Goal: Task Accomplishment & Management: Complete application form

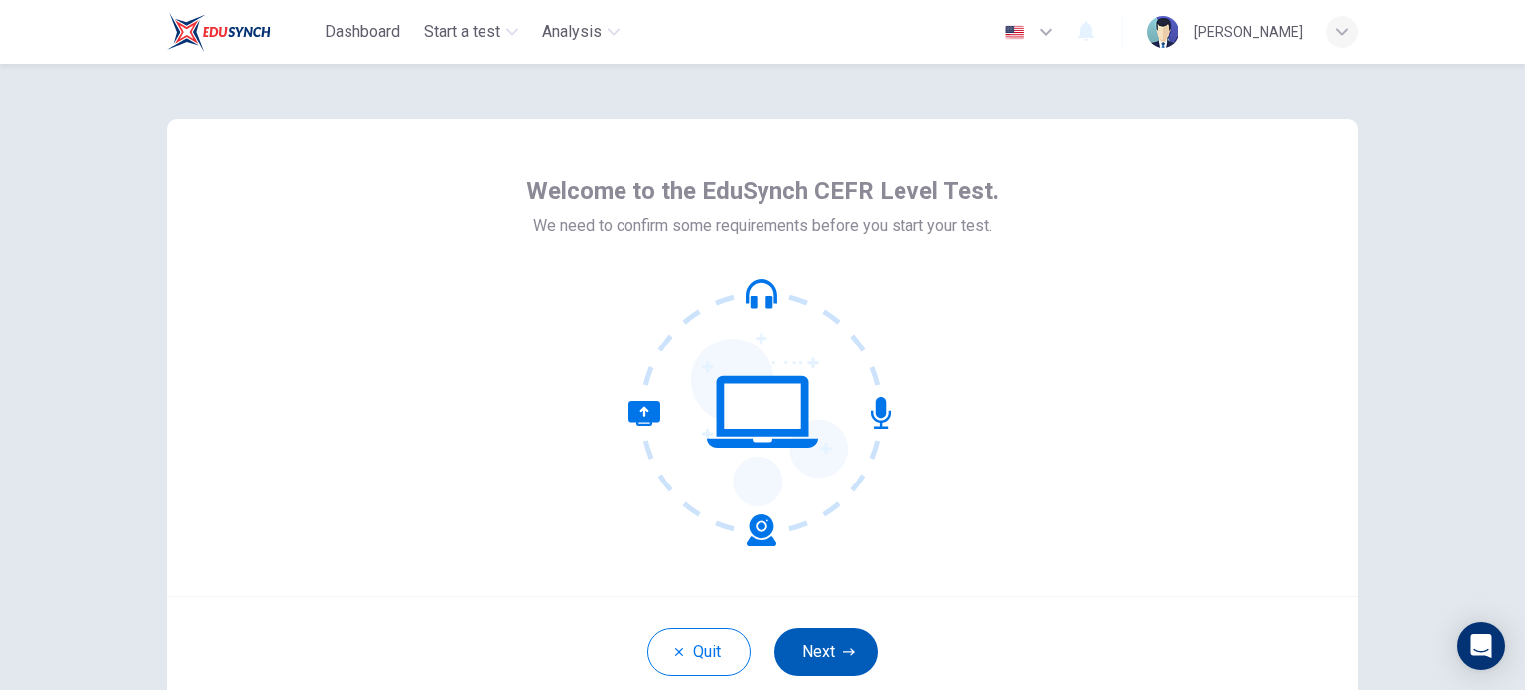
click at [760, 662] on button "Next" at bounding box center [825, 652] width 103 height 48
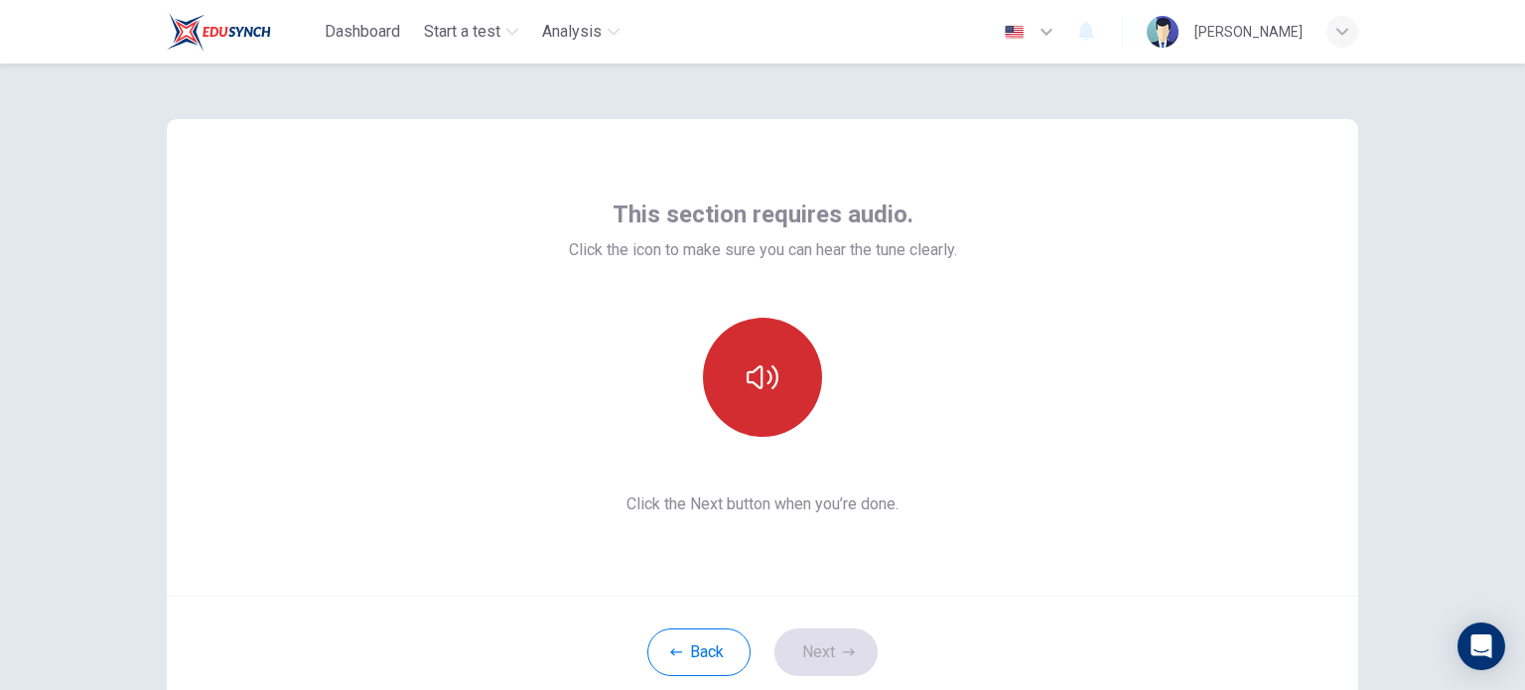
click at [757, 381] on icon "button" at bounding box center [763, 377] width 32 height 24
click at [760, 656] on button "Next" at bounding box center [825, 652] width 103 height 48
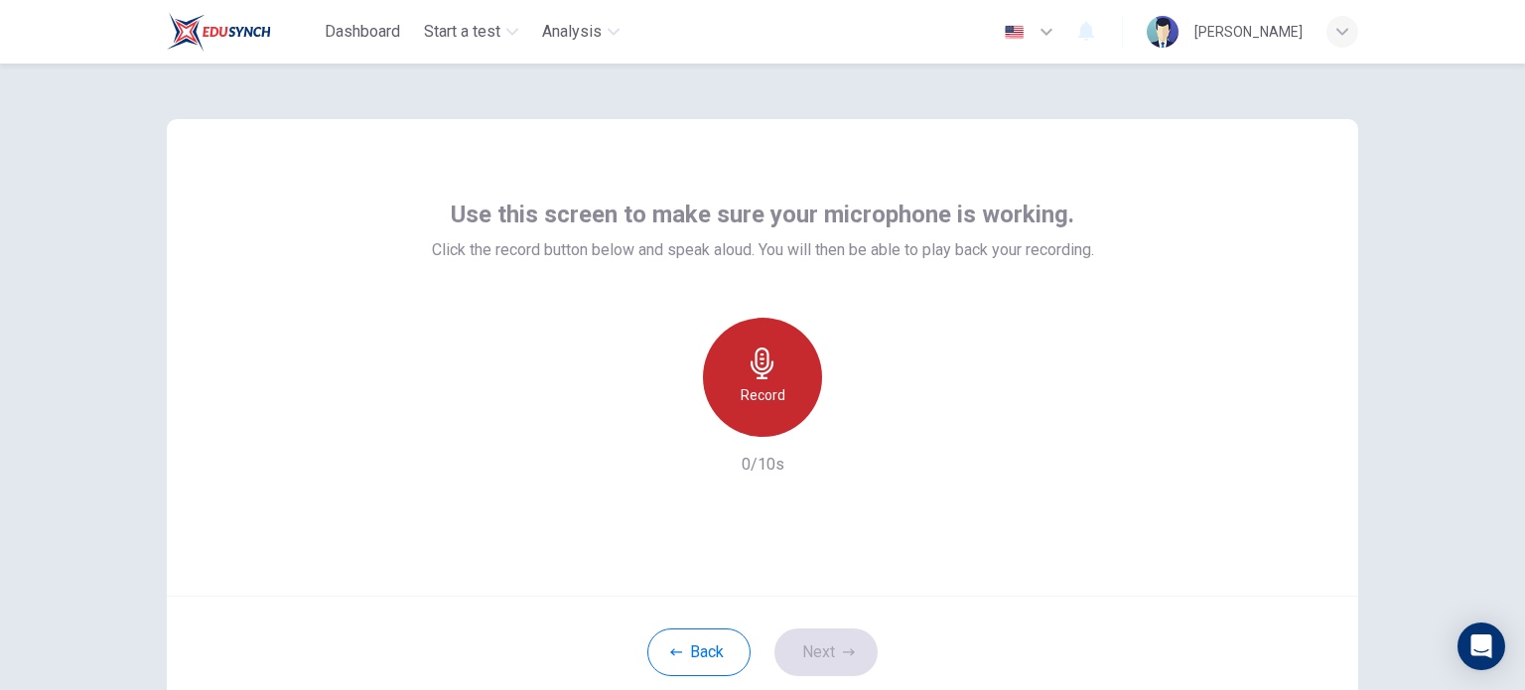
click at [760, 357] on icon "button" at bounding box center [763, 363] width 32 height 32
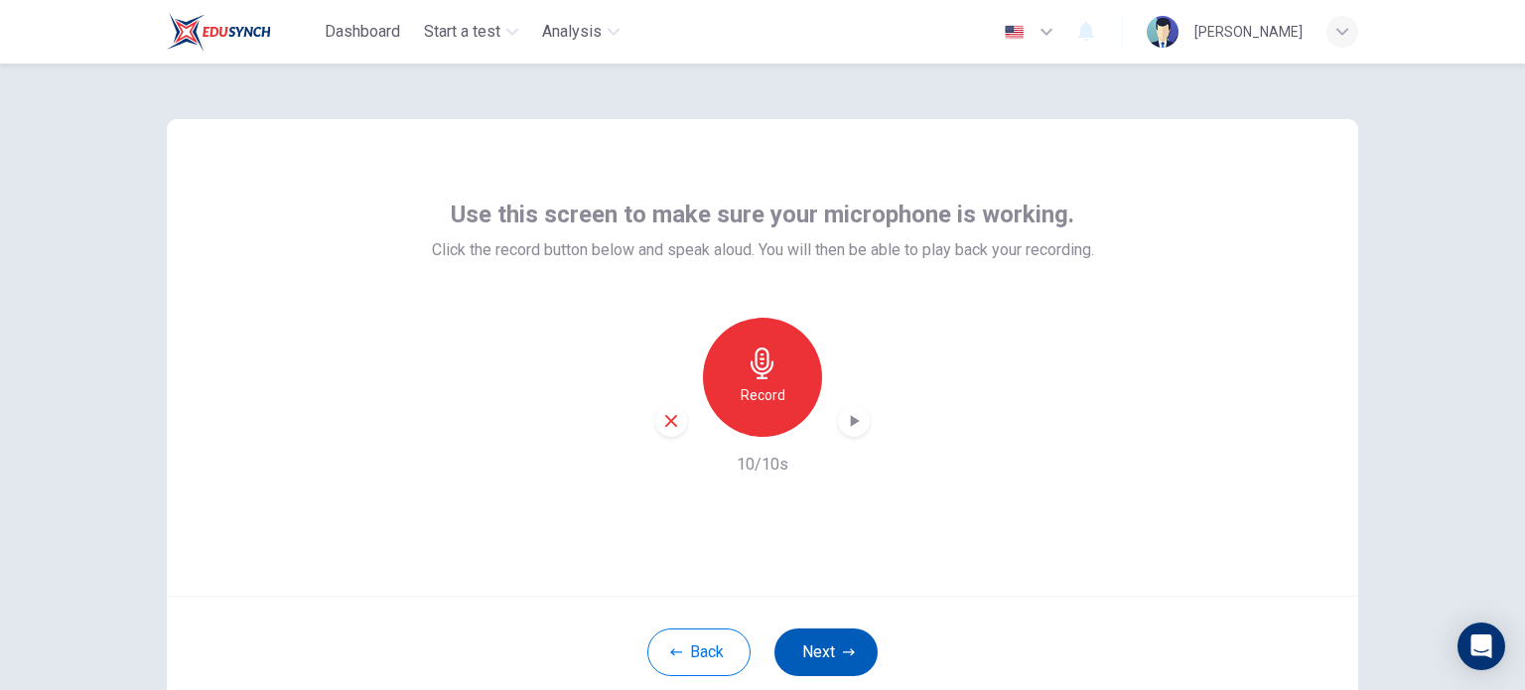
click at [760, 634] on button "Next" at bounding box center [825, 652] width 103 height 48
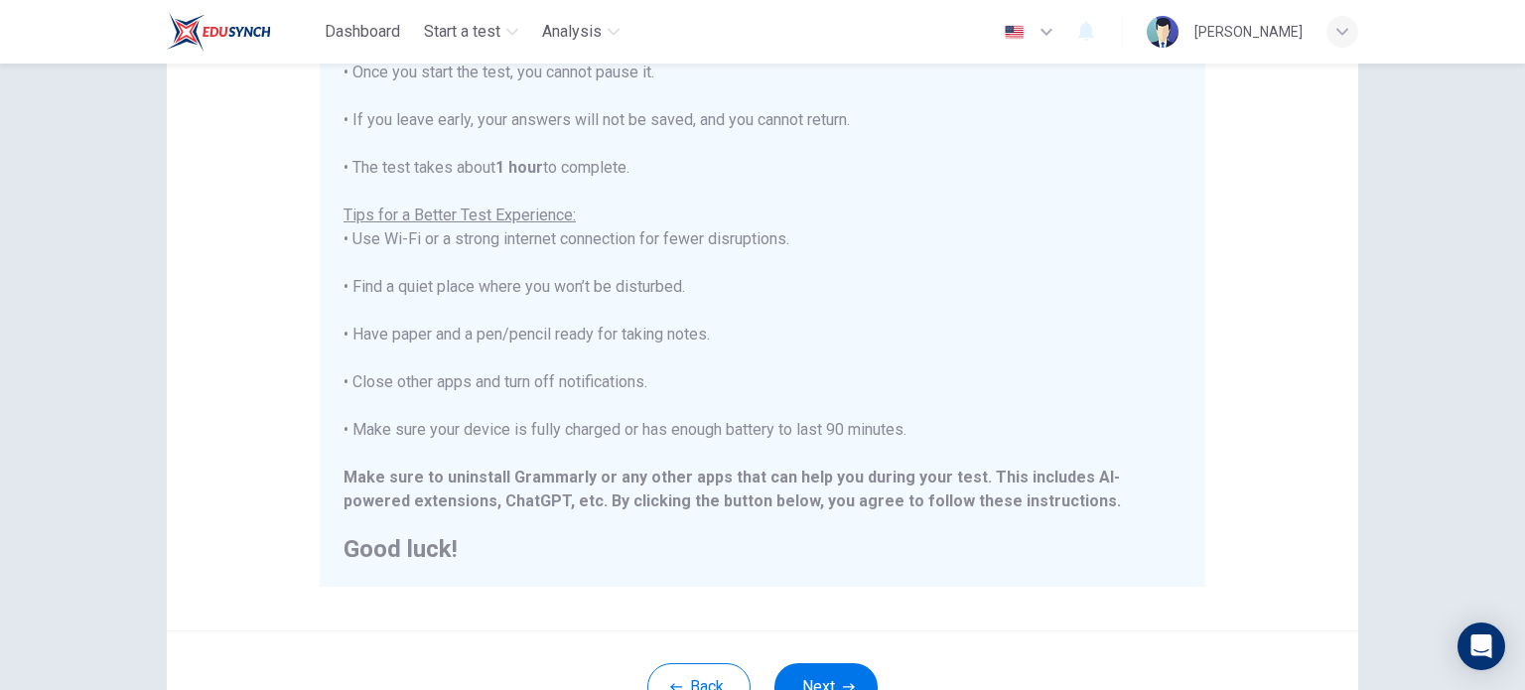
scroll to position [298, 0]
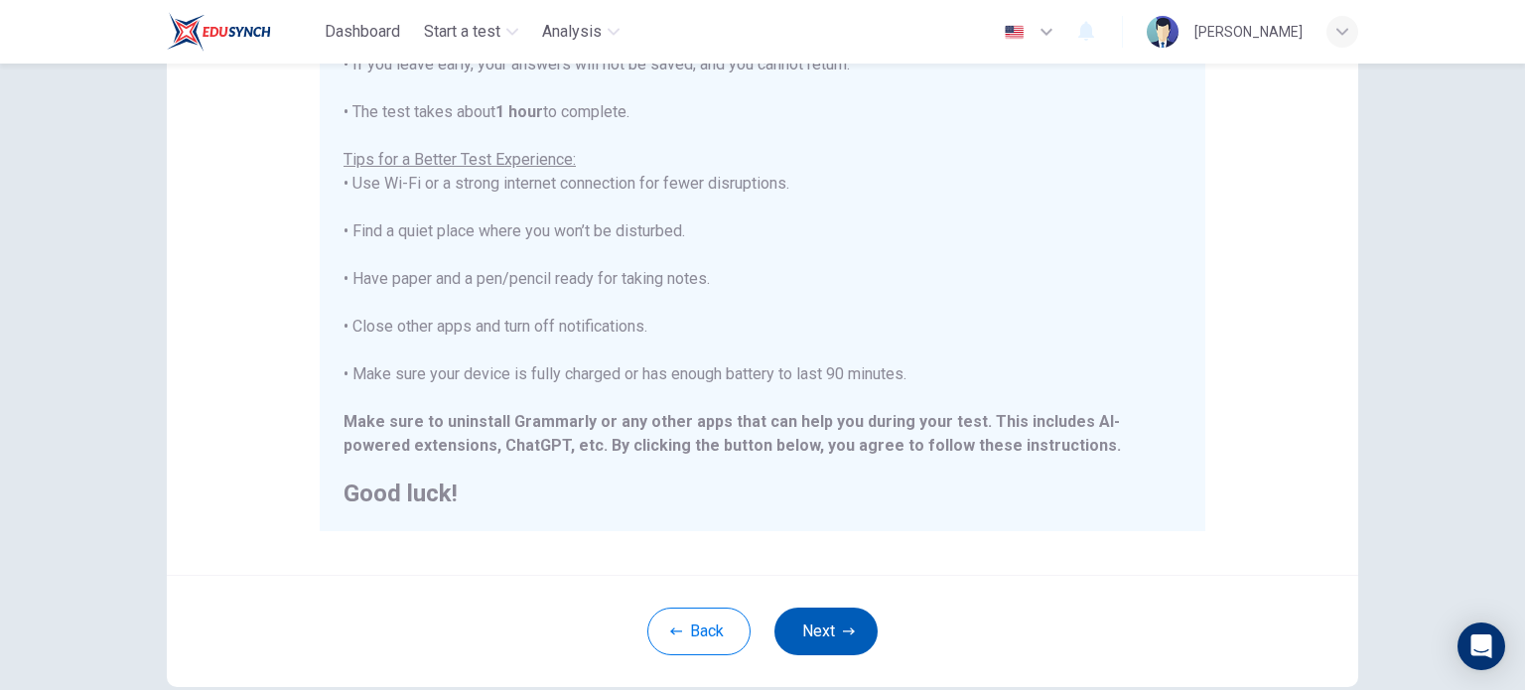
click at [760, 634] on icon "button" at bounding box center [849, 631] width 12 height 12
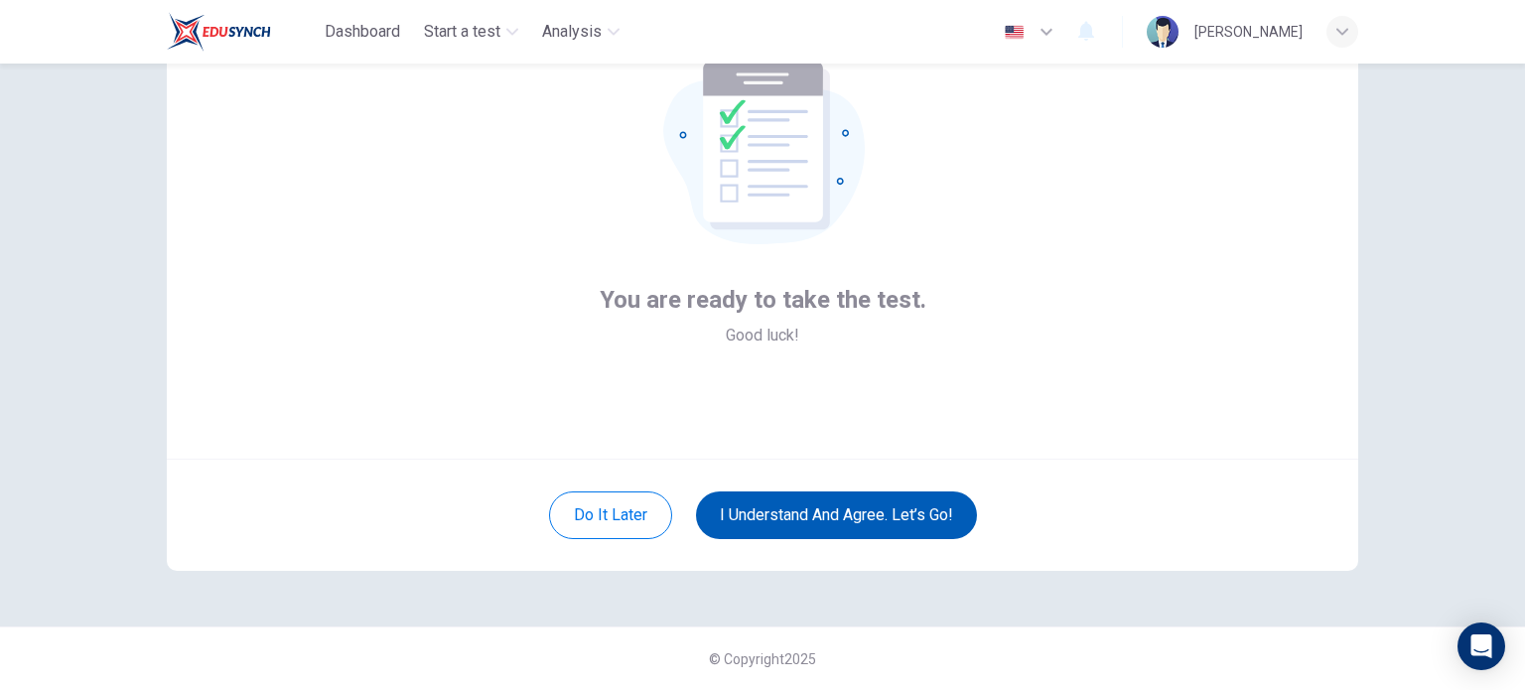
scroll to position [136, 0]
click at [760, 518] on button "I understand and agree. Let’s go!" at bounding box center [836, 516] width 281 height 48
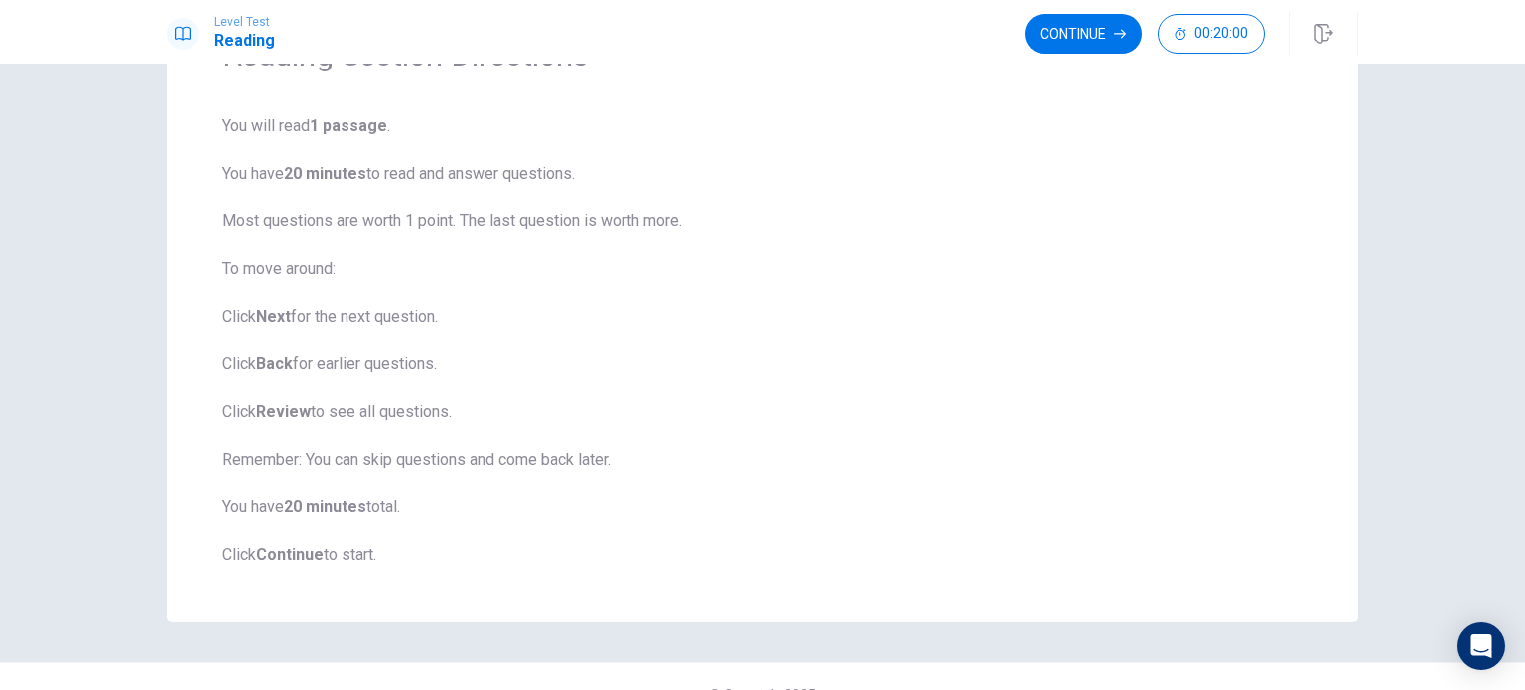
scroll to position [159, 0]
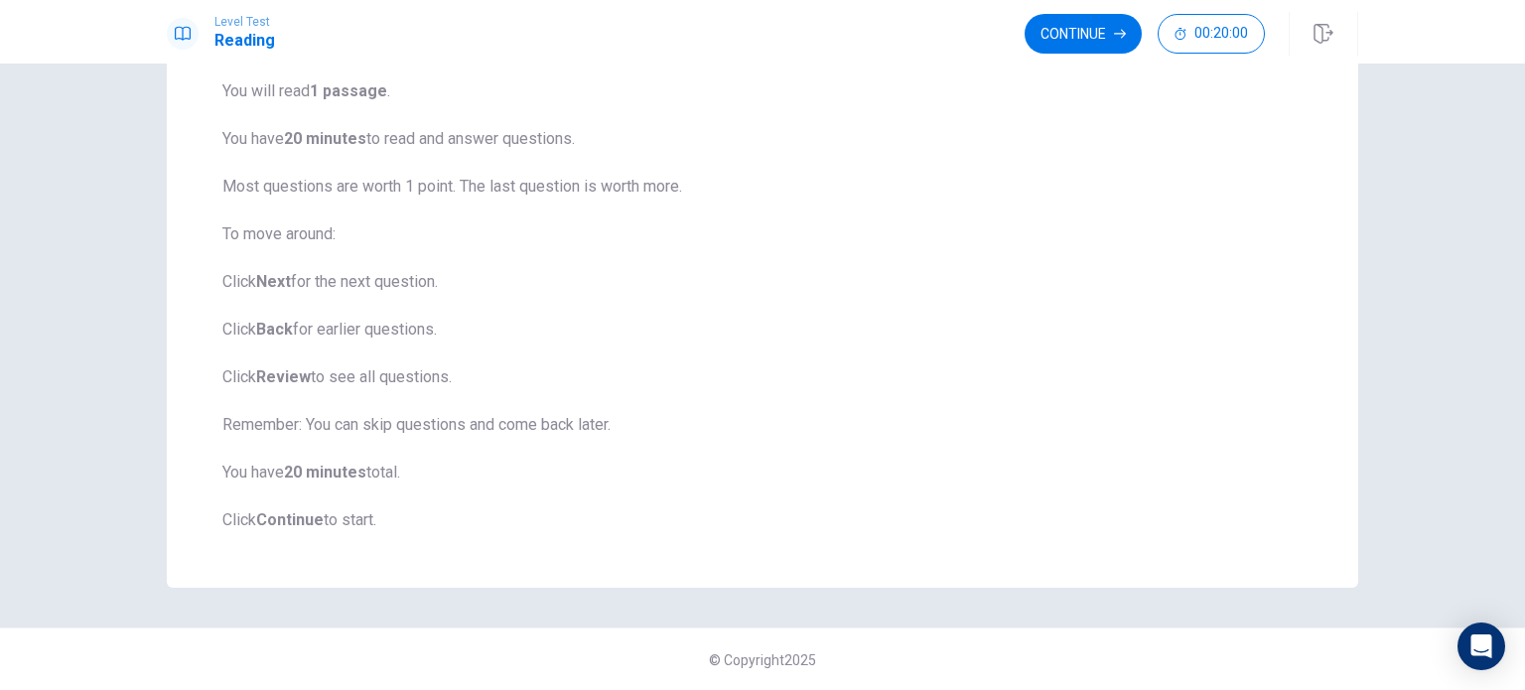
click at [760, 23] on button "Continue" at bounding box center [1083, 34] width 117 height 40
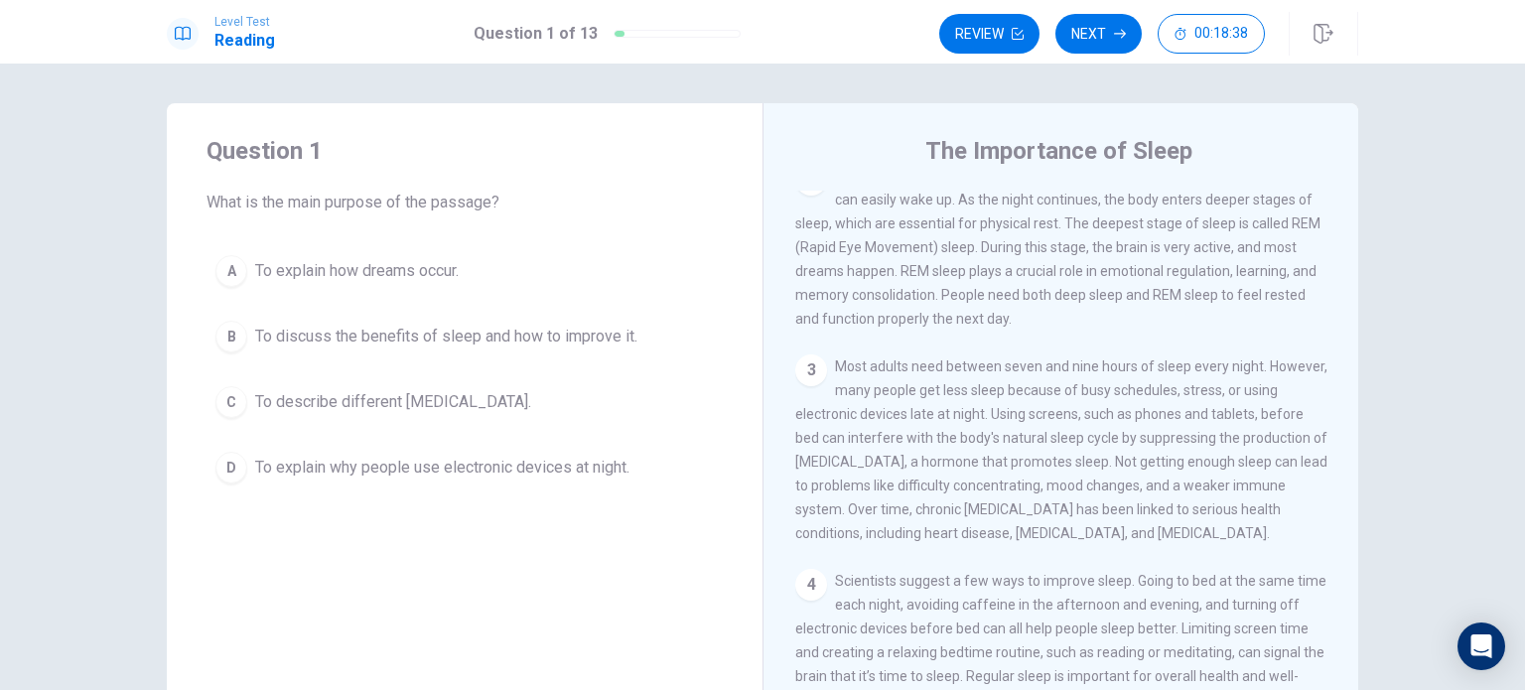
scroll to position [262, 0]
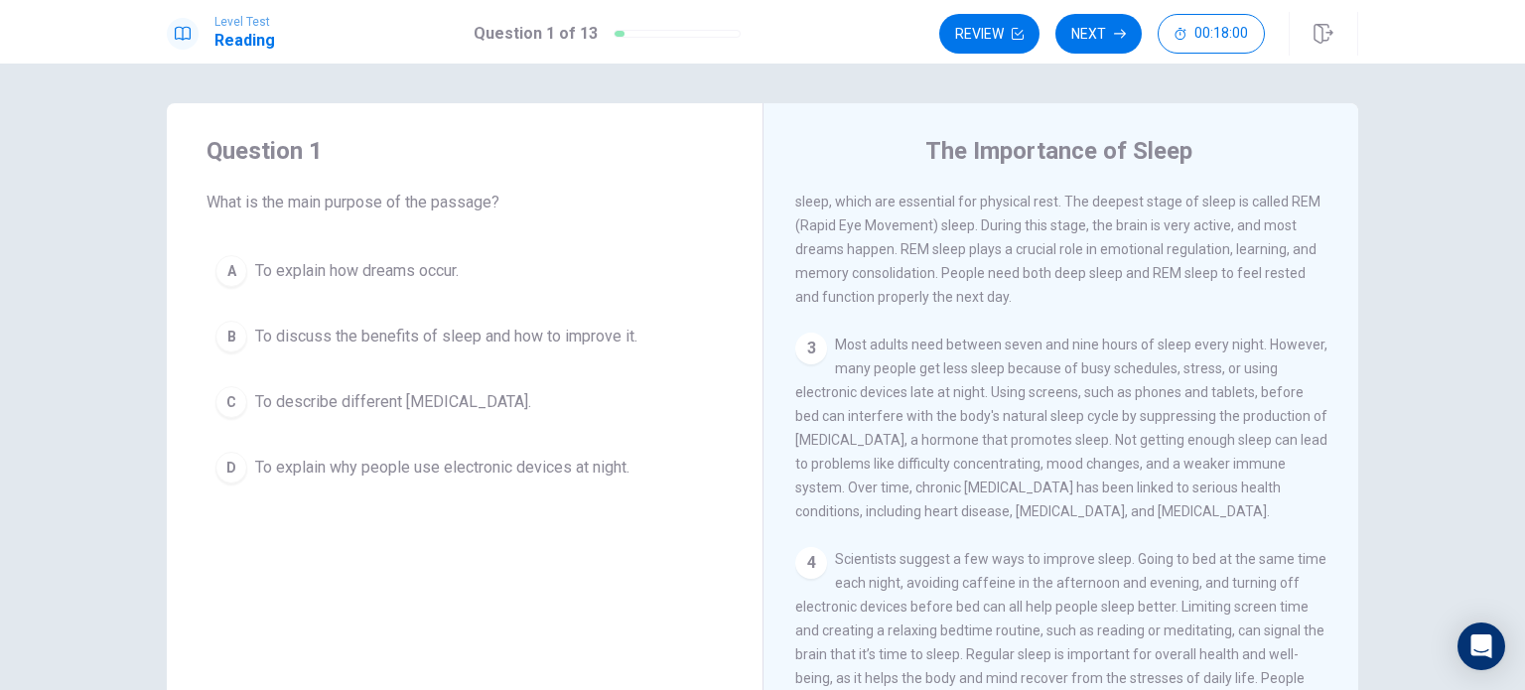
click at [760, 494] on div "3 Most adults need between seven and nine hours of sleep every night. However, …" at bounding box center [1061, 428] width 532 height 191
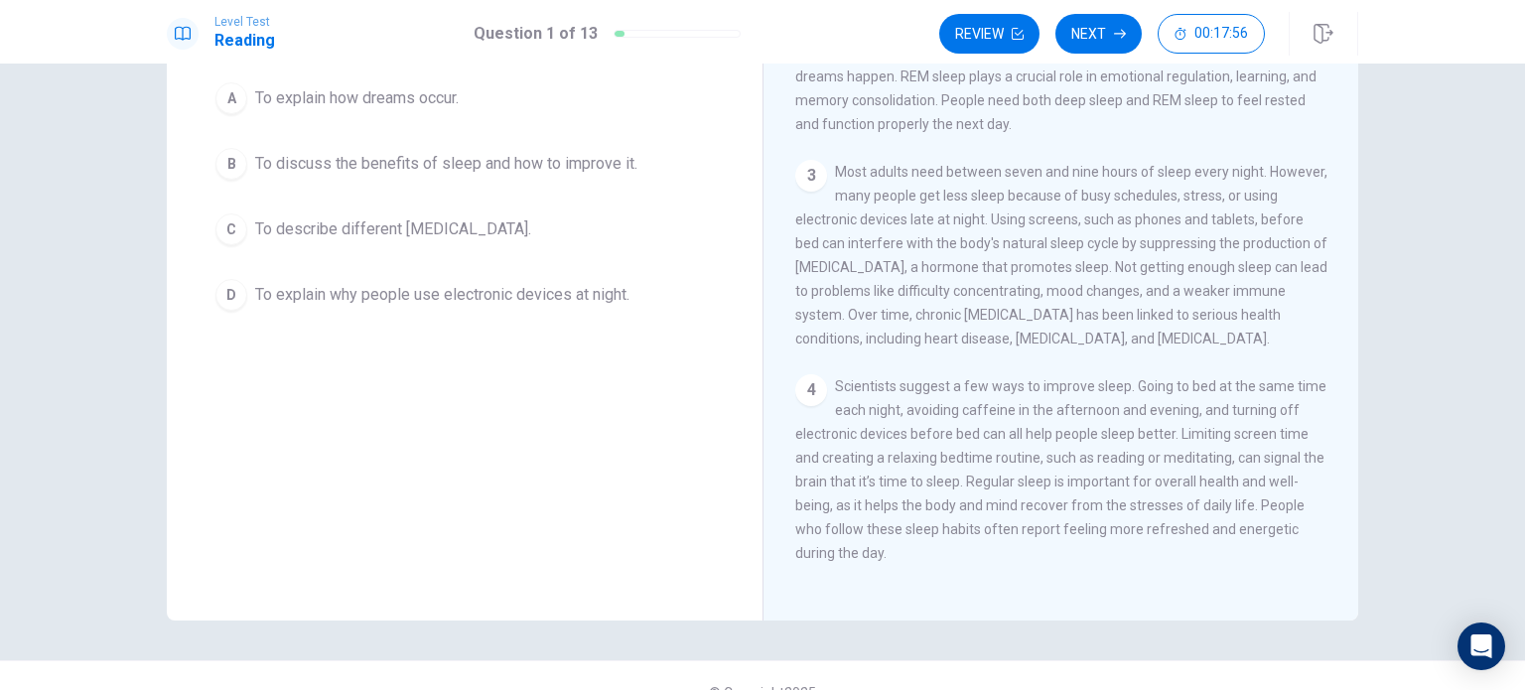
scroll to position [207, 0]
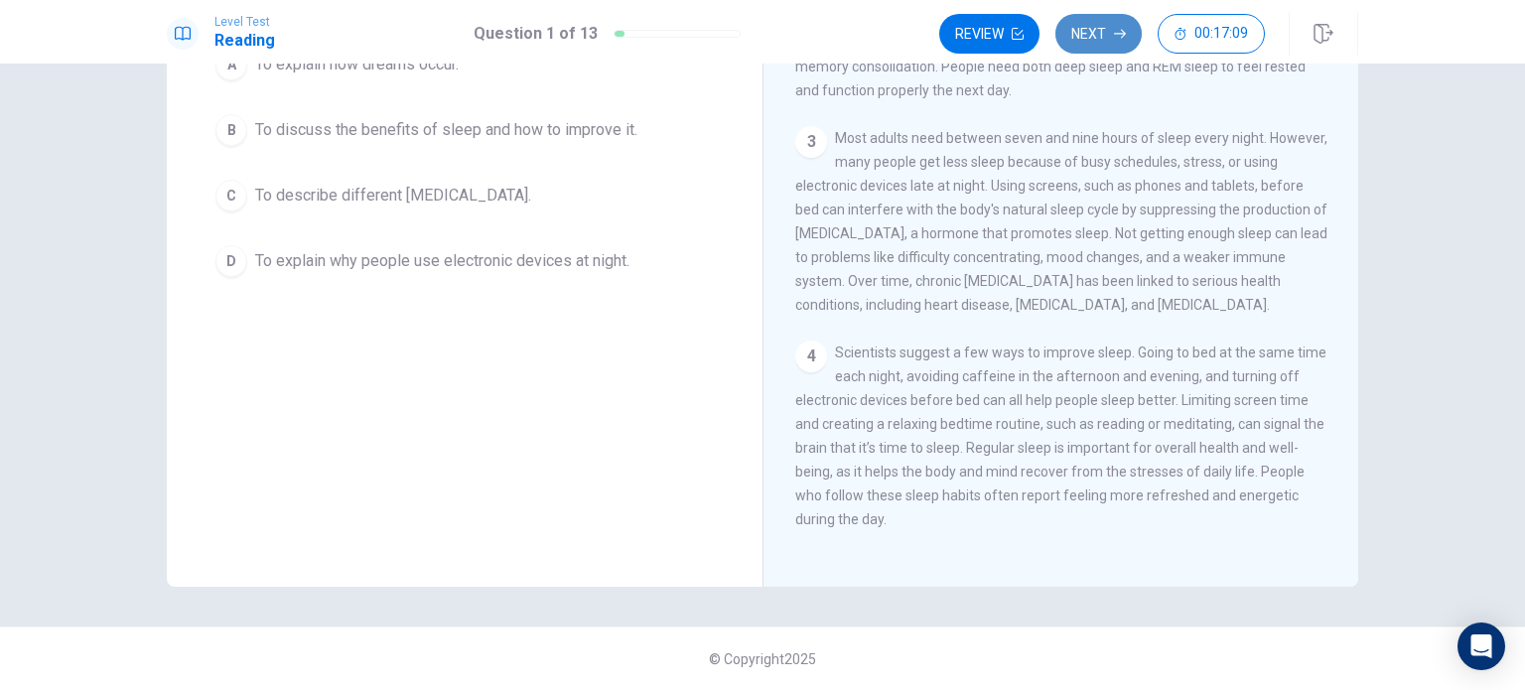
click at [760, 21] on button "Next" at bounding box center [1098, 34] width 86 height 40
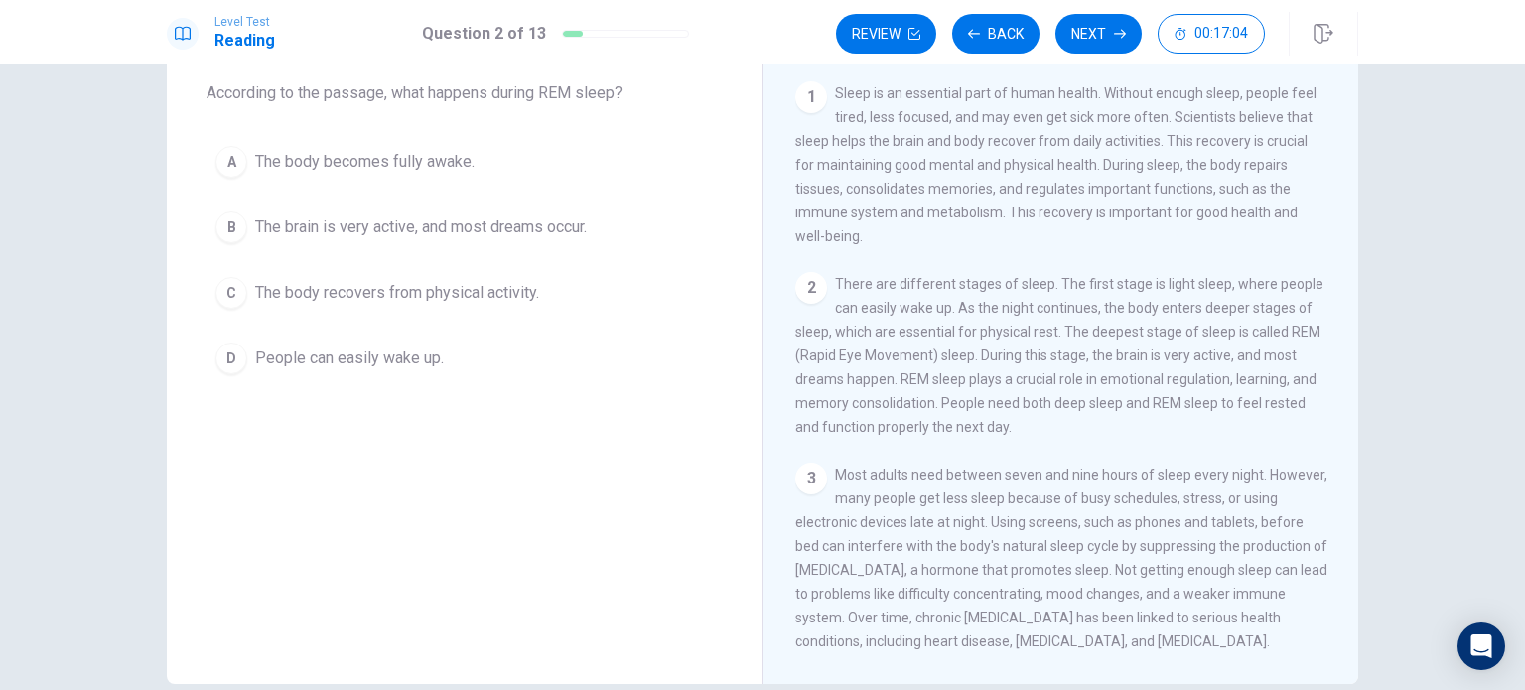
scroll to position [0, 0]
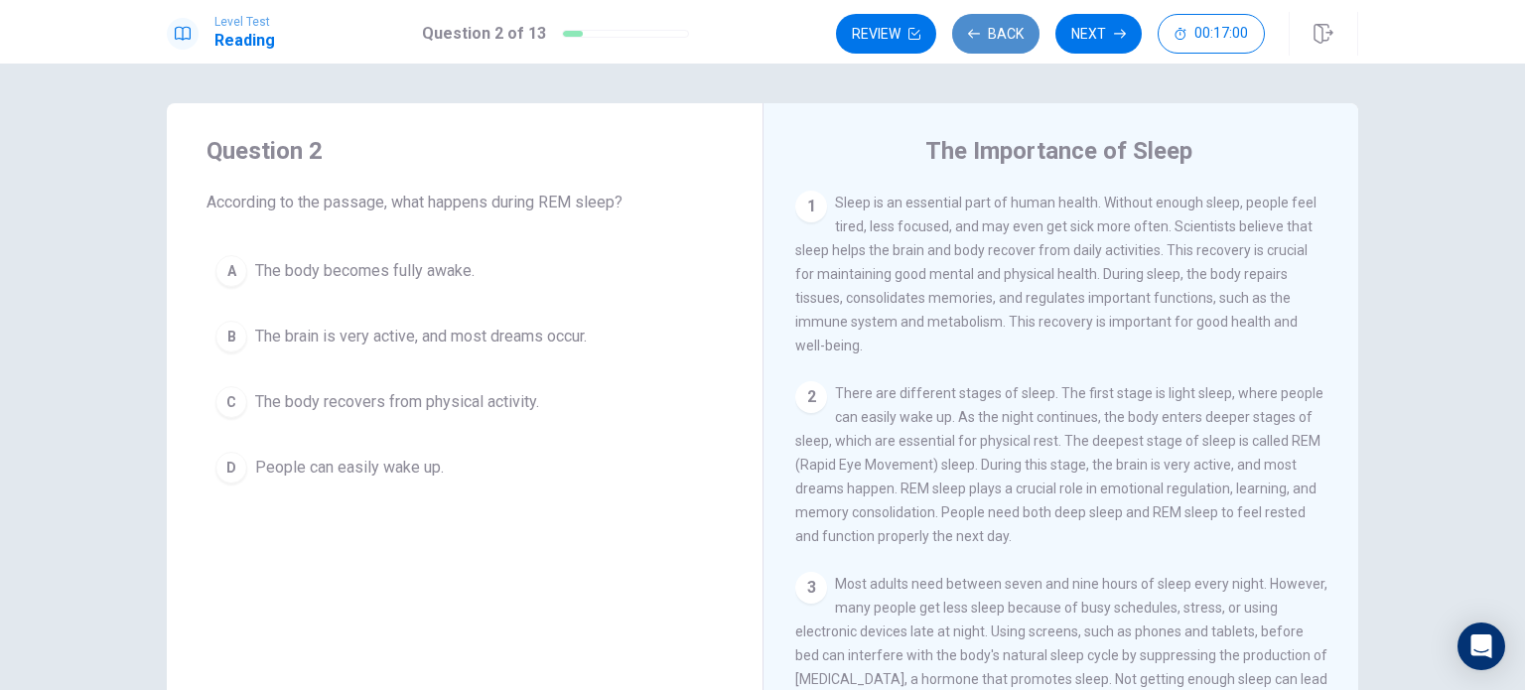
click at [760, 19] on button "Back" at bounding box center [995, 34] width 87 height 40
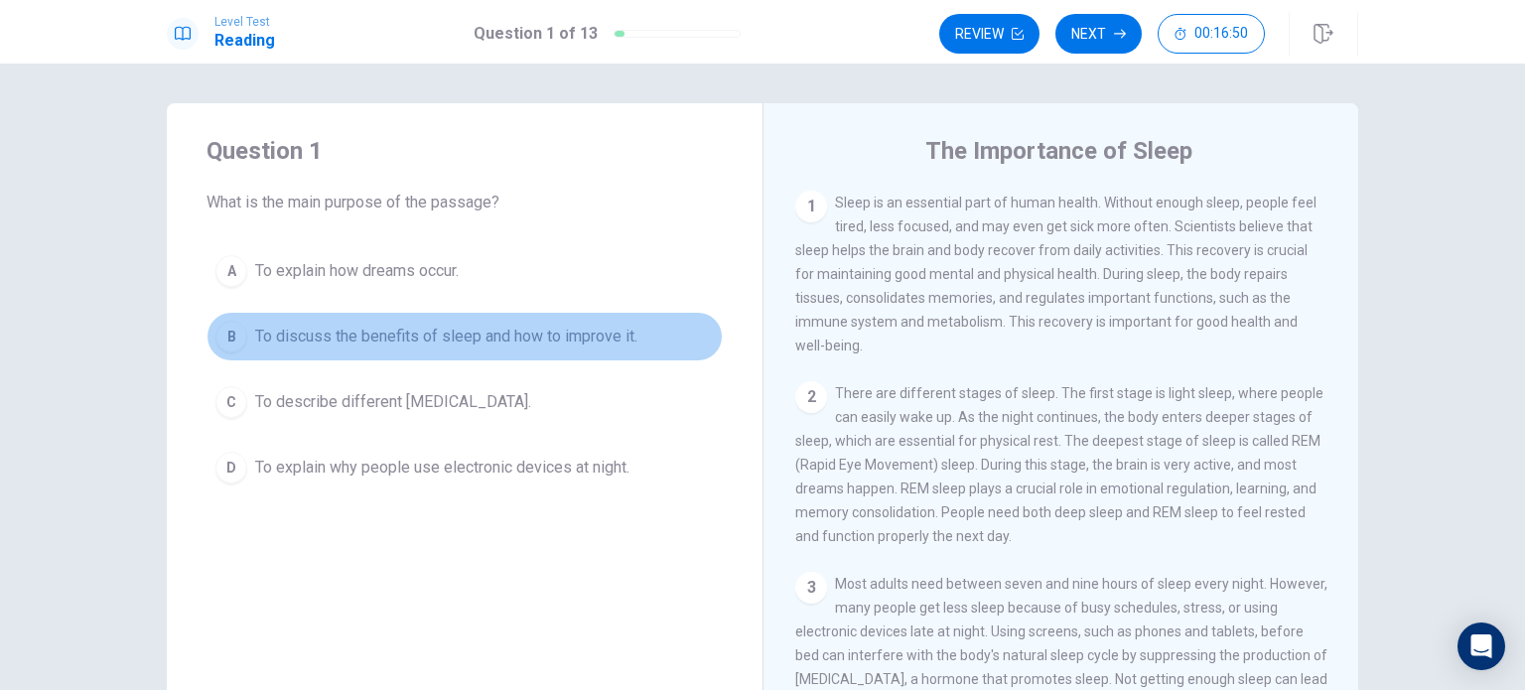
click at [336, 336] on span "To discuss the benefits of sleep and how to improve it." at bounding box center [446, 337] width 382 height 24
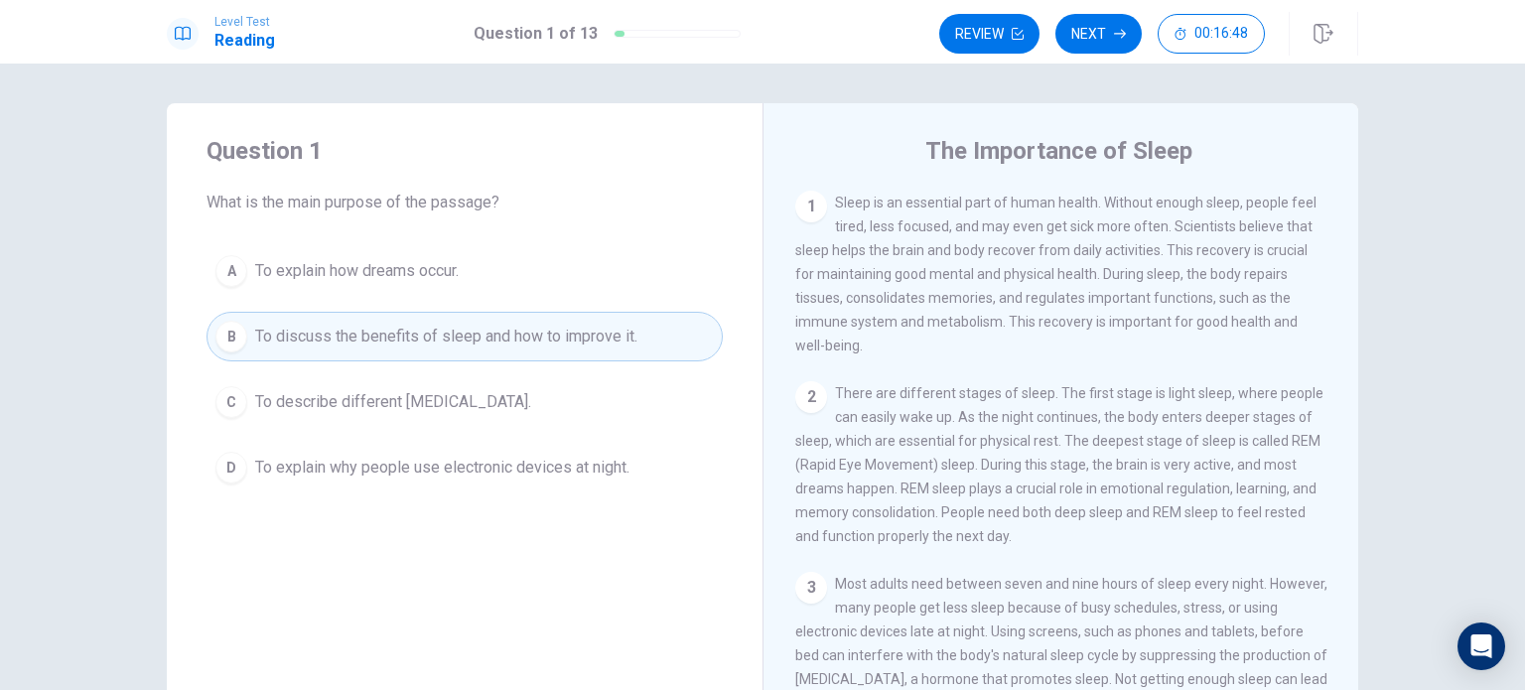
click at [760, 37] on button "Next" at bounding box center [1098, 34] width 86 height 40
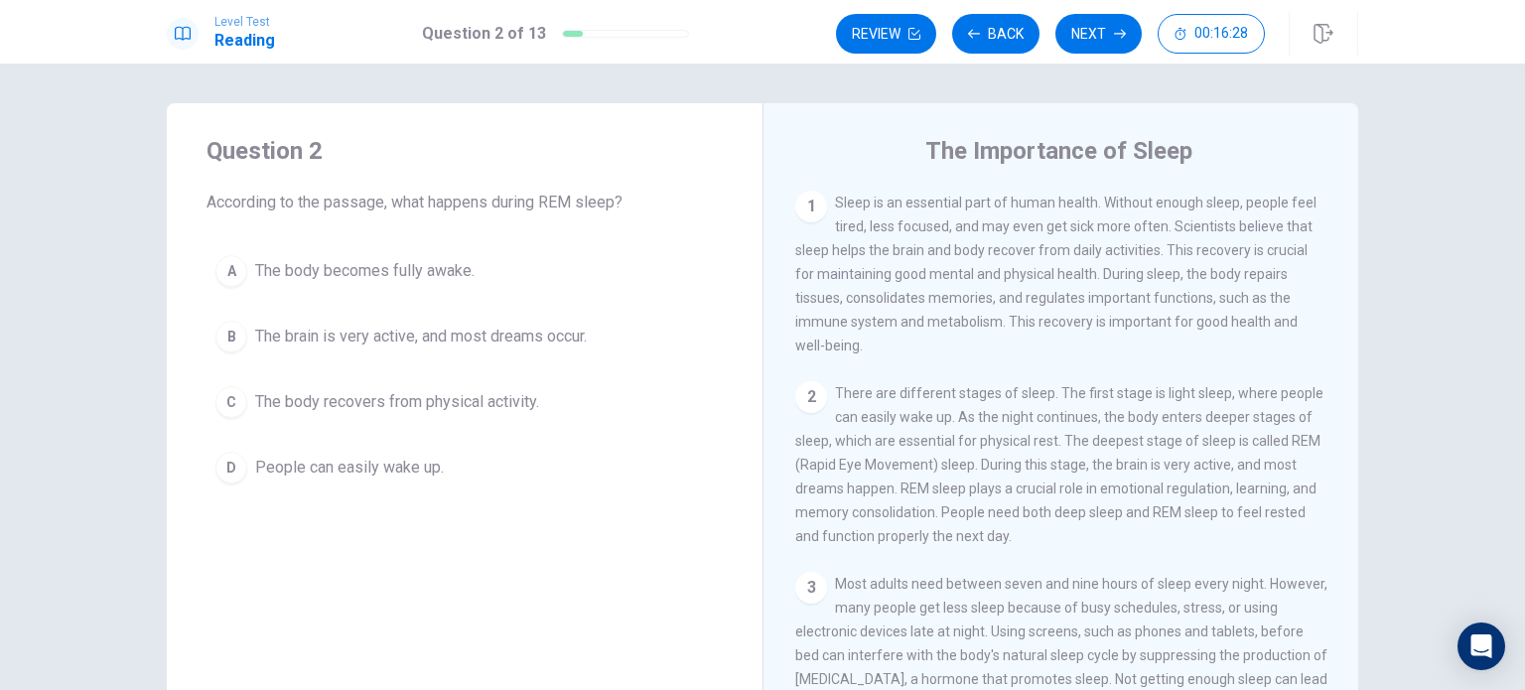
click at [310, 339] on span "The brain is very active, and most dreams occur." at bounding box center [421, 337] width 332 height 24
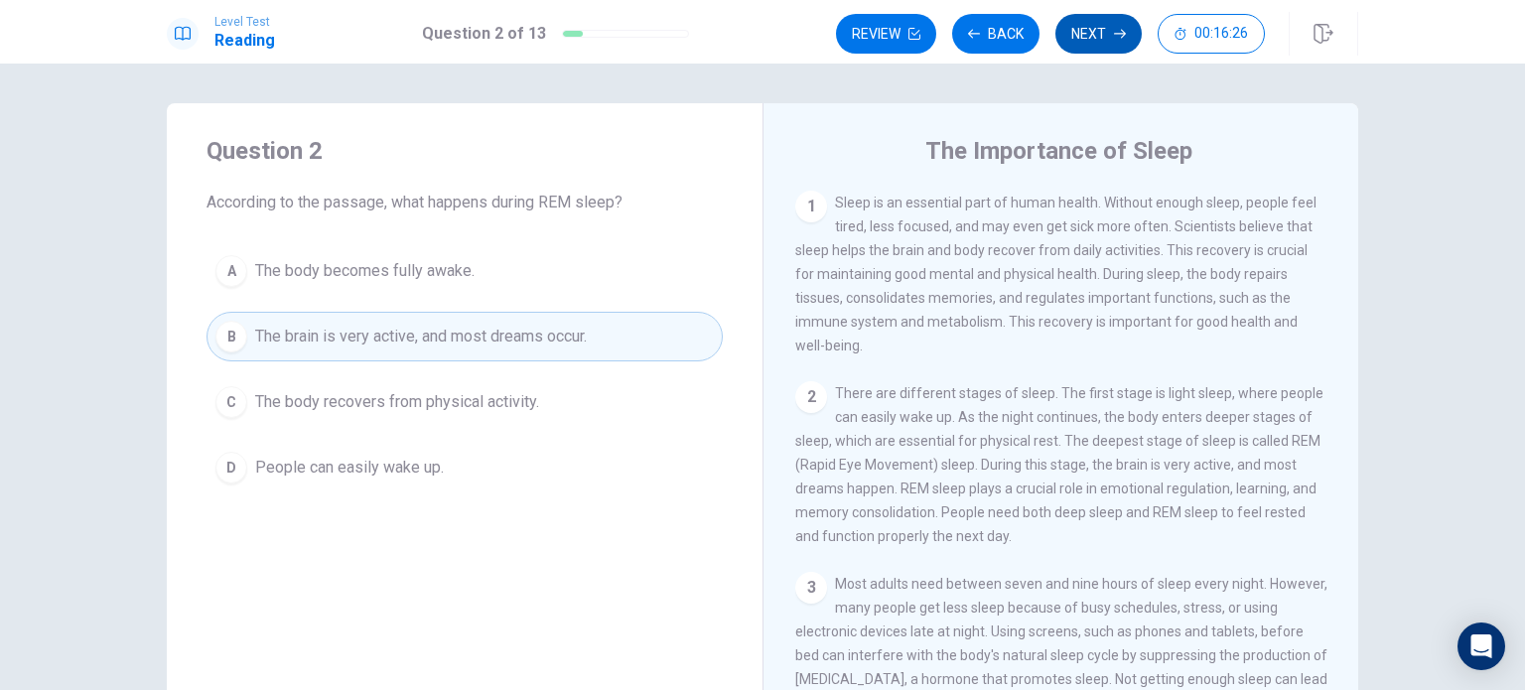
click at [760, 34] on button "Next" at bounding box center [1098, 34] width 86 height 40
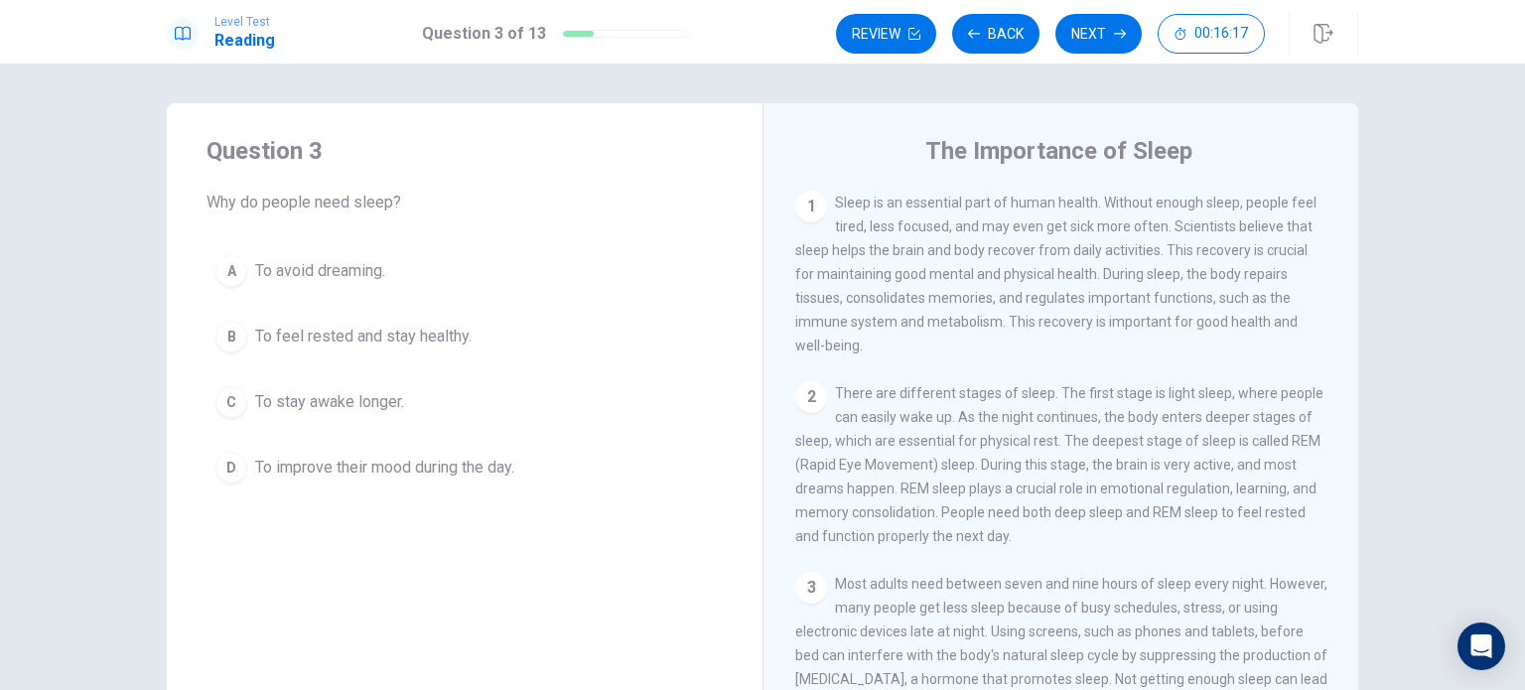
click at [349, 333] on span "To feel rested and stay healthy." at bounding box center [363, 337] width 216 height 24
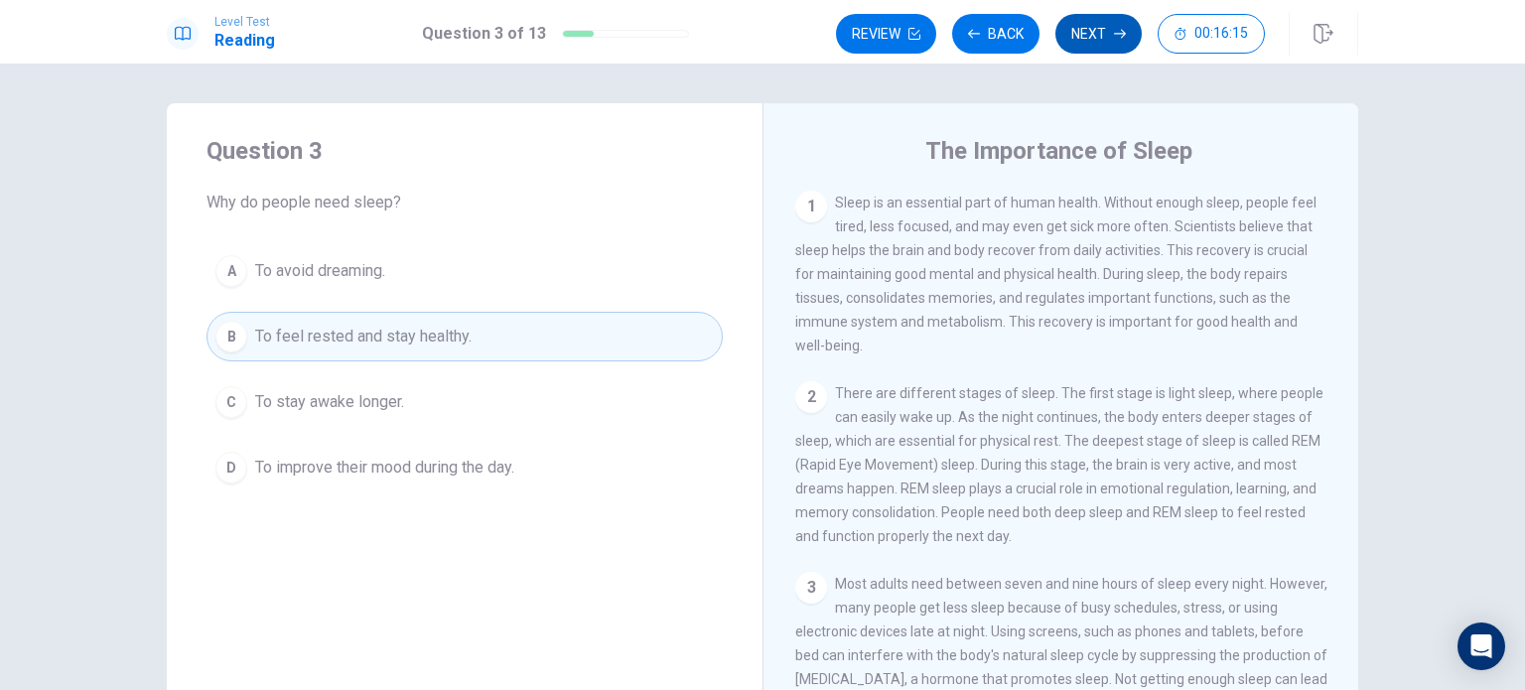
click at [760, 23] on button "Next" at bounding box center [1098, 34] width 86 height 40
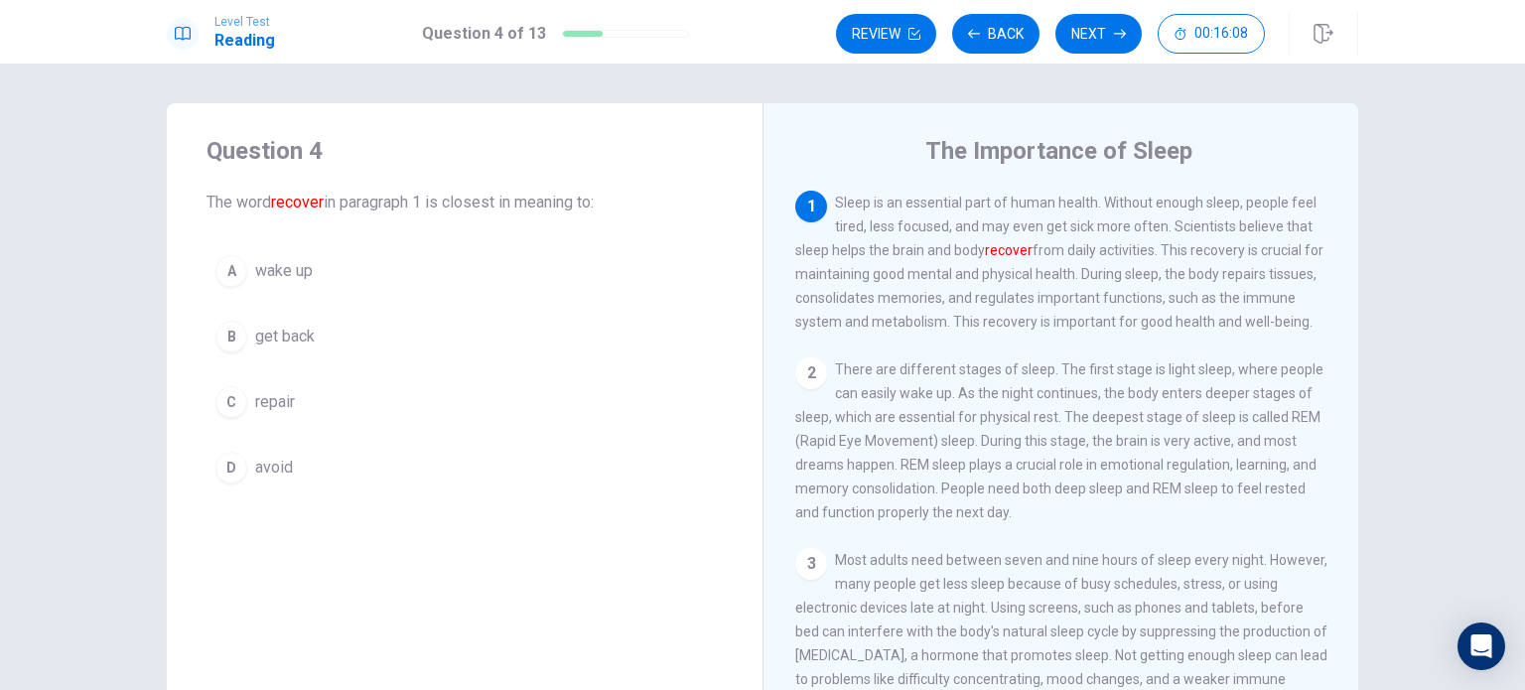
click at [266, 401] on span "repair" at bounding box center [275, 402] width 40 height 24
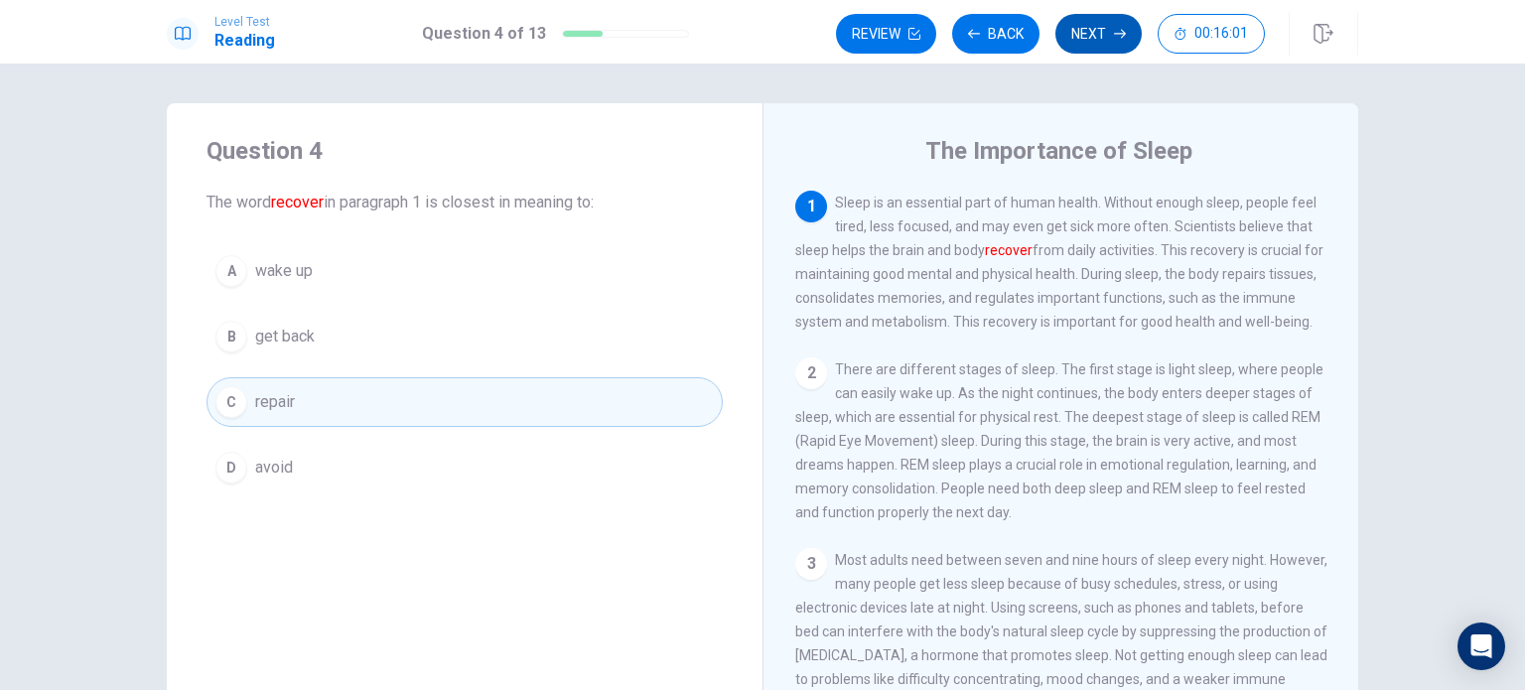
click at [760, 35] on button "Next" at bounding box center [1098, 34] width 86 height 40
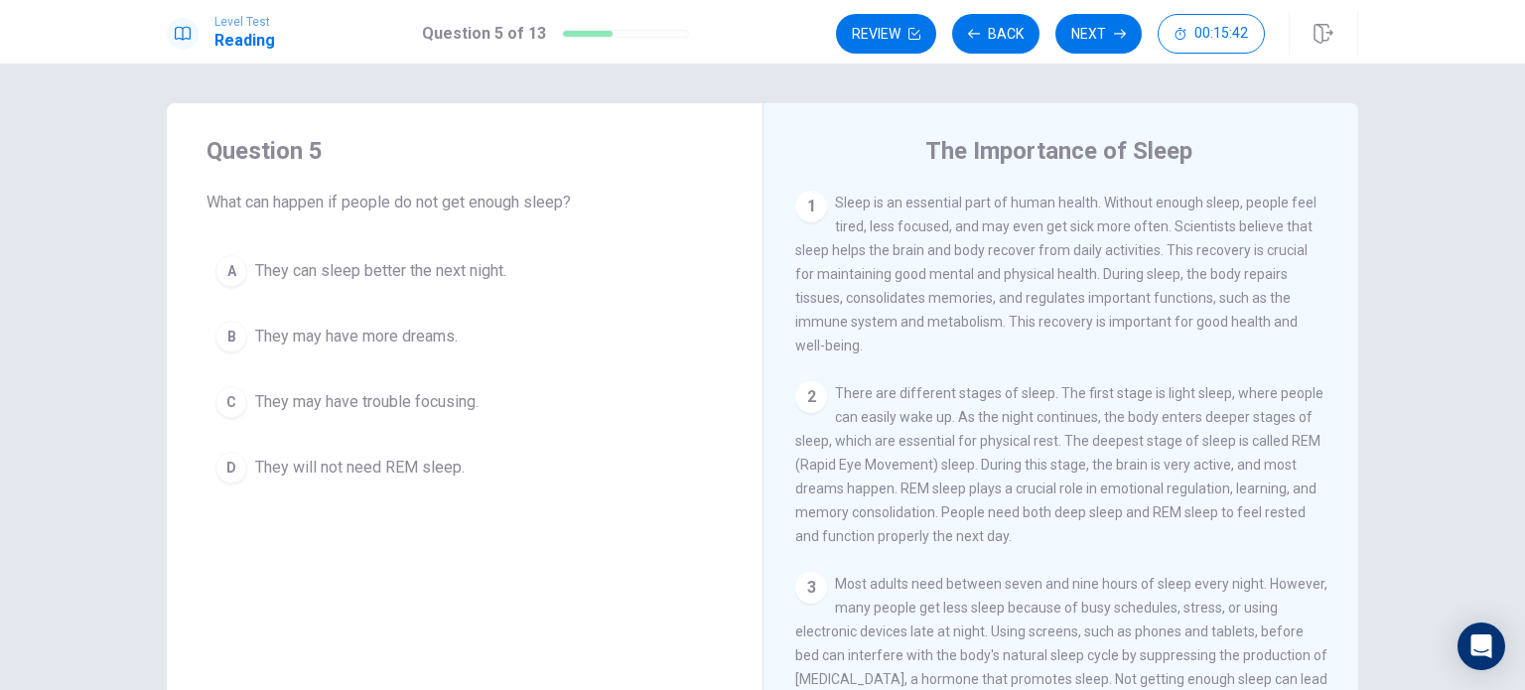
click at [311, 400] on span "They may have trouble focusing." at bounding box center [366, 402] width 223 height 24
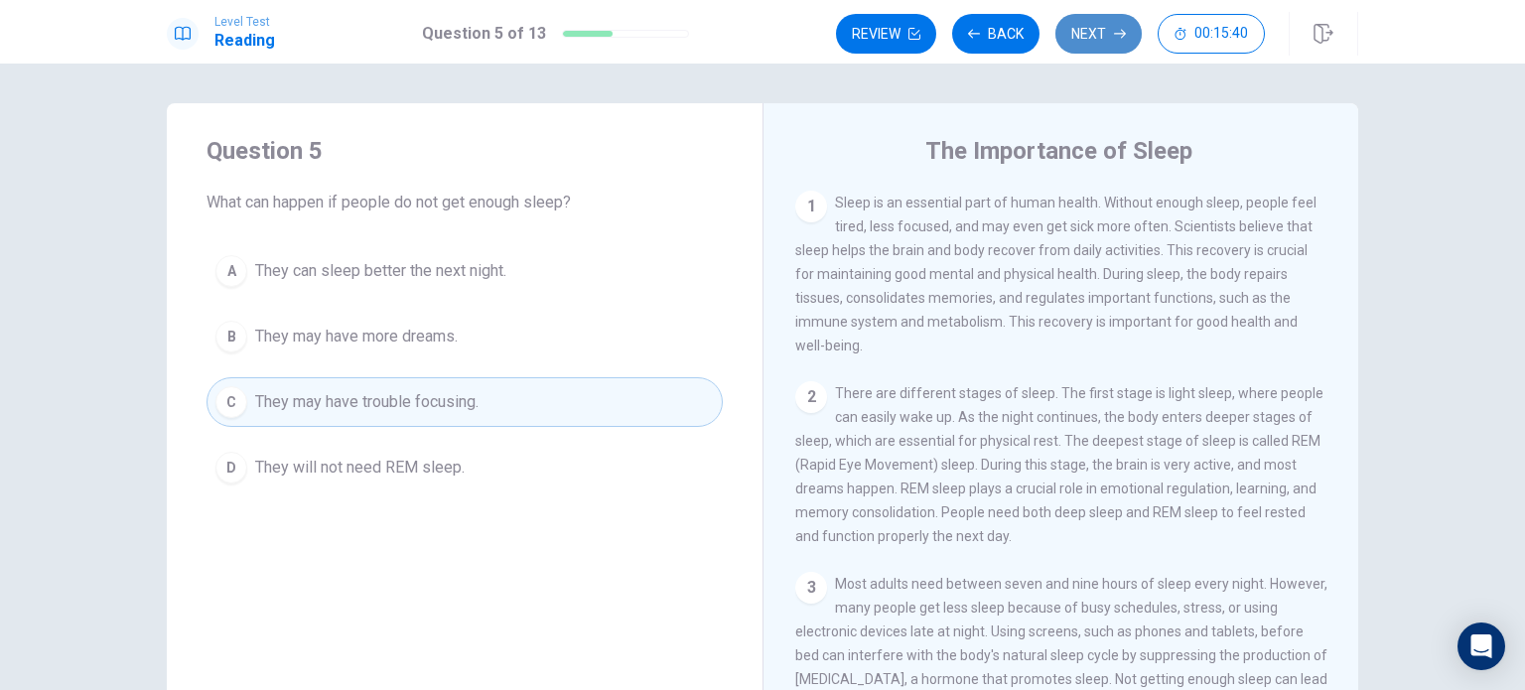
click at [760, 30] on button "Next" at bounding box center [1098, 34] width 86 height 40
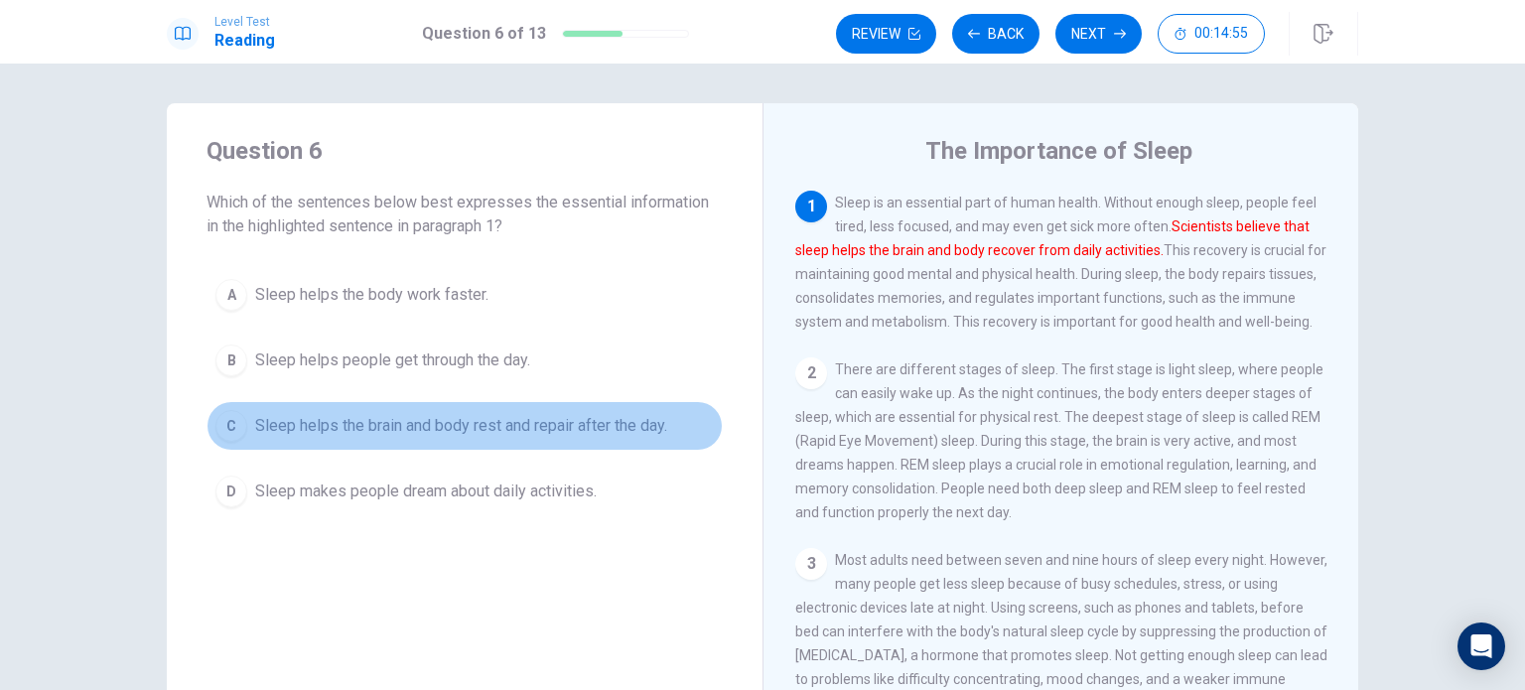
click at [465, 428] on span "Sleep helps the brain and body rest and repair after the day." at bounding box center [461, 426] width 412 height 24
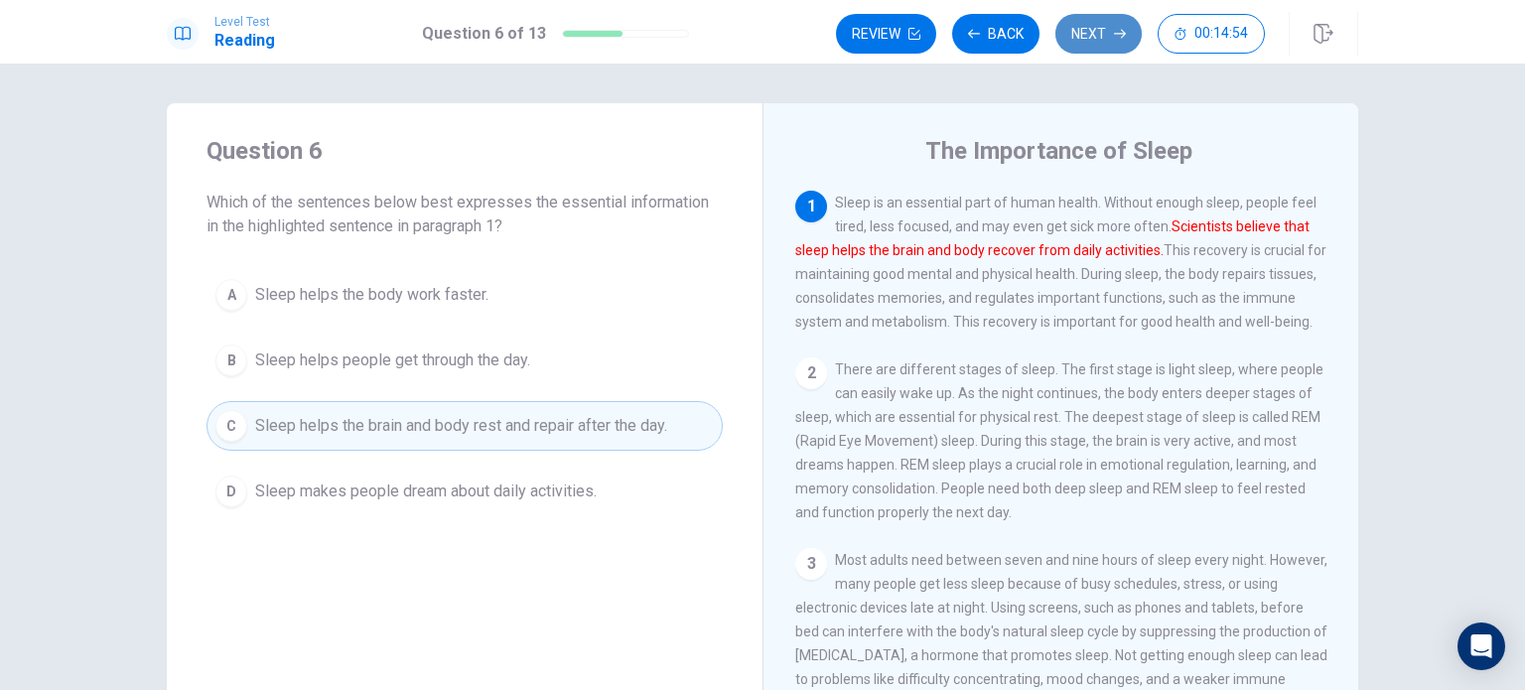
click at [760, 34] on button "Next" at bounding box center [1098, 34] width 86 height 40
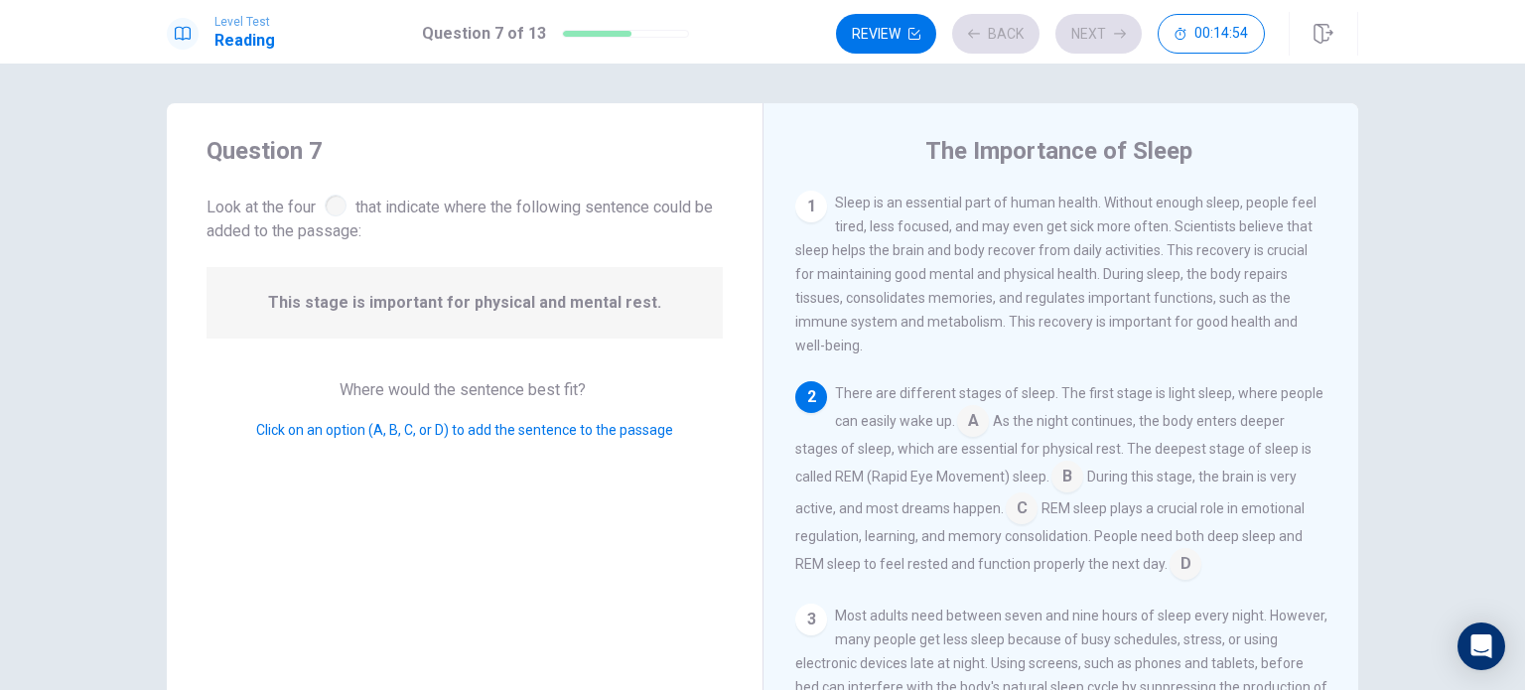
scroll to position [22, 0]
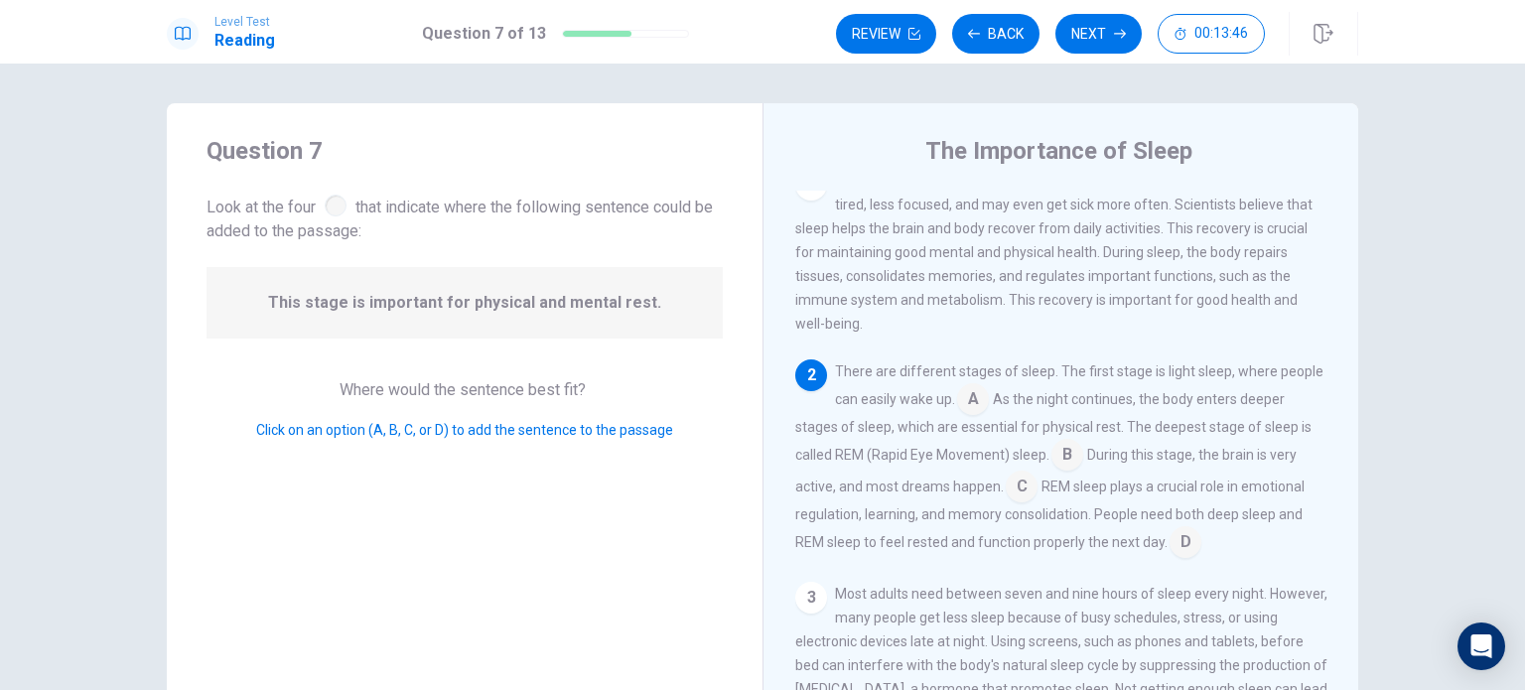
click at [760, 488] on input at bounding box center [1022, 489] width 32 height 32
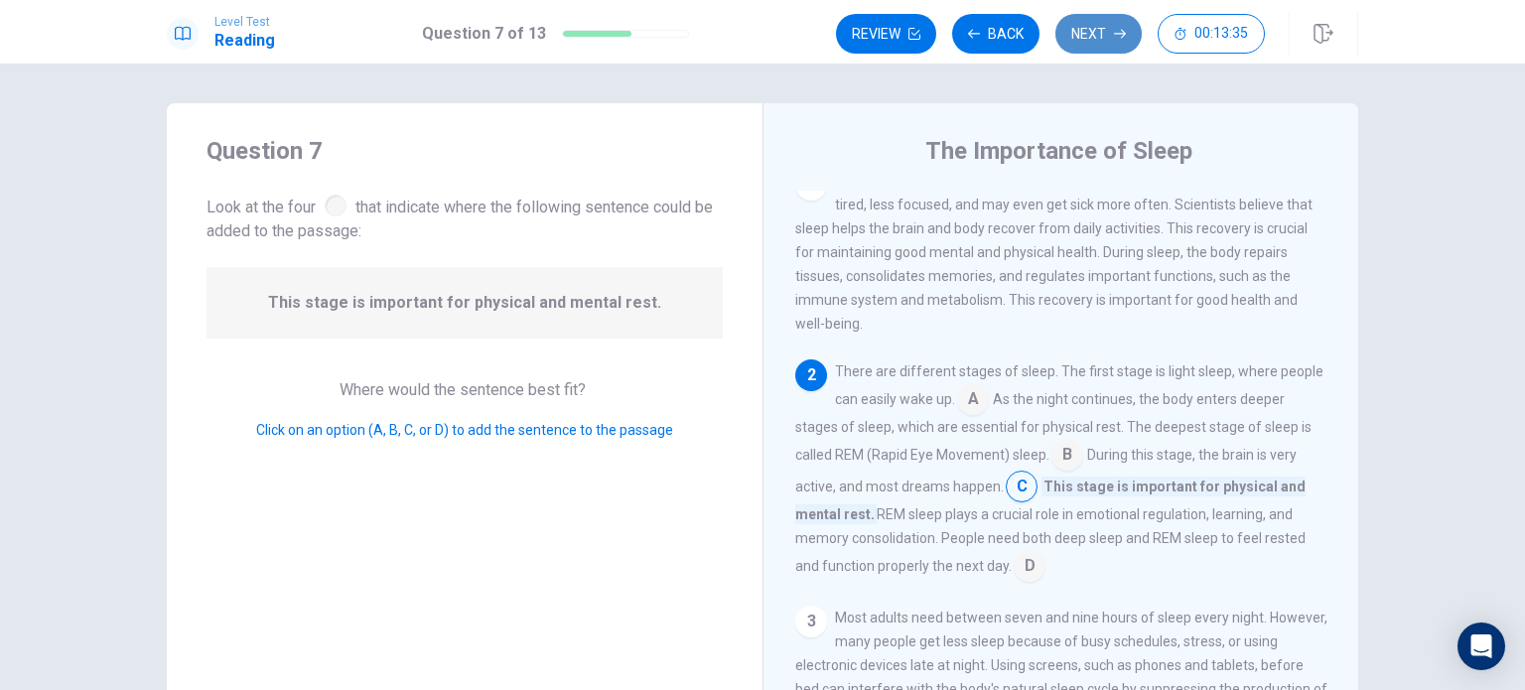
click at [760, 27] on button "Next" at bounding box center [1098, 34] width 86 height 40
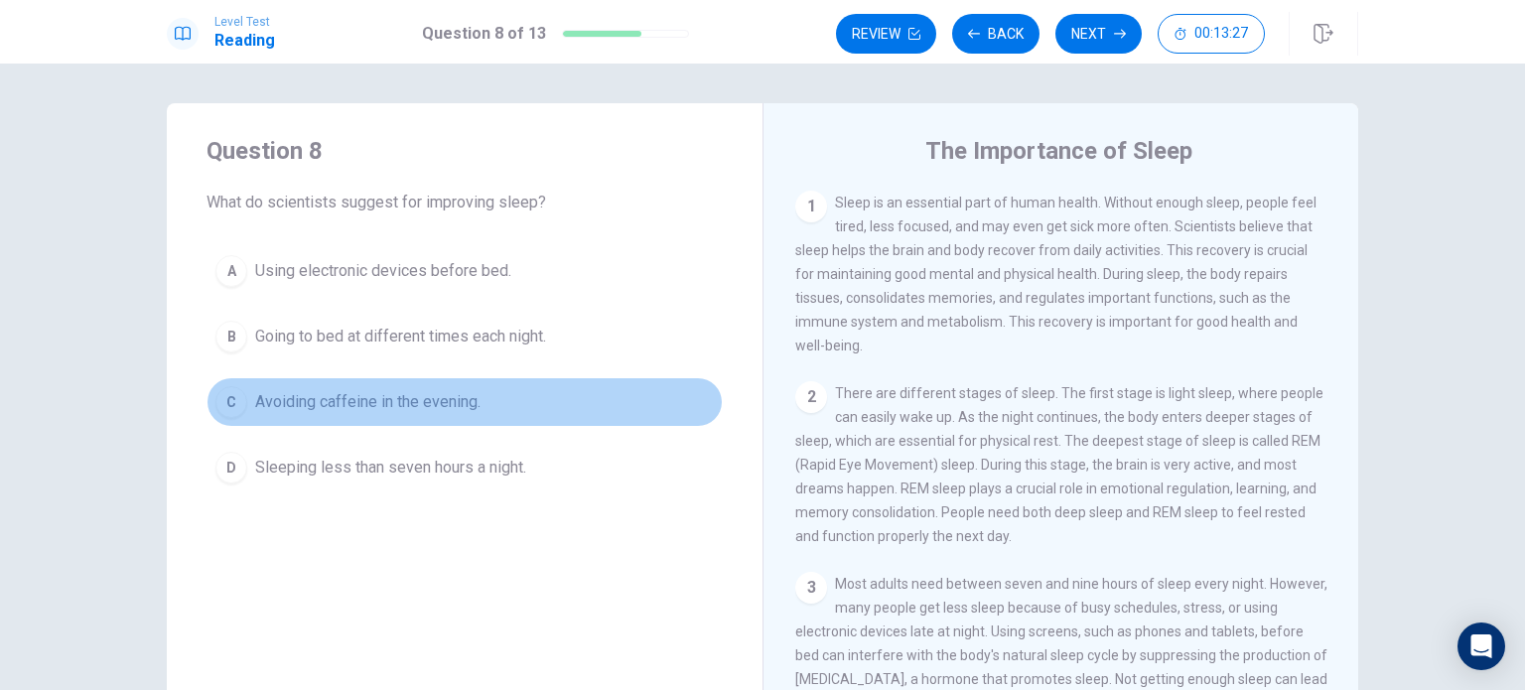
click at [403, 393] on span "Avoiding caffeine in the evening." at bounding box center [367, 402] width 225 height 24
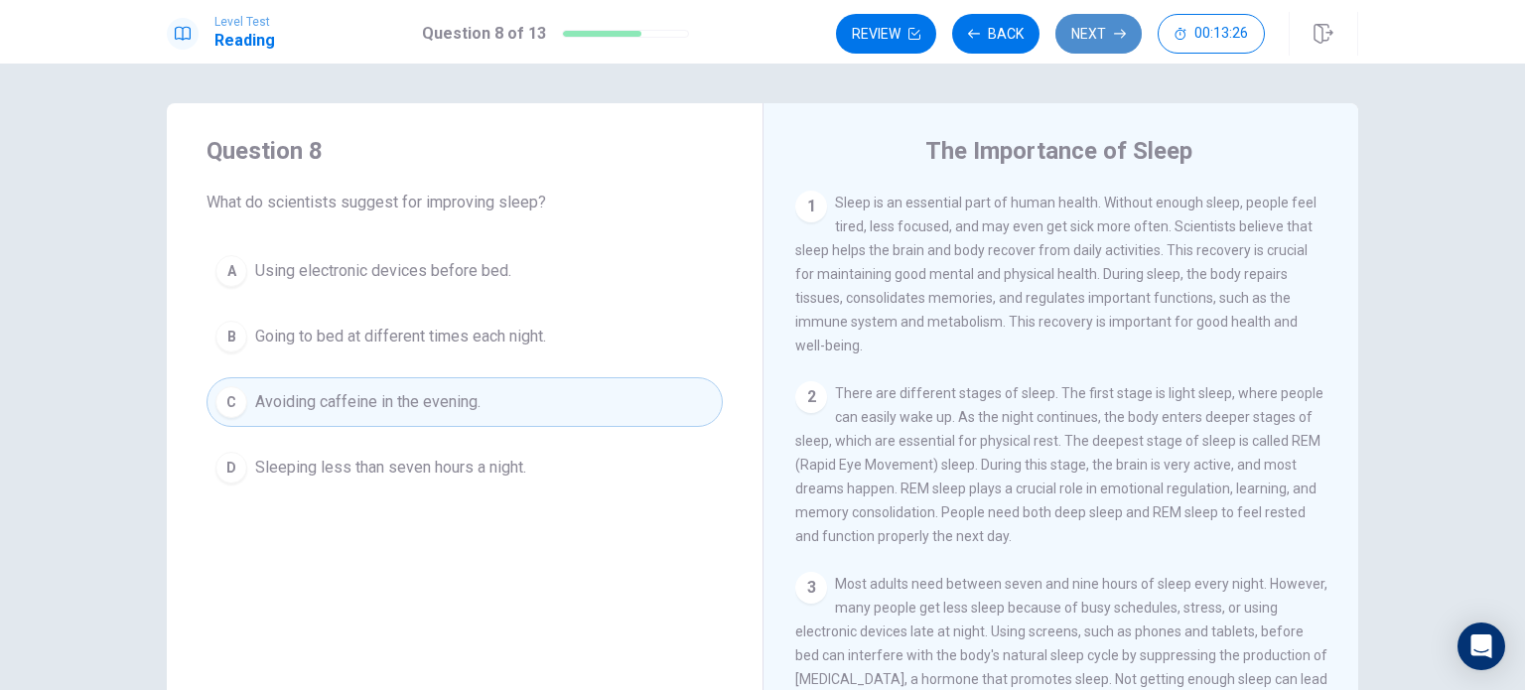
click at [760, 39] on button "Next" at bounding box center [1098, 34] width 86 height 40
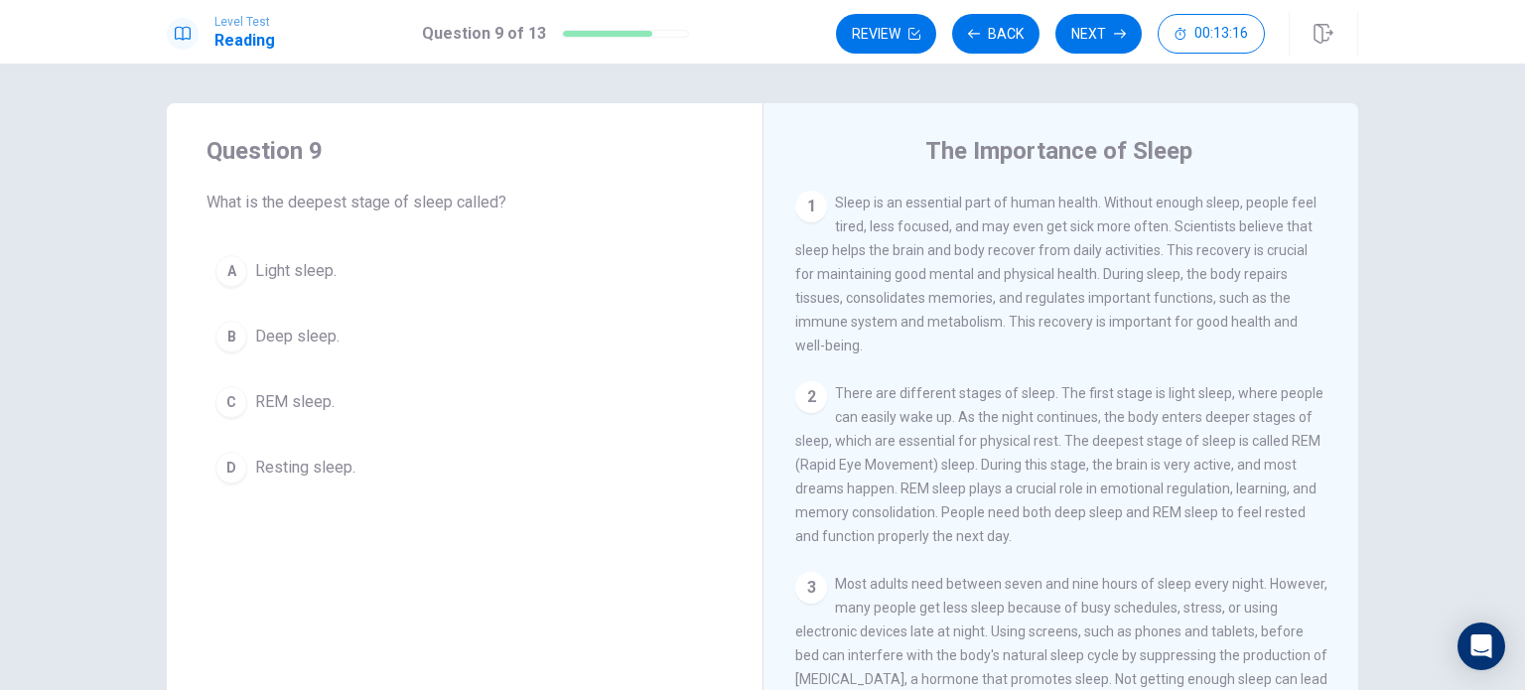
click at [278, 400] on span "REM sleep." at bounding box center [294, 402] width 79 height 24
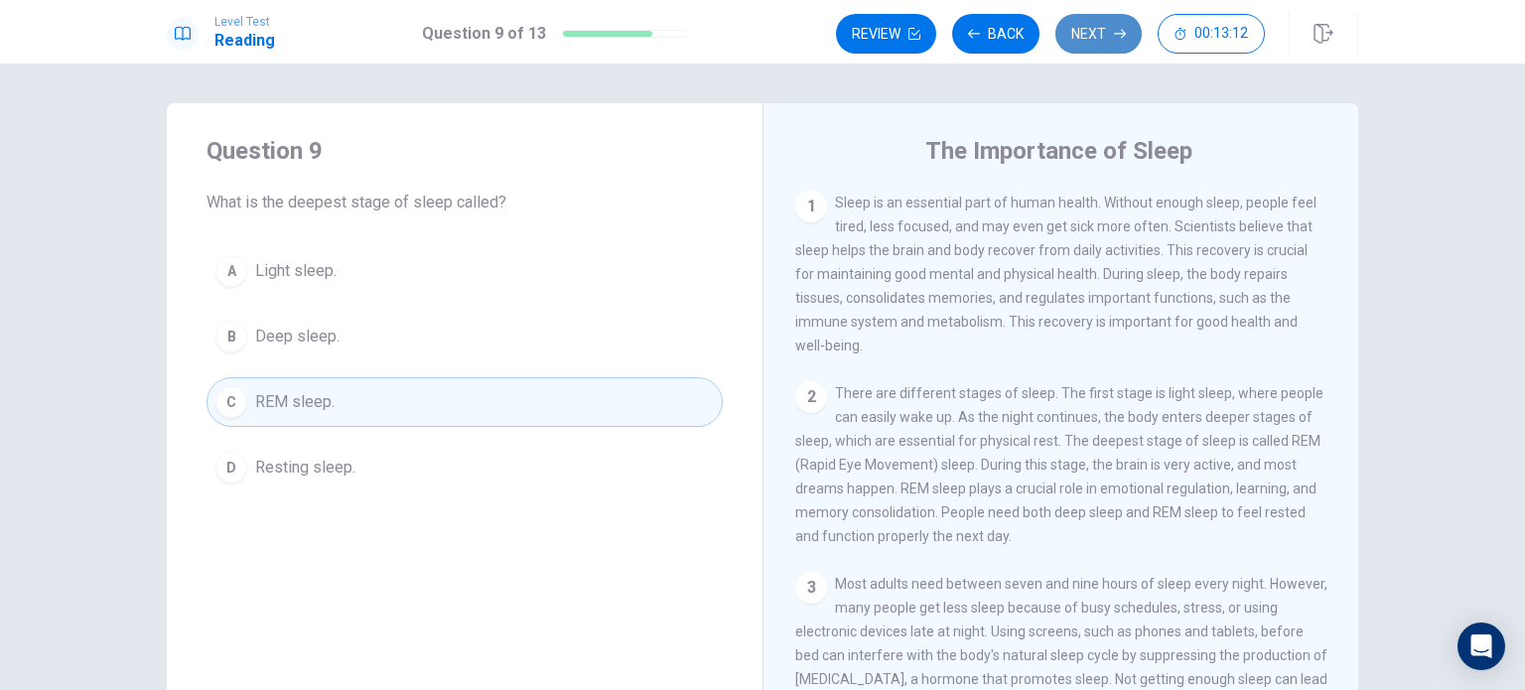
click at [760, 30] on button "Next" at bounding box center [1098, 34] width 86 height 40
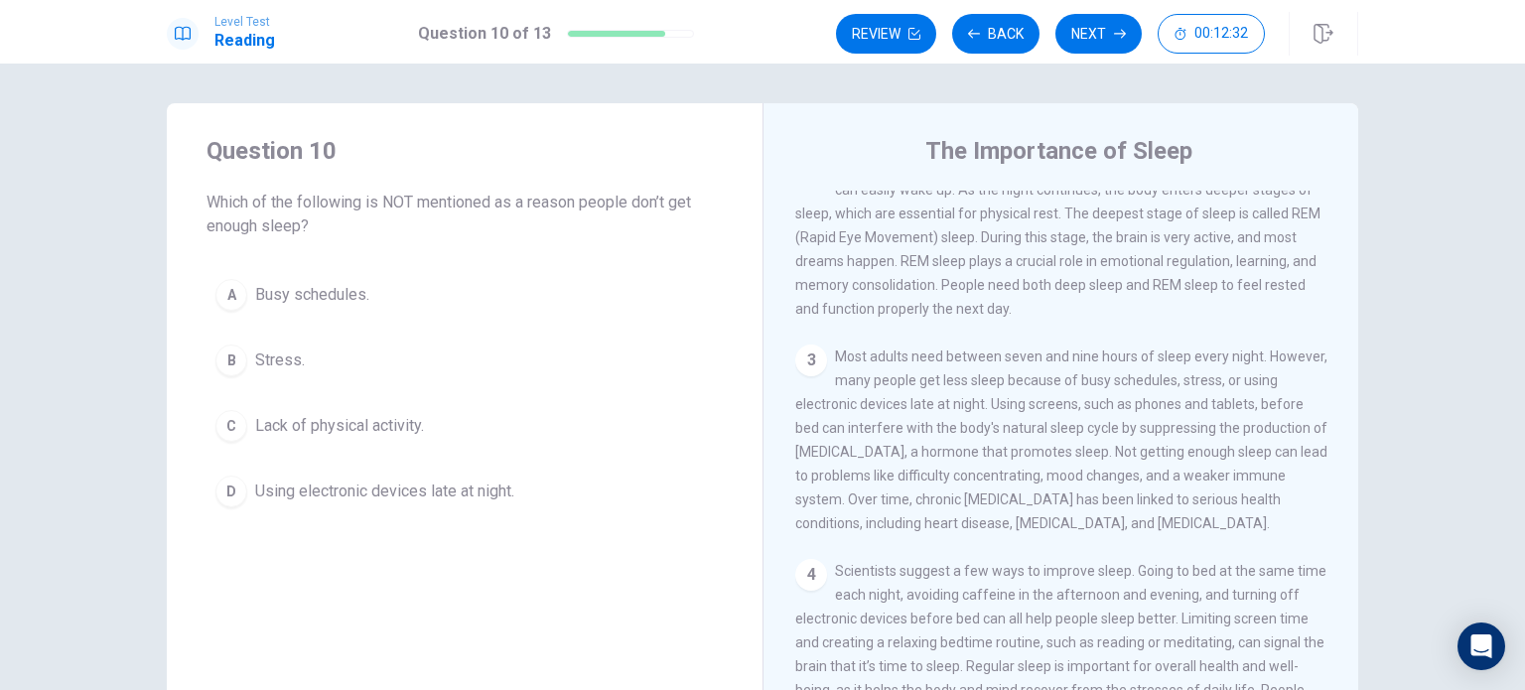
scroll to position [262, 0]
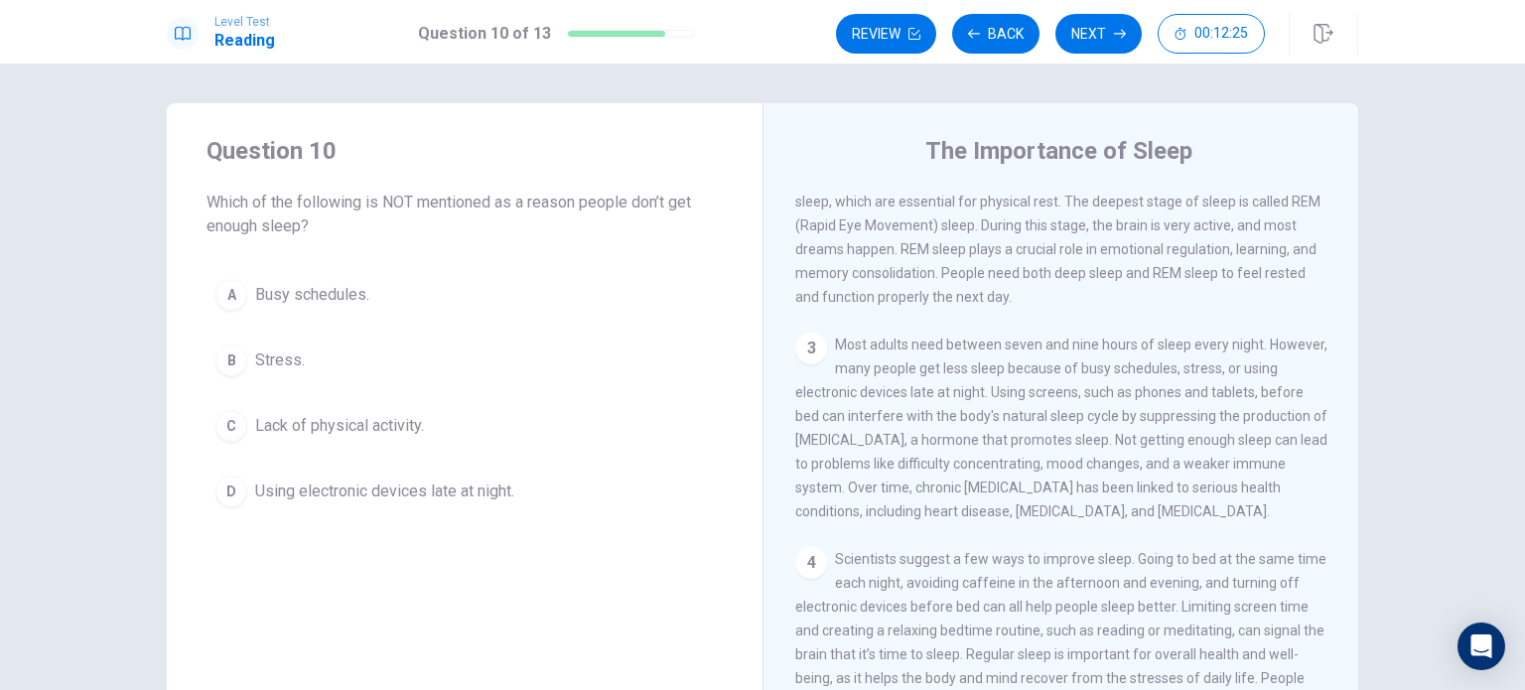
click at [314, 433] on span "Lack of physical activity." at bounding box center [339, 426] width 169 height 24
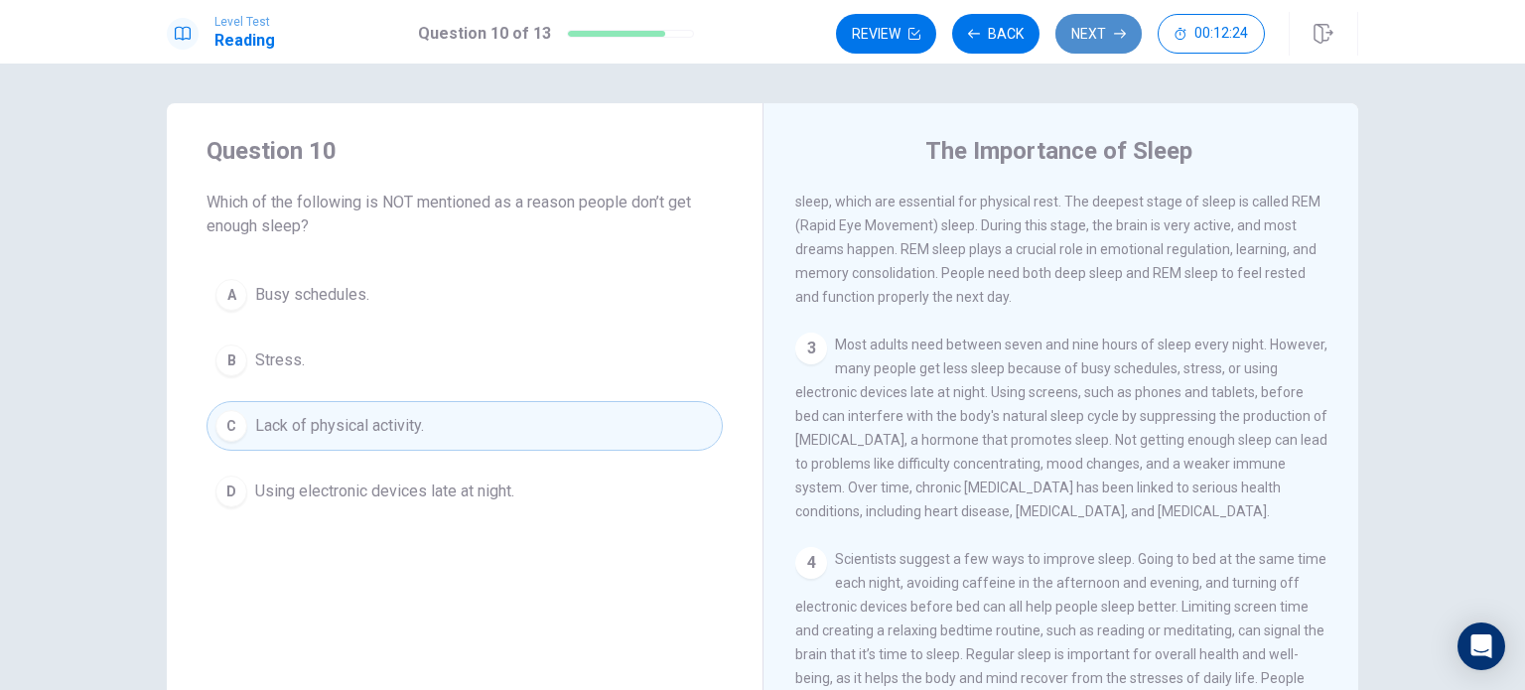
click at [760, 29] on button "Next" at bounding box center [1098, 34] width 86 height 40
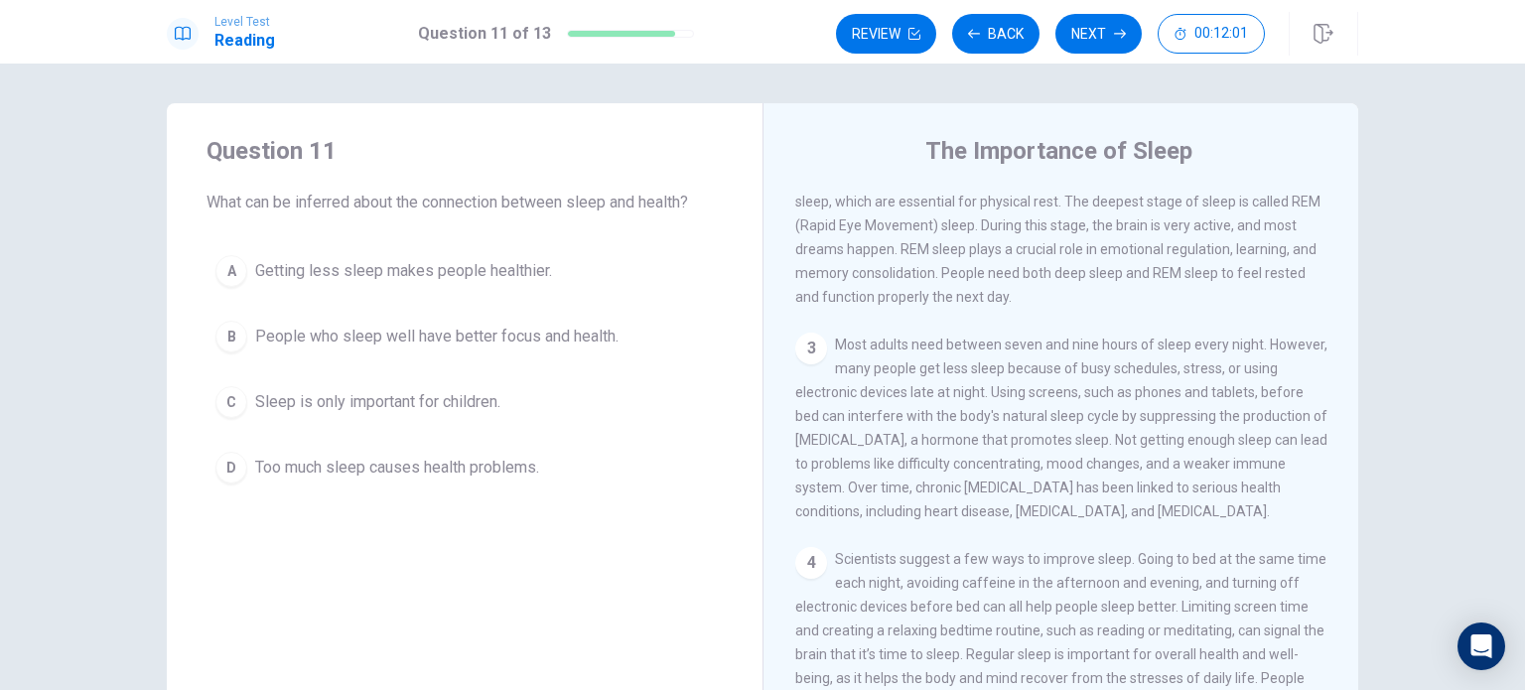
click at [416, 329] on span "People who sleep well have better focus and health." at bounding box center [436, 337] width 363 height 24
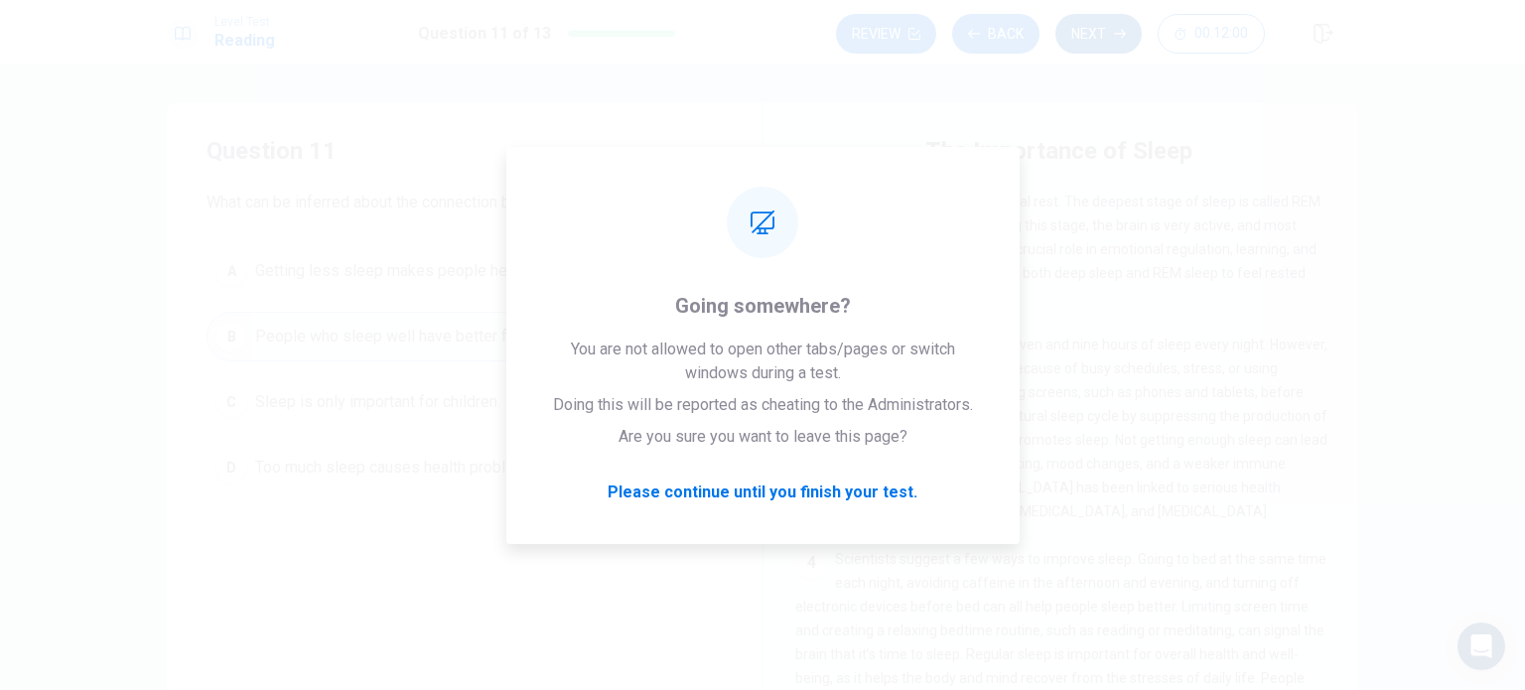
click at [760, 27] on button "Next" at bounding box center [1098, 34] width 86 height 40
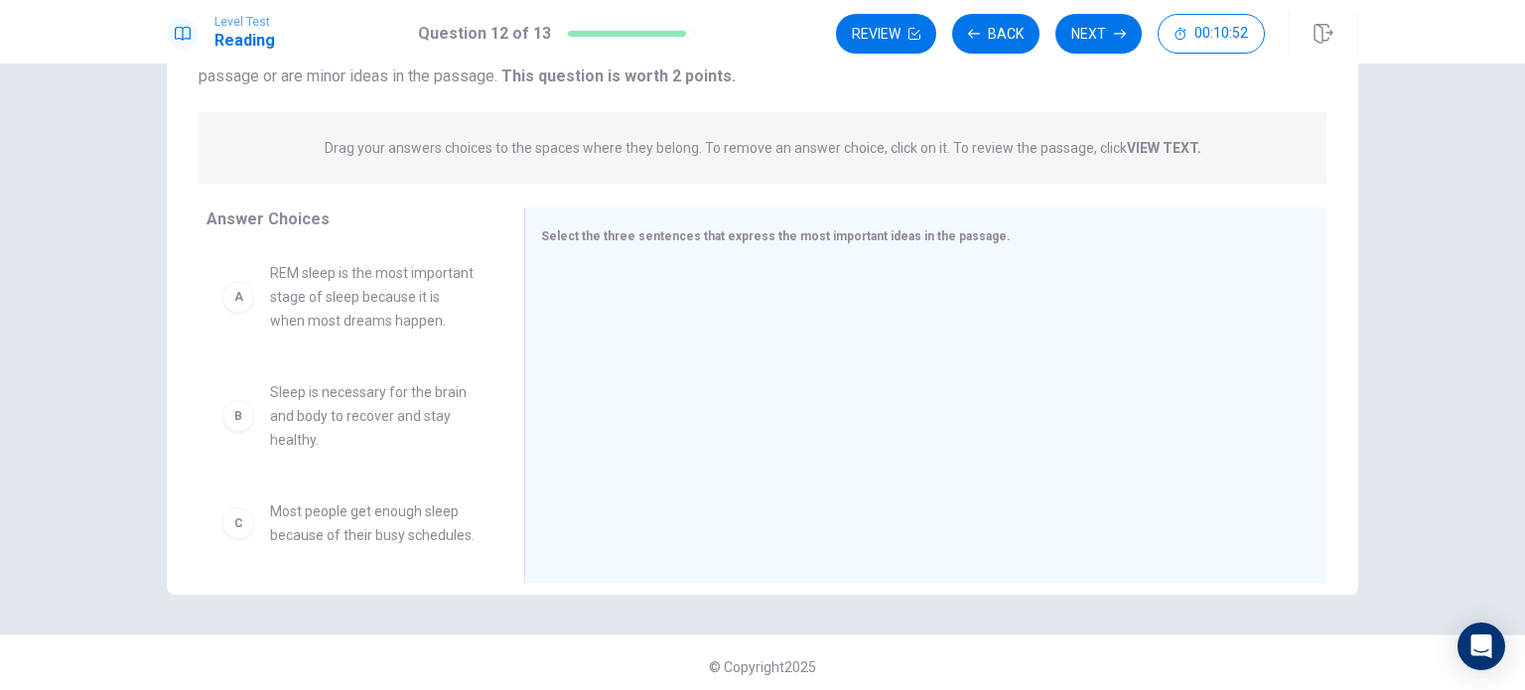
scroll to position [0, 0]
drag, startPoint x: 306, startPoint y: 448, endPoint x: 739, endPoint y: 283, distance: 463.2
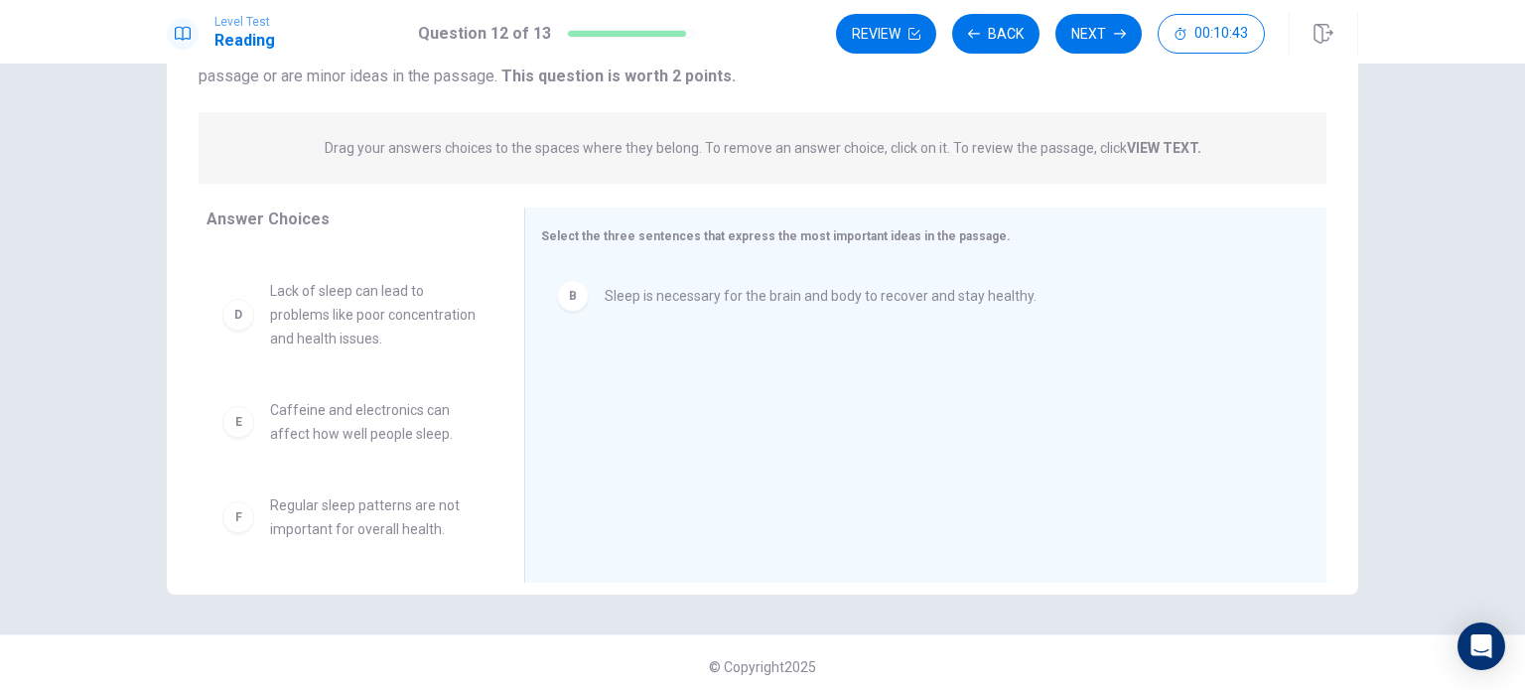
scroll to position [99, 0]
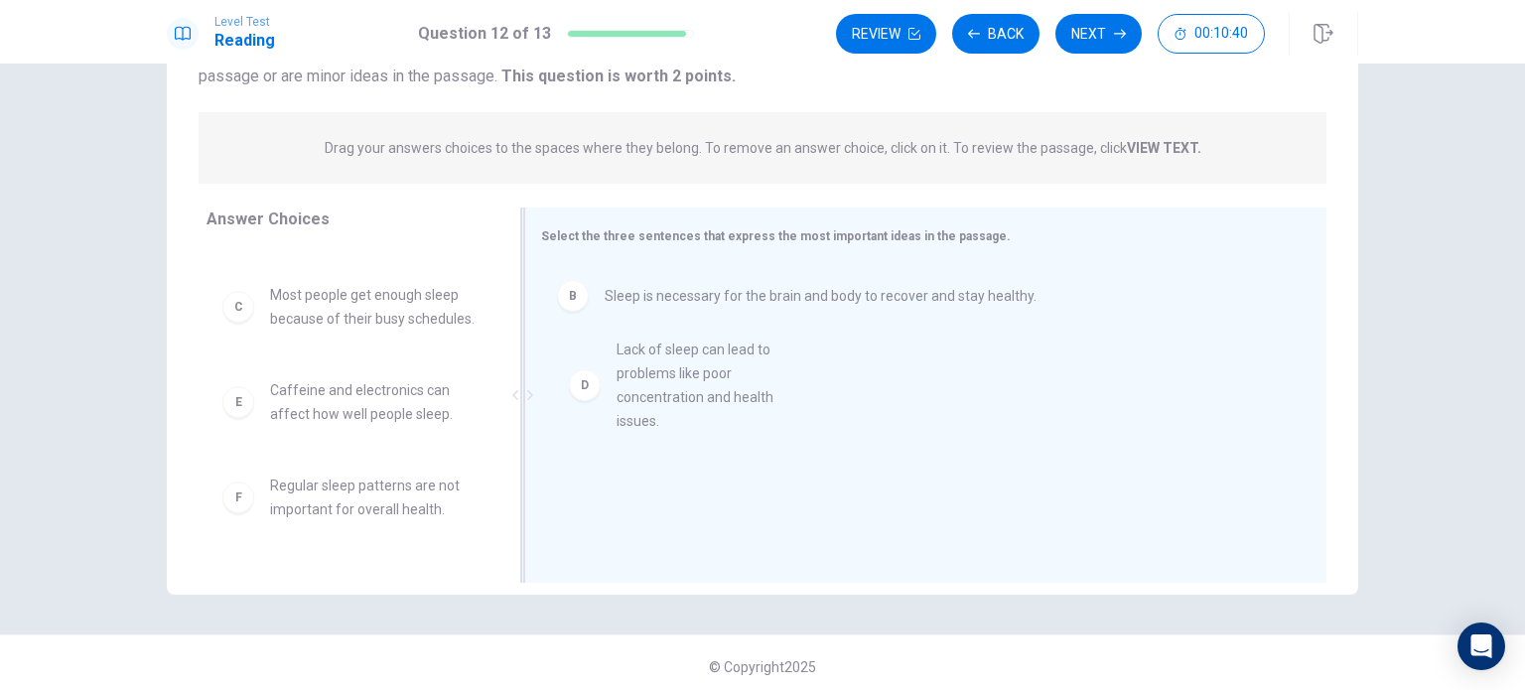
drag, startPoint x: 319, startPoint y: 467, endPoint x: 679, endPoint y: 374, distance: 372.0
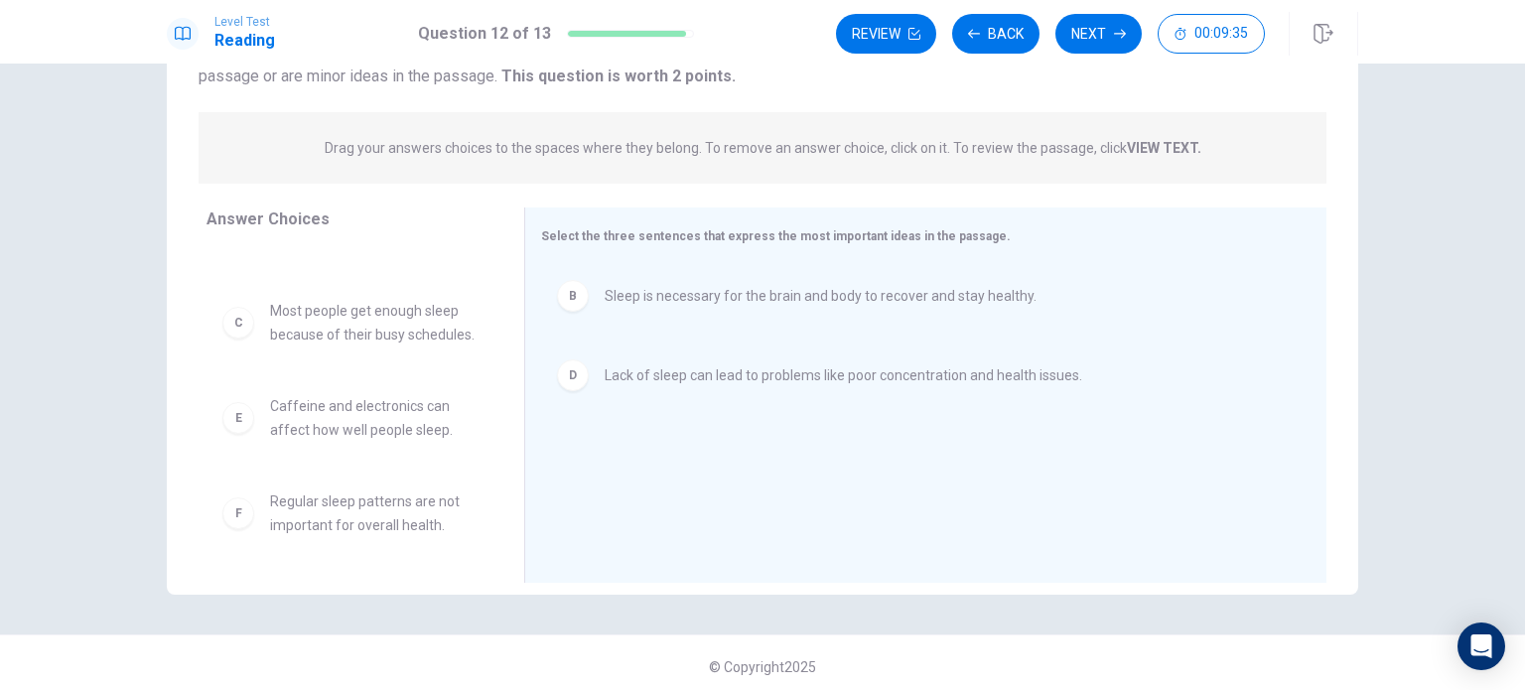
scroll to position [131, 0]
drag, startPoint x: 349, startPoint y: 419, endPoint x: 732, endPoint y: 444, distance: 383.0
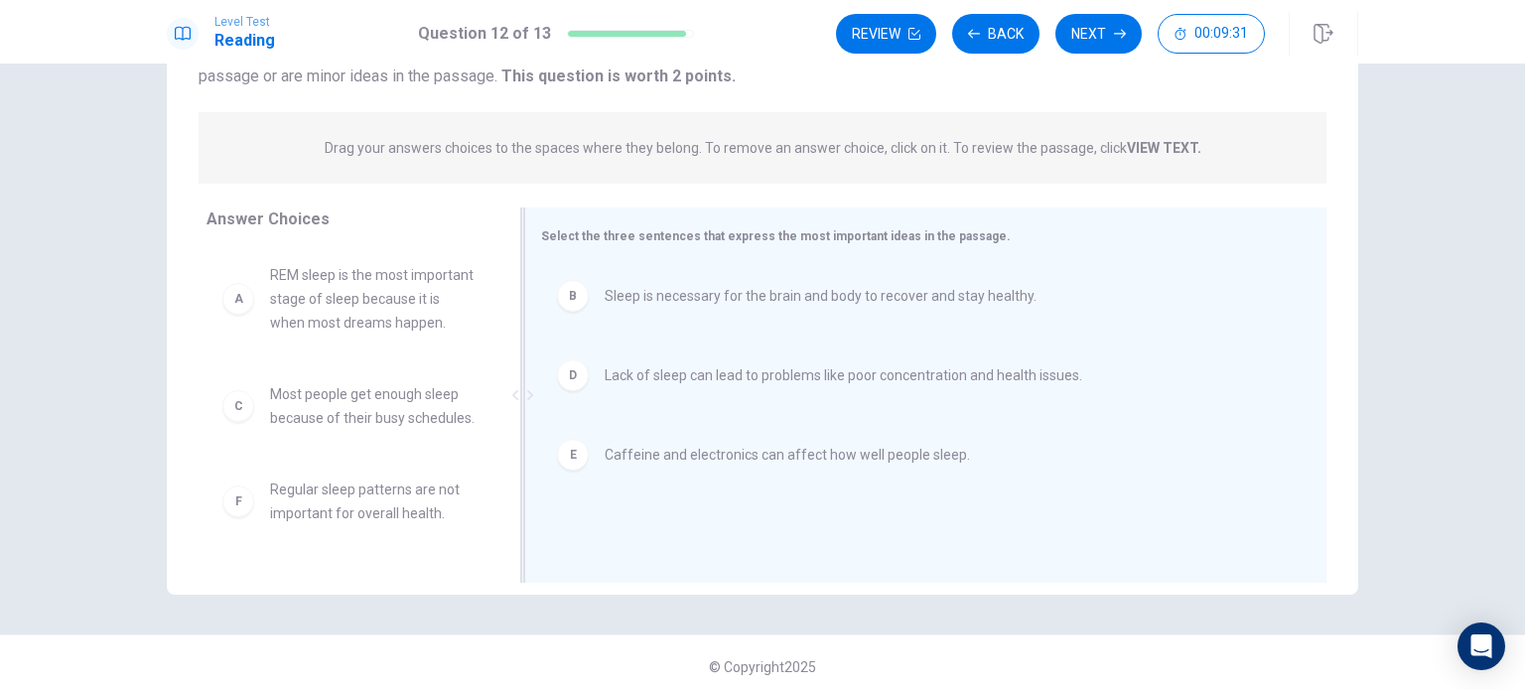
scroll to position [36, 0]
click at [760, 37] on button "Next" at bounding box center [1098, 34] width 86 height 40
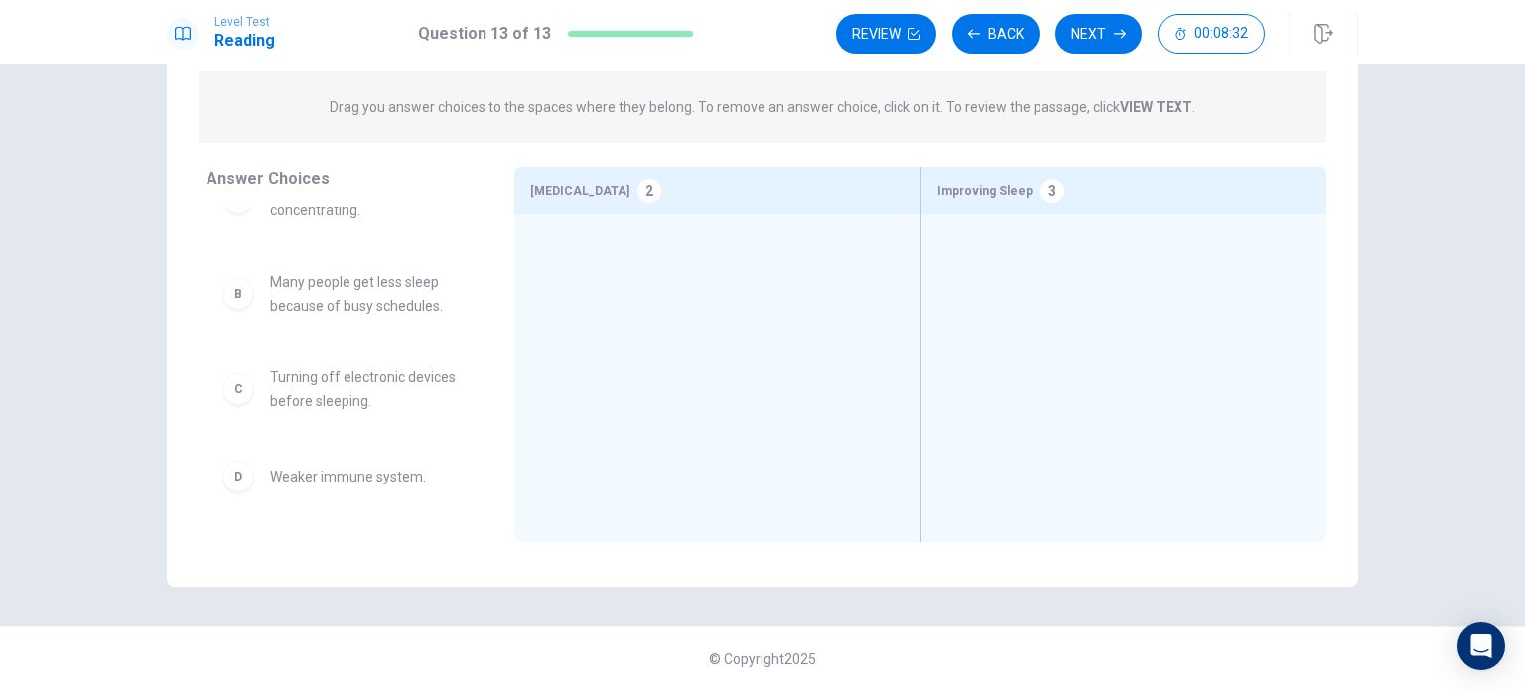
scroll to position [0, 0]
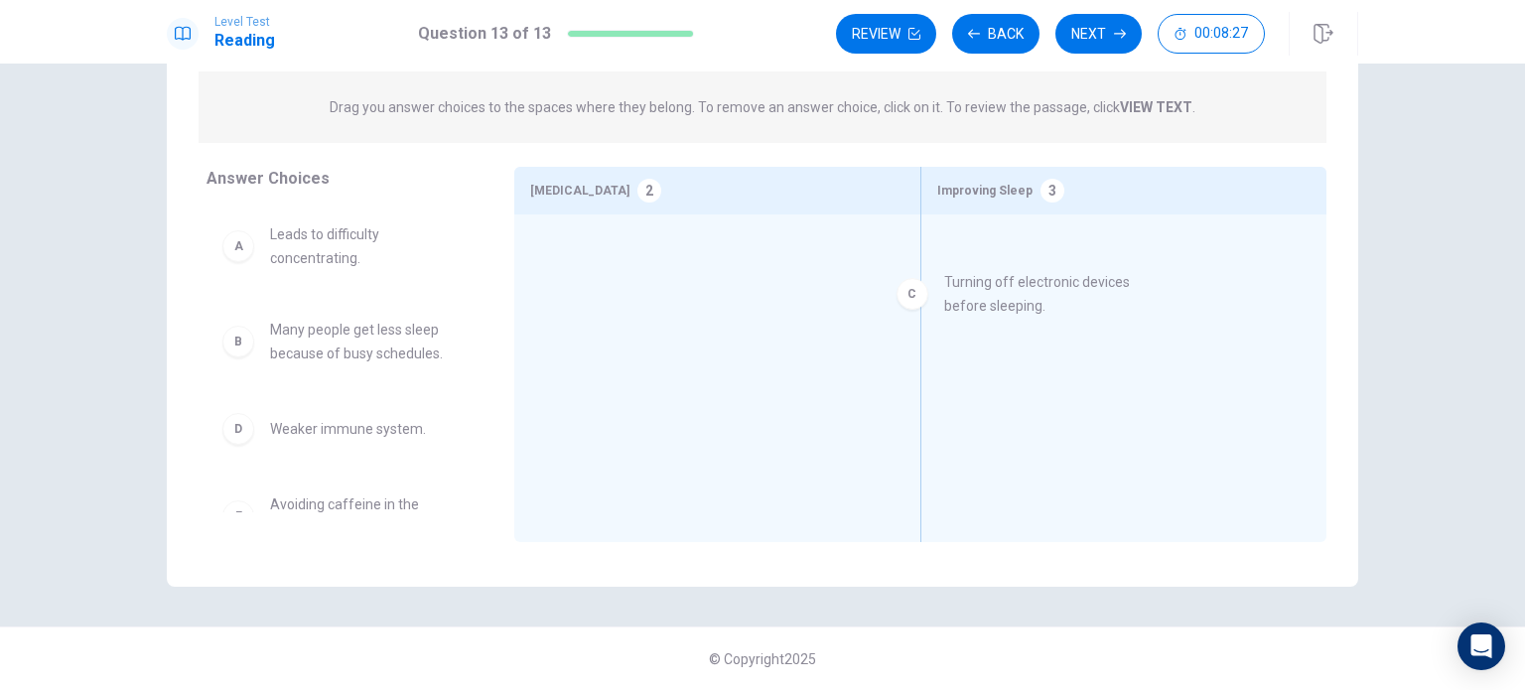
drag, startPoint x: 326, startPoint y: 445, endPoint x: 1175, endPoint y: 268, distance: 868.0
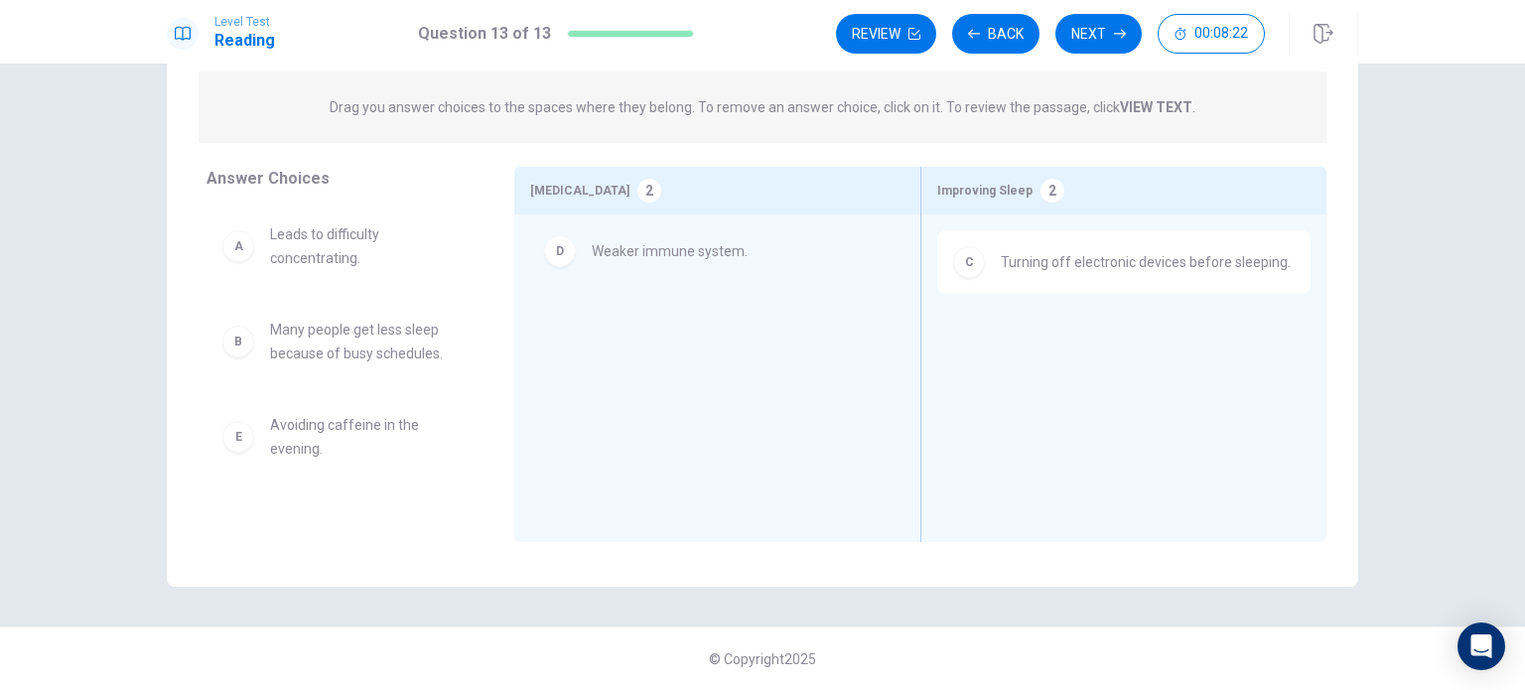
drag, startPoint x: 290, startPoint y: 441, endPoint x: 620, endPoint y: 262, distance: 375.8
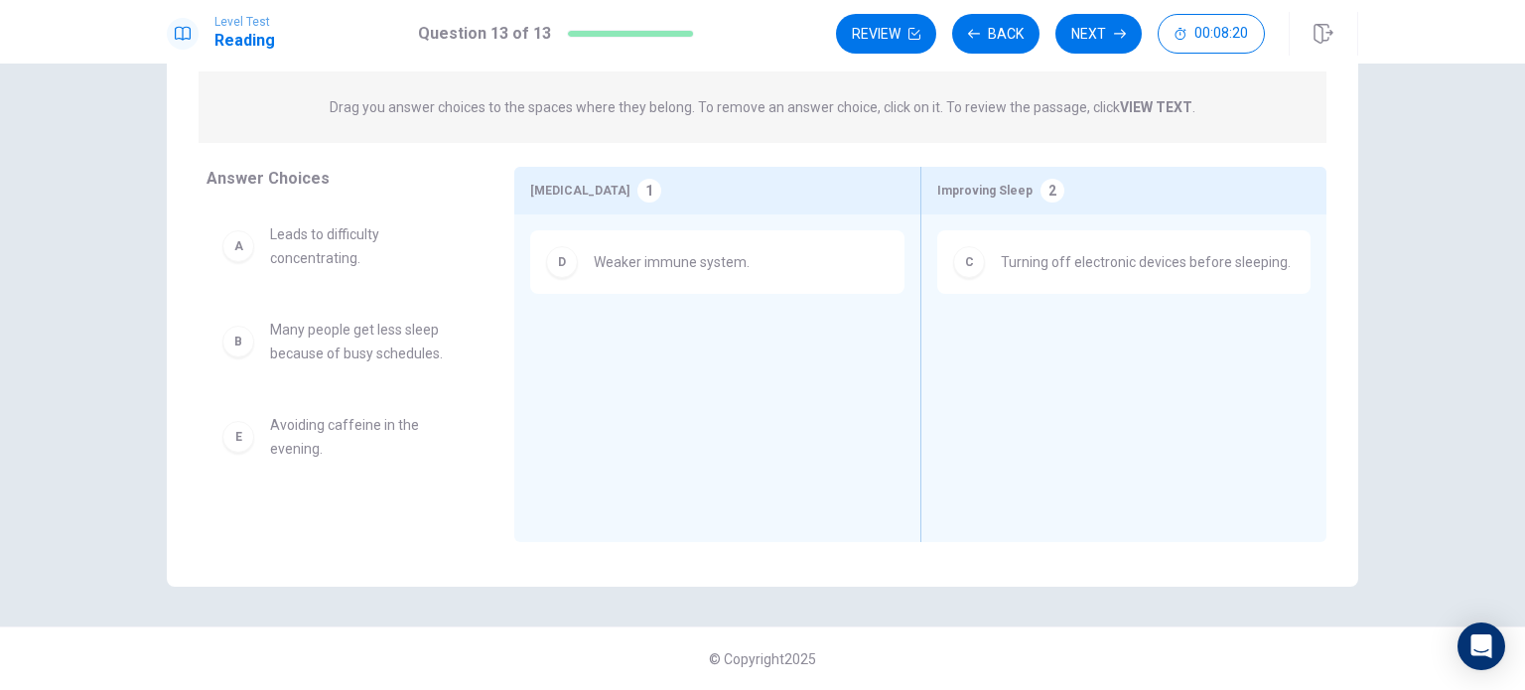
scroll to position [1, 0]
drag, startPoint x: 274, startPoint y: 448, endPoint x: 1096, endPoint y: 341, distance: 829.0
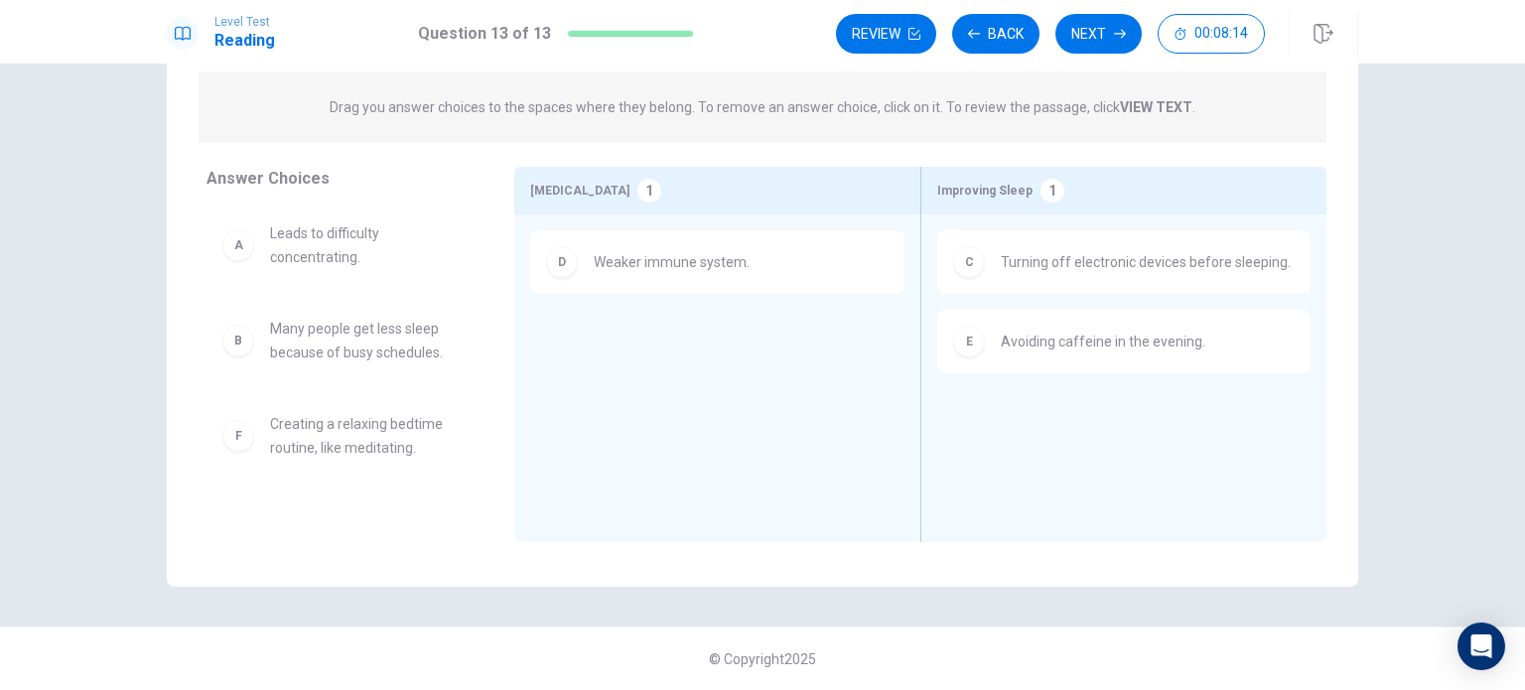
scroll to position [2, 0]
drag, startPoint x: 305, startPoint y: 443, endPoint x: 1124, endPoint y: 412, distance: 819.6
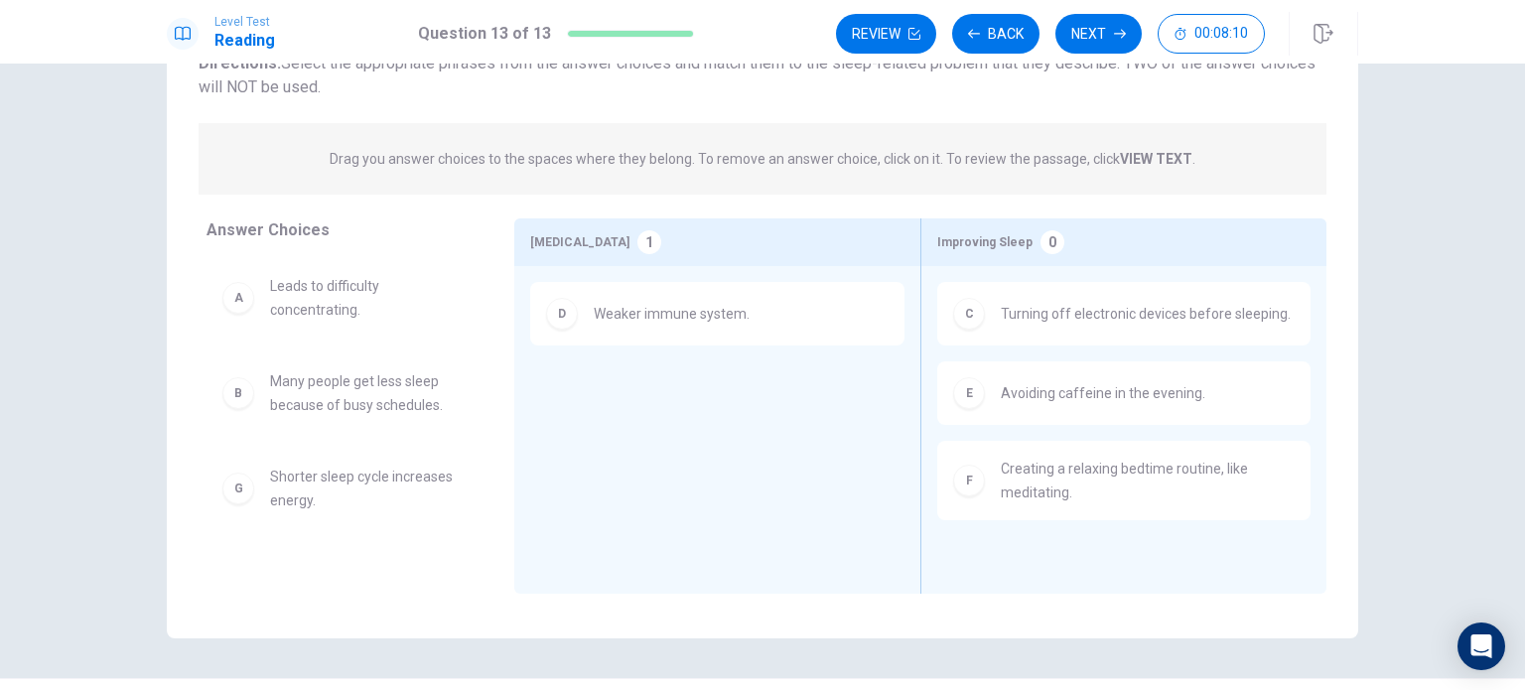
scroll to position [107, 0]
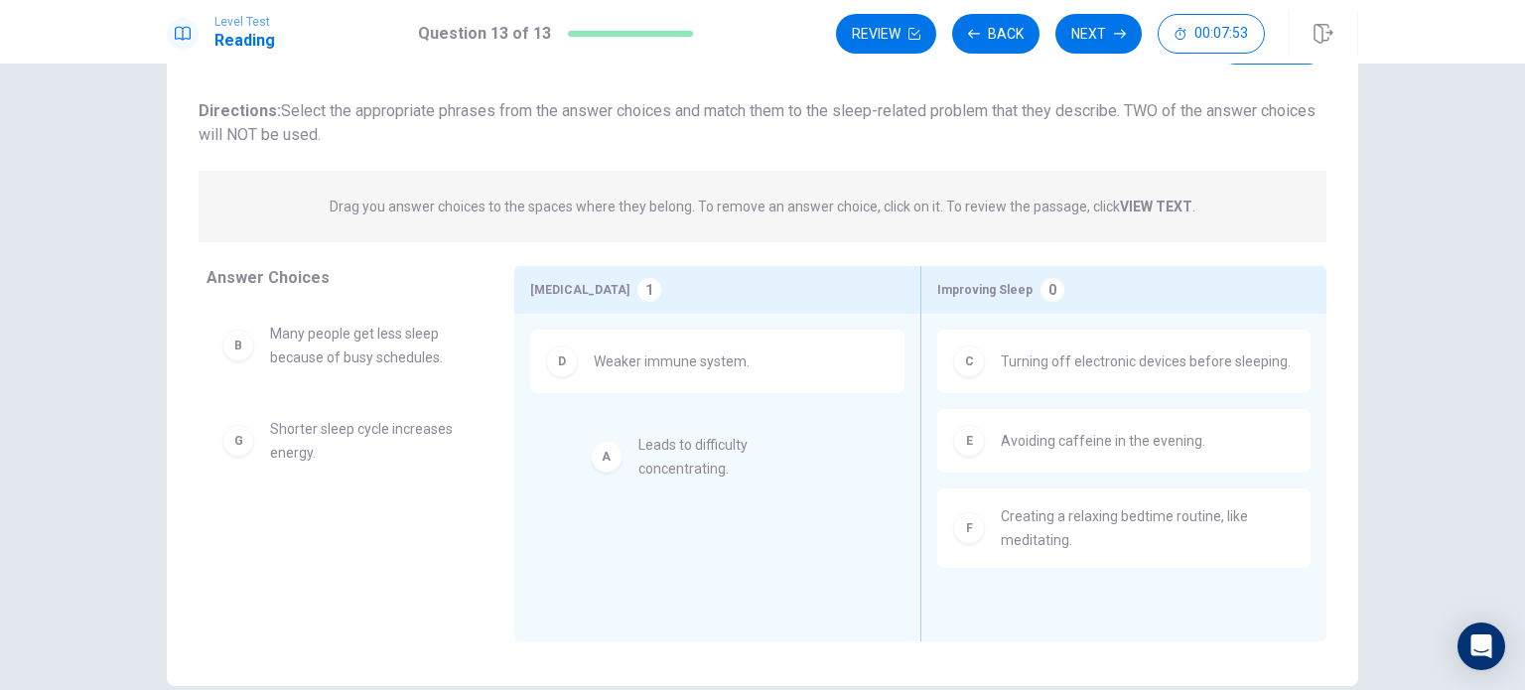
drag, startPoint x: 281, startPoint y: 348, endPoint x: 667, endPoint y: 468, distance: 404.2
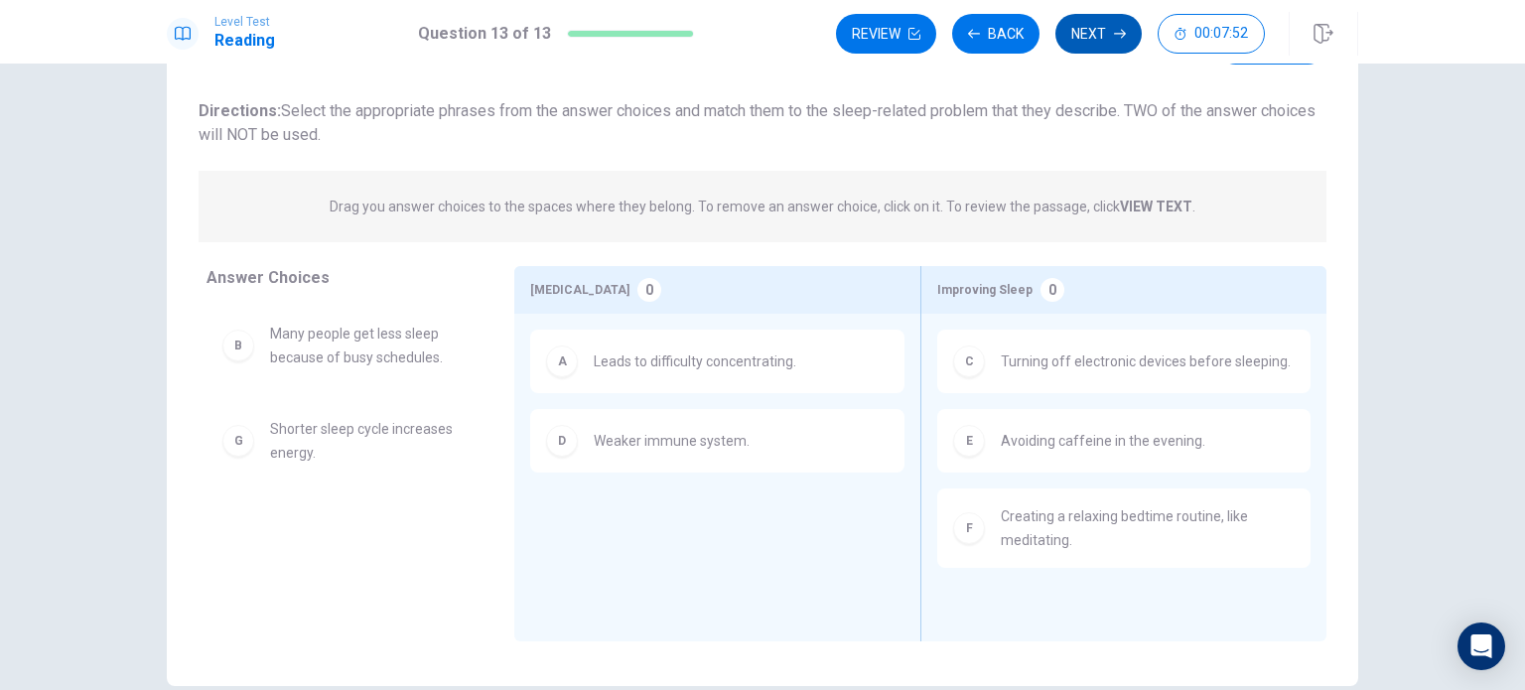
click at [760, 32] on button "Next" at bounding box center [1098, 34] width 86 height 40
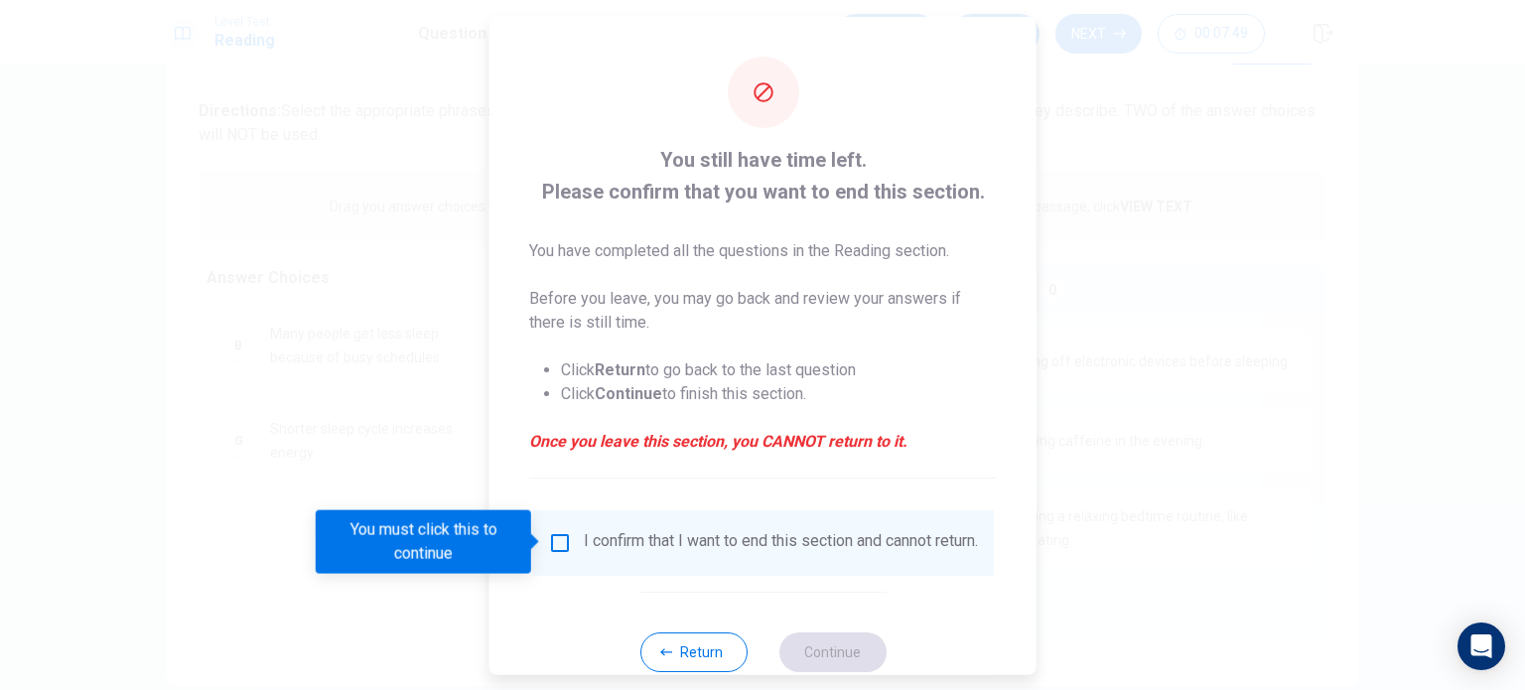
scroll to position [50, 0]
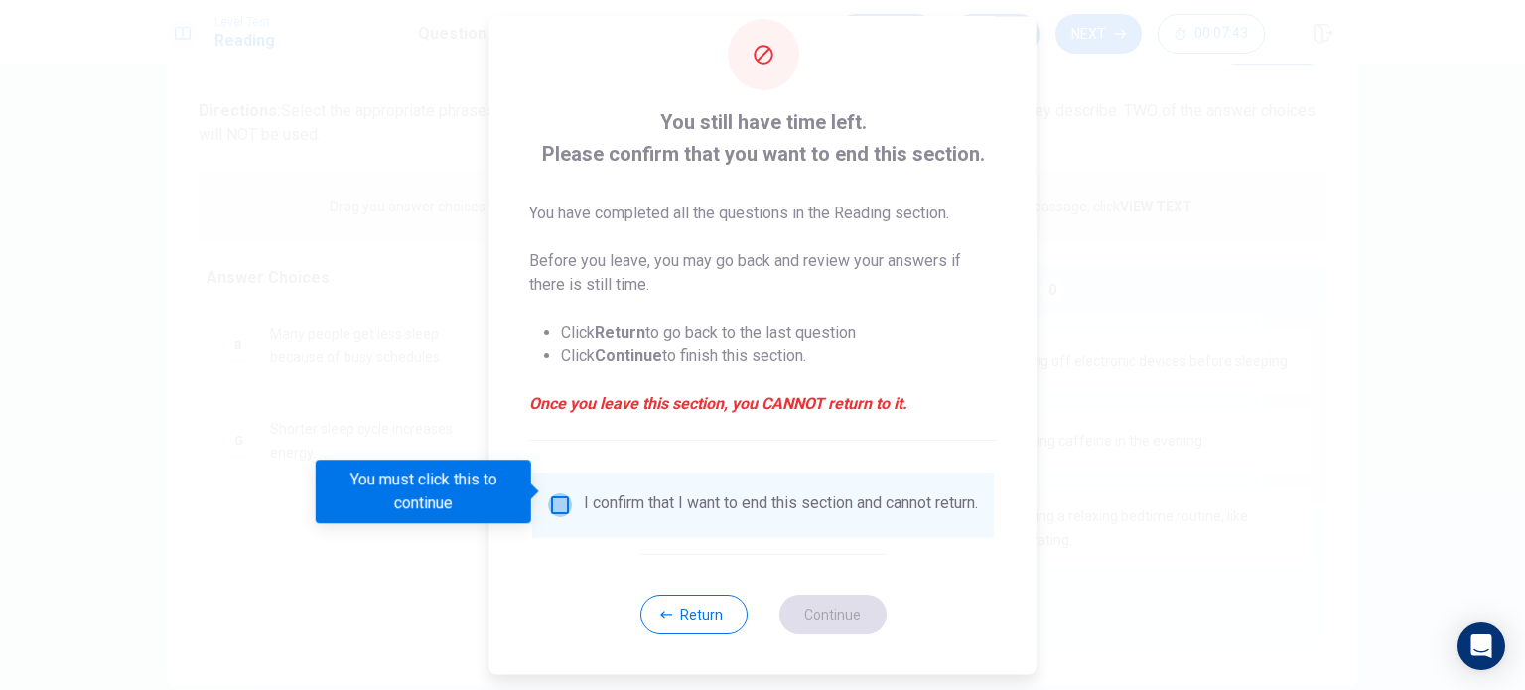
click at [561, 493] on input "You must click this to continue" at bounding box center [560, 505] width 24 height 24
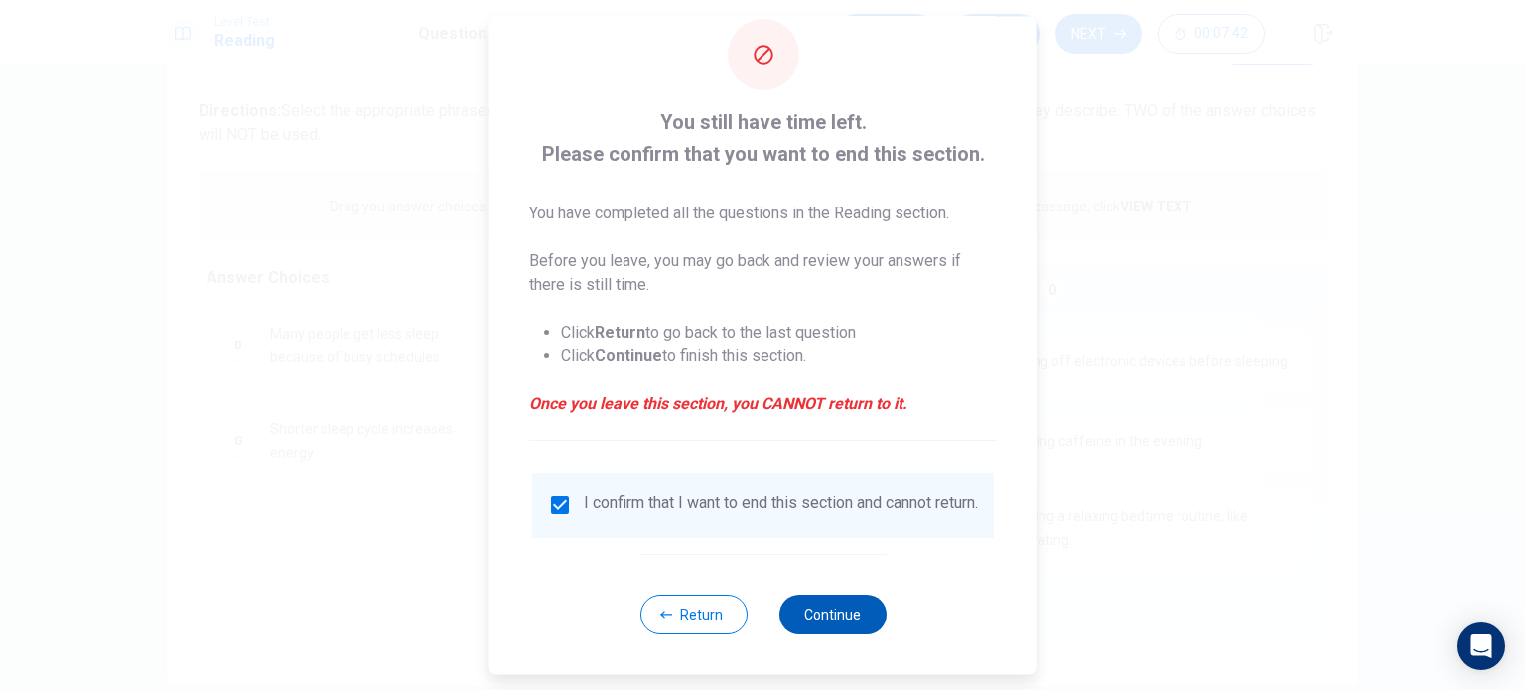
click at [760, 617] on button "Continue" at bounding box center [831, 615] width 107 height 40
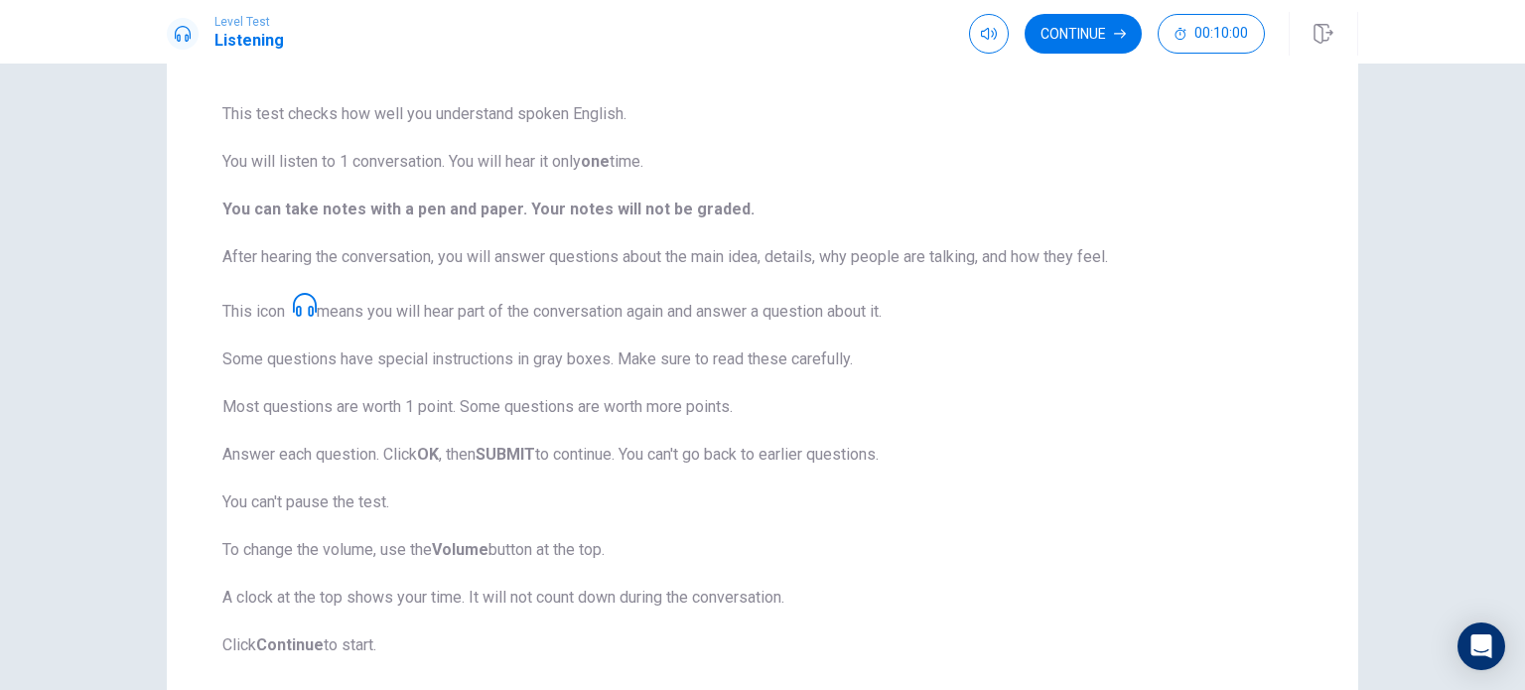
scroll to position [199, 0]
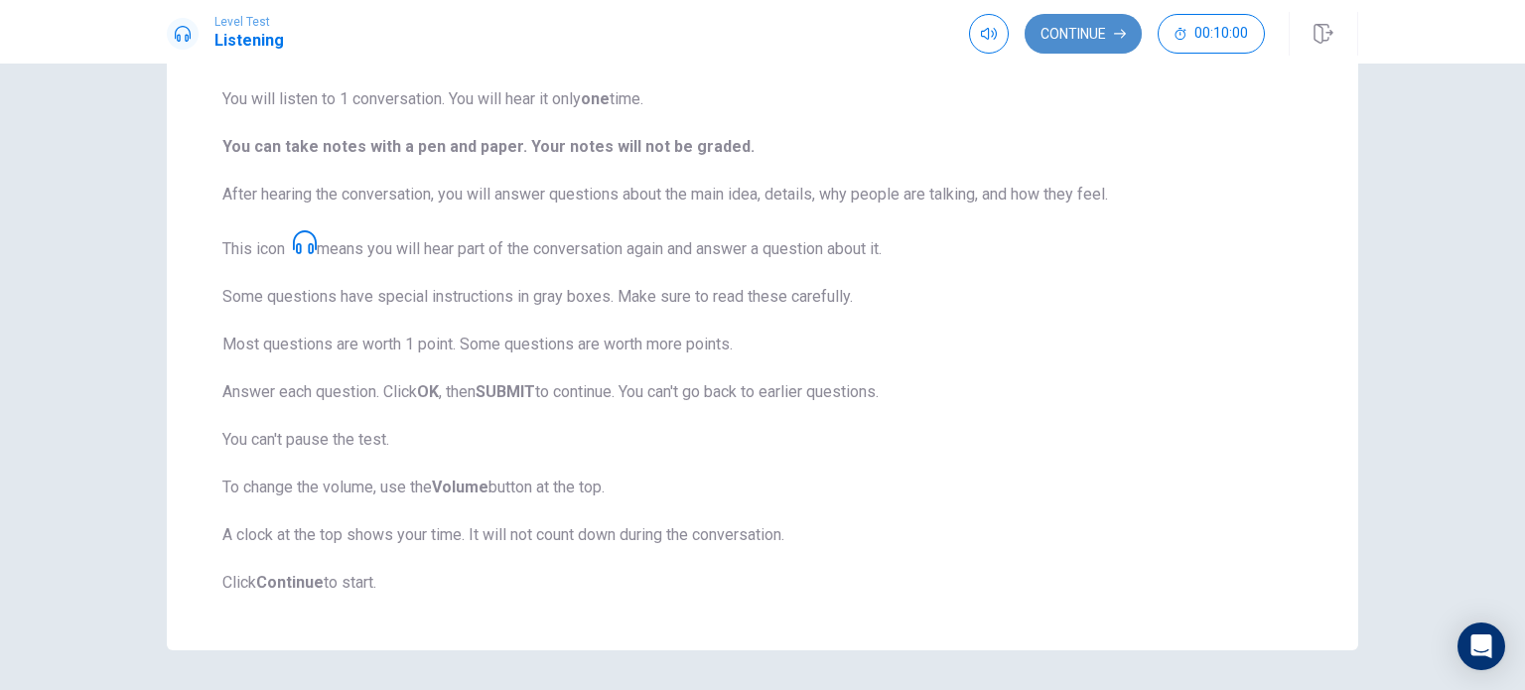
click at [760, 43] on button "Continue" at bounding box center [1083, 34] width 117 height 40
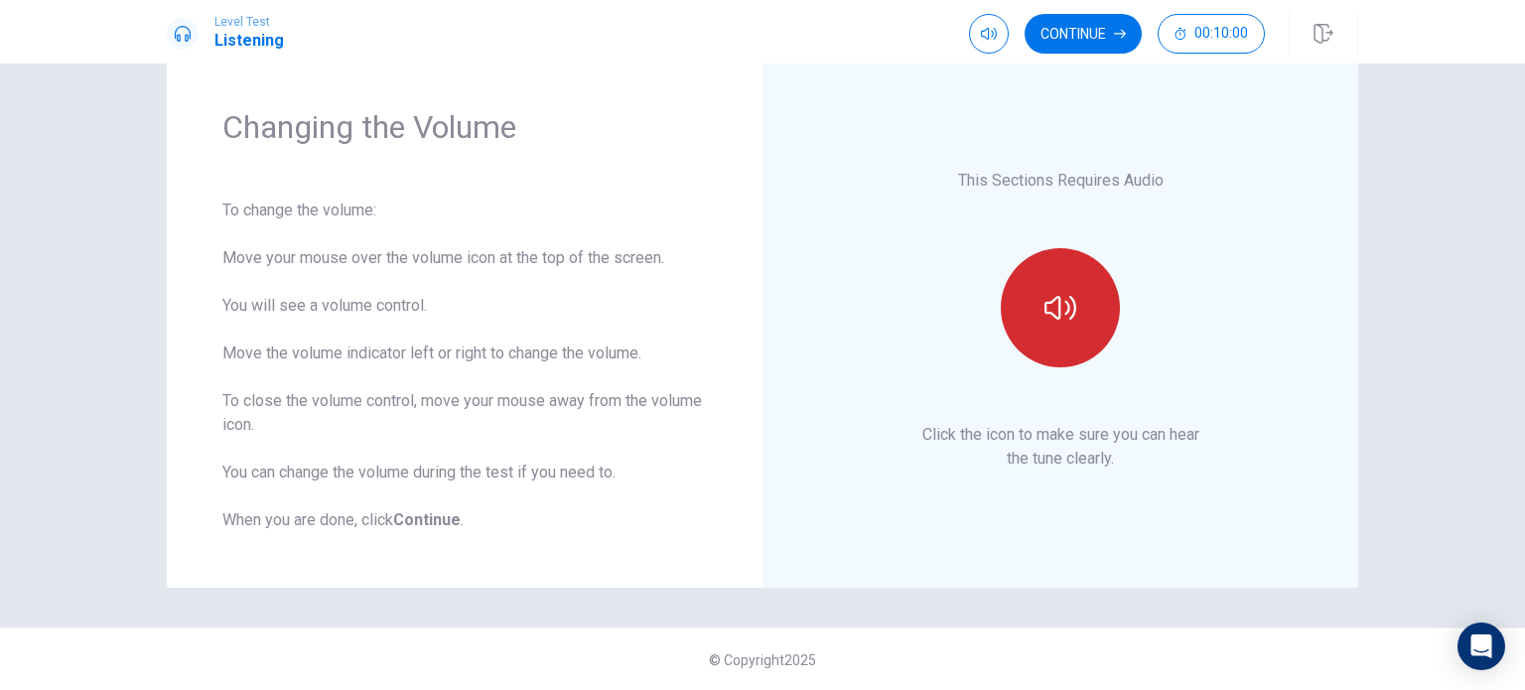
click at [760, 315] on icon "button" at bounding box center [1060, 308] width 32 height 32
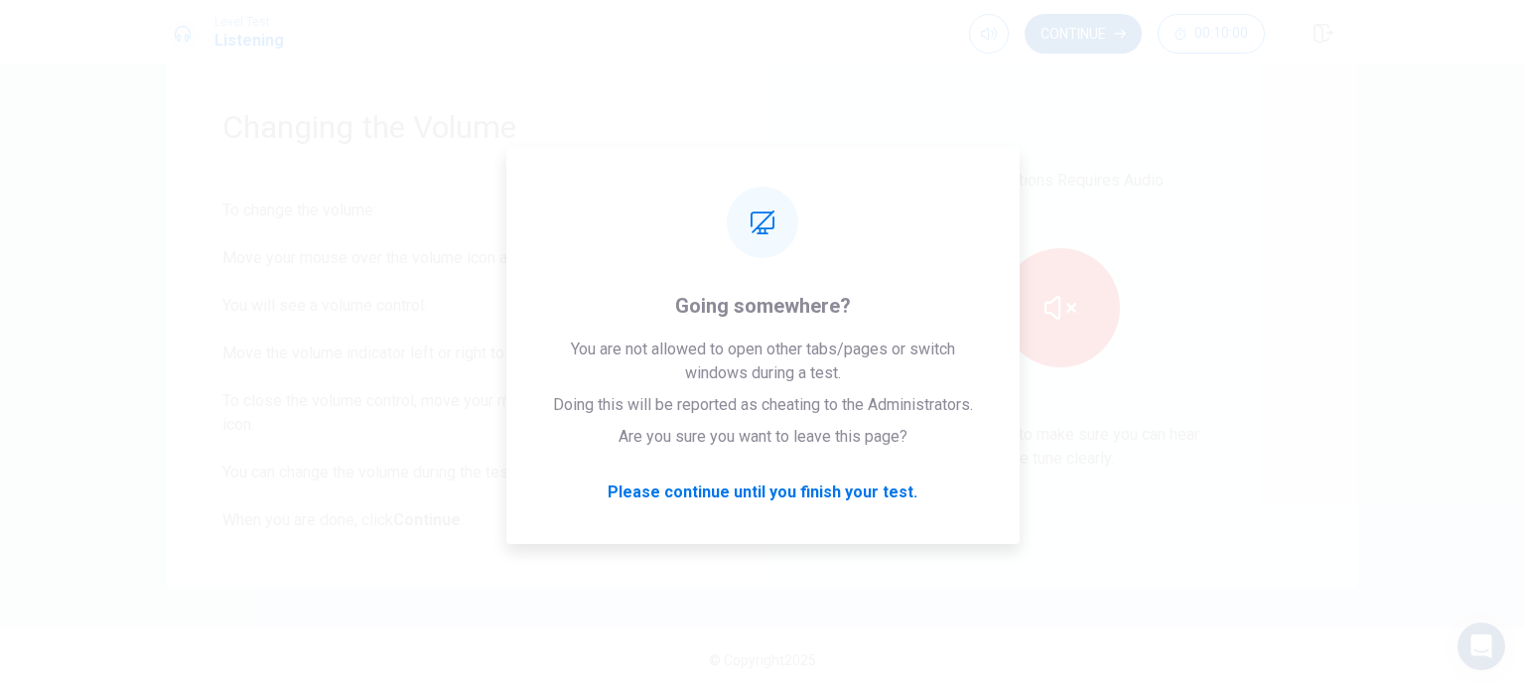
click at [760, 27] on button "Continue" at bounding box center [1083, 34] width 117 height 40
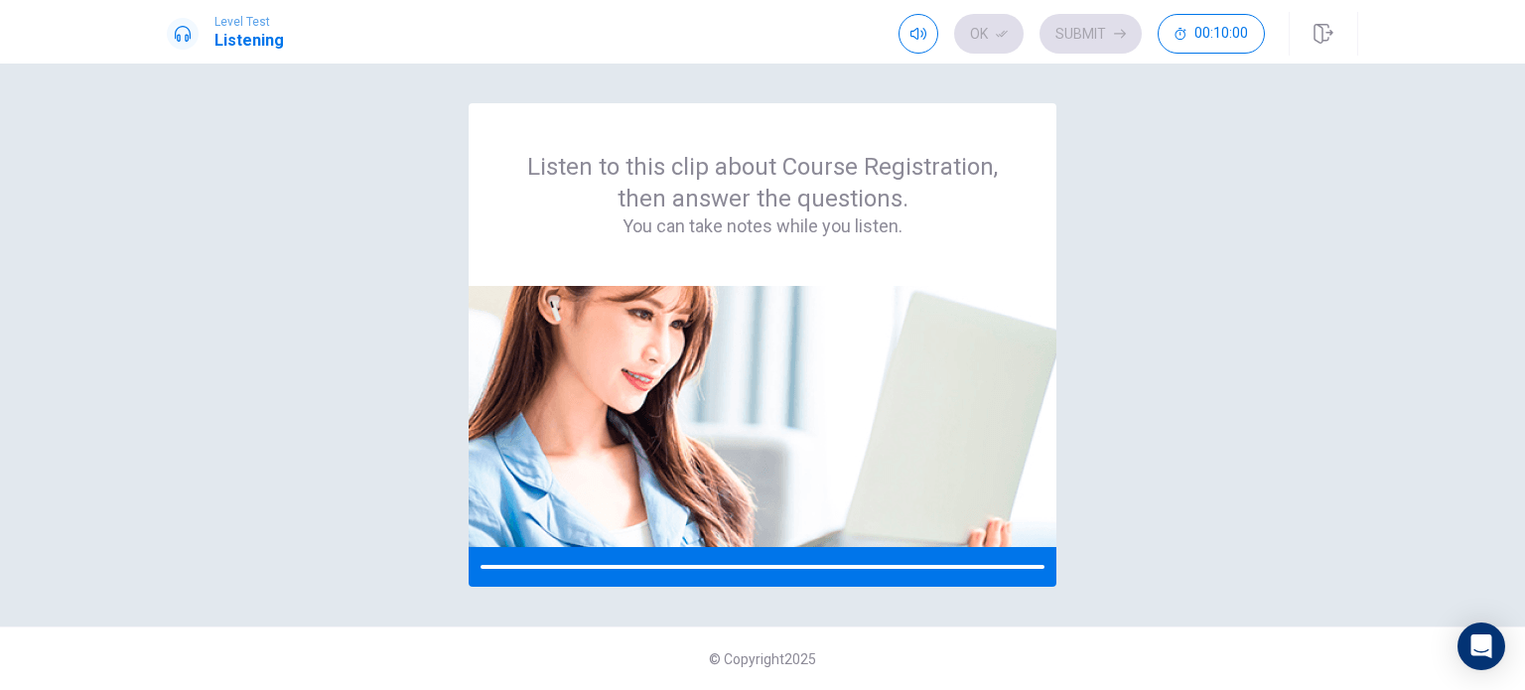
scroll to position [0, 0]
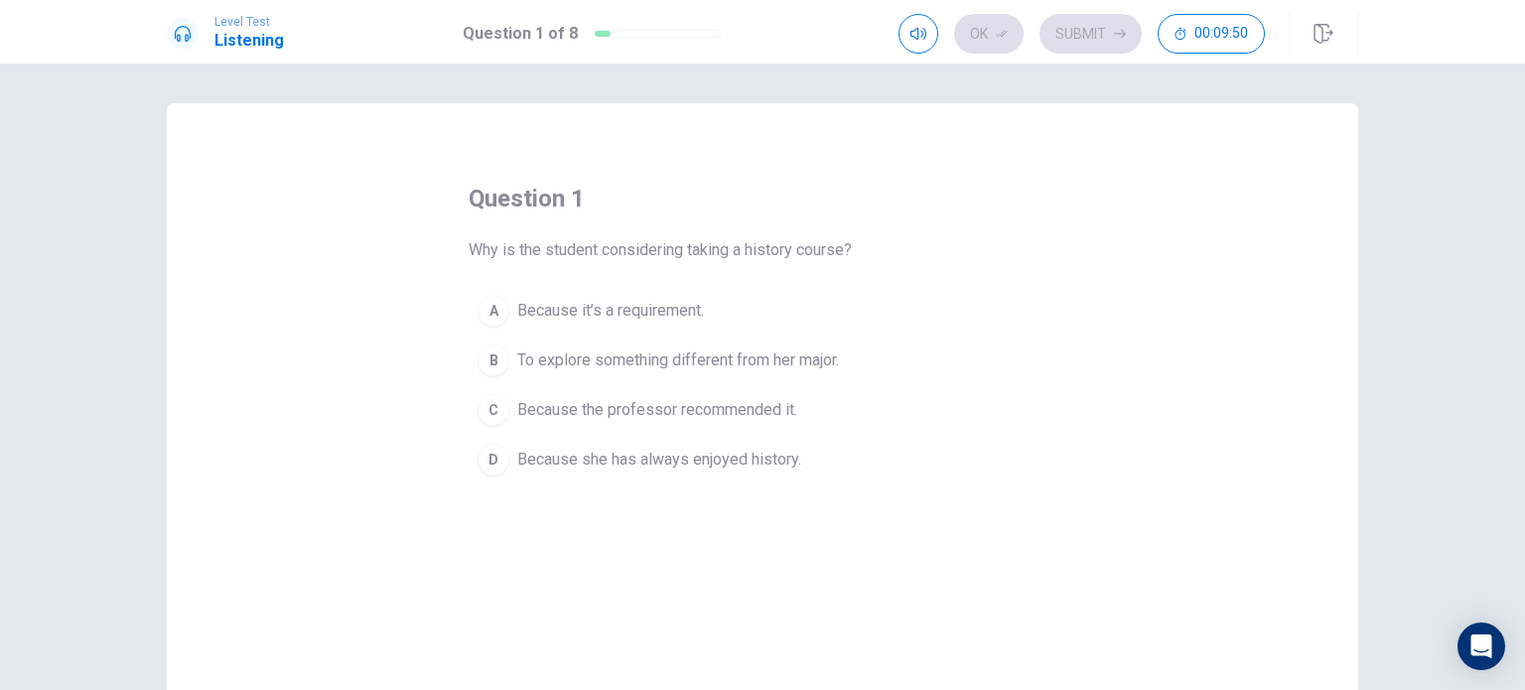
click at [582, 364] on span "To explore something different from her major." at bounding box center [678, 360] width 322 height 24
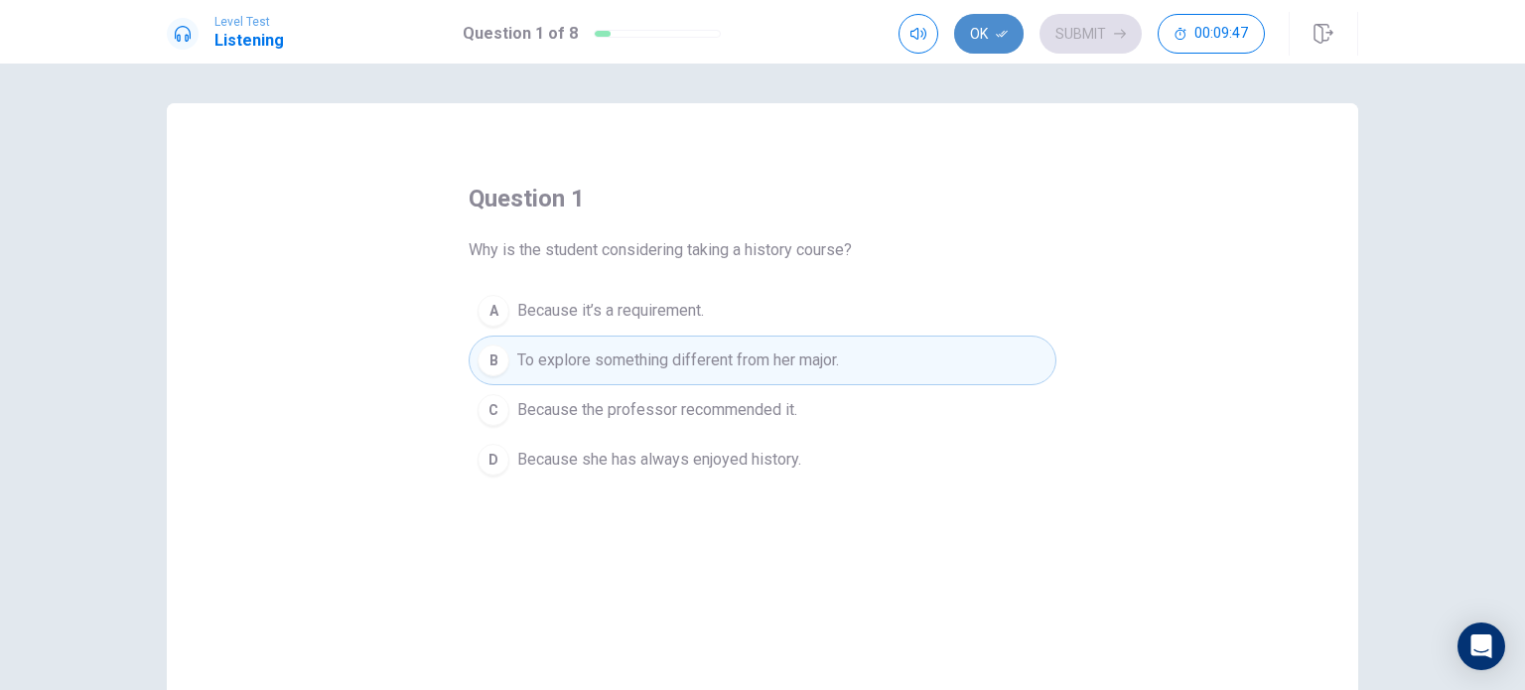
click at [760, 37] on icon "button" at bounding box center [1002, 34] width 12 height 12
click at [760, 35] on button "Submit" at bounding box center [1090, 34] width 102 height 40
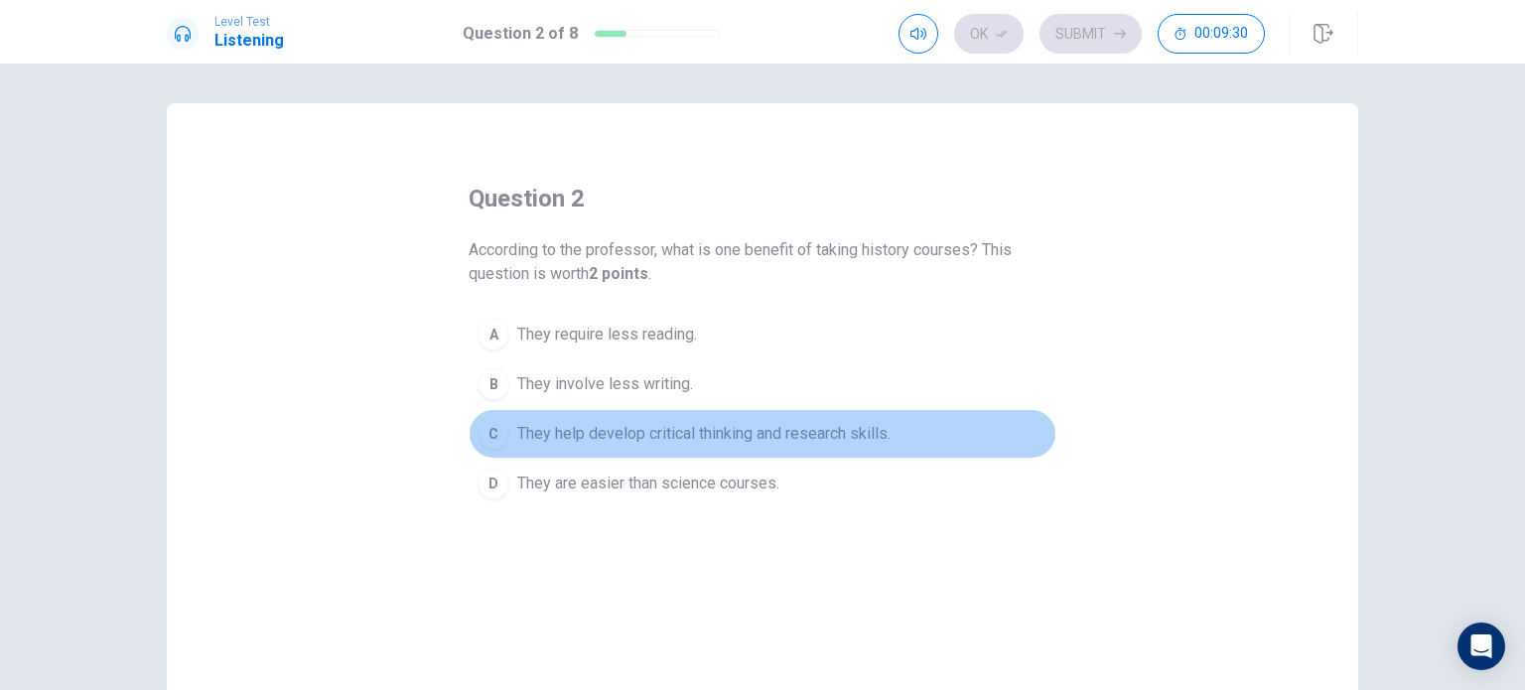
click at [587, 438] on span "They help develop critical thinking and research skills." at bounding box center [703, 434] width 373 height 24
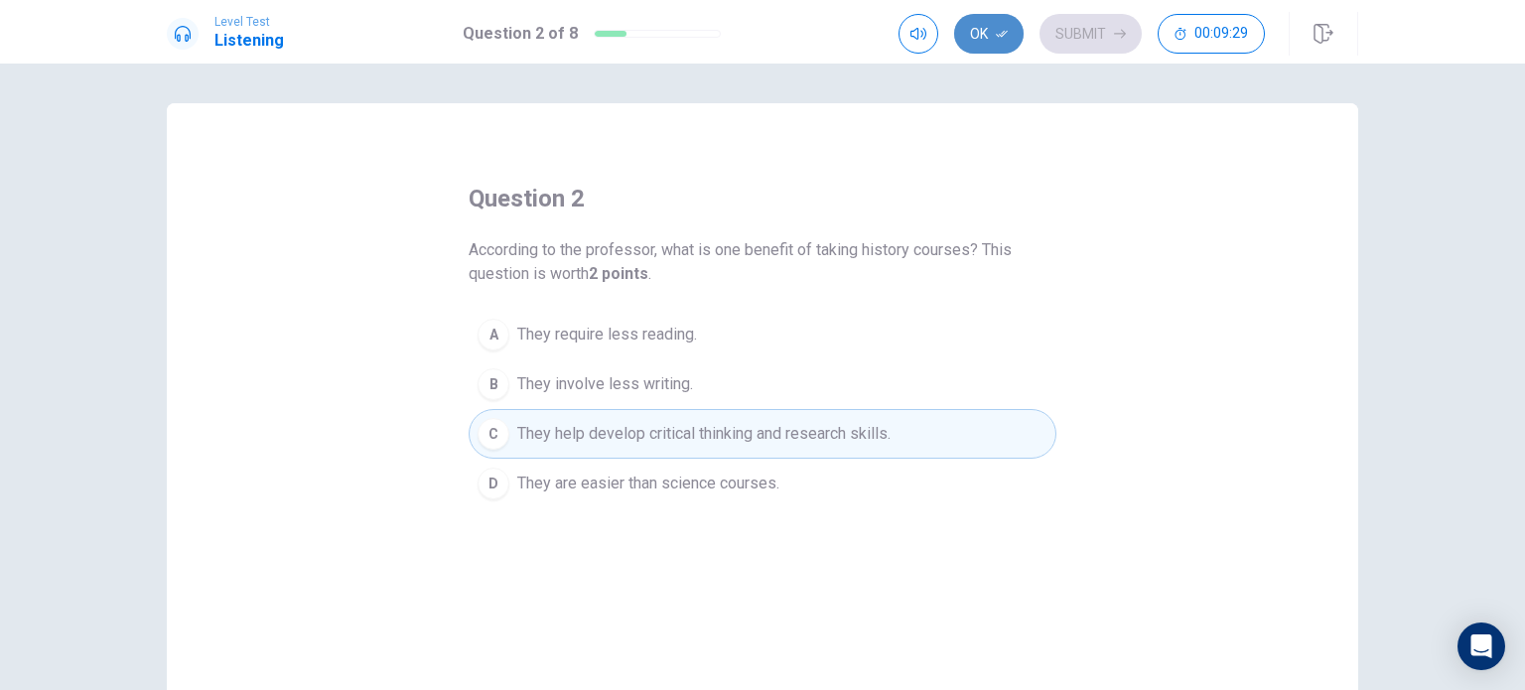
click at [760, 34] on button "Ok" at bounding box center [988, 34] width 69 height 40
click at [760, 39] on button "Submit" at bounding box center [1090, 34] width 102 height 40
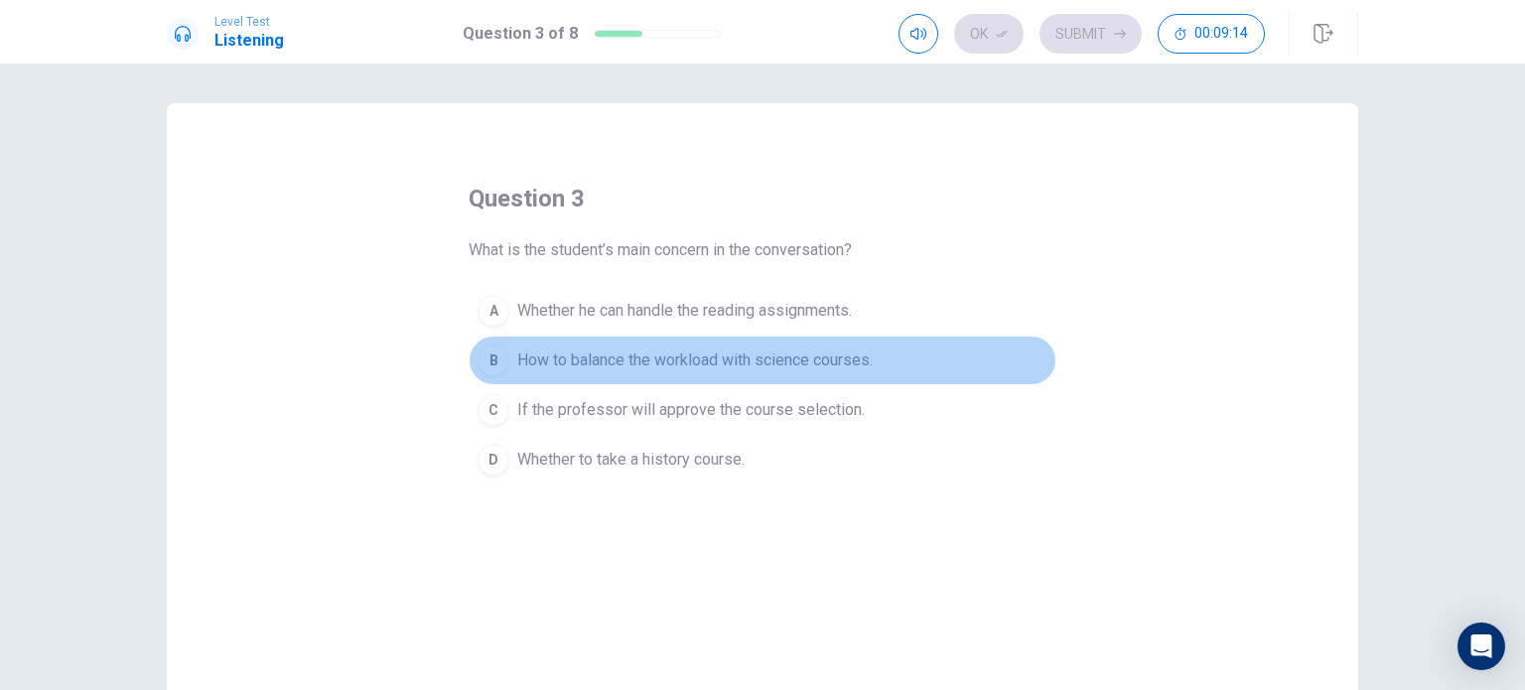
click at [728, 361] on span "How to balance the workload with science courses." at bounding box center [694, 360] width 355 height 24
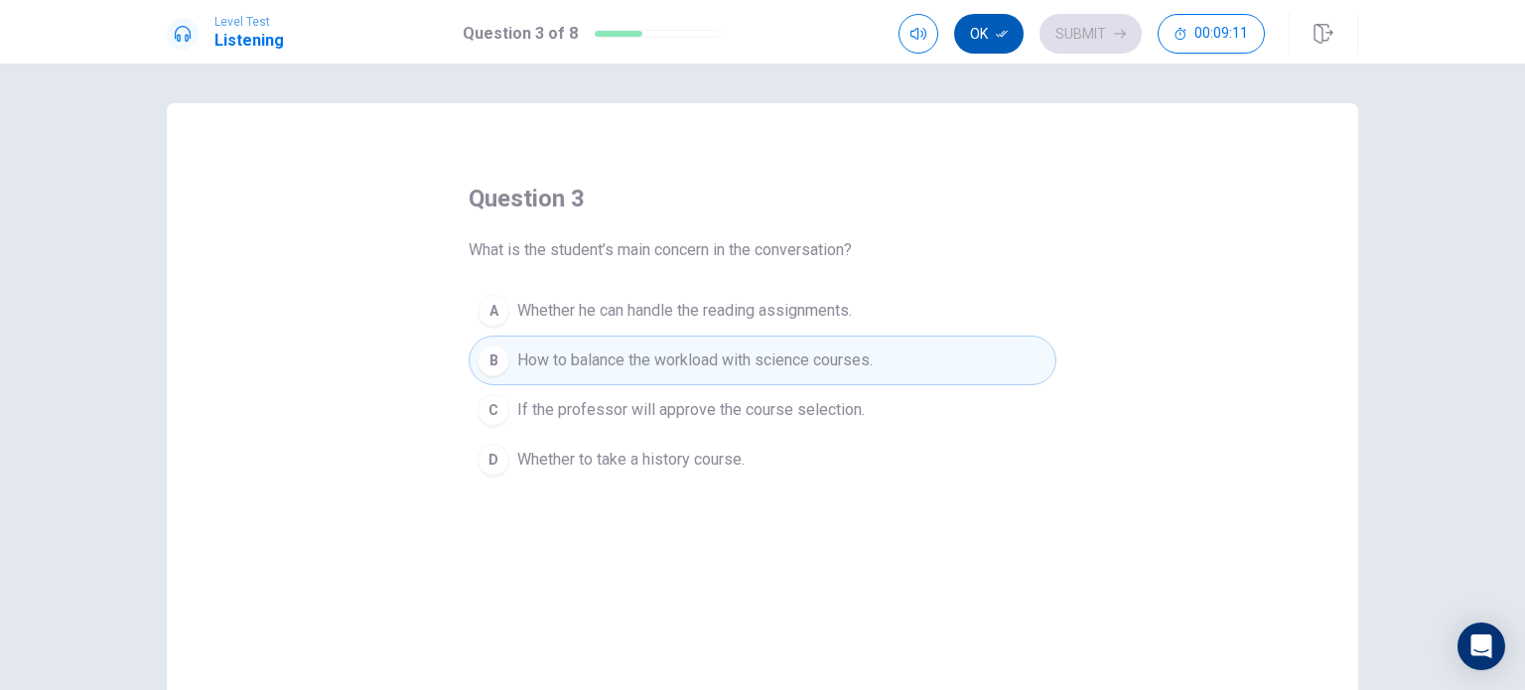
click at [760, 33] on button "Ok" at bounding box center [988, 34] width 69 height 40
click at [760, 40] on button "Submit" at bounding box center [1090, 34] width 102 height 40
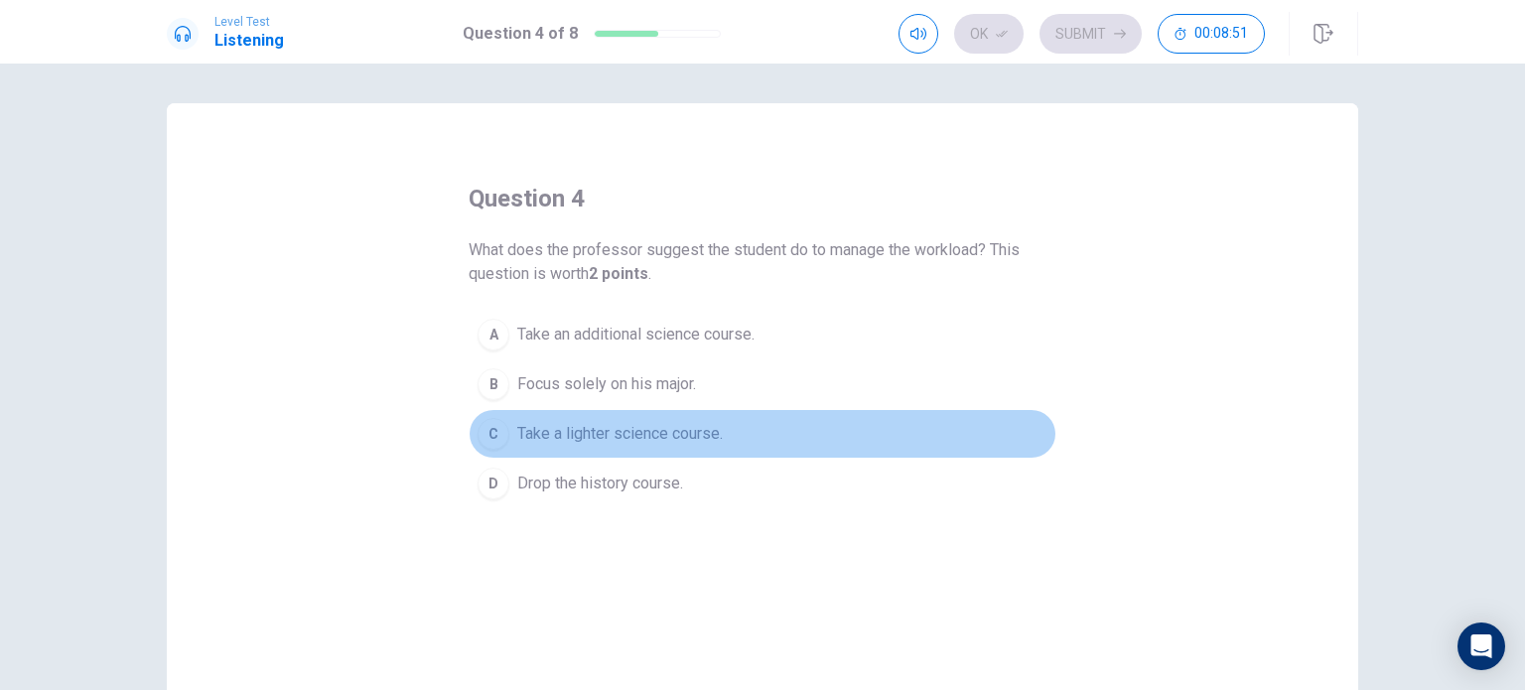
click at [650, 440] on span "Take a lighter science course." at bounding box center [620, 434] width 206 height 24
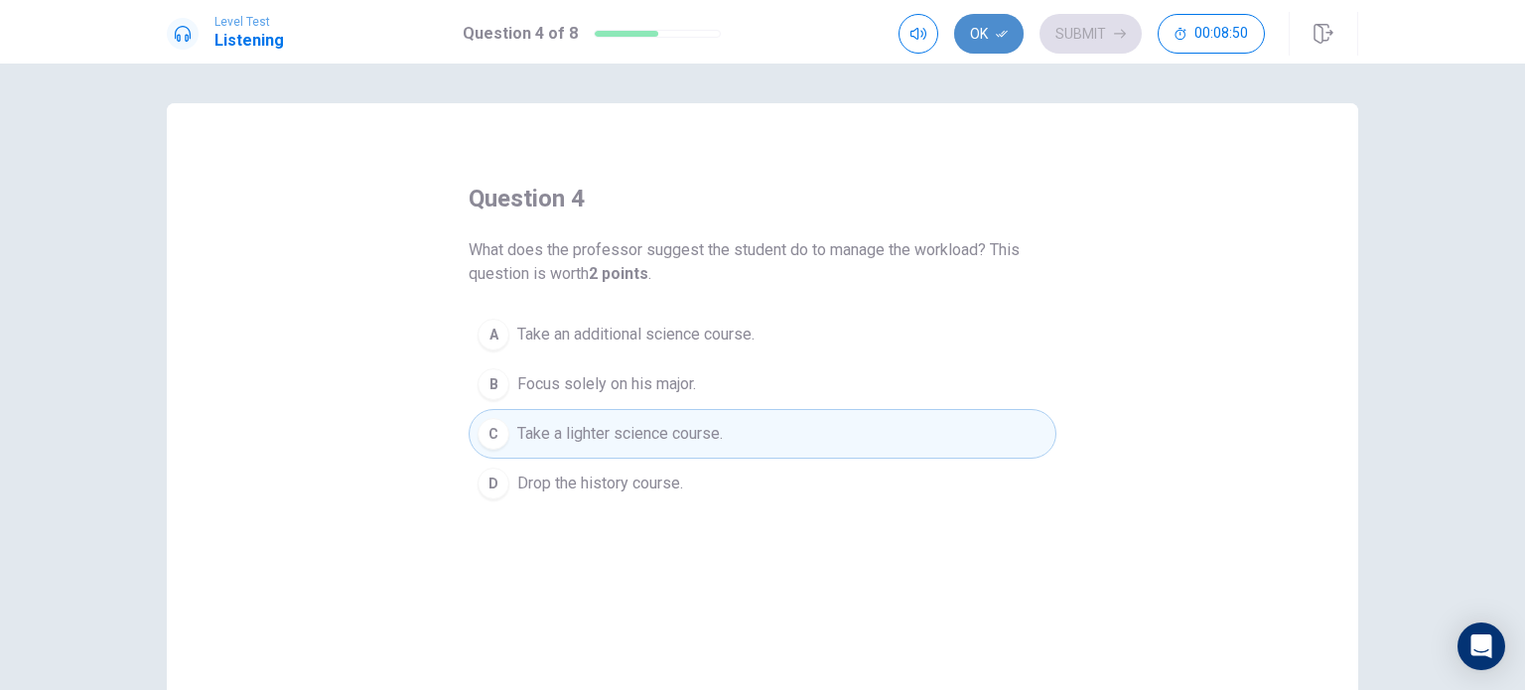
click at [760, 23] on button "Ok" at bounding box center [988, 34] width 69 height 40
click at [760, 41] on button "Submit" at bounding box center [1090, 34] width 102 height 40
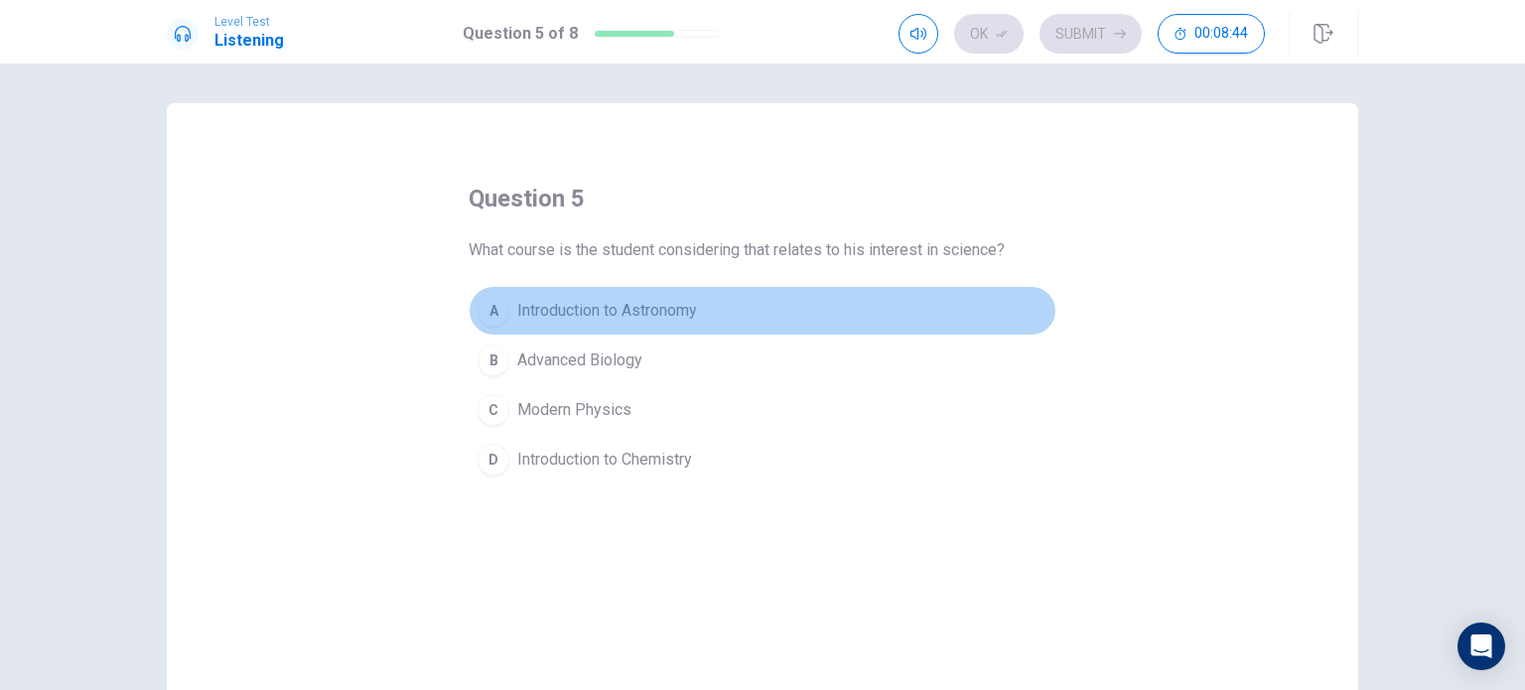
click at [641, 309] on span "Introduction to Astronomy" at bounding box center [607, 311] width 180 height 24
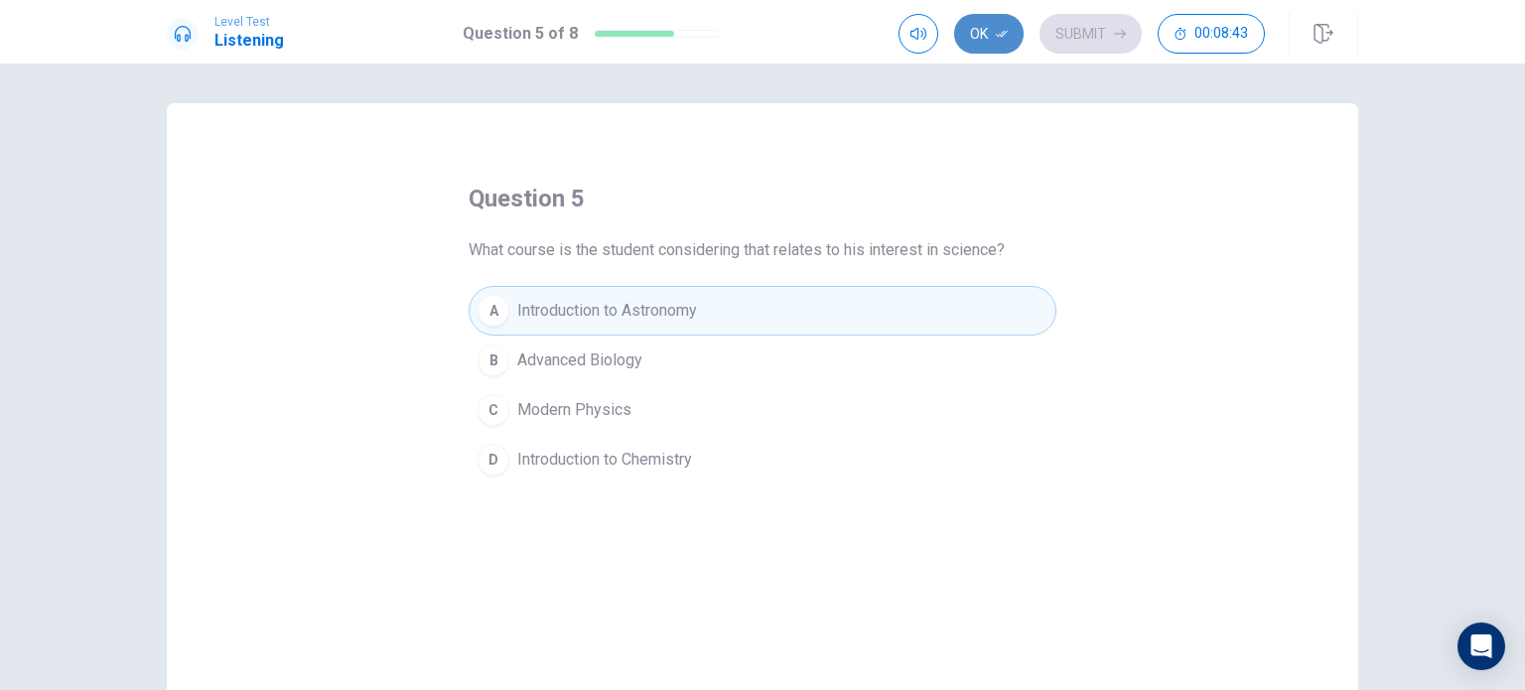
click at [760, 32] on icon "button" at bounding box center [1002, 34] width 12 height 12
click at [760, 32] on button "Submit" at bounding box center [1090, 34] width 102 height 40
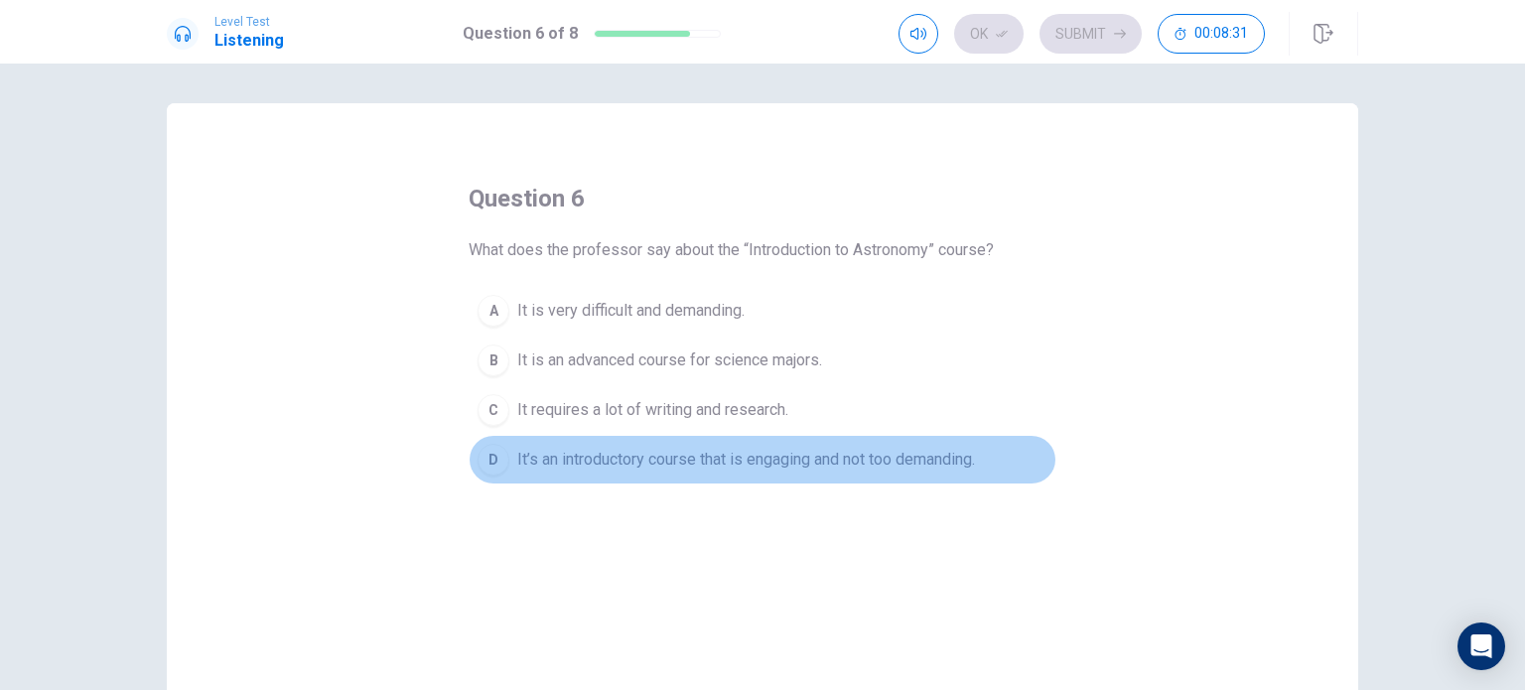
click at [637, 460] on span "It’s an introductory course that is engaging and not too demanding." at bounding box center [746, 460] width 458 height 24
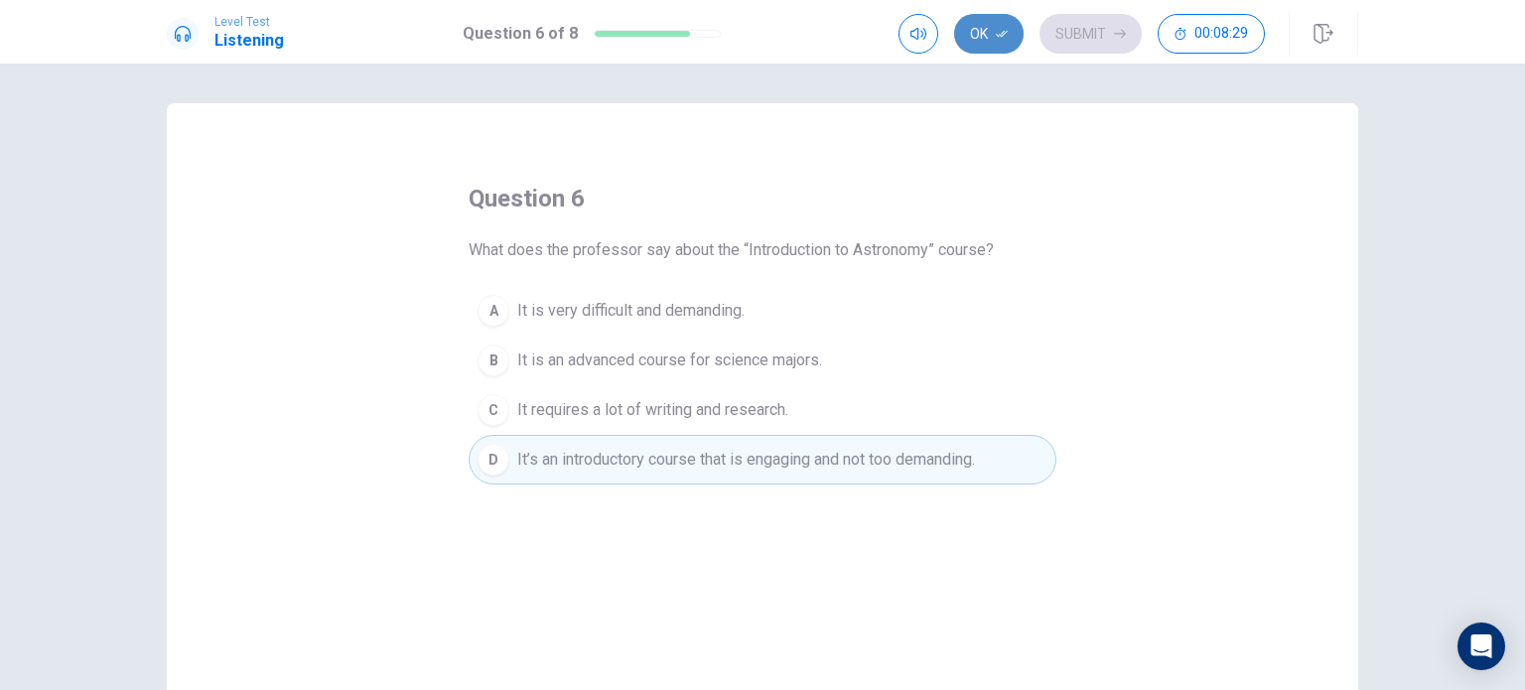
click at [760, 32] on button "Ok" at bounding box center [988, 34] width 69 height 40
click at [760, 42] on button "Submit" at bounding box center [1090, 34] width 102 height 40
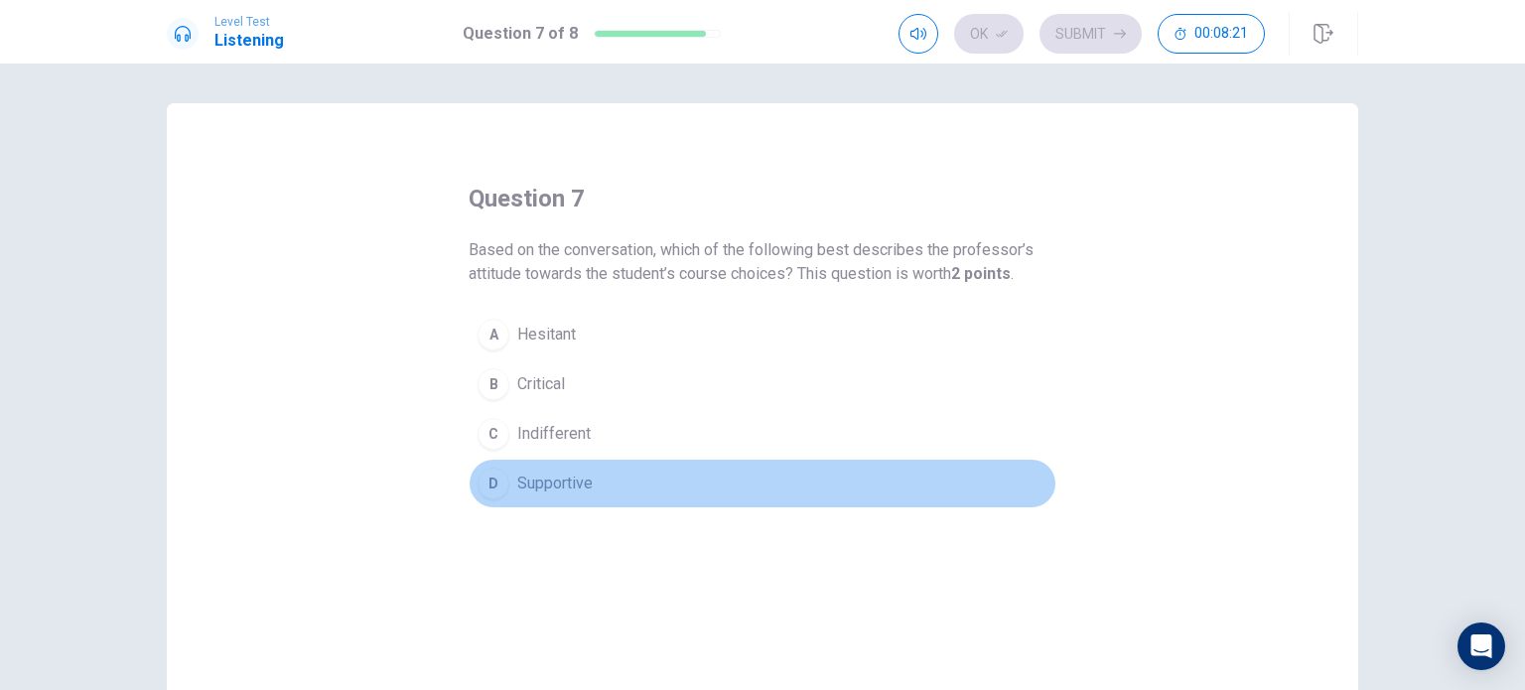
click at [566, 469] on button "D Supportive" at bounding box center [763, 484] width 588 height 50
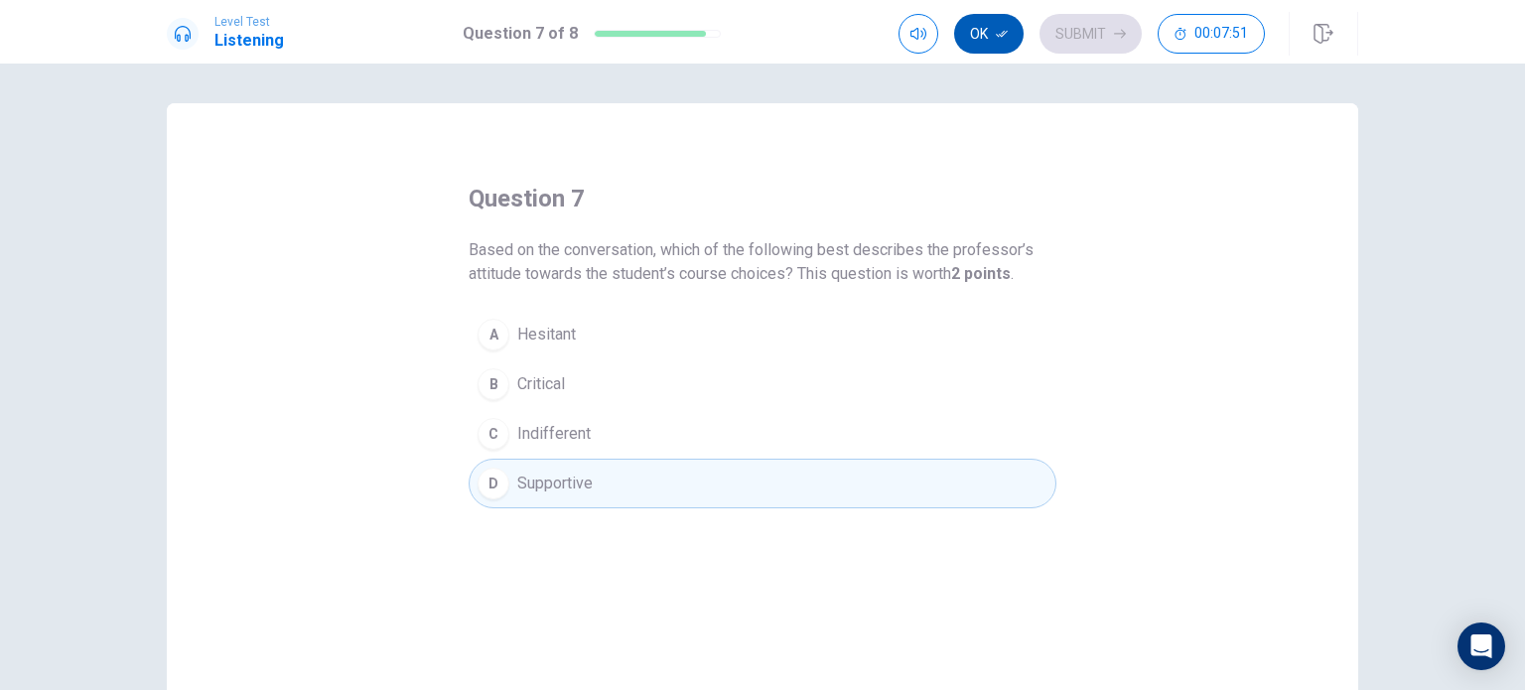
click at [760, 32] on button "Ok" at bounding box center [988, 34] width 69 height 40
click at [760, 27] on button "Submit" at bounding box center [1090, 34] width 102 height 40
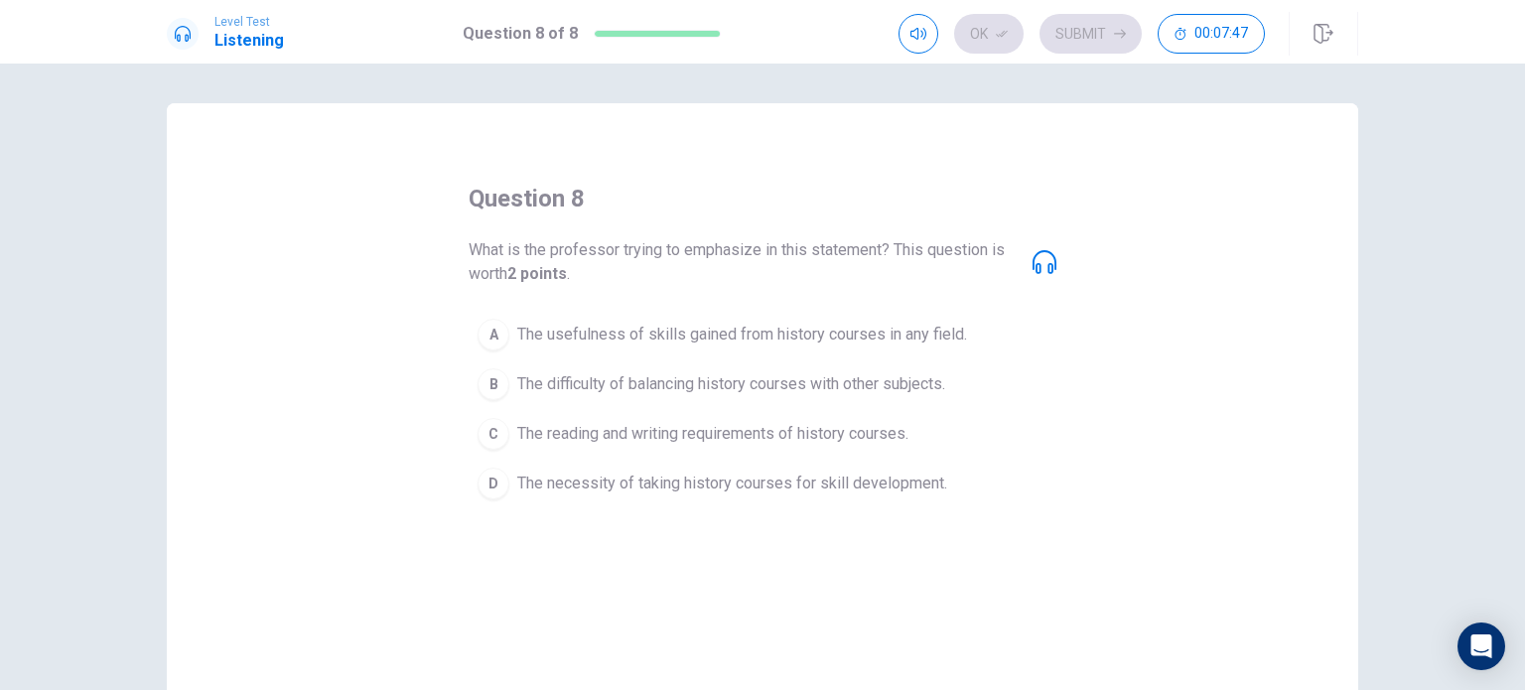
click at [760, 268] on icon at bounding box center [1045, 262] width 24 height 24
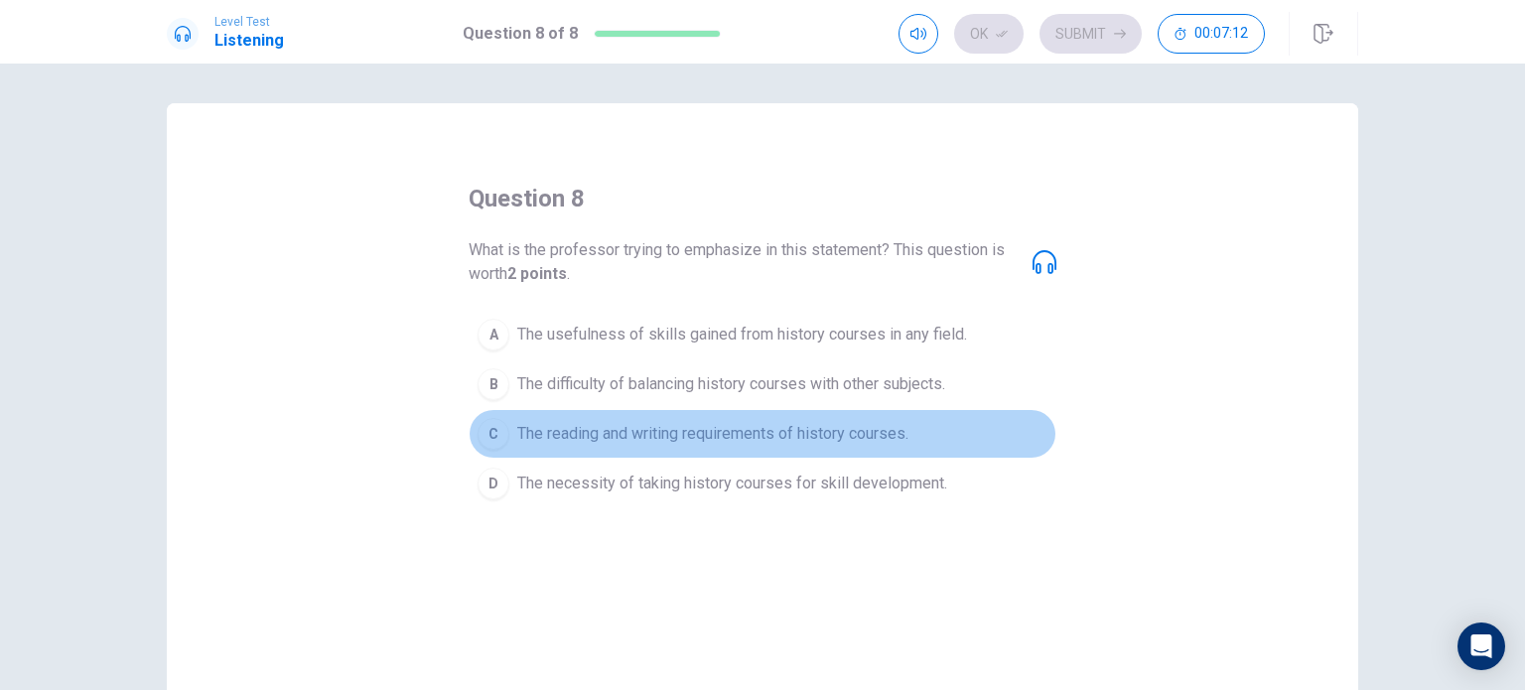
drag, startPoint x: 687, startPoint y: 424, endPoint x: 691, endPoint y: 435, distance: 11.6
click at [691, 435] on span "The reading and writing requirements of history courses." at bounding box center [712, 434] width 391 height 24
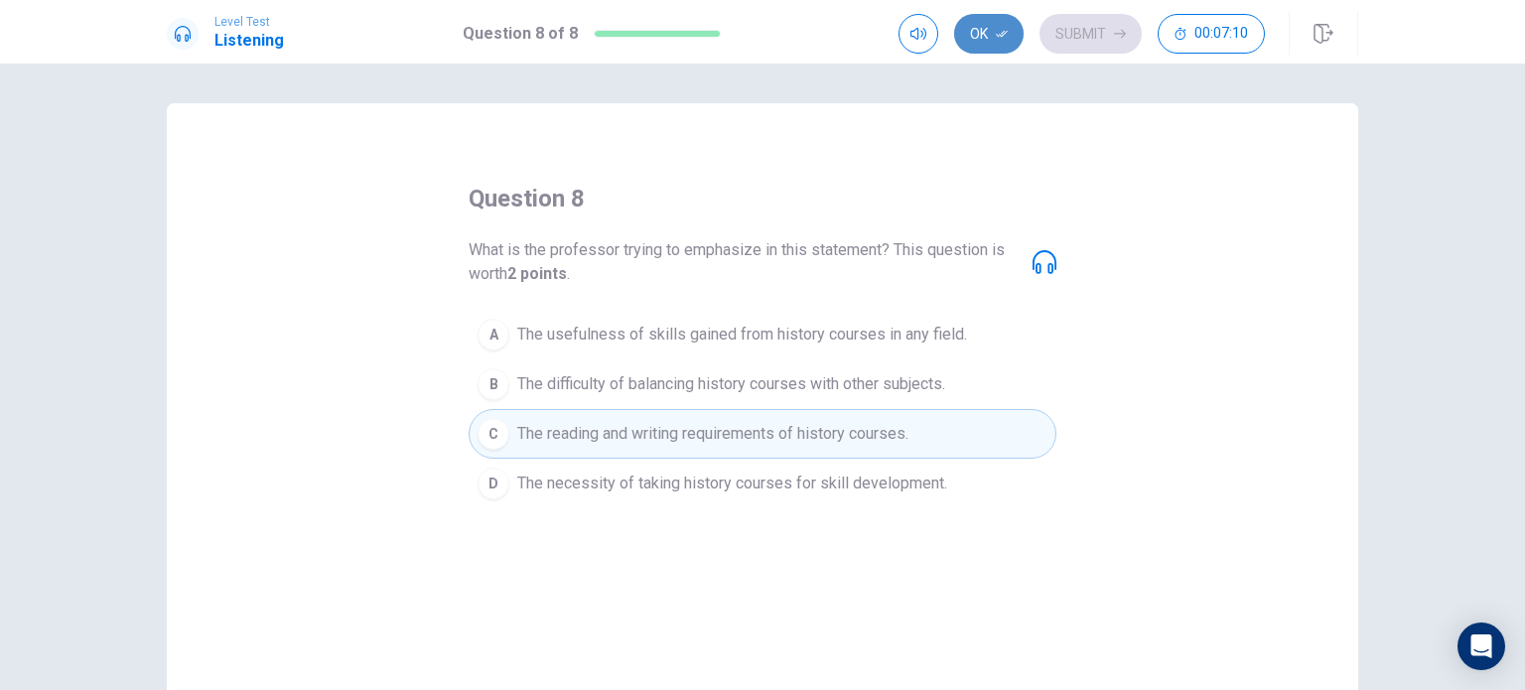
click at [760, 32] on button "Ok" at bounding box center [988, 34] width 69 height 40
click at [760, 26] on button "Submit" at bounding box center [1090, 34] width 102 height 40
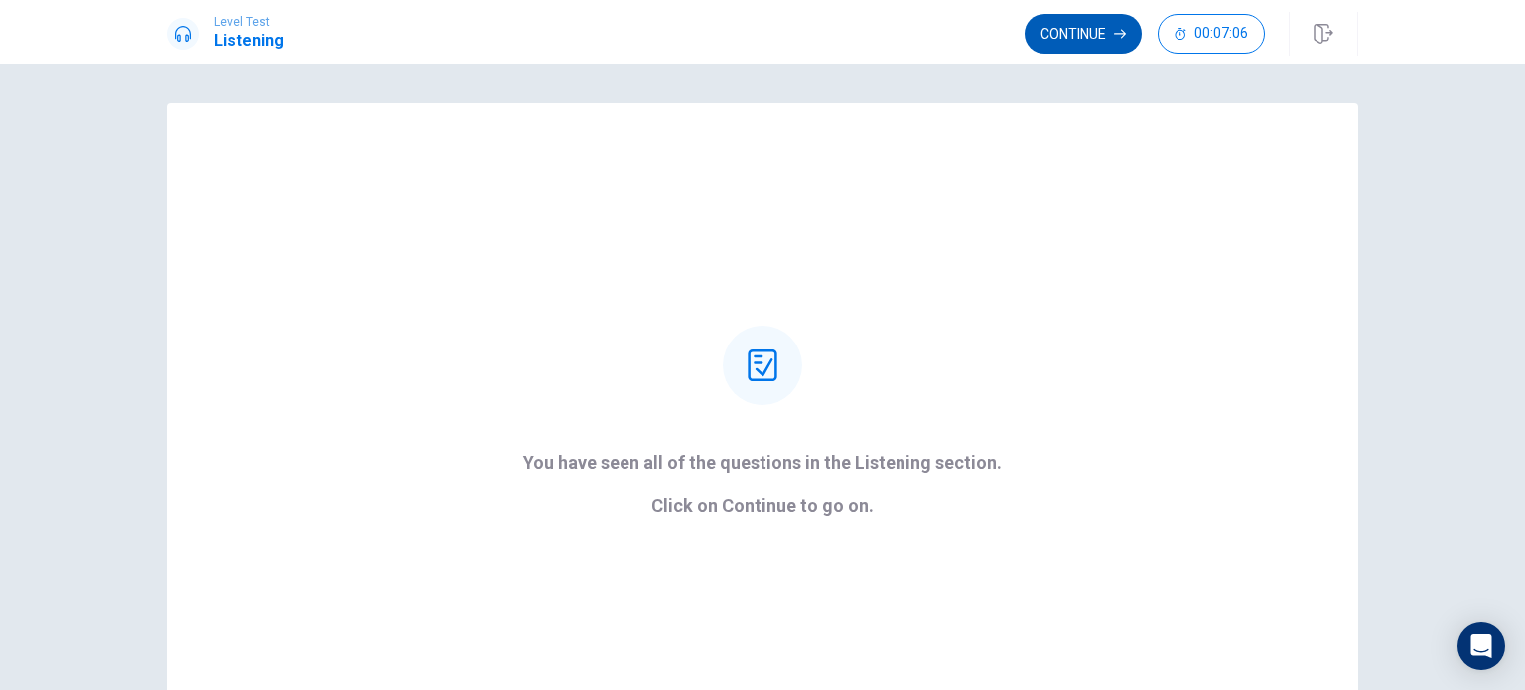
click at [760, 25] on button "Continue" at bounding box center [1083, 34] width 117 height 40
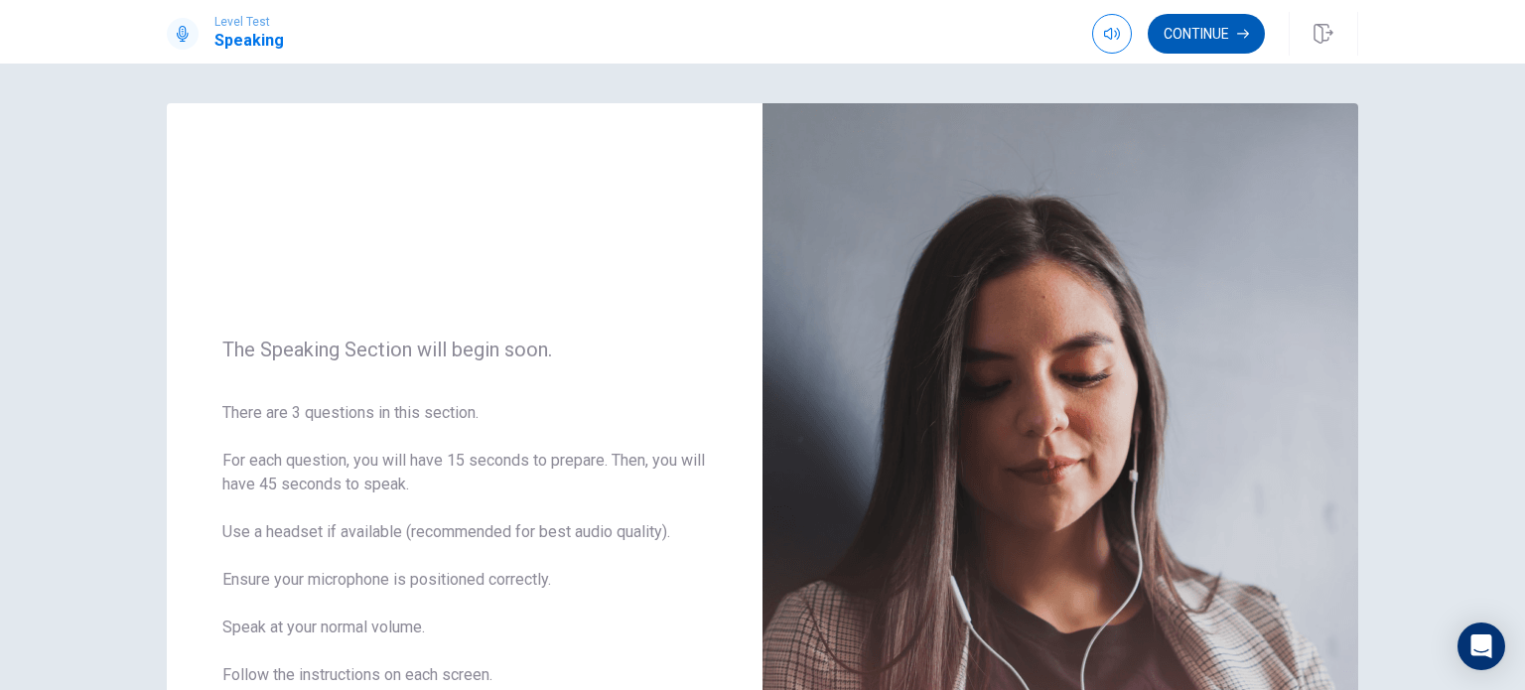
click at [760, 45] on button "Continue" at bounding box center [1206, 34] width 117 height 40
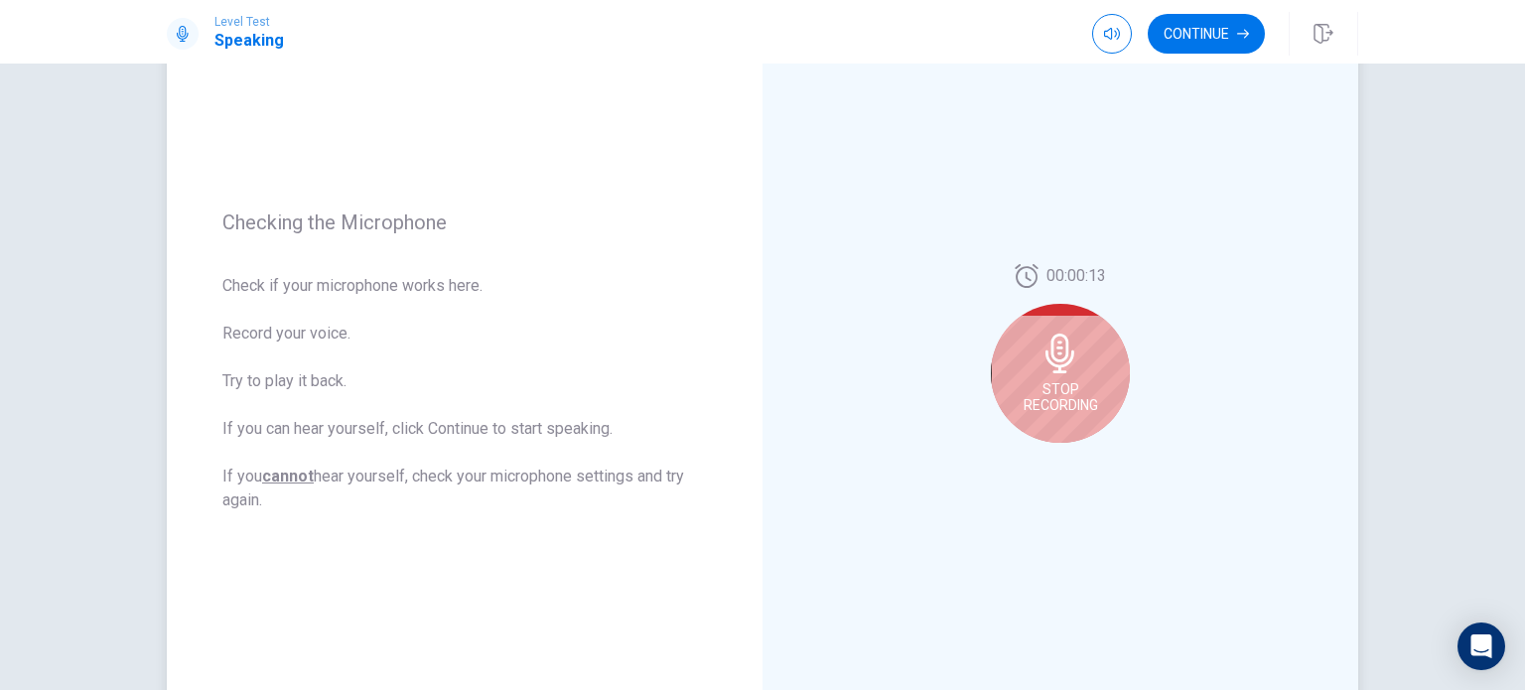
scroll to position [199, 0]
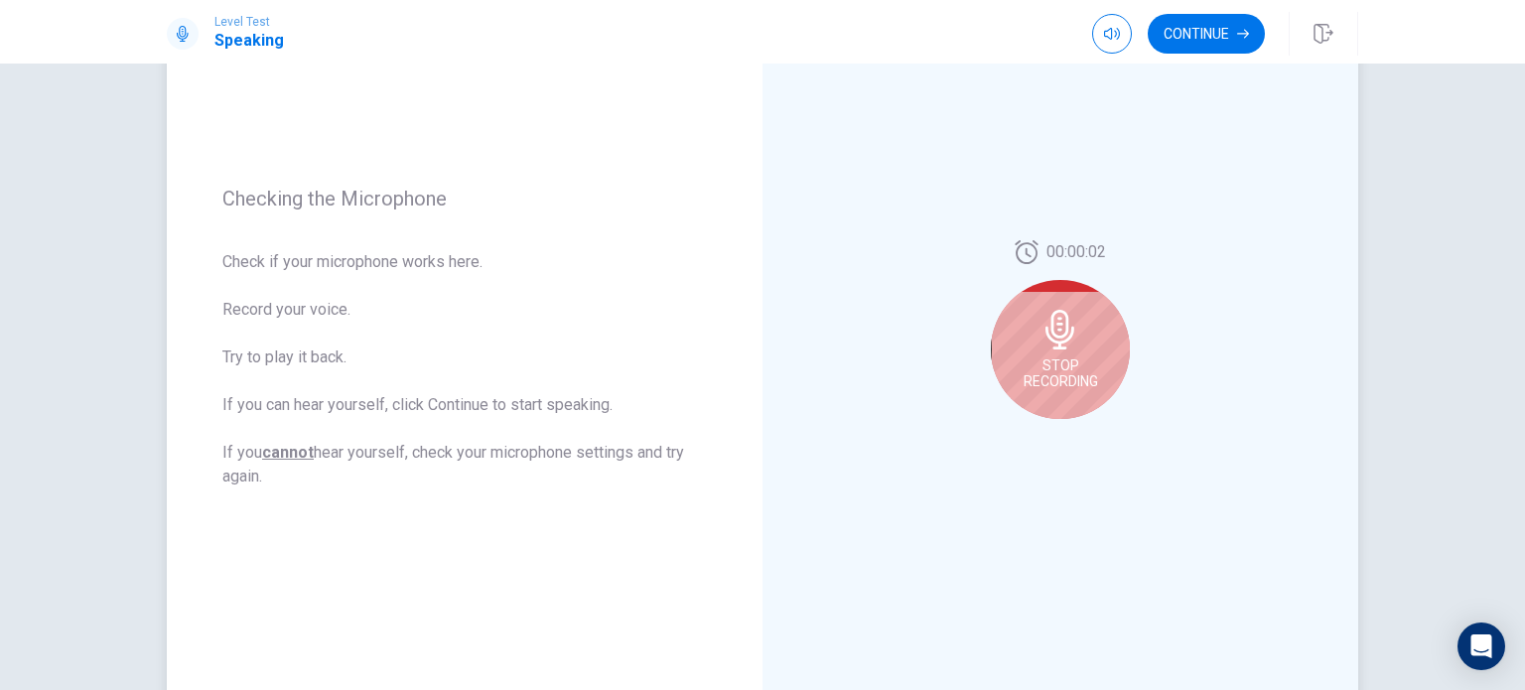
click at [760, 357] on span "Stop Recording" at bounding box center [1061, 373] width 74 height 32
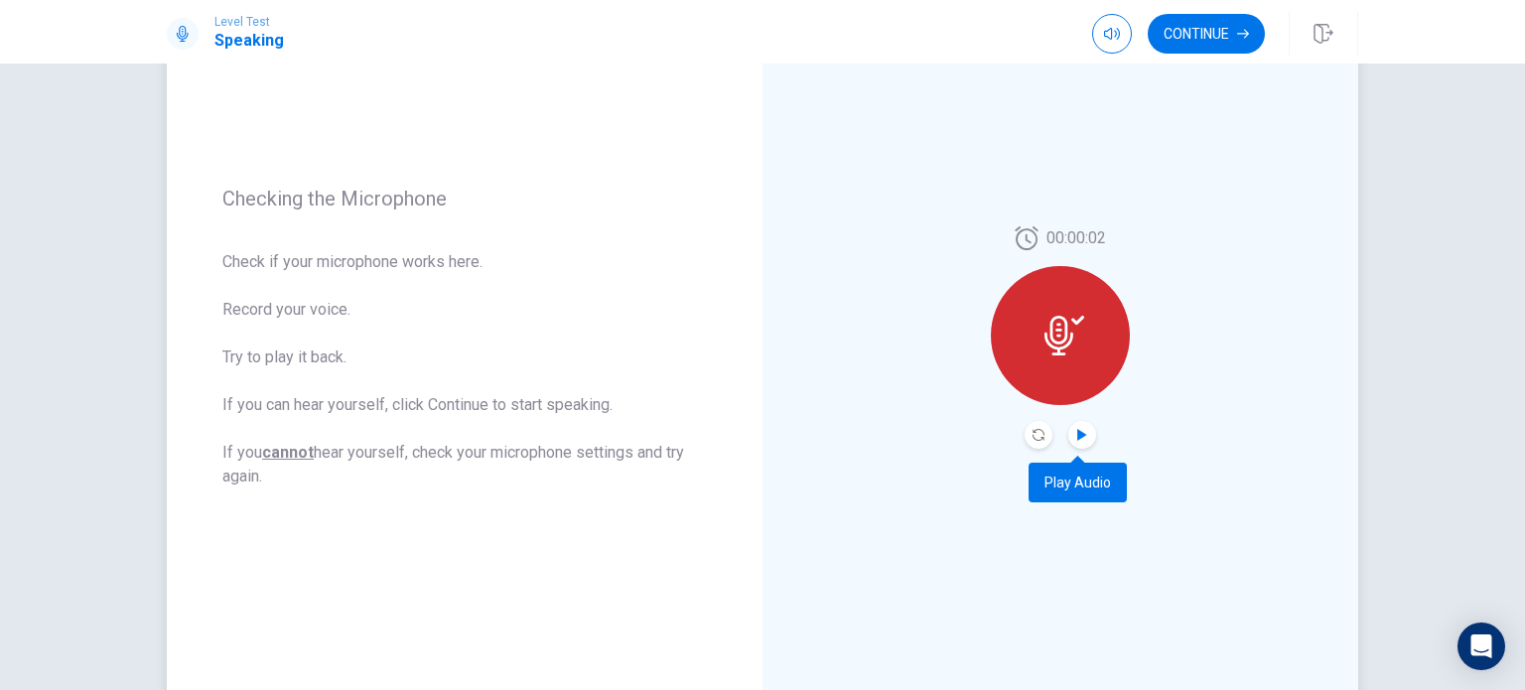
click at [760, 435] on icon "Play Audio" at bounding box center [1081, 435] width 9 height 12
click at [760, 333] on icon at bounding box center [1058, 336] width 29 height 40
click at [760, 433] on icon "Pause Audio" at bounding box center [1082, 435] width 10 height 12
click at [760, 432] on icon "Play Audio" at bounding box center [1082, 435] width 12 height 12
click at [760, 328] on icon at bounding box center [1064, 336] width 40 height 40
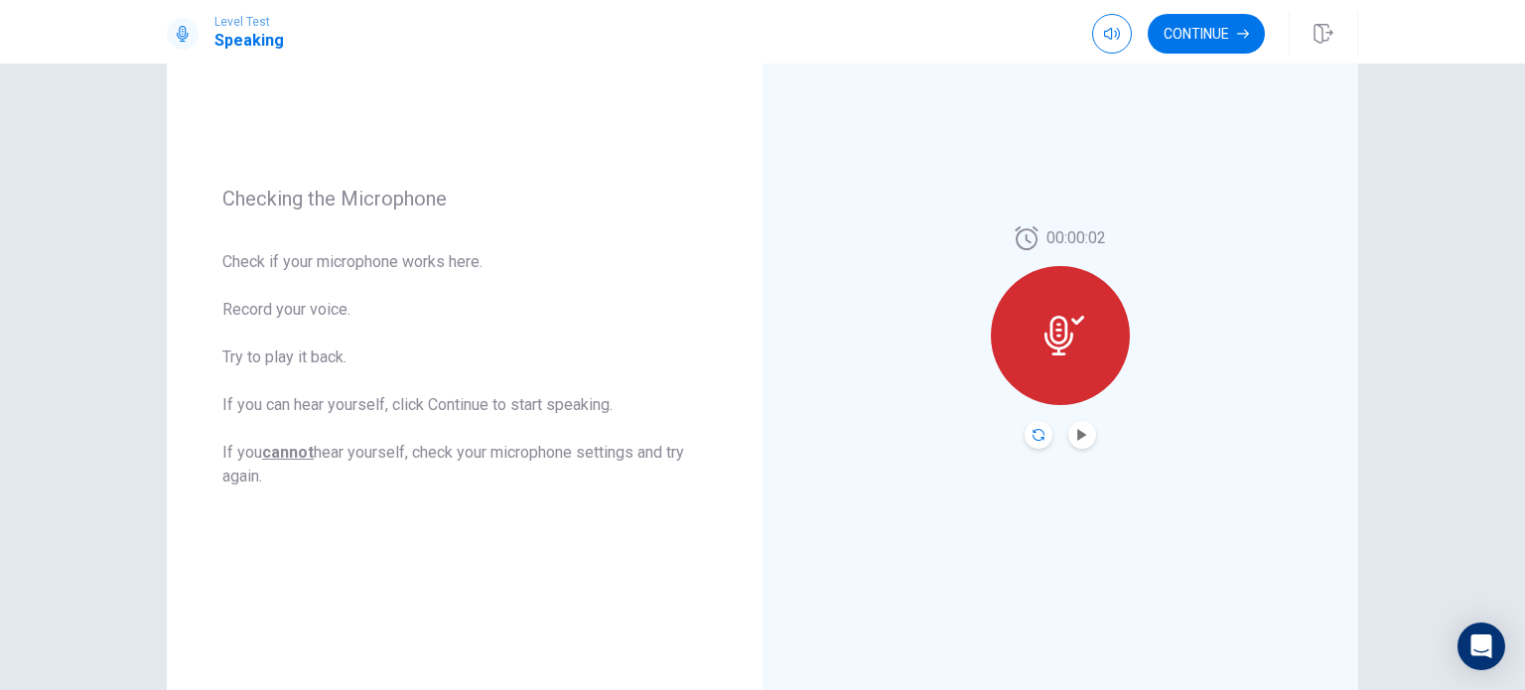
click at [760, 432] on icon "Record Again" at bounding box center [1039, 435] width 12 height 12
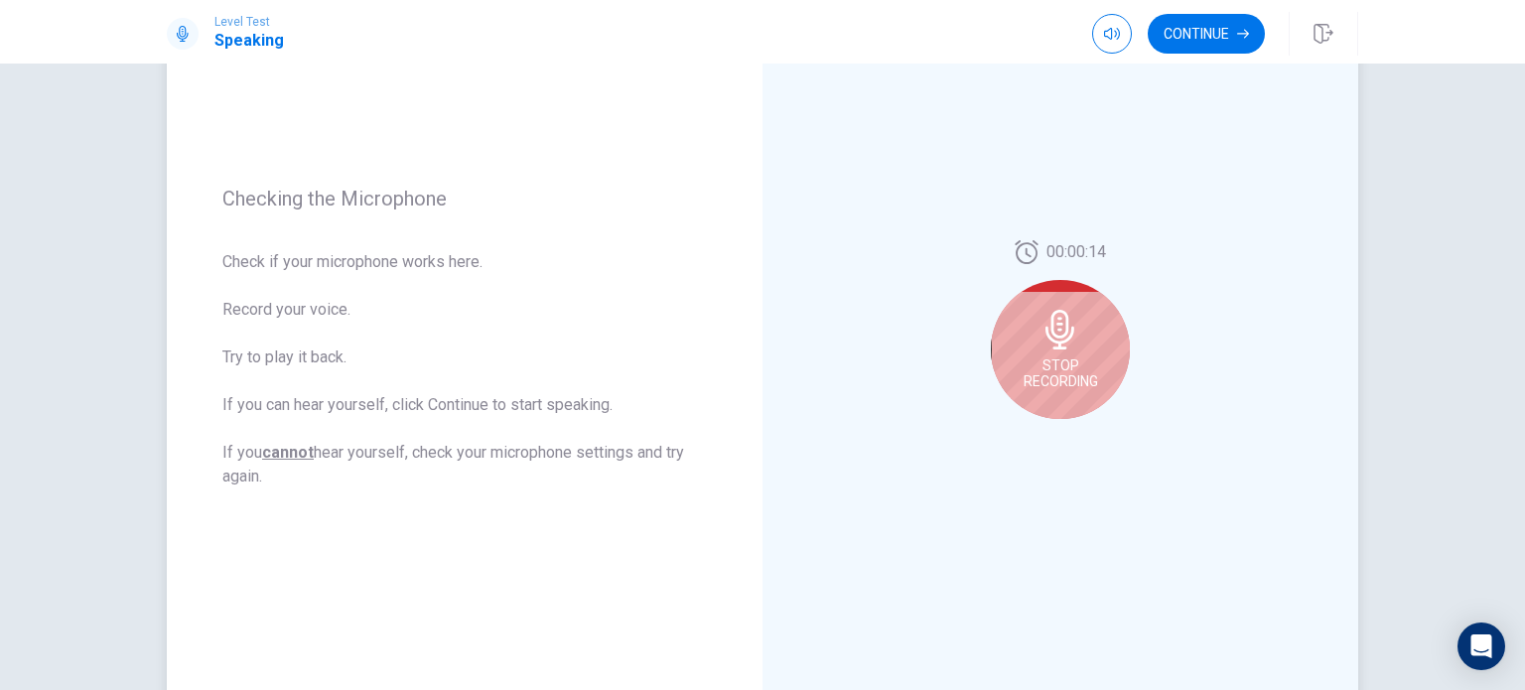
click at [760, 352] on div "Stop Recording" at bounding box center [1060, 349] width 139 height 139
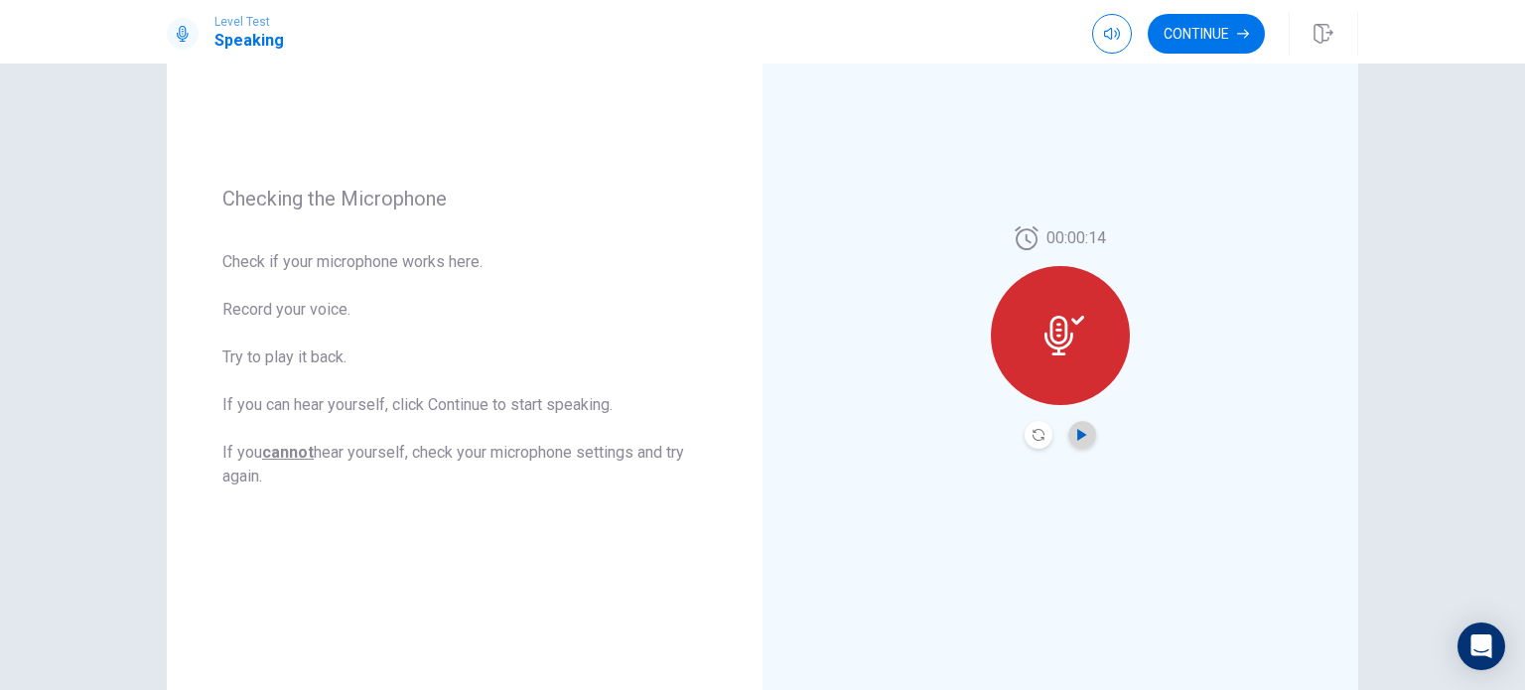
click at [760, 438] on icon "Play Audio" at bounding box center [1082, 435] width 12 height 12
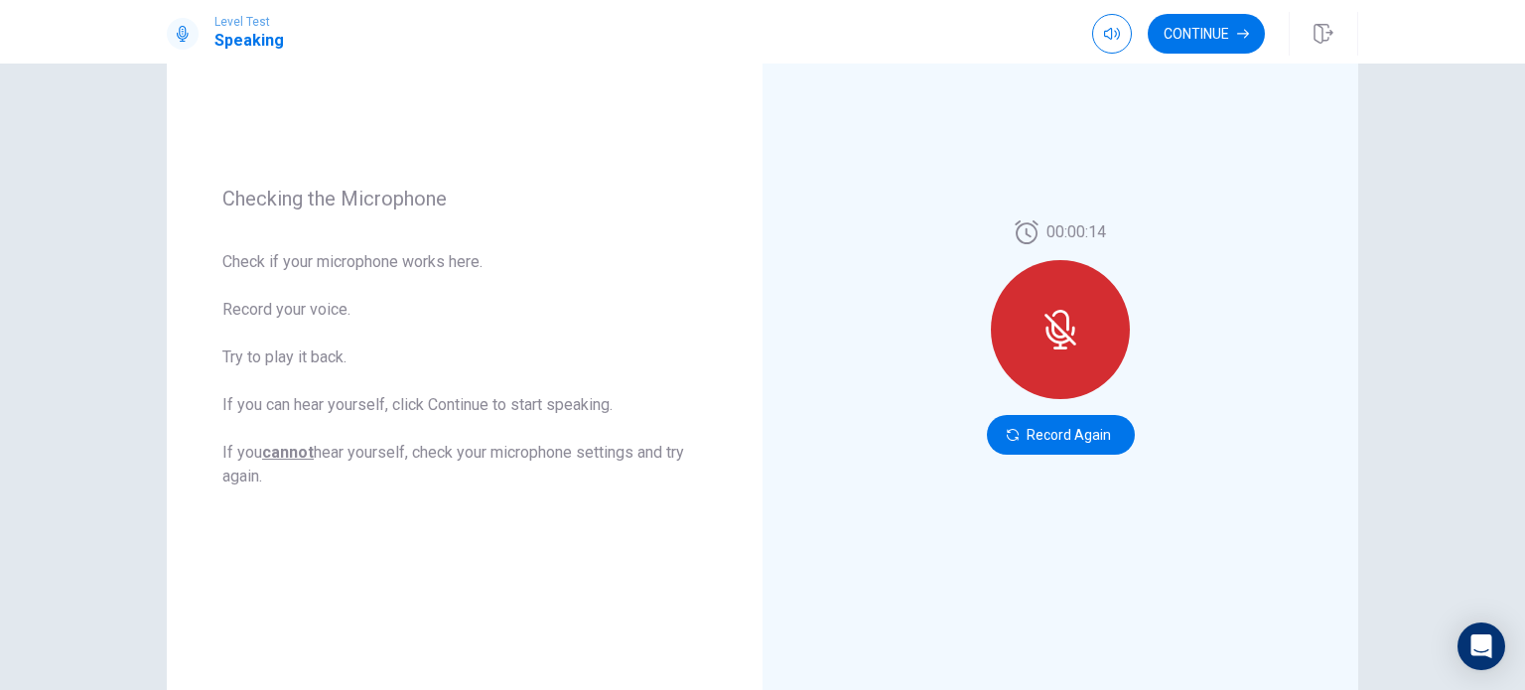
click at [760, 438] on button "Record Again" at bounding box center [1061, 435] width 148 height 40
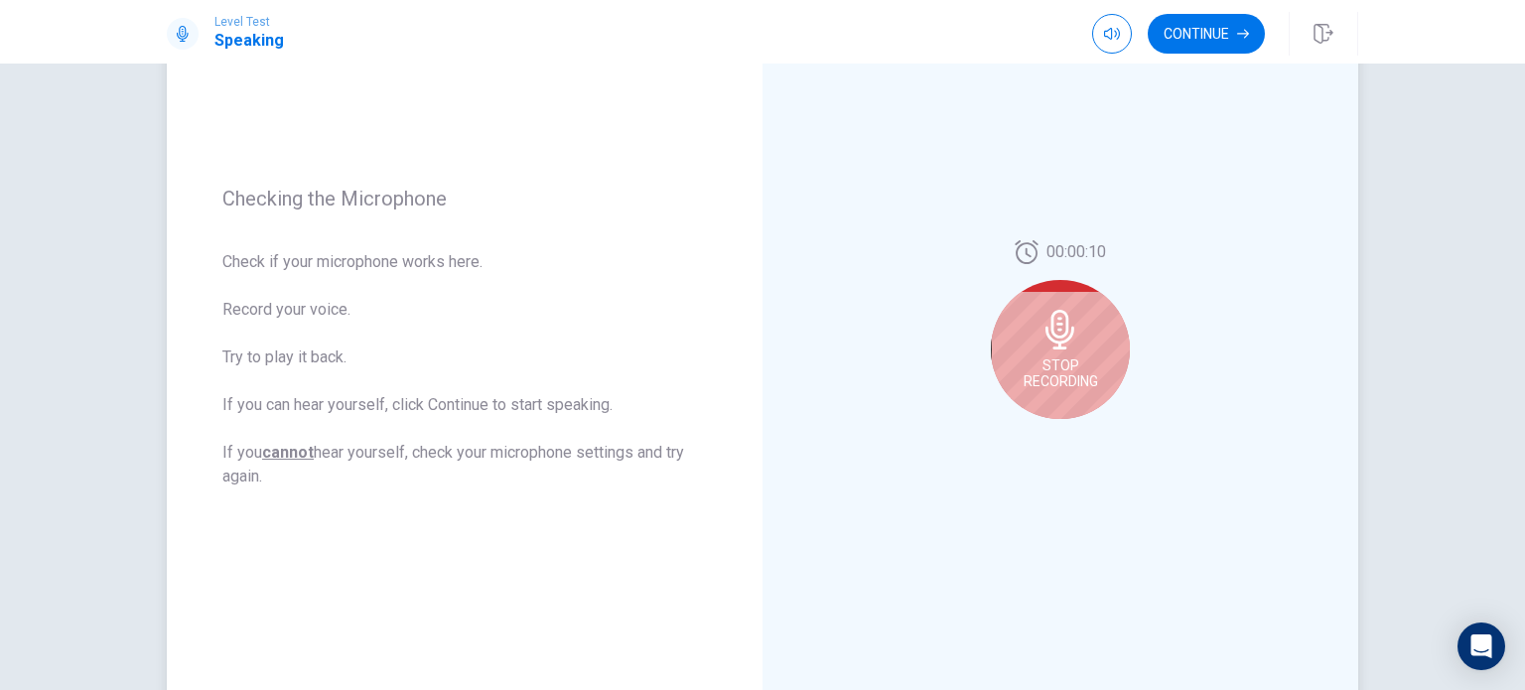
click at [760, 375] on span "Stop Recording" at bounding box center [1061, 373] width 74 height 32
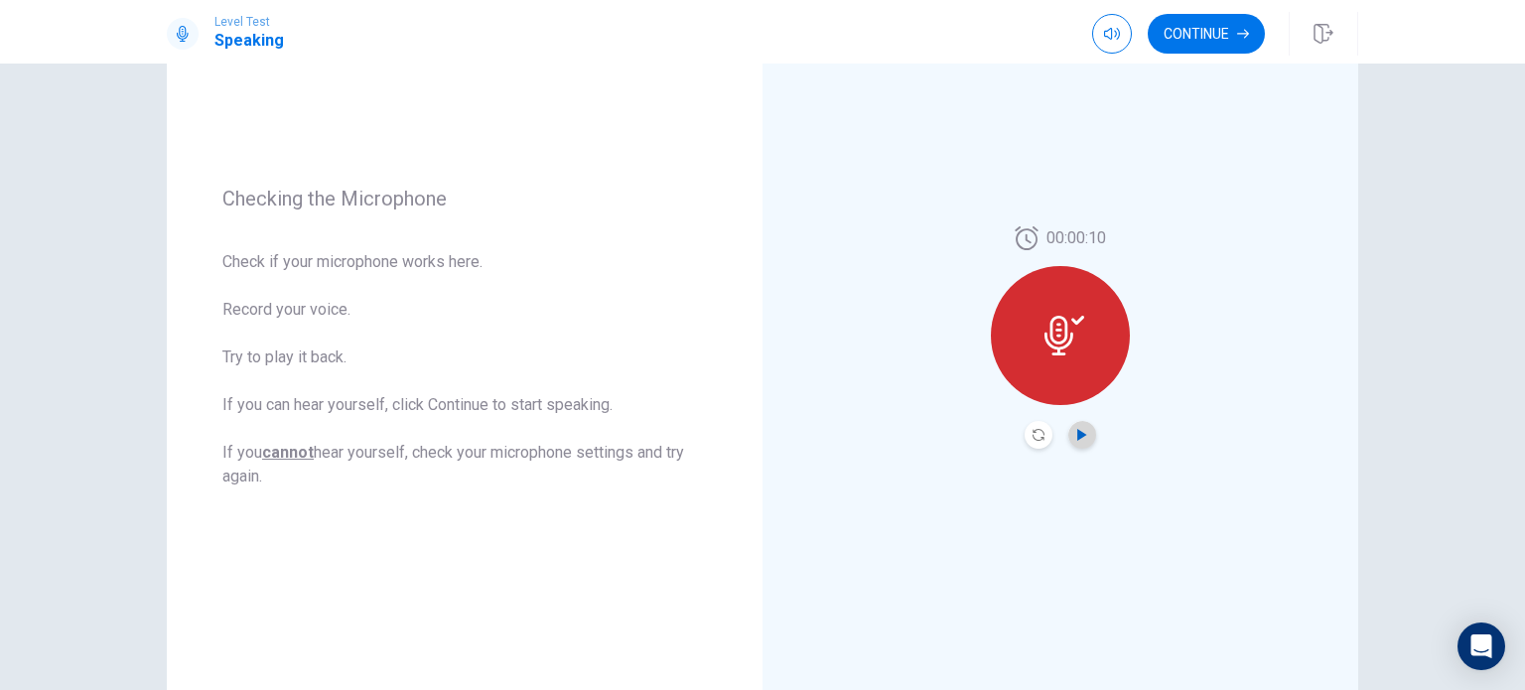
click at [760, 435] on icon "Play Audio" at bounding box center [1082, 435] width 12 height 12
click at [760, 30] on button "Continue" at bounding box center [1206, 34] width 117 height 40
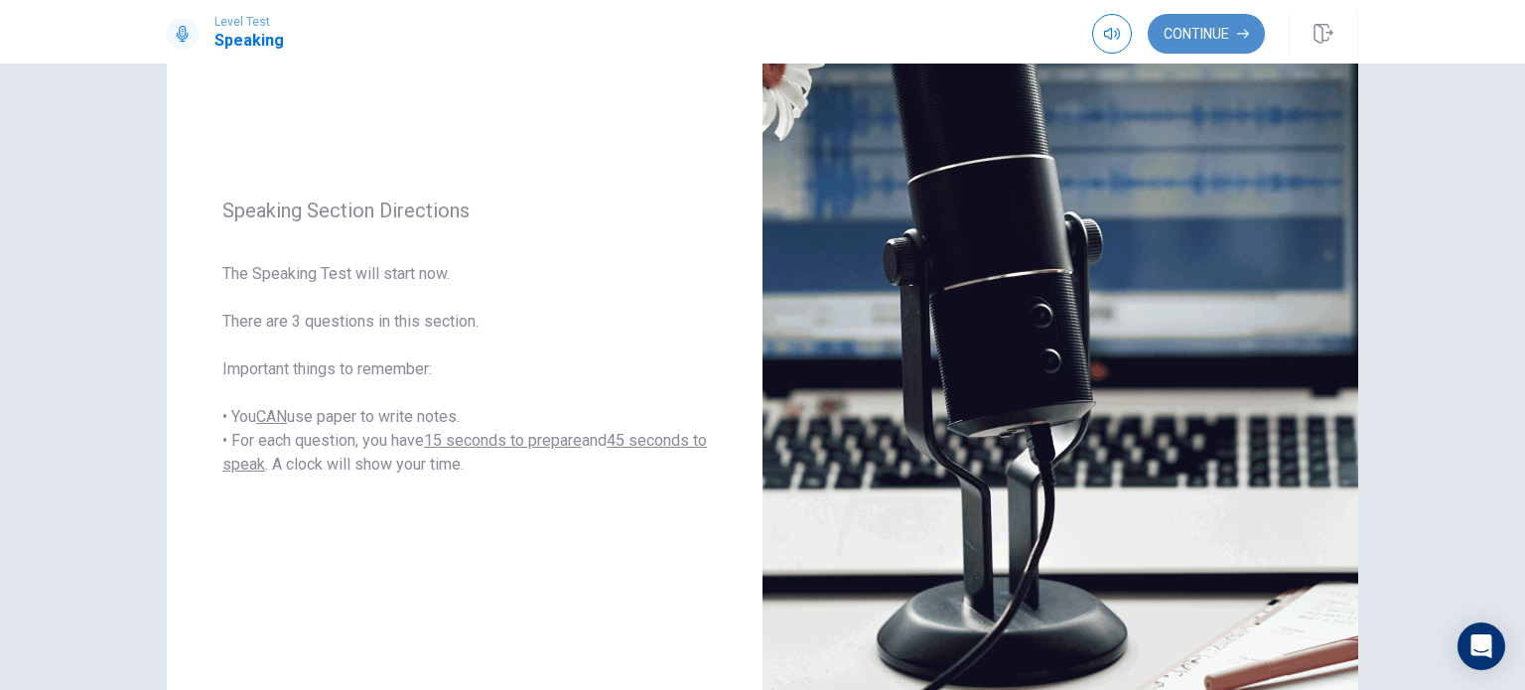
click at [760, 27] on button "Continue" at bounding box center [1206, 34] width 117 height 40
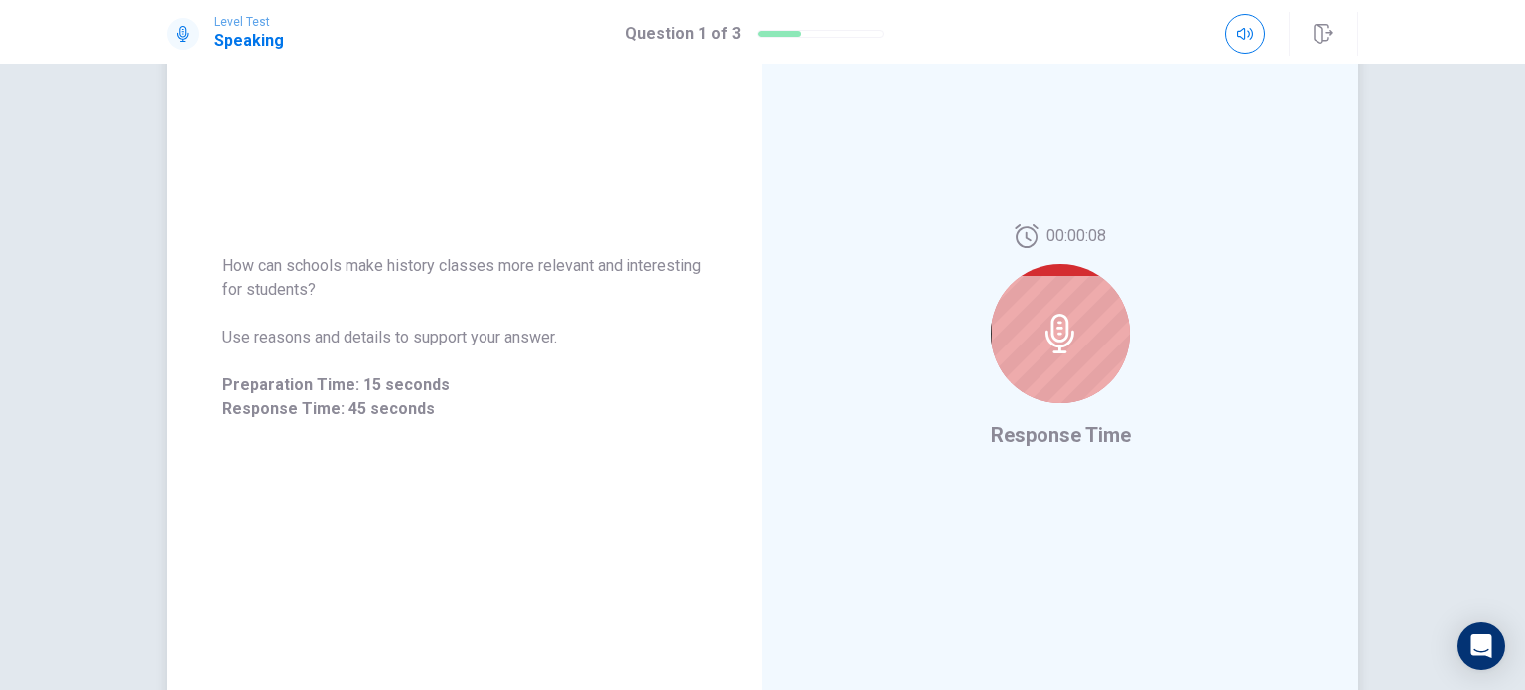
click at [760, 317] on div at bounding box center [1060, 333] width 139 height 139
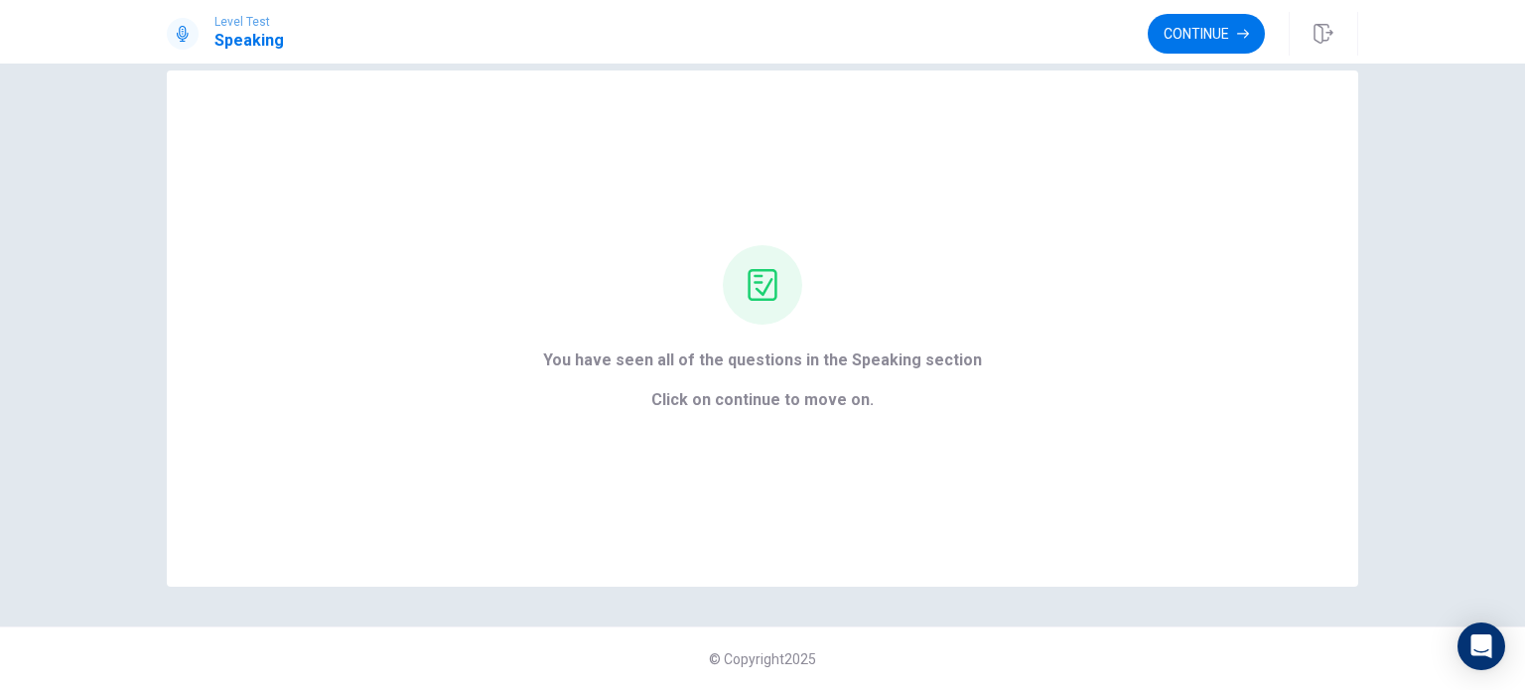
scroll to position [32, 0]
click at [760, 31] on button "Continue" at bounding box center [1206, 34] width 117 height 40
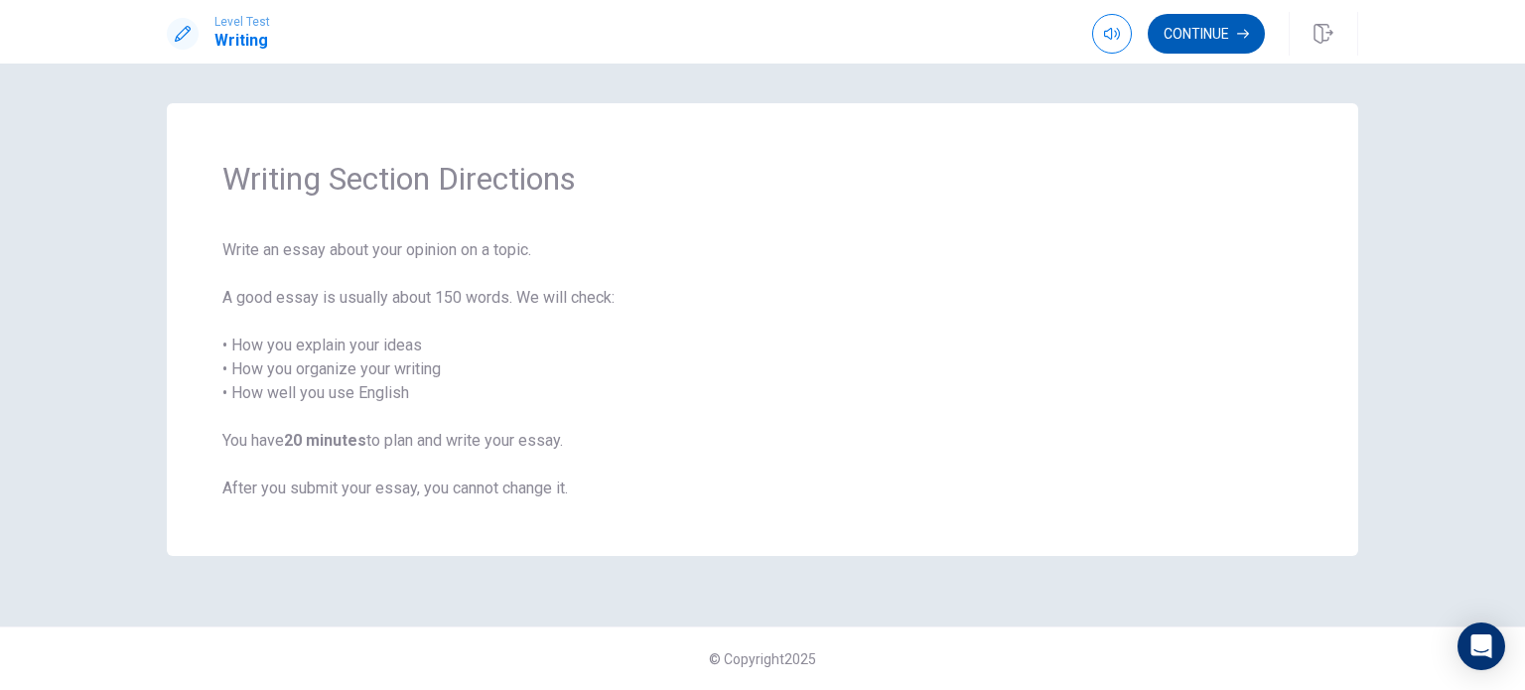
click at [760, 39] on button "Continue" at bounding box center [1206, 34] width 117 height 40
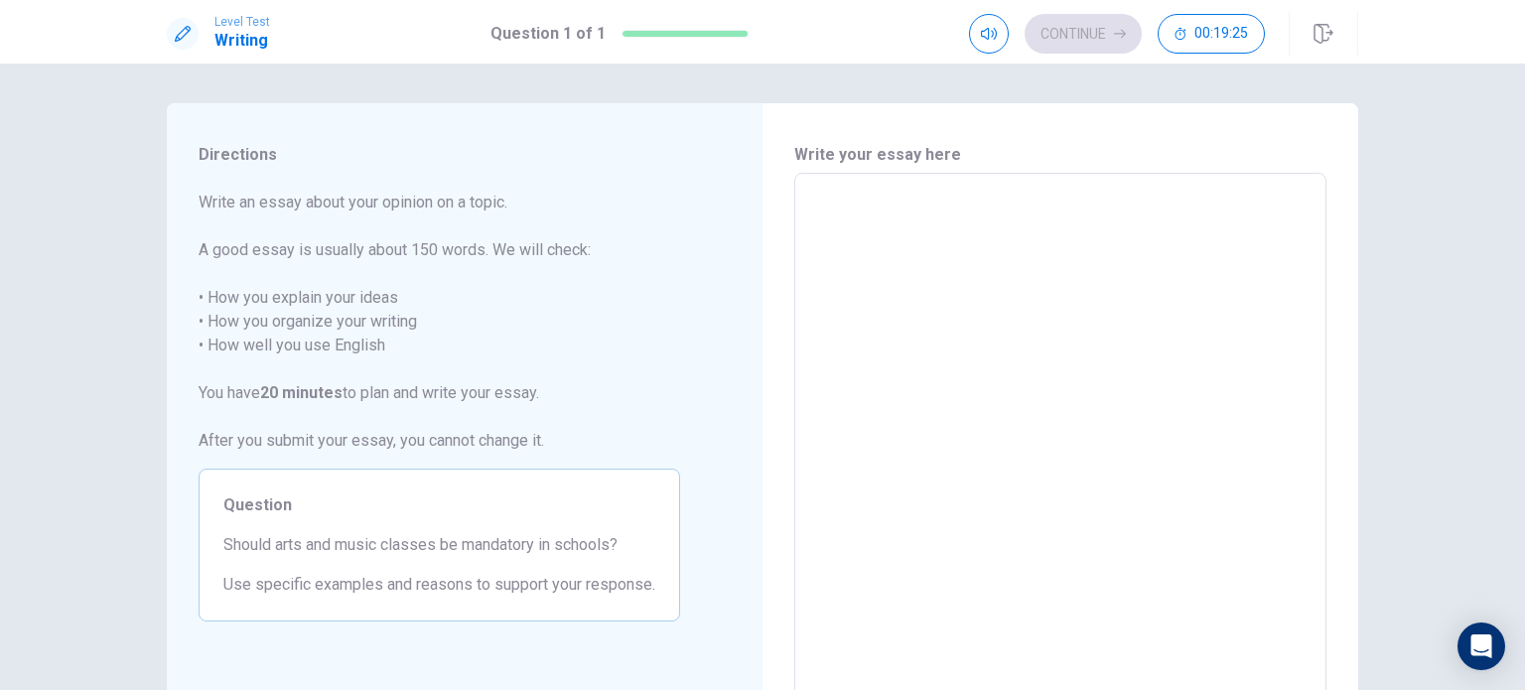
click at [760, 198] on textarea at bounding box center [1060, 448] width 504 height 516
type textarea "A"
type textarea "x"
type textarea "Ar"
type textarea "x"
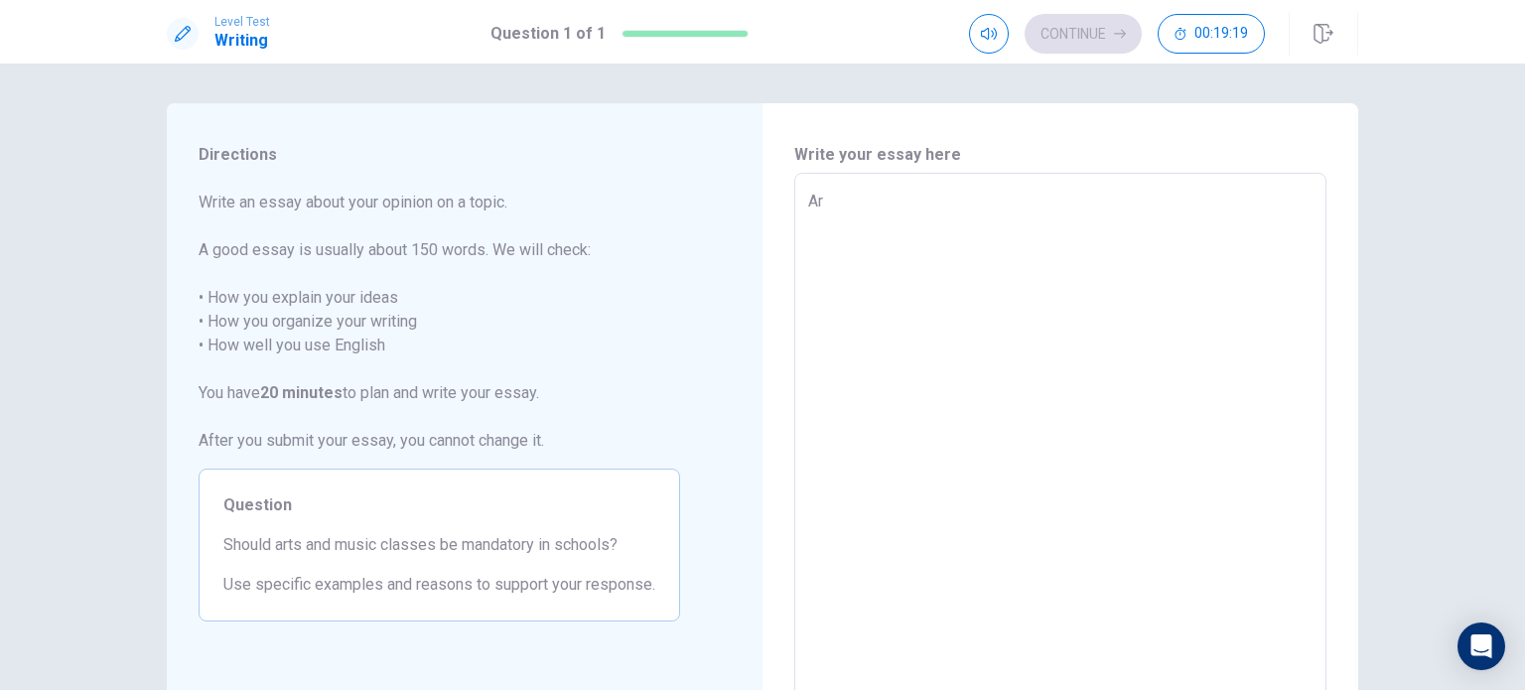
type textarea "Art"
type textarea "x"
type textarea "Arts"
type textarea "x"
type textarea "Arts"
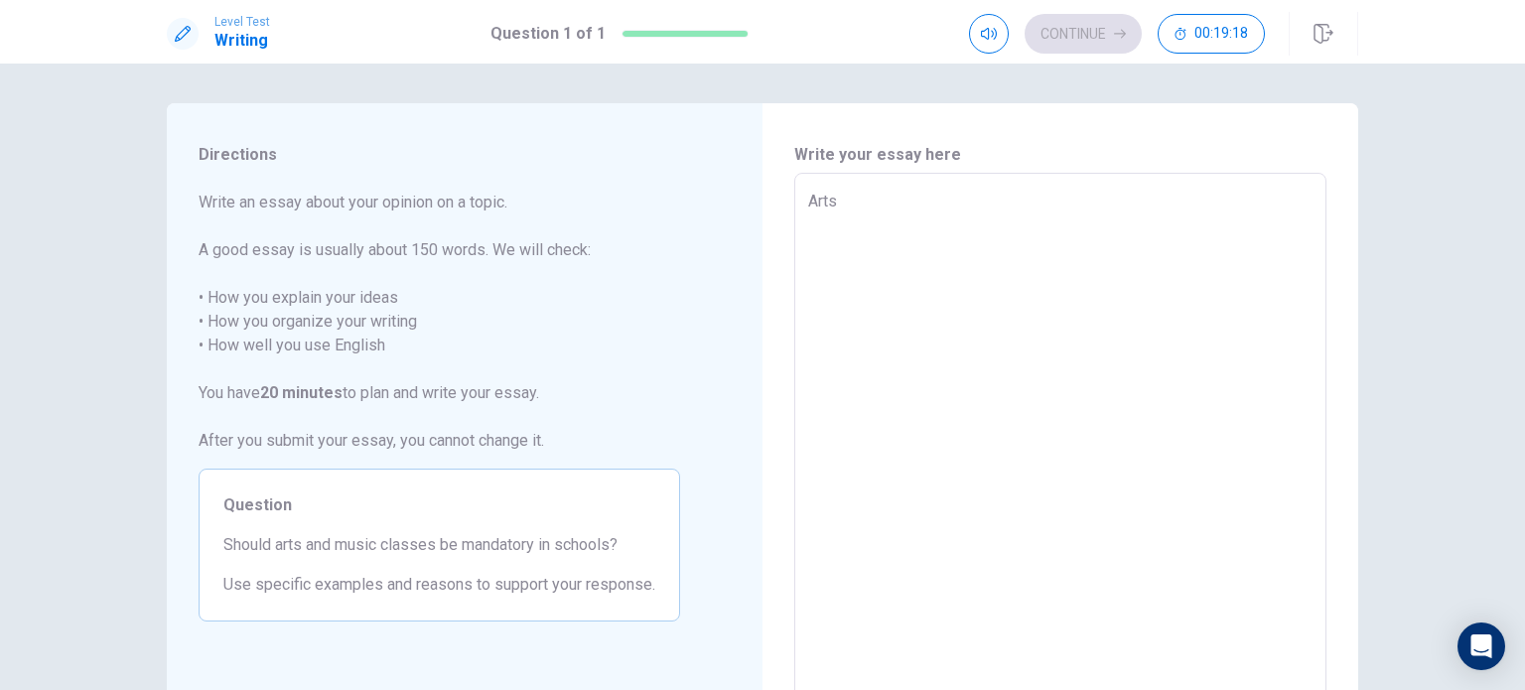
type textarea "x"
type textarea "Arts a"
type textarea "x"
type textarea "Arts an"
type textarea "x"
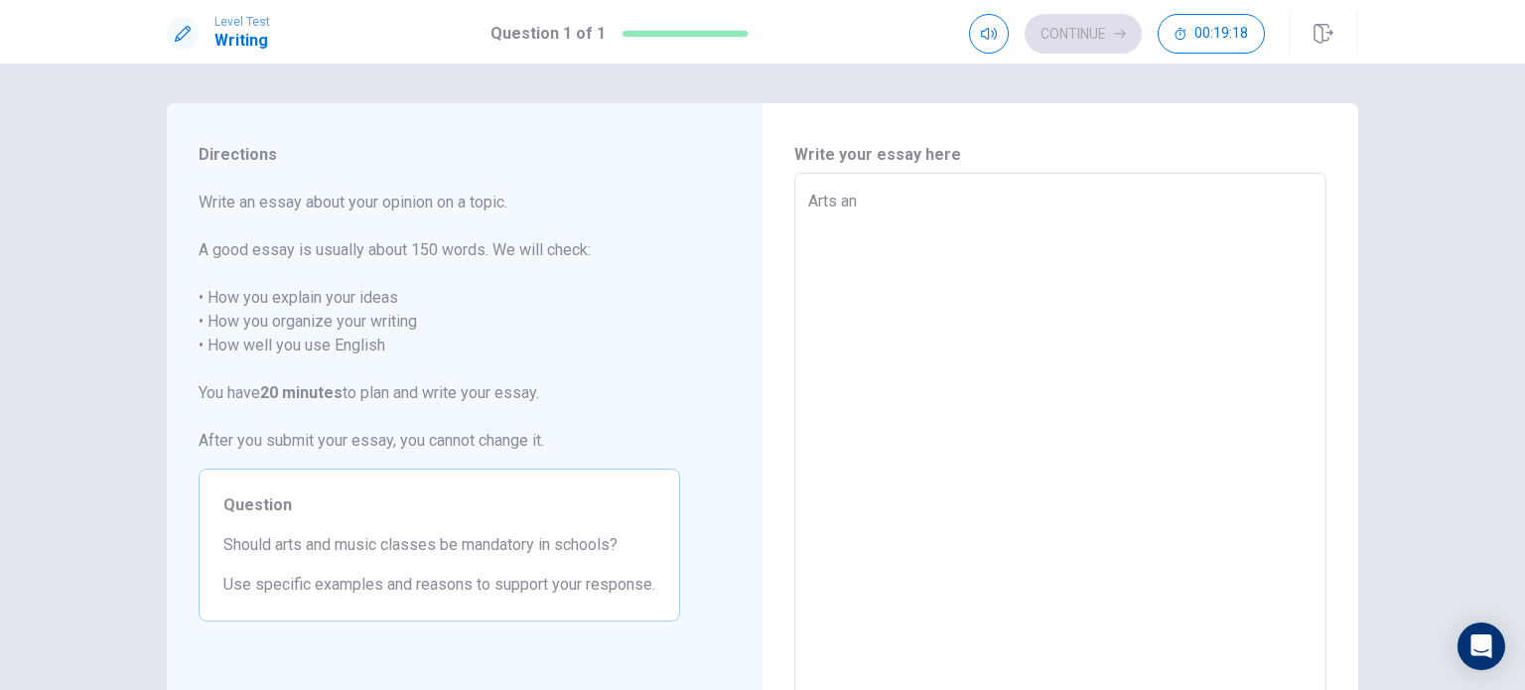
type textarea "Arts and"
type textarea "x"
type textarea "Arts and"
type textarea "x"
type textarea "Arts and m"
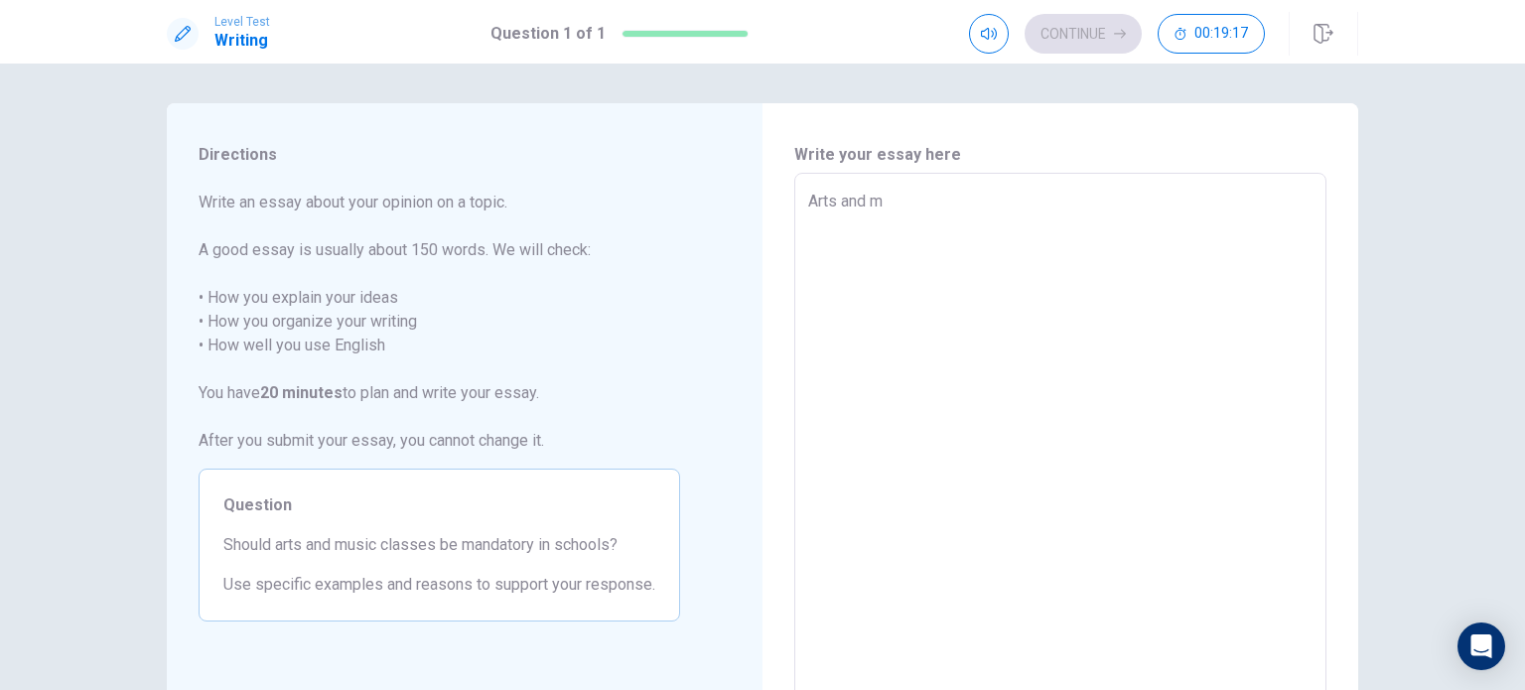
type textarea "x"
type textarea "Arts and mu"
type textarea "x"
type textarea "Arts and mus"
type textarea "x"
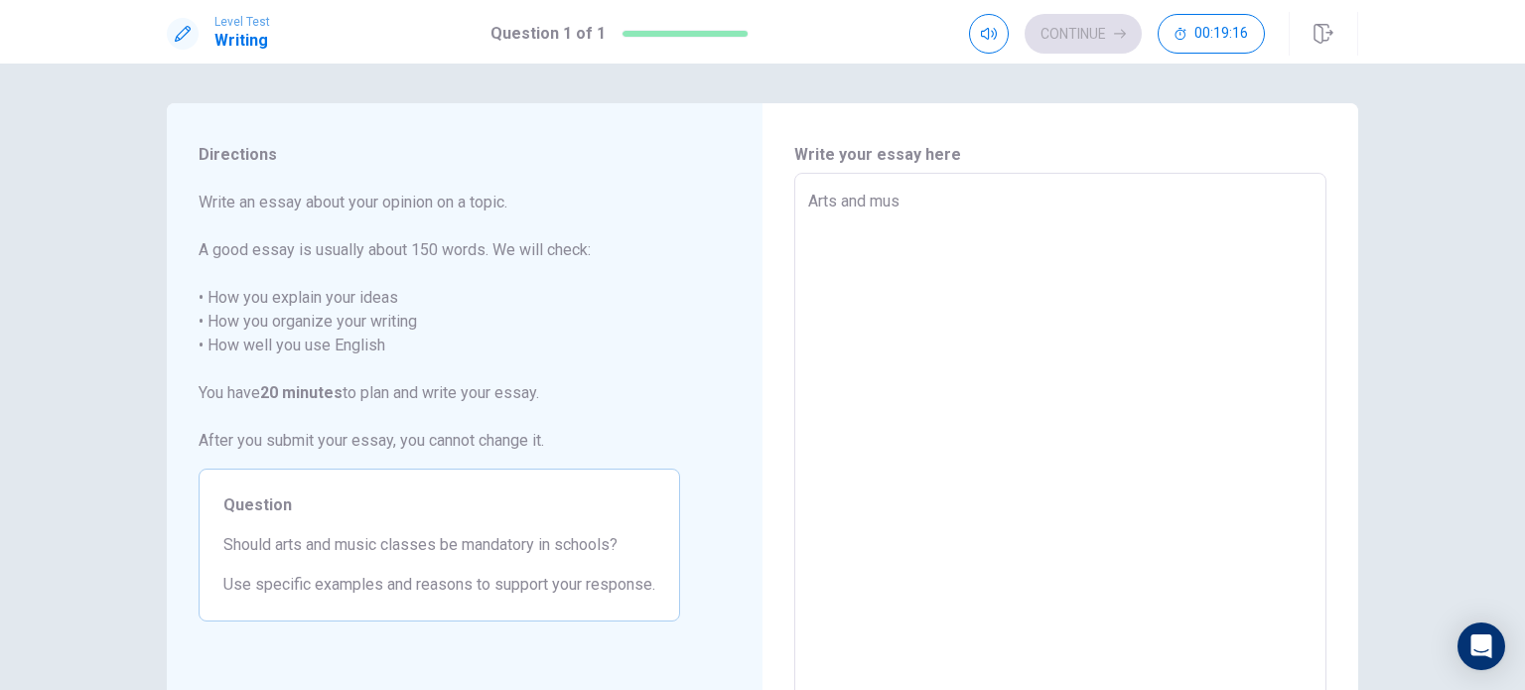
type textarea "Arts and musi"
type textarea "x"
type textarea "Arts and music"
type textarea "x"
type textarea "Arts and music"
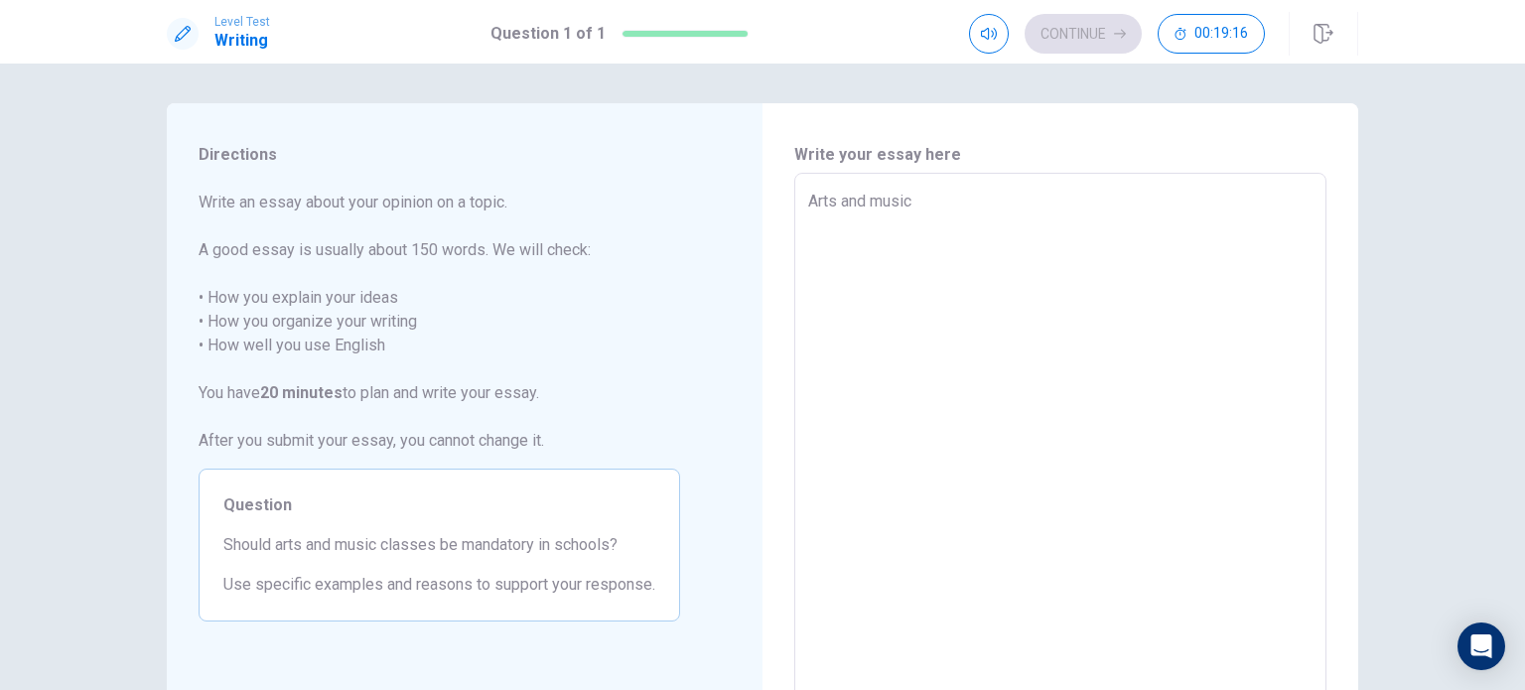
type textarea "x"
type textarea "Arts and music c"
type textarea "x"
type textarea "Arts and music cl"
type textarea "x"
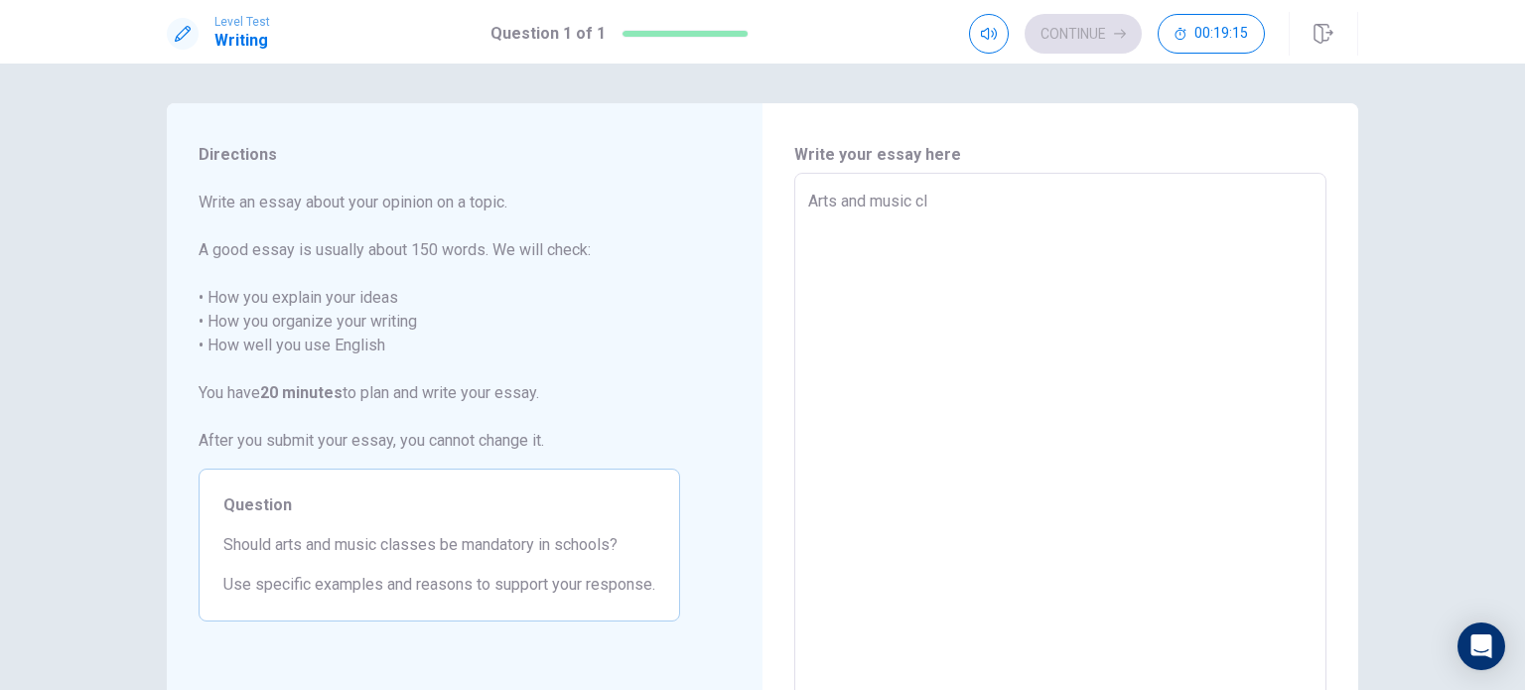
type textarea "Arts and music cla"
type textarea "x"
type textarea "Arts and music clas"
type textarea "x"
type textarea "Arts and music clase"
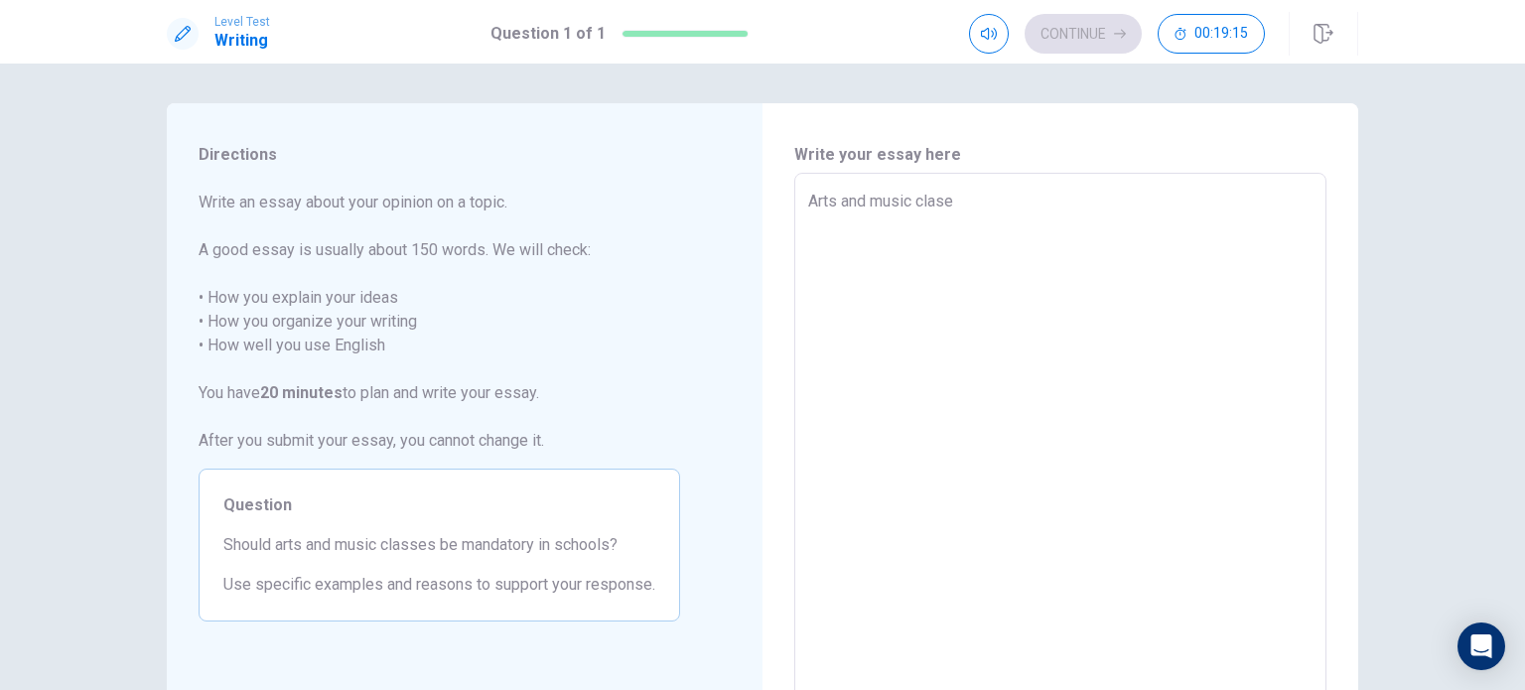
type textarea "x"
type textarea "Arts and music clases"
type textarea "x"
type textarea "Arts and music clases"
type textarea "x"
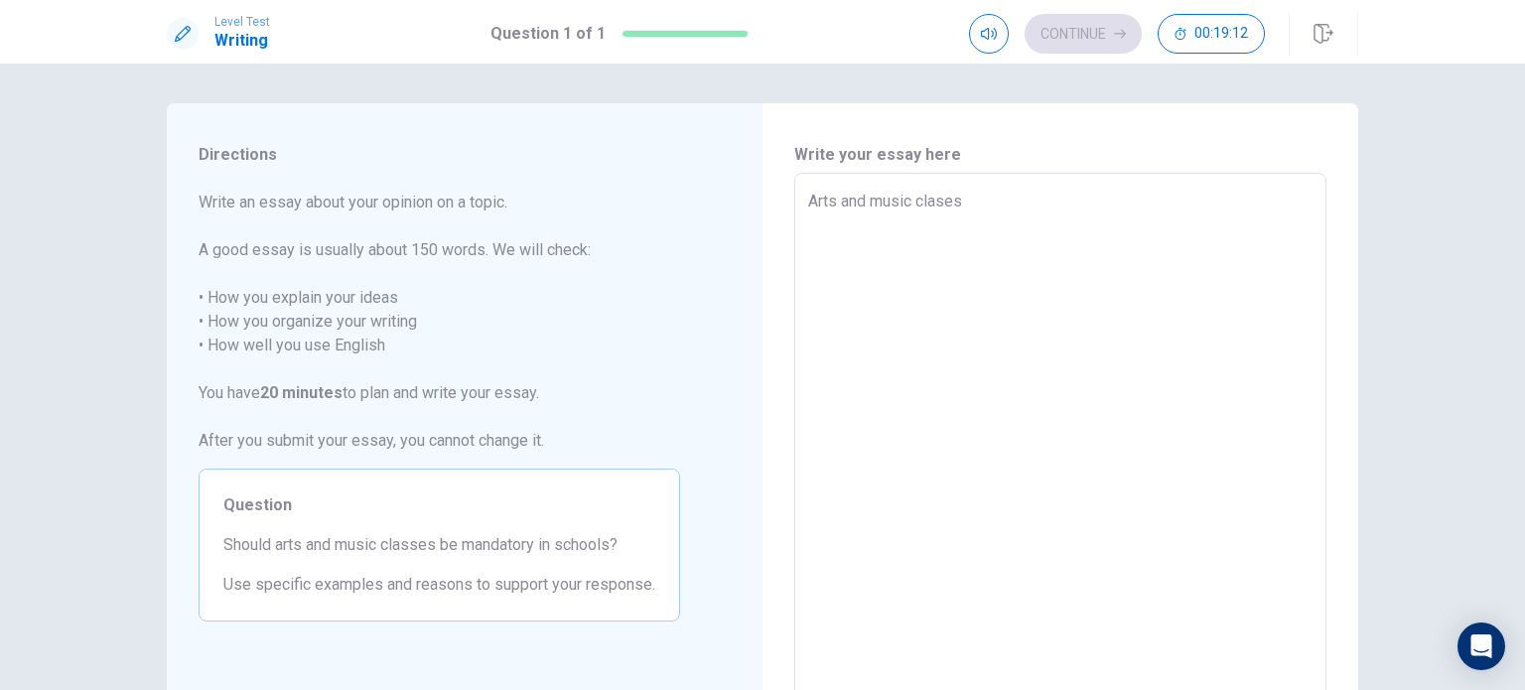
type textarea "Arts and music clases s"
type textarea "x"
type textarea "Arts and music clases sh"
type textarea "x"
type textarea "Arts and music clases sho"
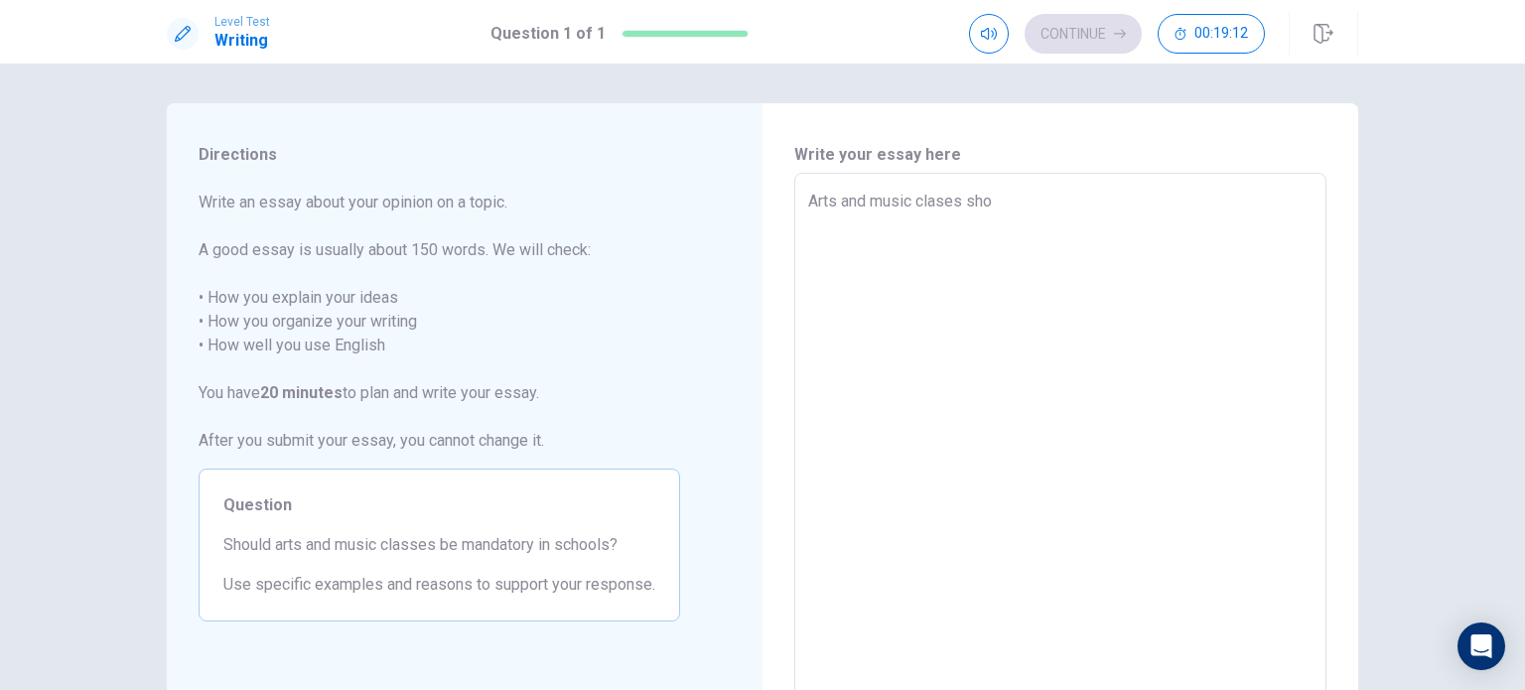
type textarea "x"
type textarea "Arts and music clases shou"
type textarea "x"
type textarea "Arts and music clases shoul"
type textarea "x"
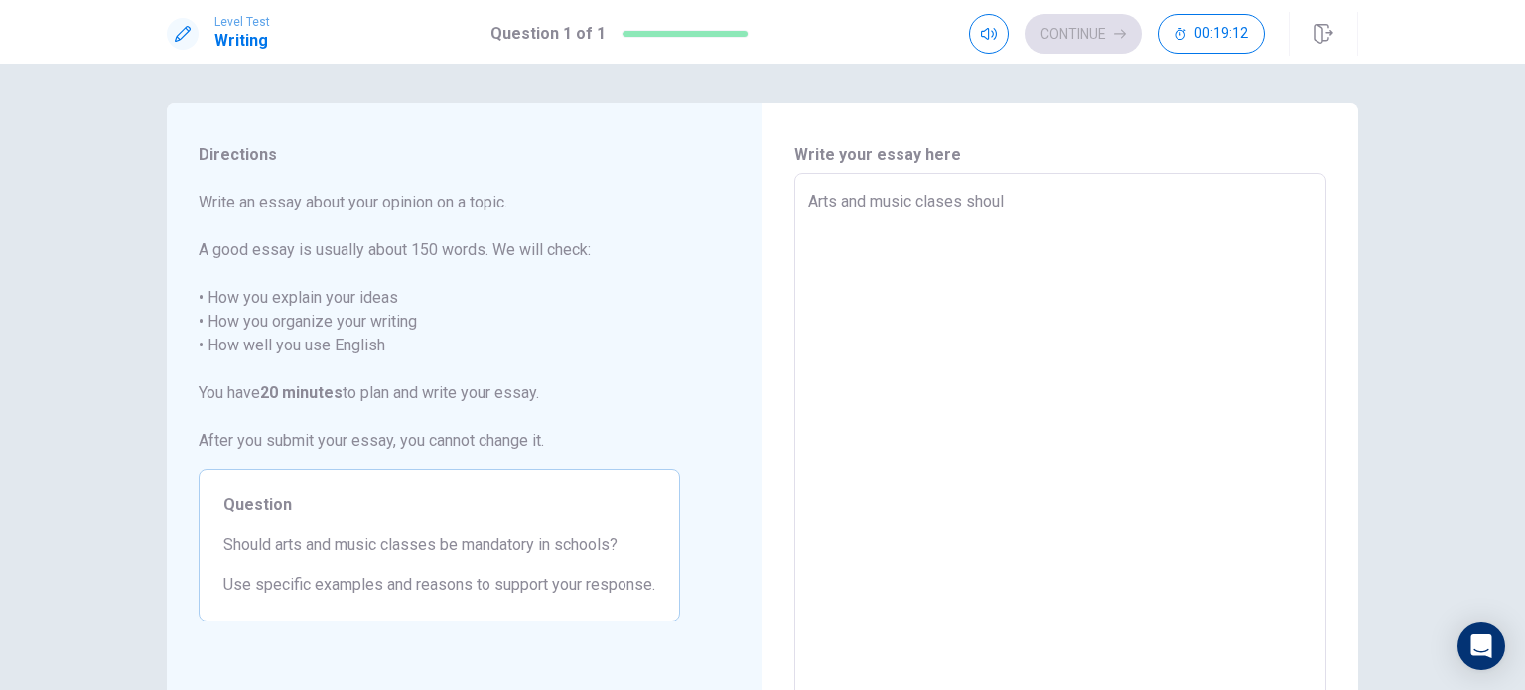
type textarea "Arts and music clases should"
type textarea "x"
type textarea "Arts and music clases should"
type textarea "x"
type textarea "Arts and music clases should b"
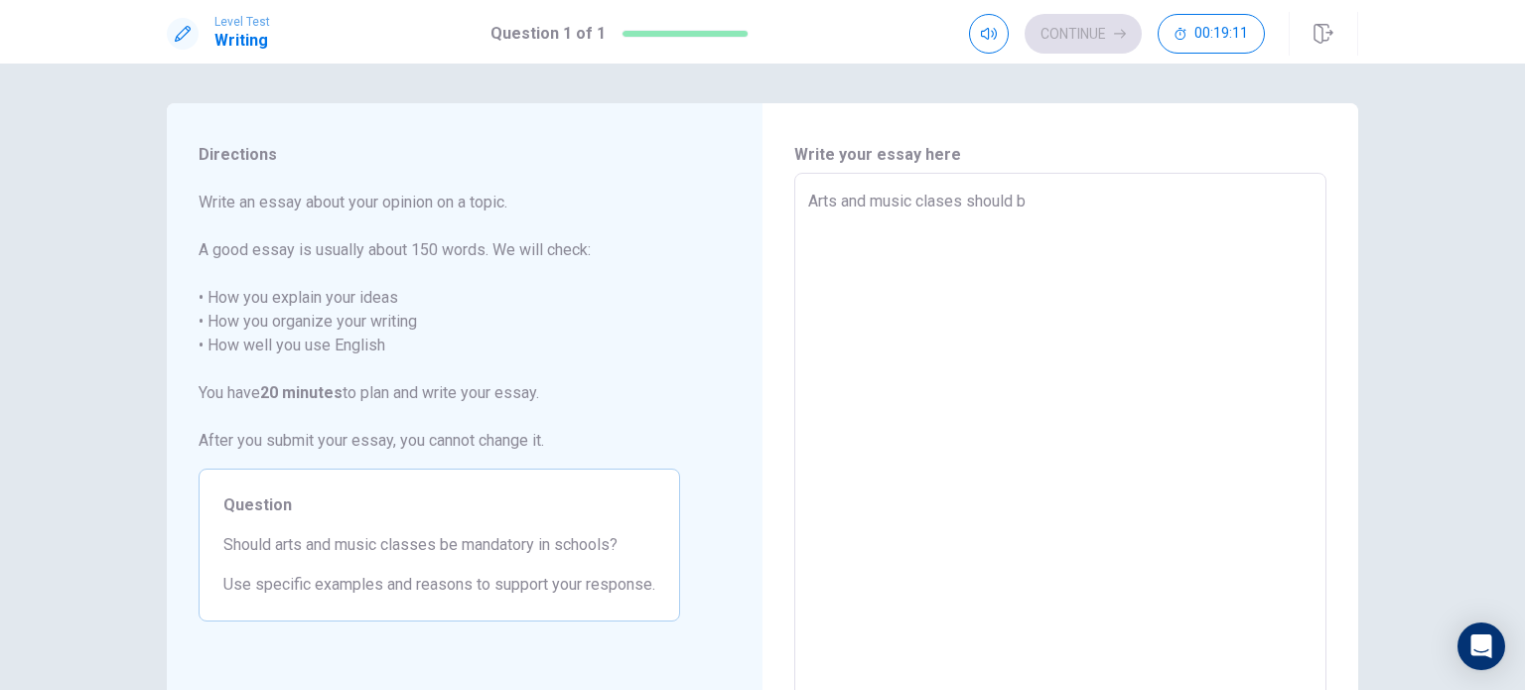
type textarea "x"
type textarea "Arts and music clases should be"
type textarea "x"
type textarea "Arts and music clases should be"
type textarea "x"
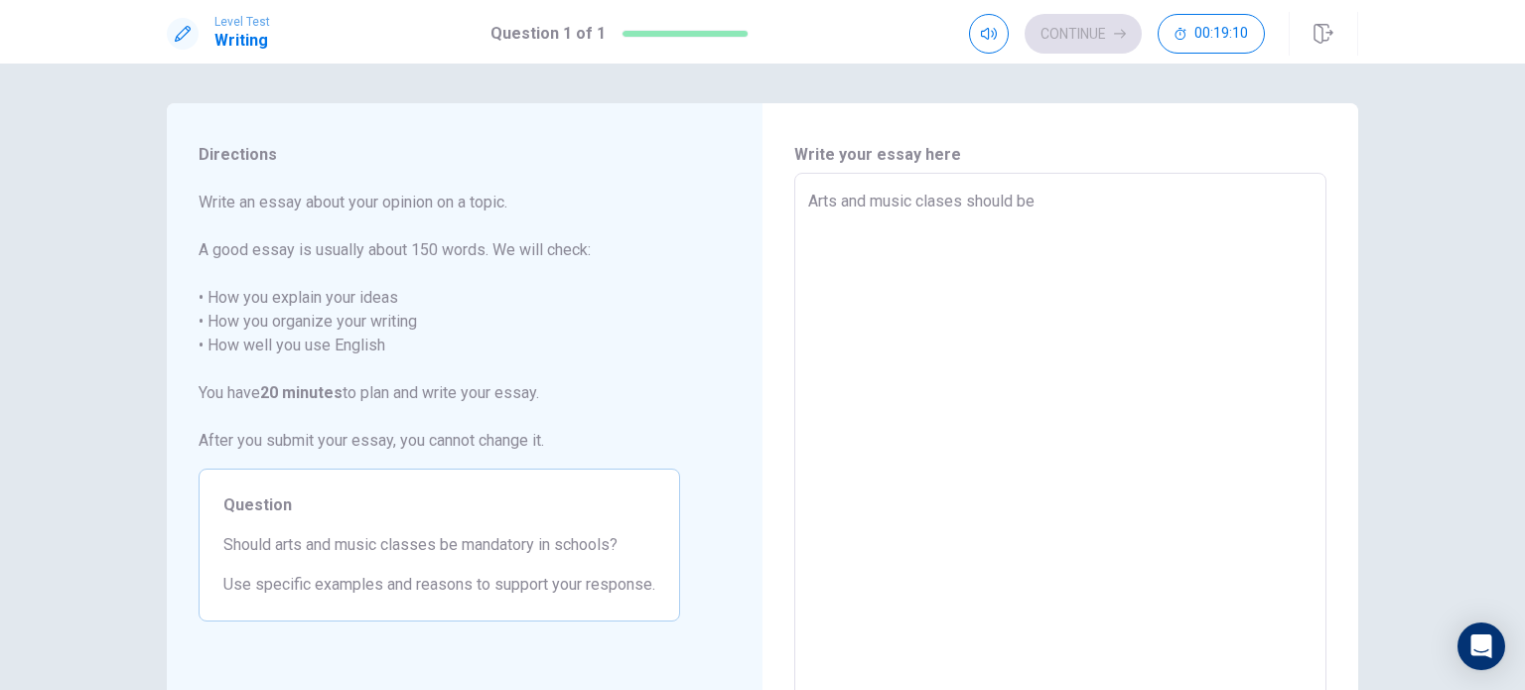
type textarea "Arts and music clases should be m"
type textarea "x"
type textarea "Arts and music clases should be ma"
type textarea "x"
type textarea "Arts and music clases should be man"
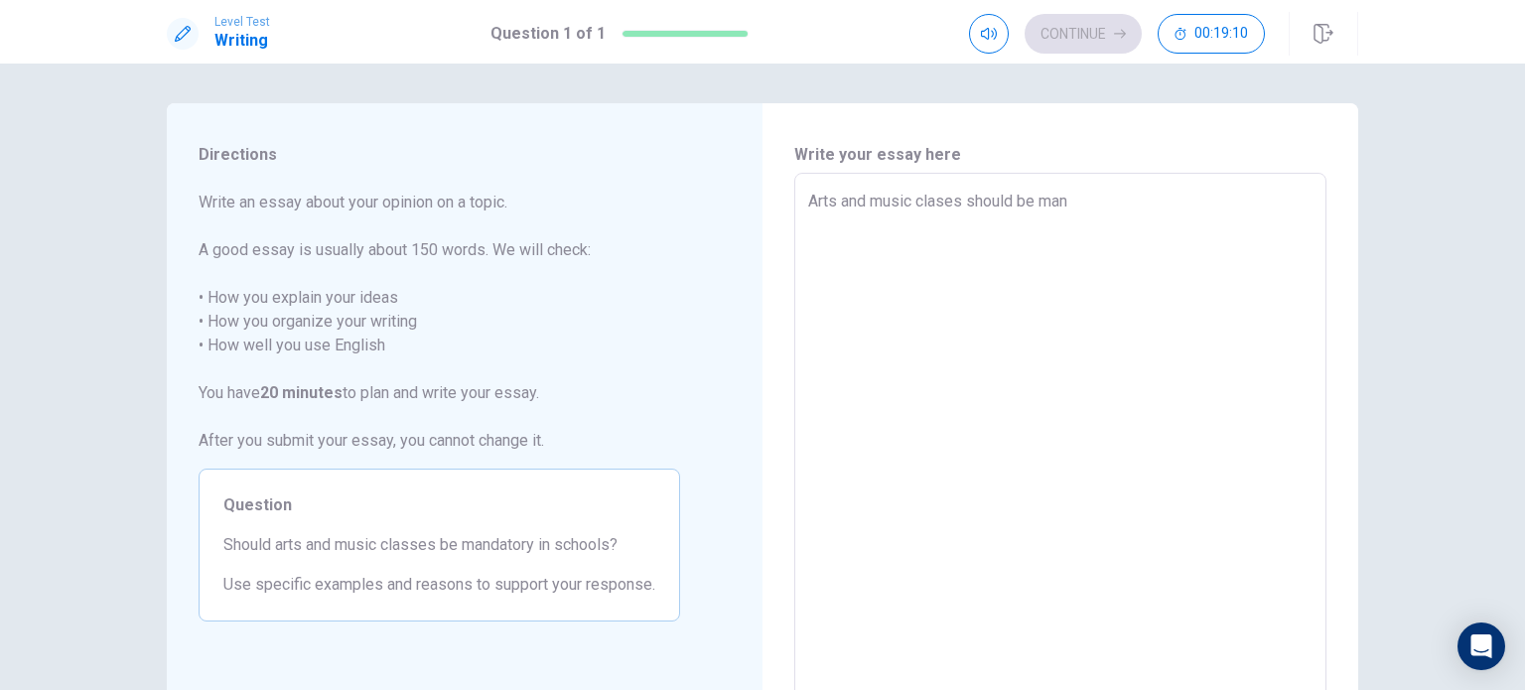
type textarea "x"
type textarea "Arts and music clases should be mand"
type textarea "x"
type textarea "Arts and music clases should be manda"
type textarea "x"
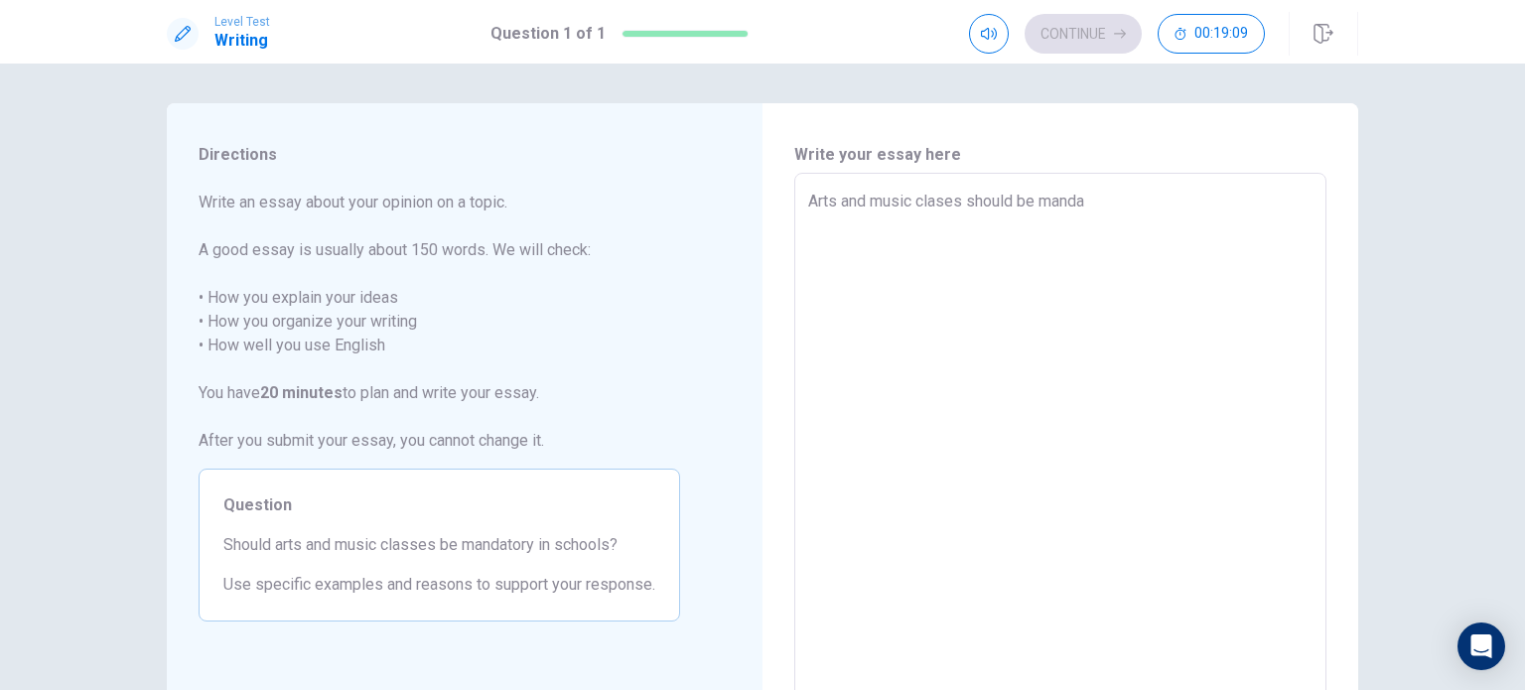
type textarea "Arts and music clases should be mandat"
type textarea "x"
type textarea "Arts and music clases should be [PERSON_NAME]"
type textarea "x"
type textarea "Arts and music clases should be mandator"
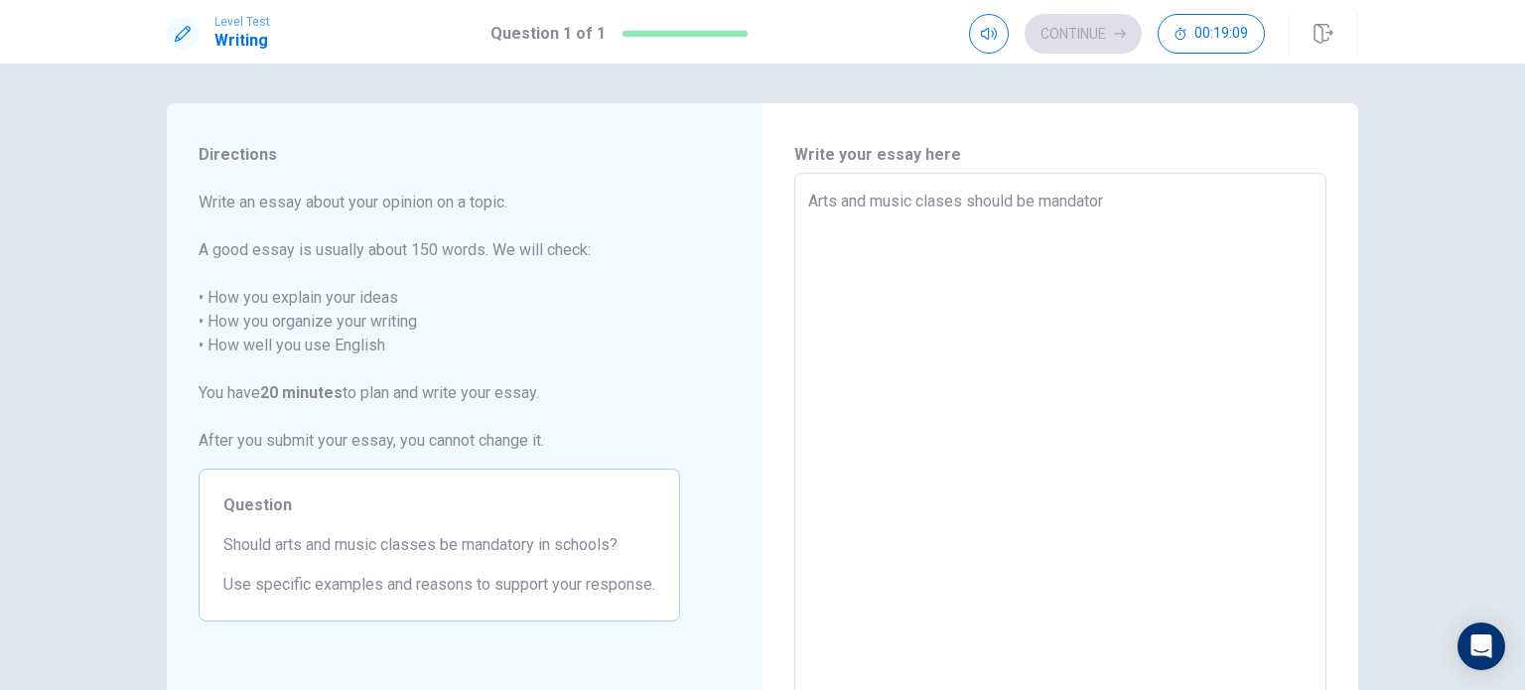
type textarea "x"
type textarea "Arts and music clases should be mandatory"
type textarea "x"
type textarea "Arts and music clases should be mandatory"
type textarea "x"
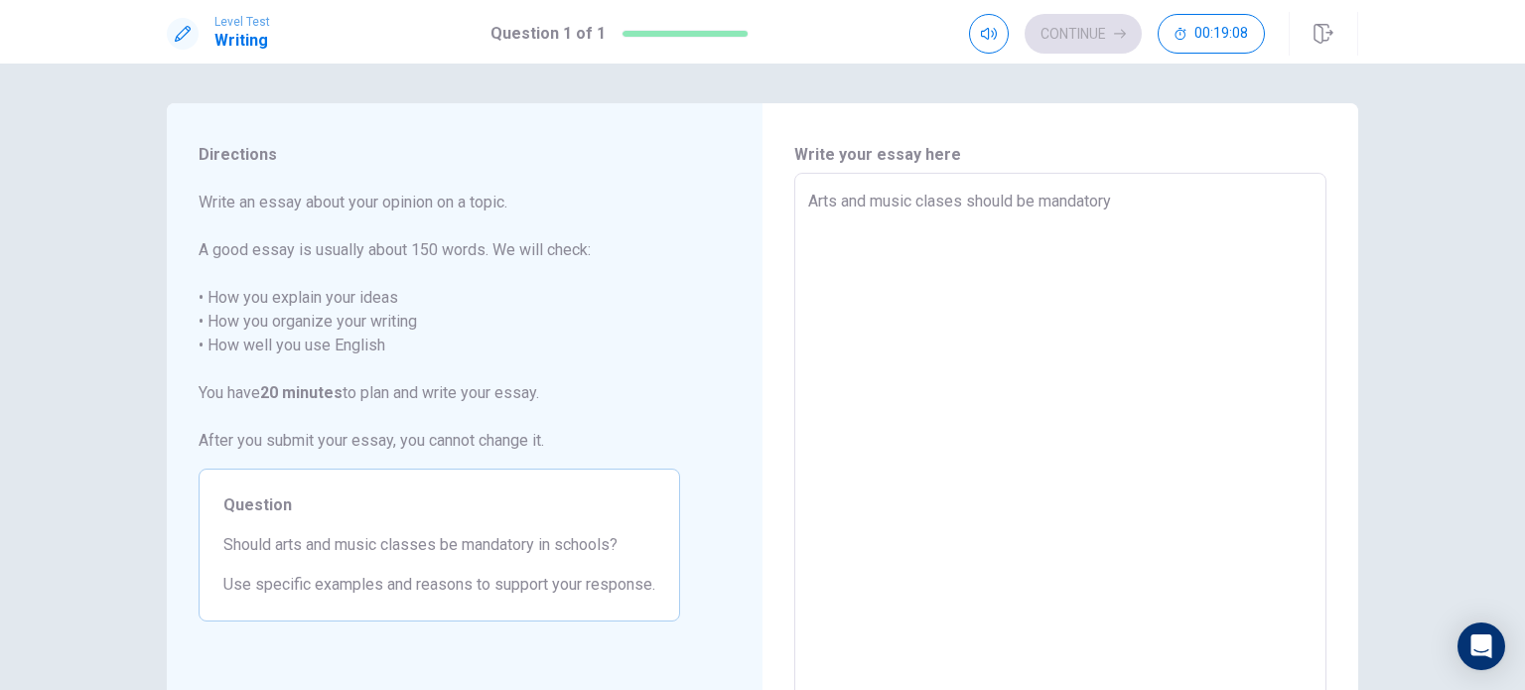
type textarea "Arts and music clases should be mandatory i"
type textarea "x"
type textarea "Arts and music clases should be mandatory in"
type textarea "x"
type textarea "Arts and music clases should be mandatory in"
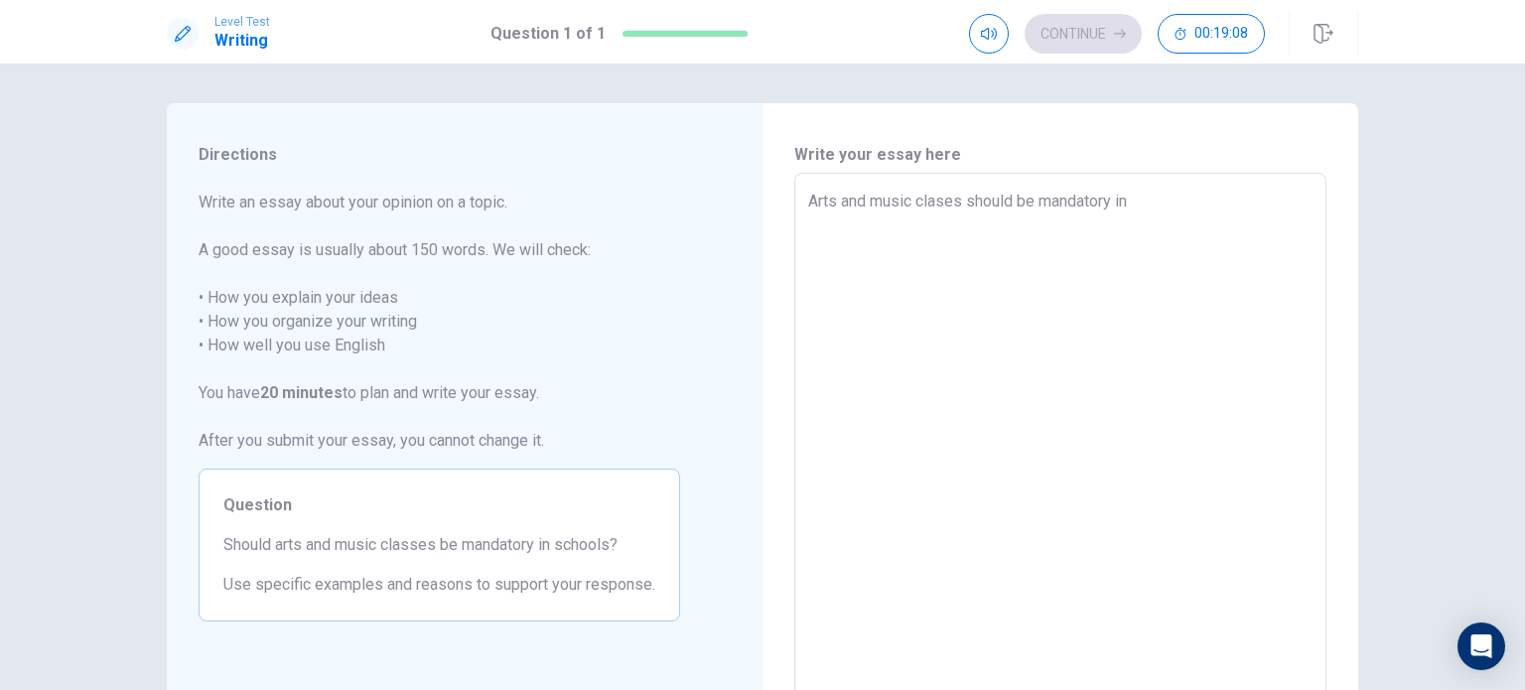
type textarea "x"
type textarea "Arts and music clases should be mandatory in s"
type textarea "x"
type textarea "Arts and music clases should be mandatory in sc"
type textarea "x"
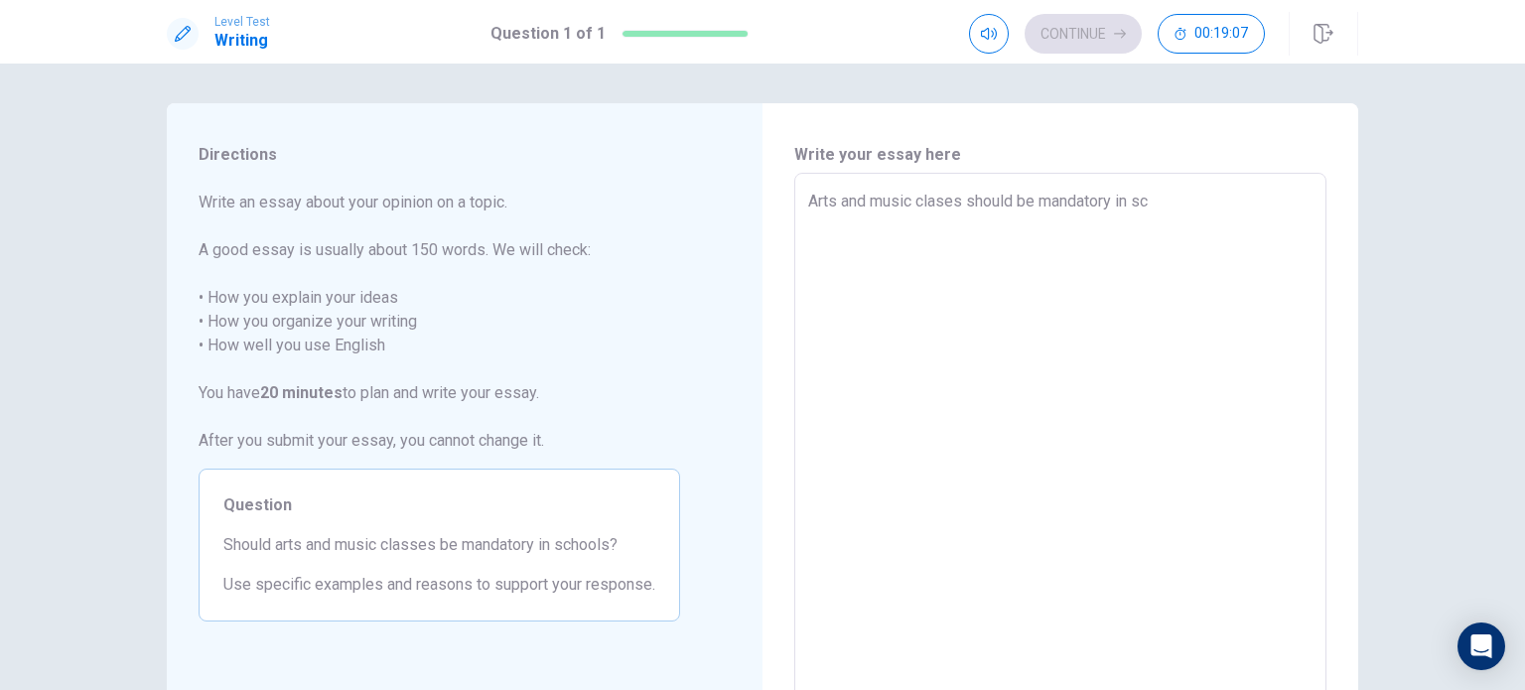
type textarea "Arts and music clases should be mandatory in sch"
type textarea "x"
type textarea "Arts and music clases should be mandatory in scho"
type textarea "x"
type textarea "Arts and music clases should be mandatory in schoo"
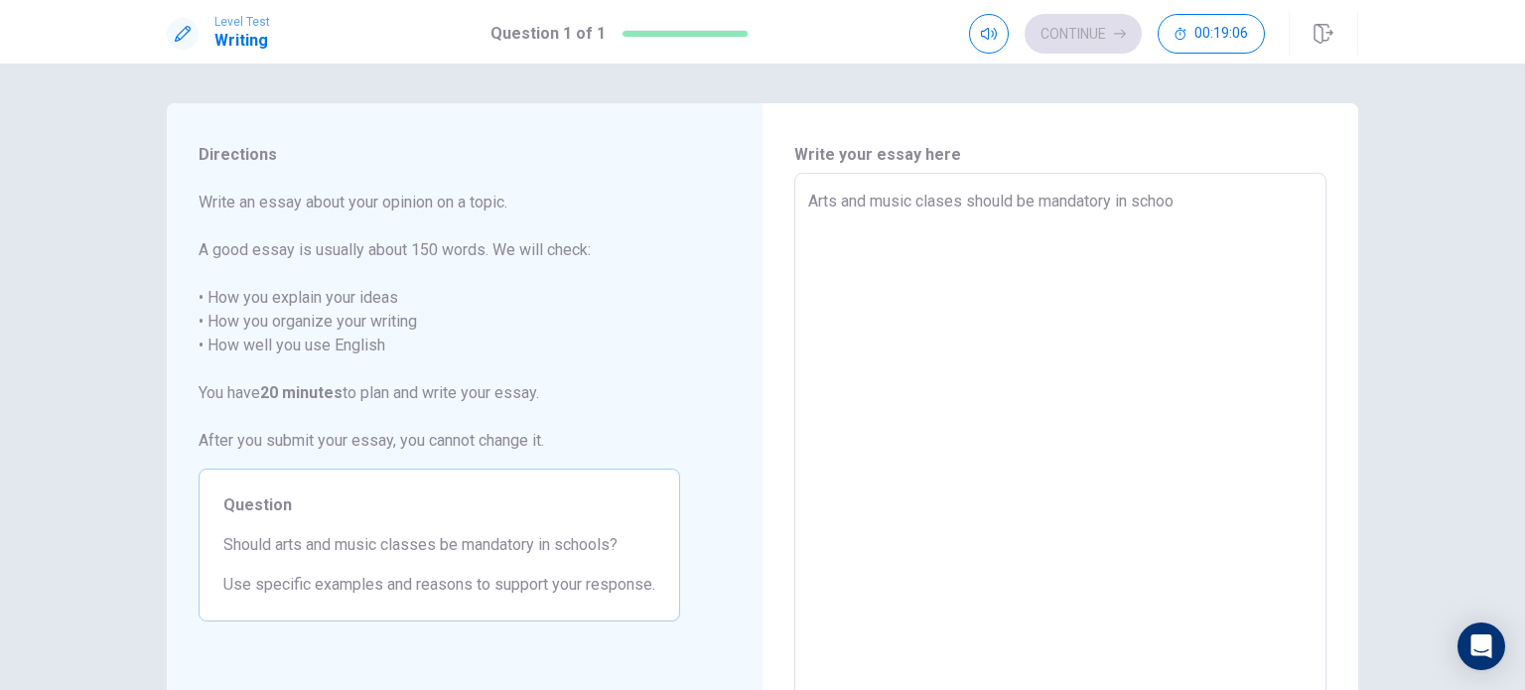
type textarea "x"
type textarea "Arts and music clases should be mandatory in school"
type textarea "x"
type textarea "Arts and music clases should be mandatory in schools"
type textarea "x"
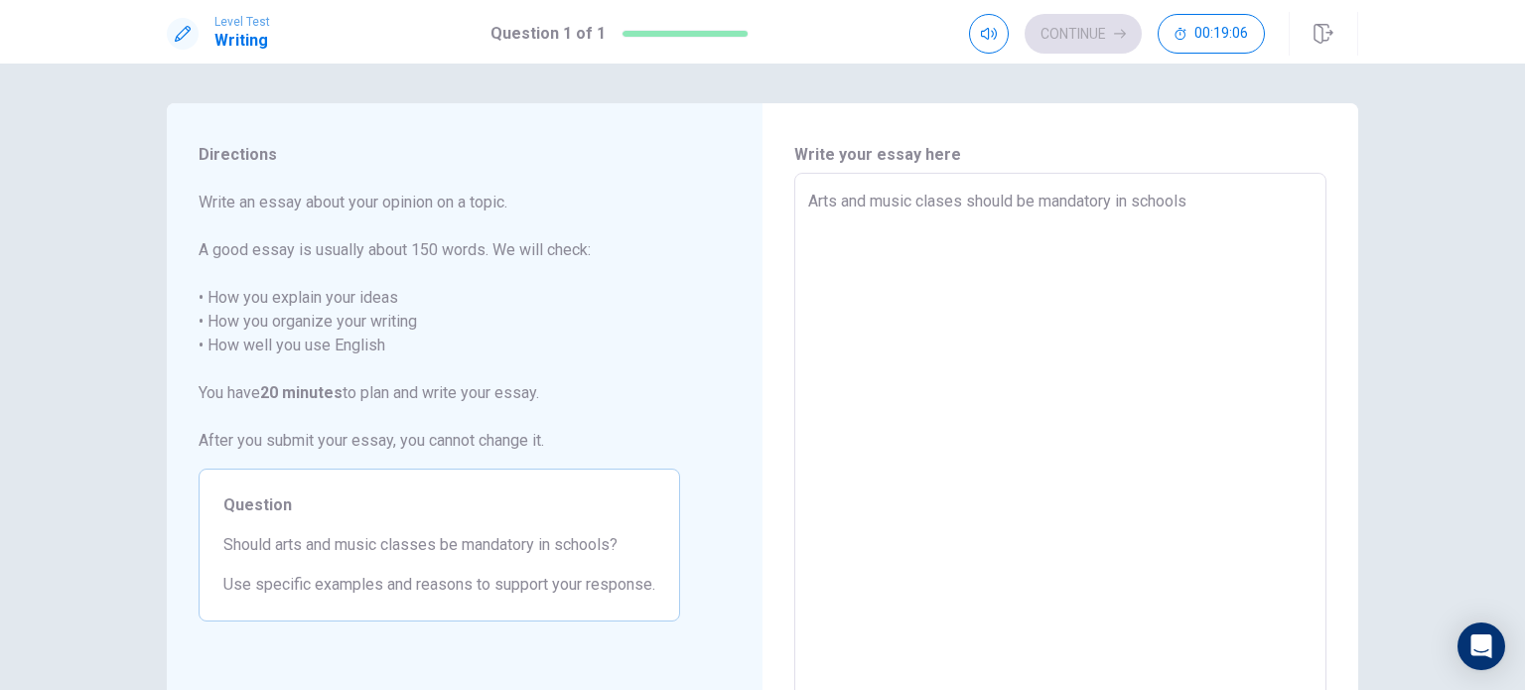
type textarea "Arts and music clases should be mandatory in schools"
type textarea "x"
type textarea "Arts and music clases should be mandatory in schools s"
type textarea "x"
type textarea "Arts and music clases should be mandatory in schools si"
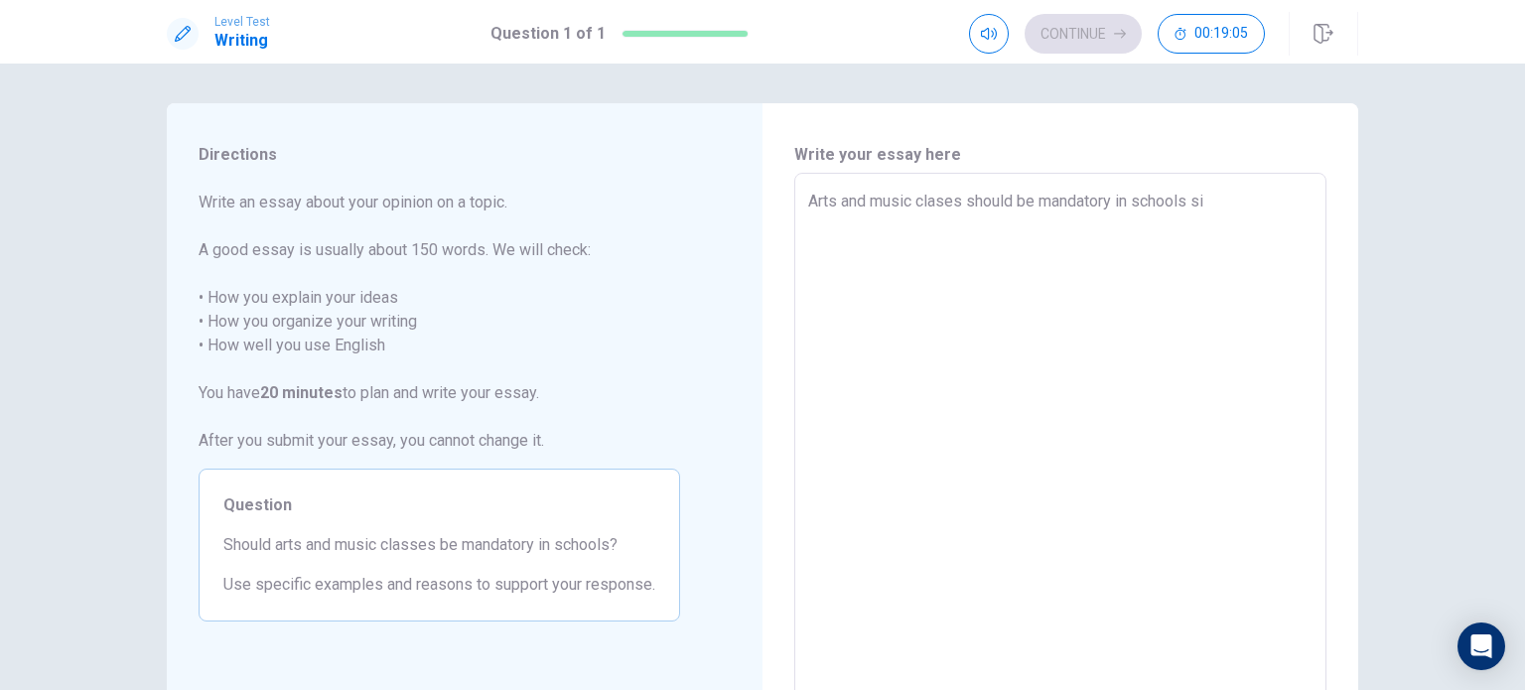
type textarea "x"
type textarea "Arts and music clases should be mandatory in schools sin"
type textarea "x"
type textarea "Arts and music clases should be mandatory in schools sin"
type textarea "x"
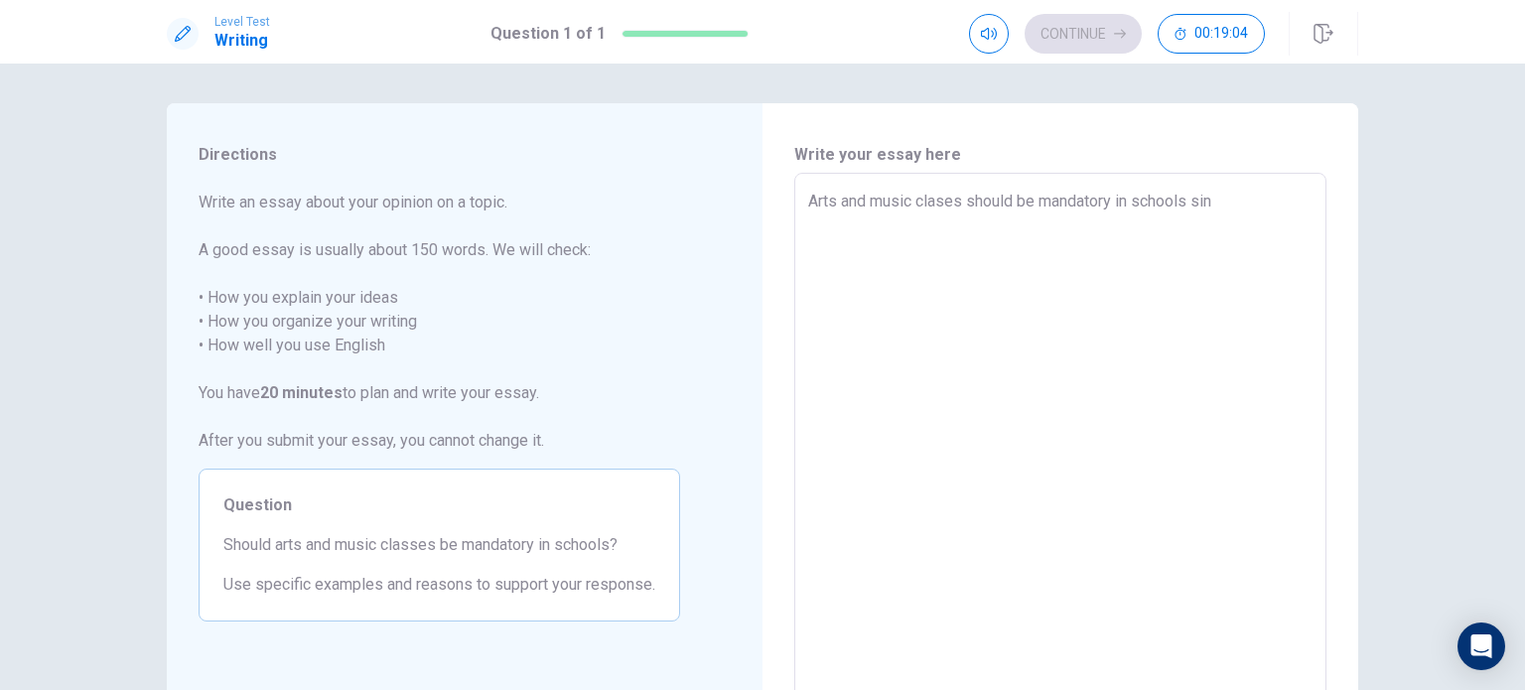
type textarea "Arts and music clases should be mandatory in schools sin"
type textarea "x"
type textarea "Arts and music clases should be mandatory in schools sinc"
type textarea "x"
type textarea "Arts and music clases should be mandatory in schools since"
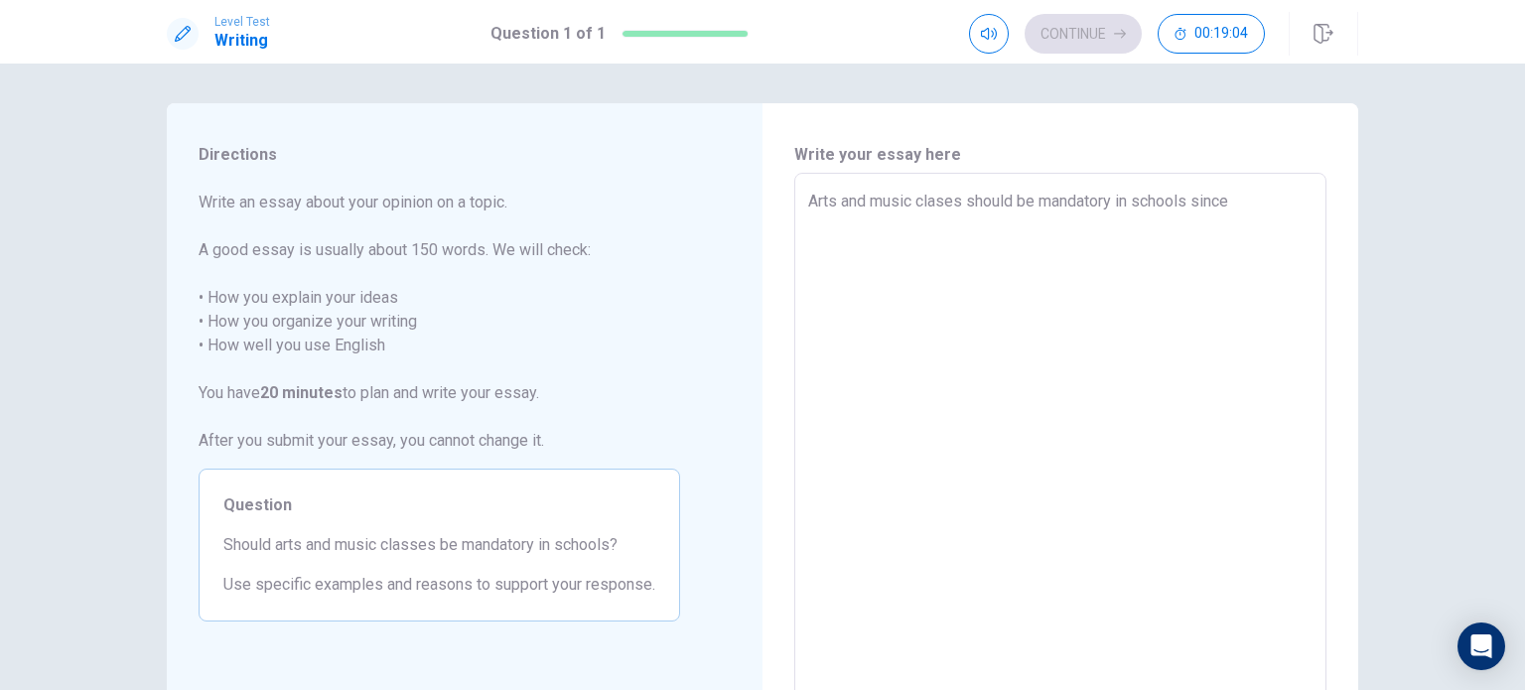
type textarea "x"
type textarea "Arts and music clases should be mandatory in schools since"
type textarea "x"
click at [760, 201] on textarea "Arts and music clases should be mandatory in schools since" at bounding box center [1060, 448] width 504 height 516
type textarea "Arts and music classes should be mandatory in schools since"
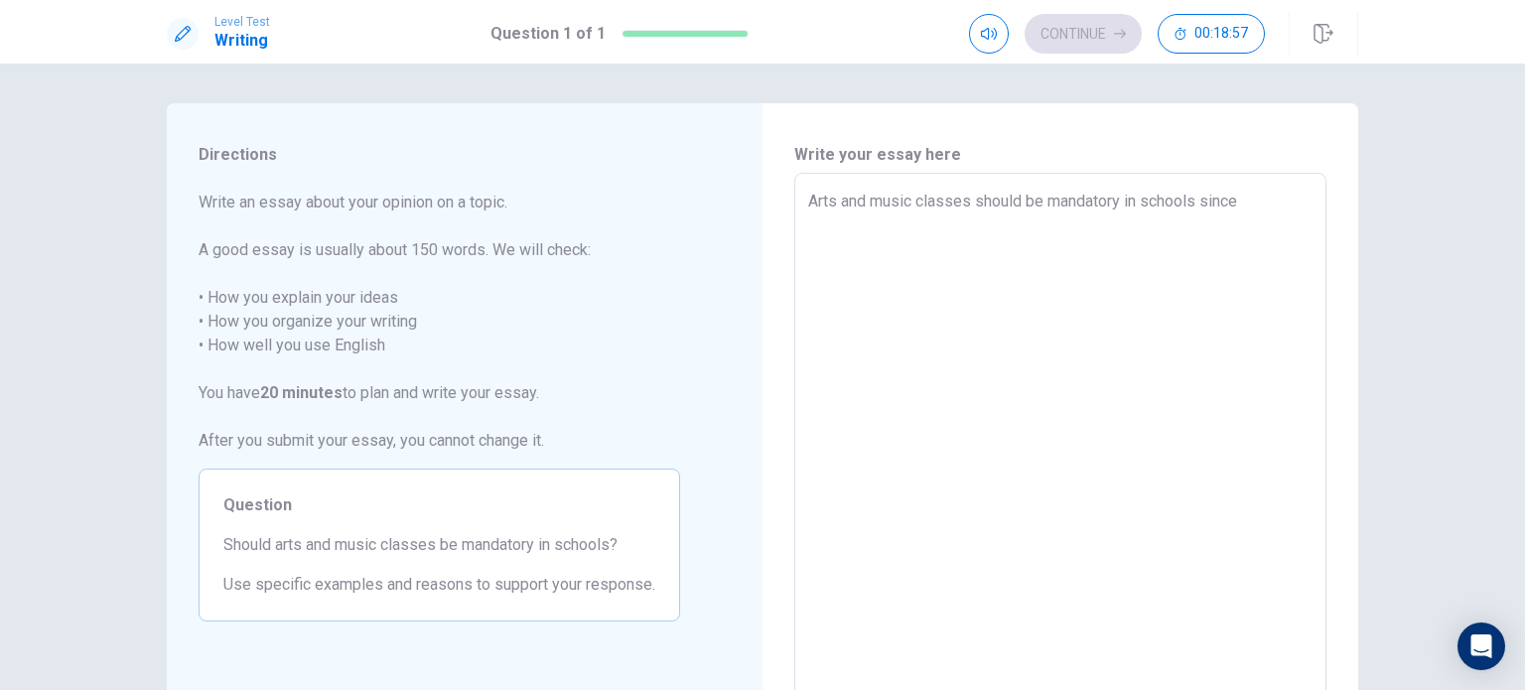
click at [760, 197] on textarea "Arts and music classes should be mandatory in schools since" at bounding box center [1060, 448] width 504 height 516
type textarea "x"
type textarea "Arts and music classes should be mandatory in schools since"
type textarea "x"
type textarea "Arts and music classes should be mandatory in schools sinc"
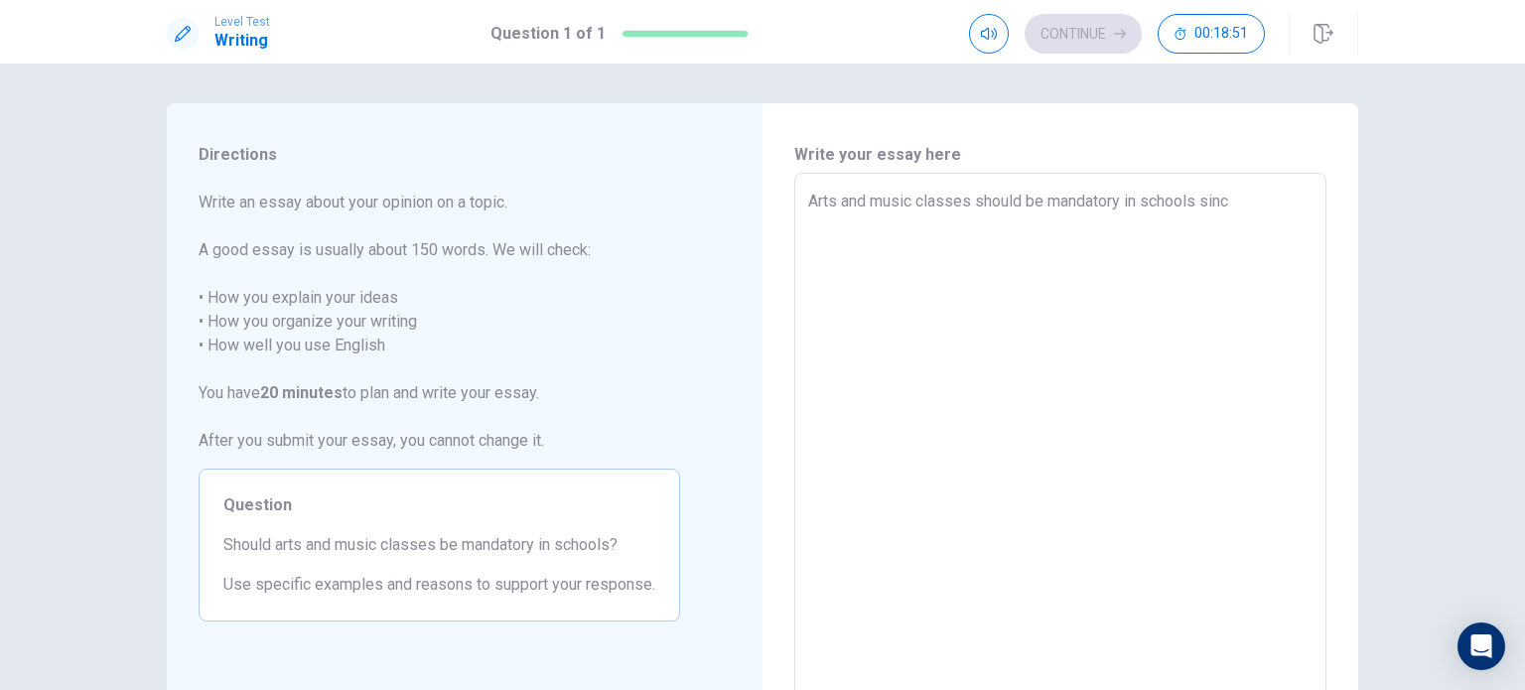
type textarea "x"
type textarea "Arts and music classes should be mandatory in schools sin"
type textarea "x"
type textarea "Arts and music classes should be mandatory in schools si"
type textarea "x"
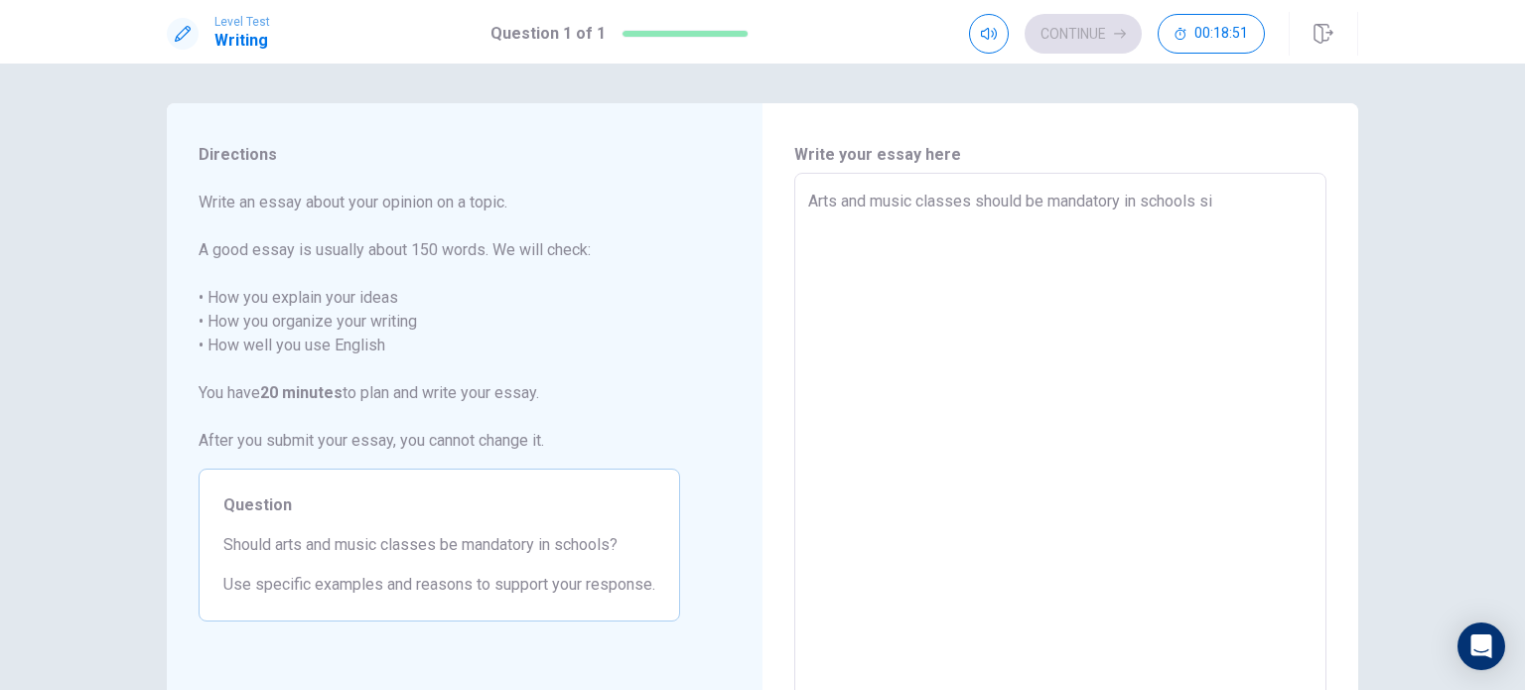
type textarea "Arts and music classes should be mandatory in schools s"
type textarea "x"
type textarea "Arts and music classes should be mandatory in schools"
type textarea "x"
type textarea "Arts and music classes should be mandatory in schools f"
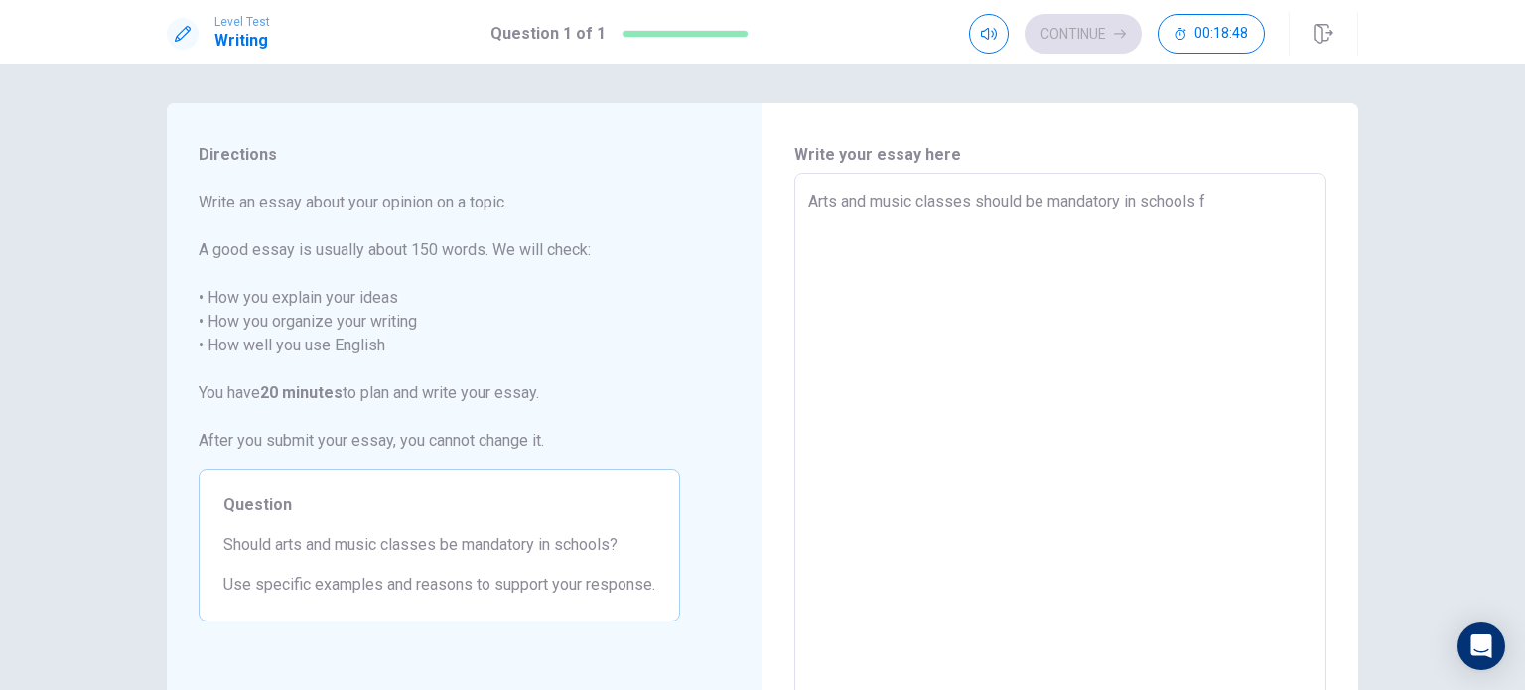
type textarea "x"
type textarea "Arts and music classes should be mandatory in schools fo"
type textarea "x"
type textarea "Arts and music classes should be mandatory in schools for"
type textarea "x"
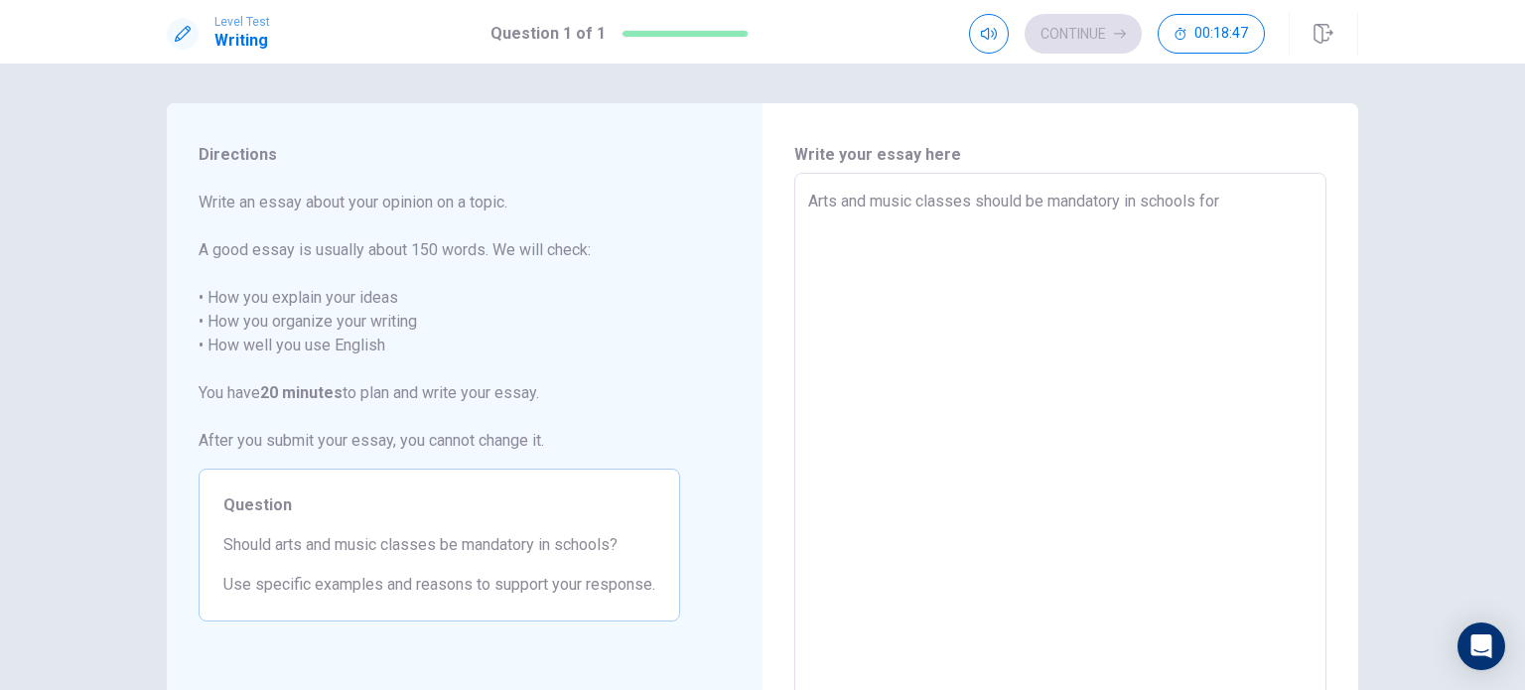
type textarea "Arts and music classes should be mandatory in schools form"
type textarea "x"
type textarea "Arts and music classes should be mandatory in schools for"
type textarea "x"
type textarea "Arts and music classes should be mandatory in schools fo"
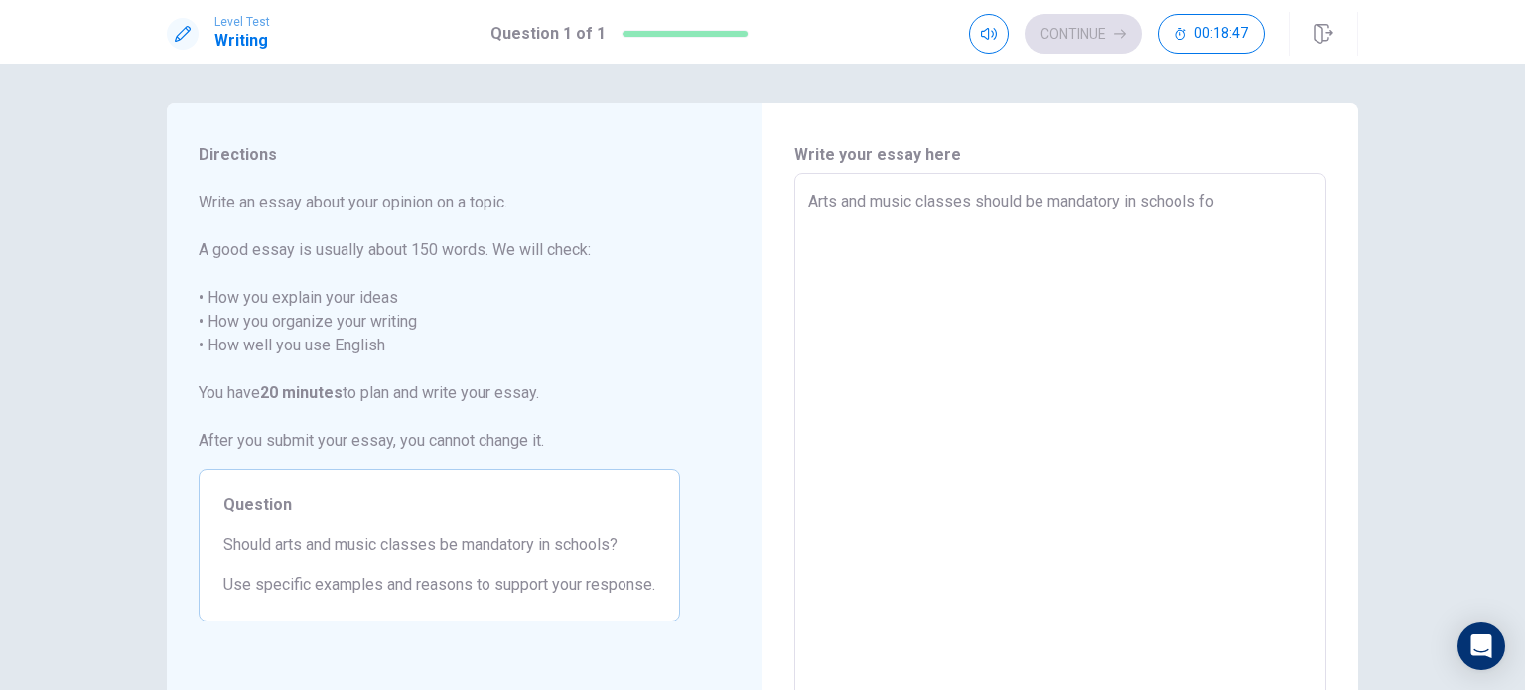
type textarea "x"
type textarea "Arts and music classes should be mandatory in schools f"
type textarea "x"
type textarea "Arts and music classes should be mandatory in schools fr"
type textarea "x"
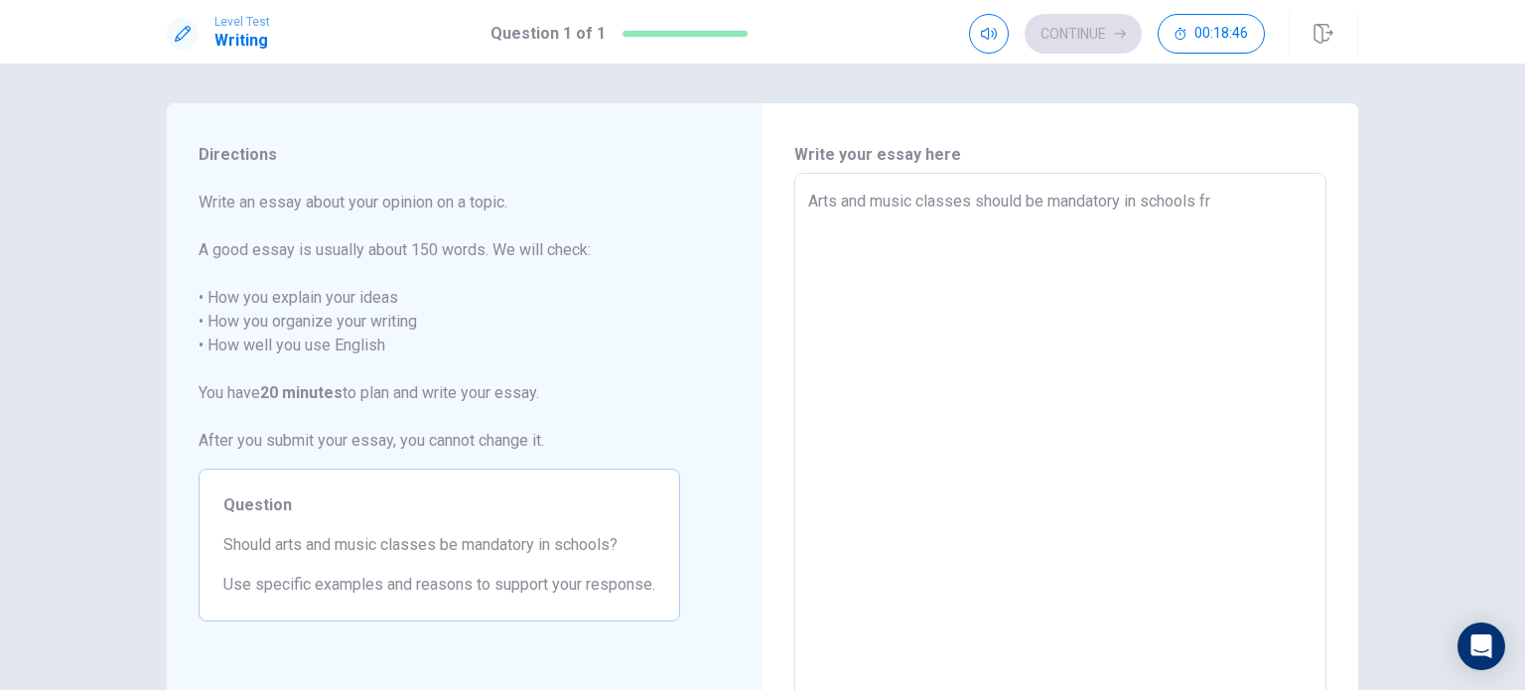
type textarea "Arts and music classes should be mandatory in schools fro"
type textarea "x"
type textarea "Arts and music classes should be mandatory in schools from"
type textarea "x"
type textarea "Arts and music classes should be mandatory in schools from"
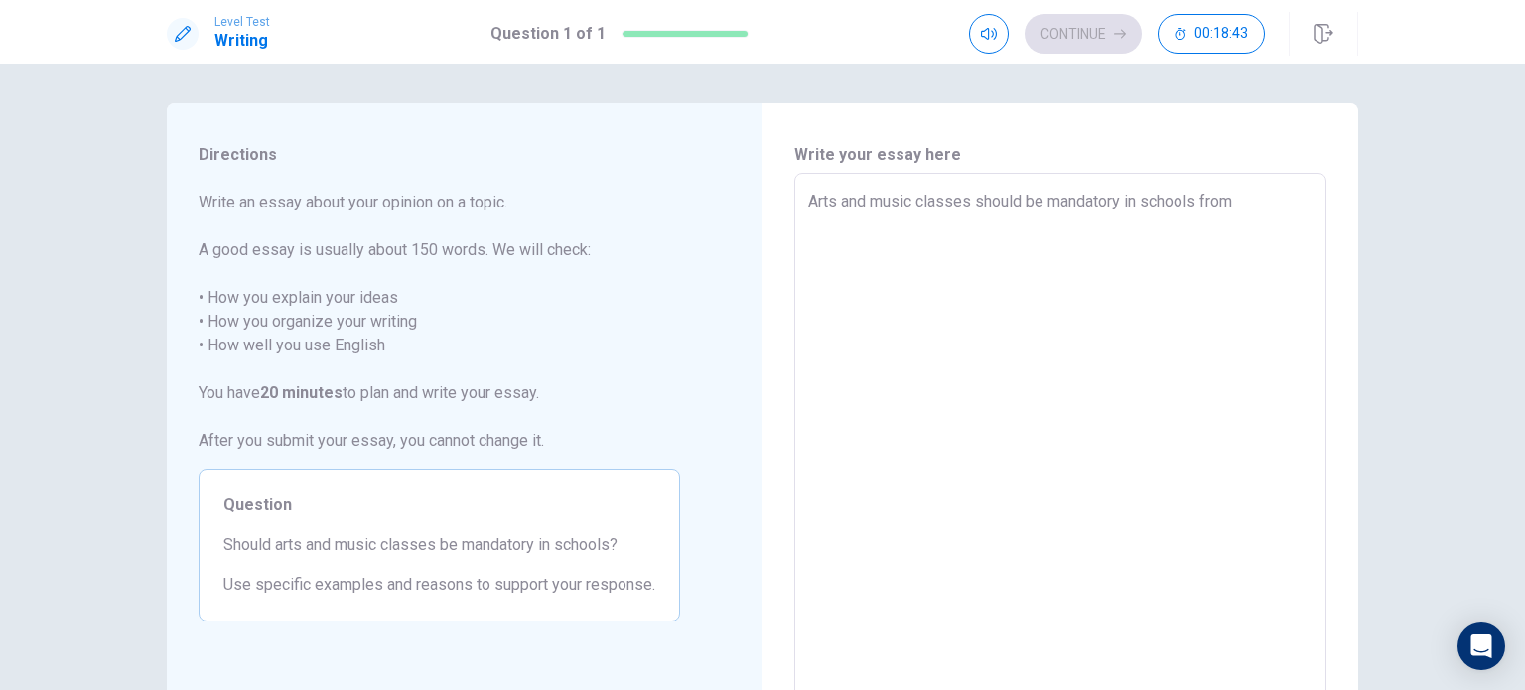
type textarea "x"
type textarea "Arts and music classes should be mandatory in schools from n"
type textarea "x"
type textarea "Arts and music classes should be mandatory in schools from nu"
type textarea "x"
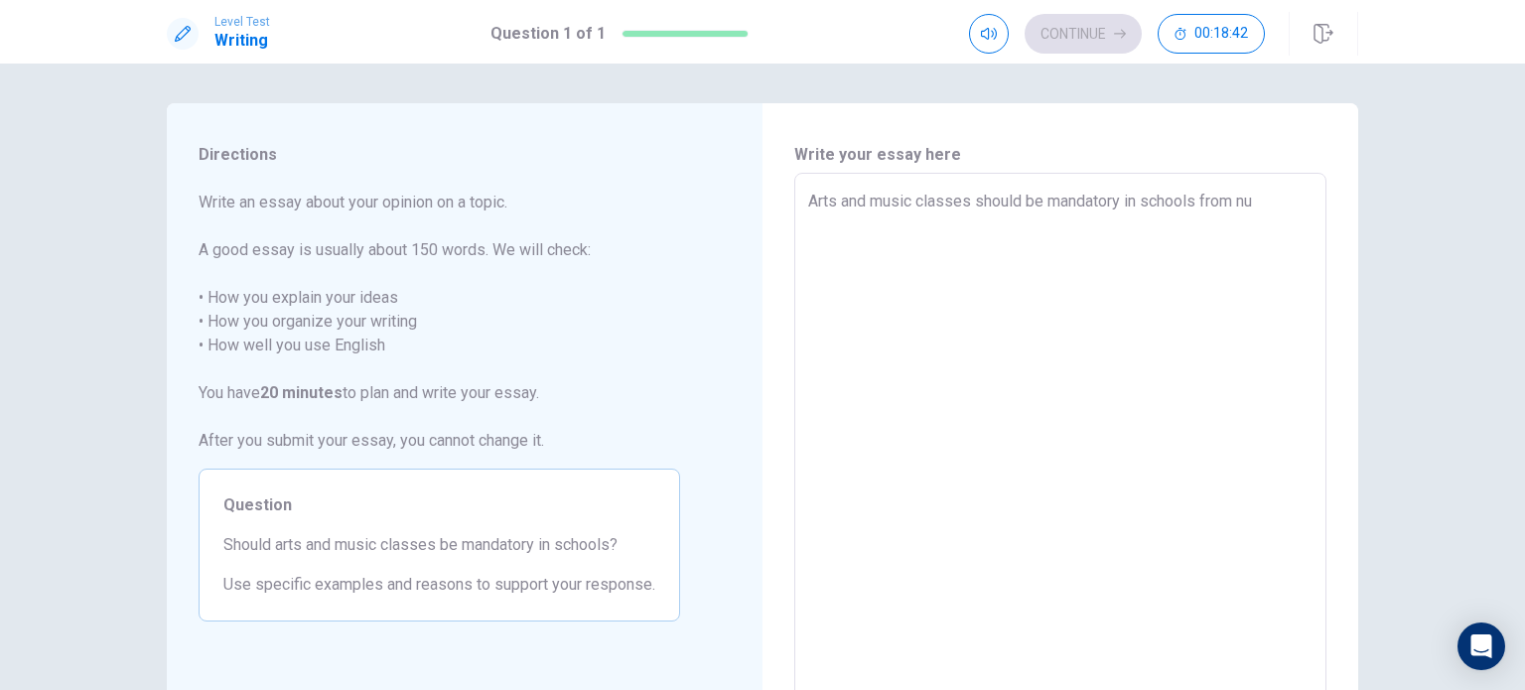
type textarea "Arts and music classes should be mandatory in schools from nur"
type textarea "x"
type textarea "Arts and music classes should be mandatory in schools from nurs"
type textarea "x"
type textarea "Arts and music classes should be mandatory in schools from [GEOGRAPHIC_DATA]"
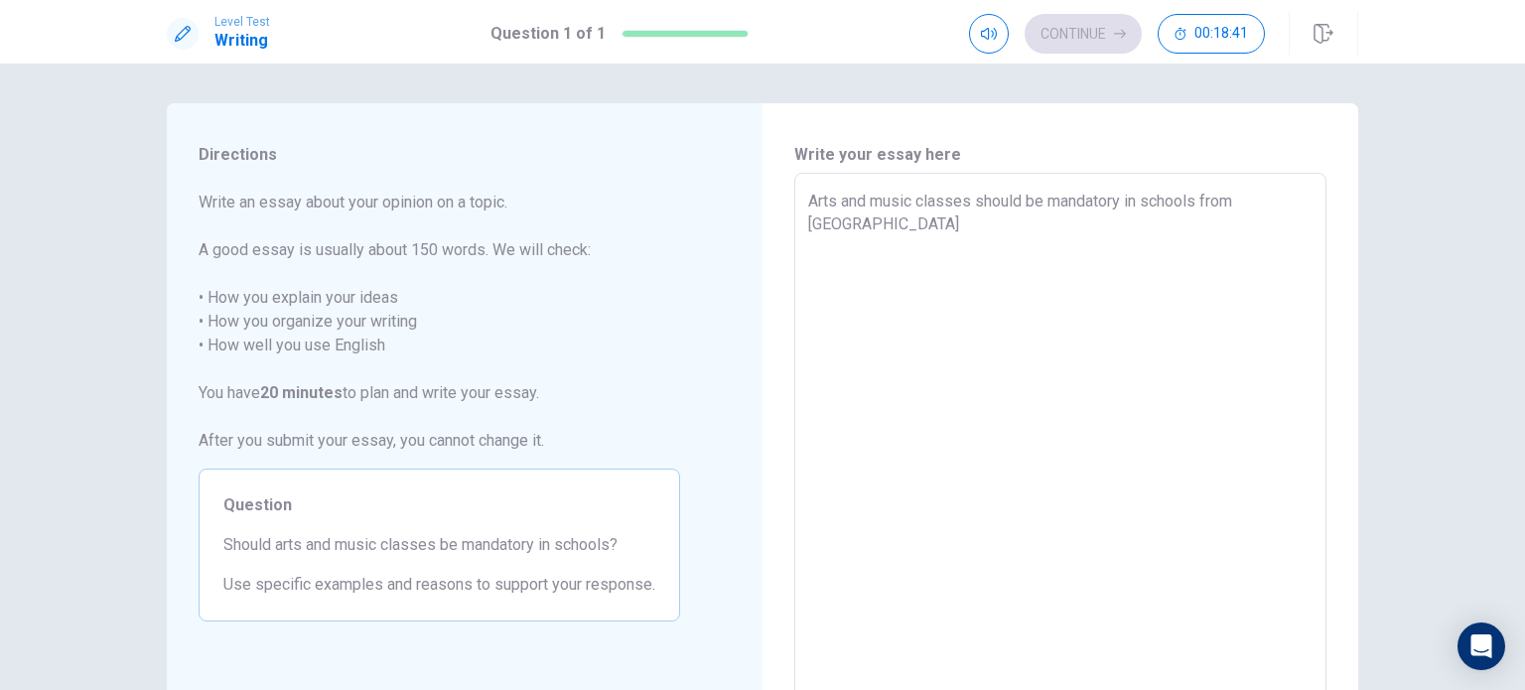
type textarea "x"
type textarea "Arts and music classes should be mandatory in schools from [GEOGRAPHIC_DATA]"
type textarea "x"
type textarea "Arts and music classes should be mandatory in schools from [GEOGRAPHIC_DATA]"
type textarea "x"
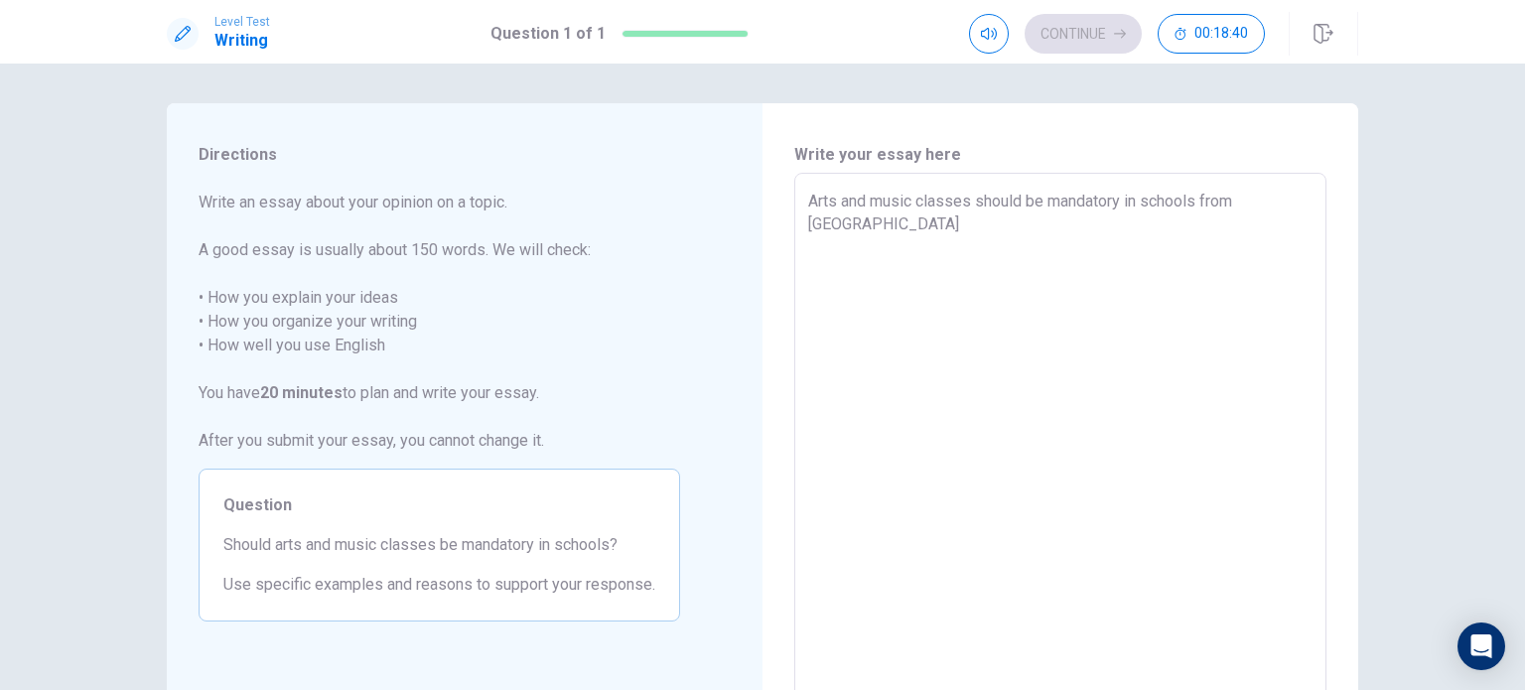
type textarea "Arts and music classes should be mandatory in schools from [GEOGRAPHIC_DATA]"
type textarea "x"
type textarea "Arts and music classes should be mandatory in schools from [GEOGRAPHIC_DATA]"
type textarea "x"
type textarea "Arts and music classes should be mandatory in schools from nurs"
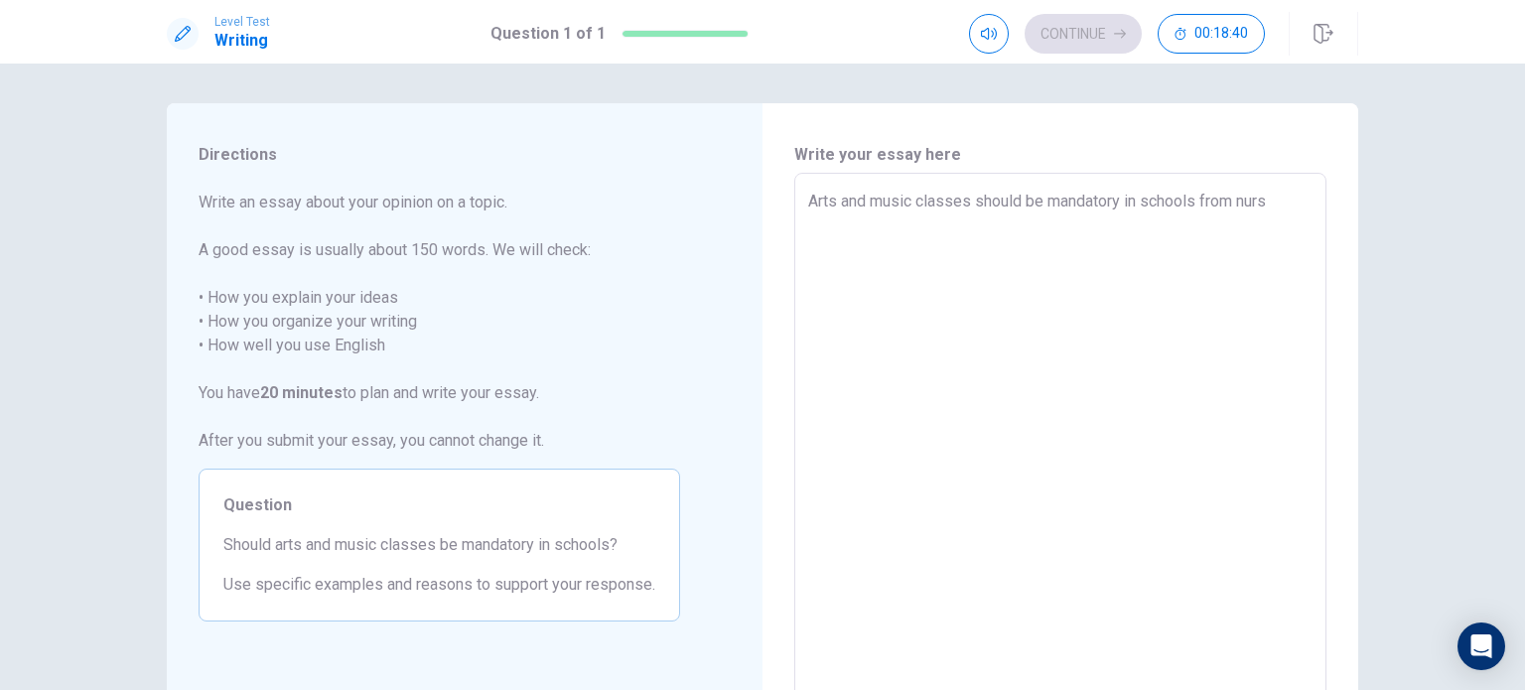
type textarea "x"
type textarea "Arts and music classes should be mandatory in schools from nur"
type textarea "x"
type textarea "Arts and music classes should be mandatory in schools from nurs"
type textarea "x"
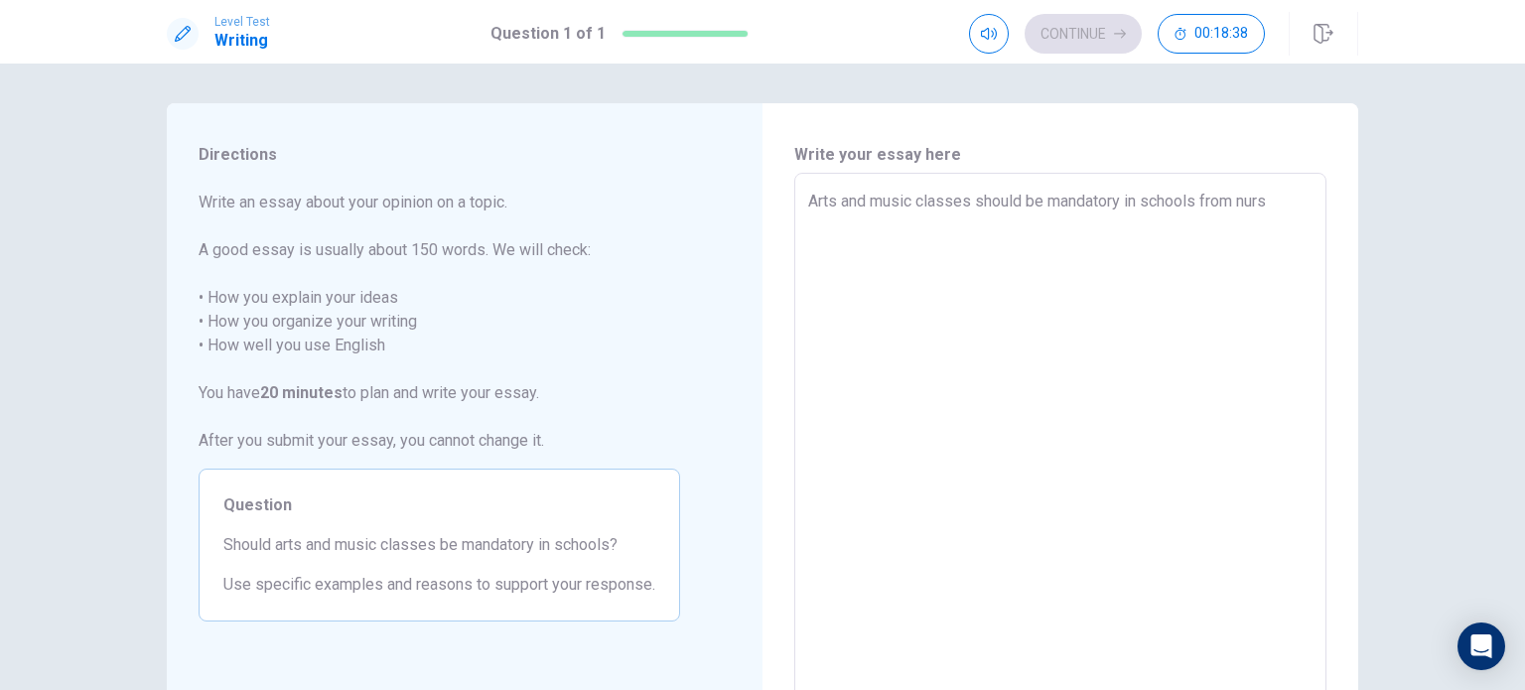
type textarea "Arts and music classes should be mandatory in schools from nurse"
type textarea "x"
type textarea "Arts and music classes should be mandatory in schools from nurser"
type textarea "x"
type textarea "Arts and music classes should be mandatory in schools from nursery"
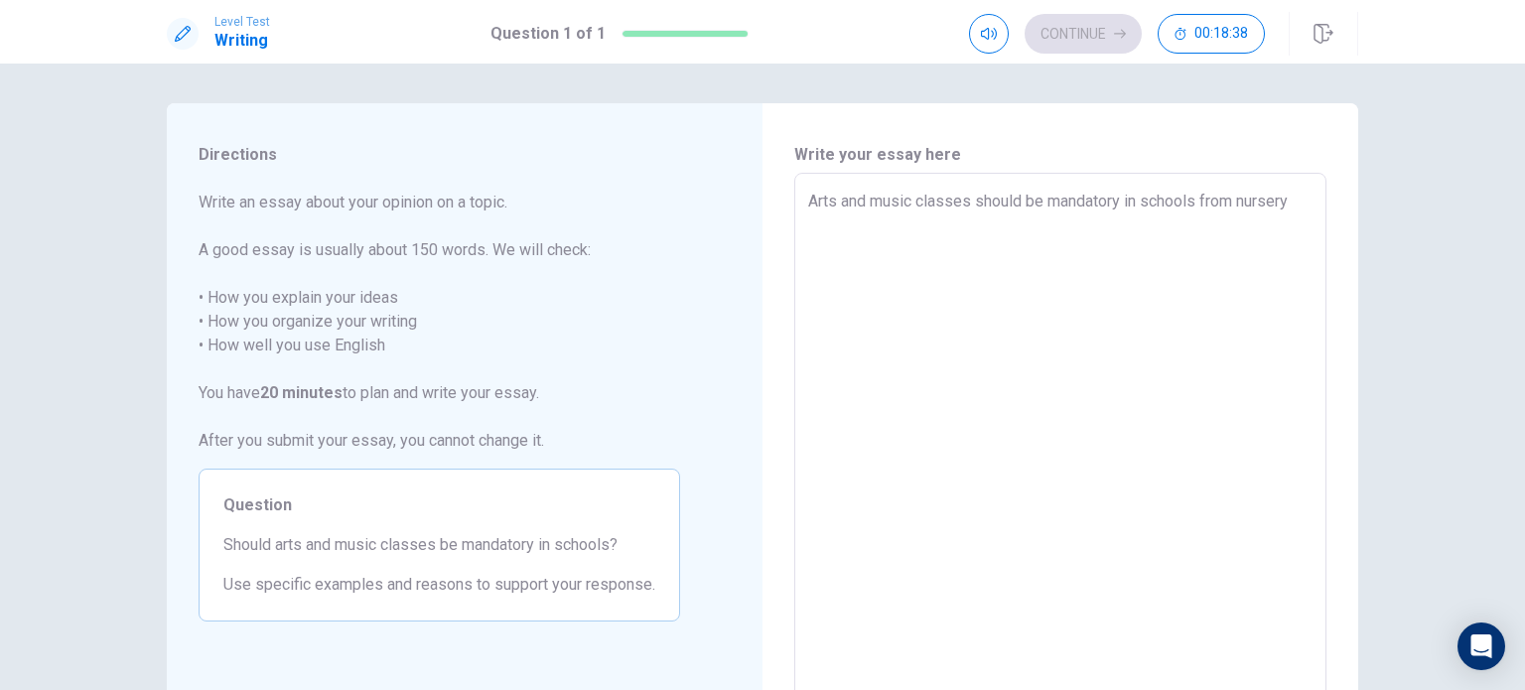
type textarea "x"
type textarea "Arts and music classes should be mandatory in schools from nursery"
type textarea "x"
type textarea "Arts and music classes should be mandatory in schools from nursery t"
type textarea "x"
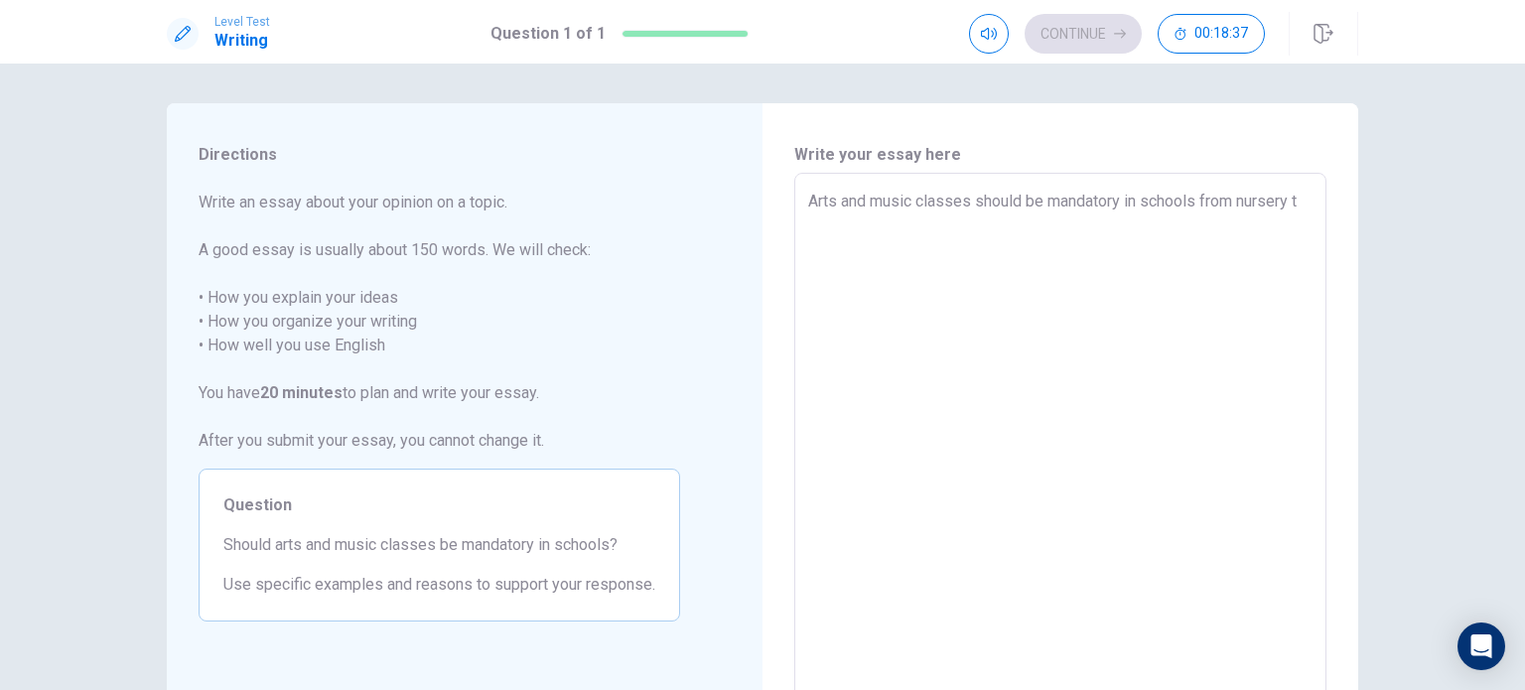
type textarea "Arts and music classes should be mandatory in schools from [GEOGRAPHIC_DATA] to"
type textarea "x"
type textarea "Arts and music classes should be mandatory in schools from [GEOGRAPHIC_DATA] to"
type textarea "x"
type textarea "Arts and music classes should be mandatory in schools from [GEOGRAPHIC_DATA] to…"
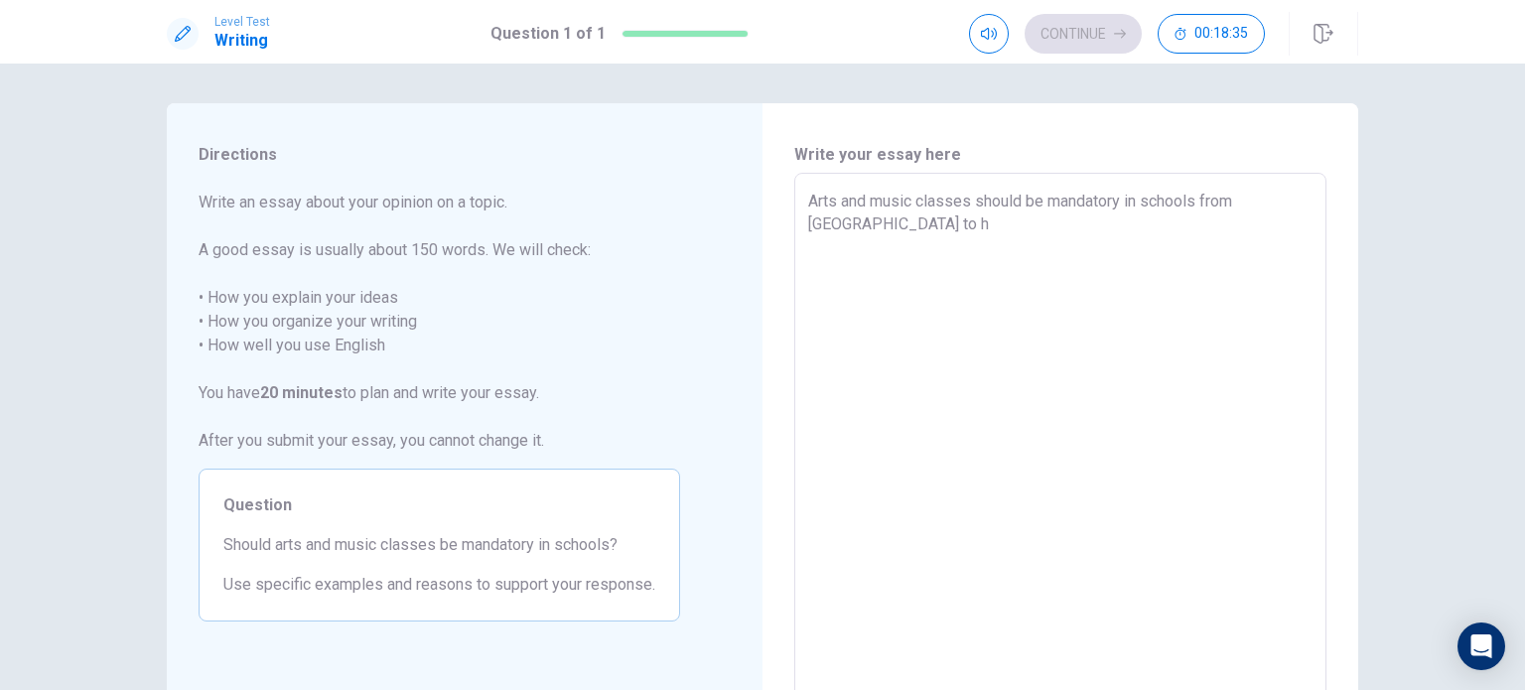
type textarea "x"
type textarea "Arts and music classes should be mandatory in schools from [GEOGRAPHIC_DATA] to…"
type textarea "x"
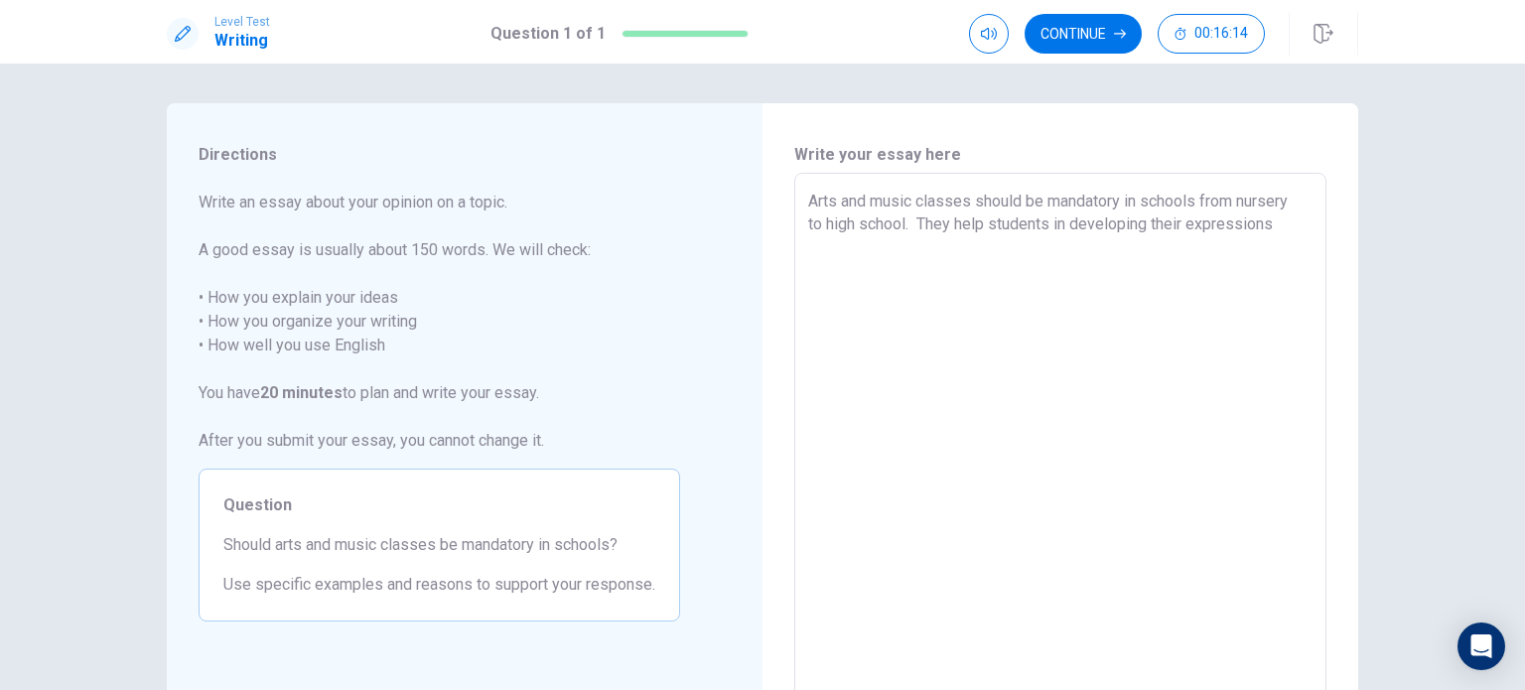
click at [760, 225] on textarea "Arts and music classes should be mandatory in schools from nursery to high scho…" at bounding box center [1060, 448] width 504 height 516
click at [760, 223] on textarea "Arts and music classes should be mandatory in schools from nursery to high scho…" at bounding box center [1060, 448] width 504 height 516
click at [760, 252] on textarea "Arts and music classes should be mandatory in schools from nursery to high scho…" at bounding box center [1060, 448] width 504 height 516
click at [760, 228] on textarea "Arts and music classes should be mandatory in schools from nursery to high scho…" at bounding box center [1060, 448] width 504 height 516
click at [760, 242] on textarea "Arts and music classes should be mandatory in schools from nursery to high scho…" at bounding box center [1060, 448] width 504 height 516
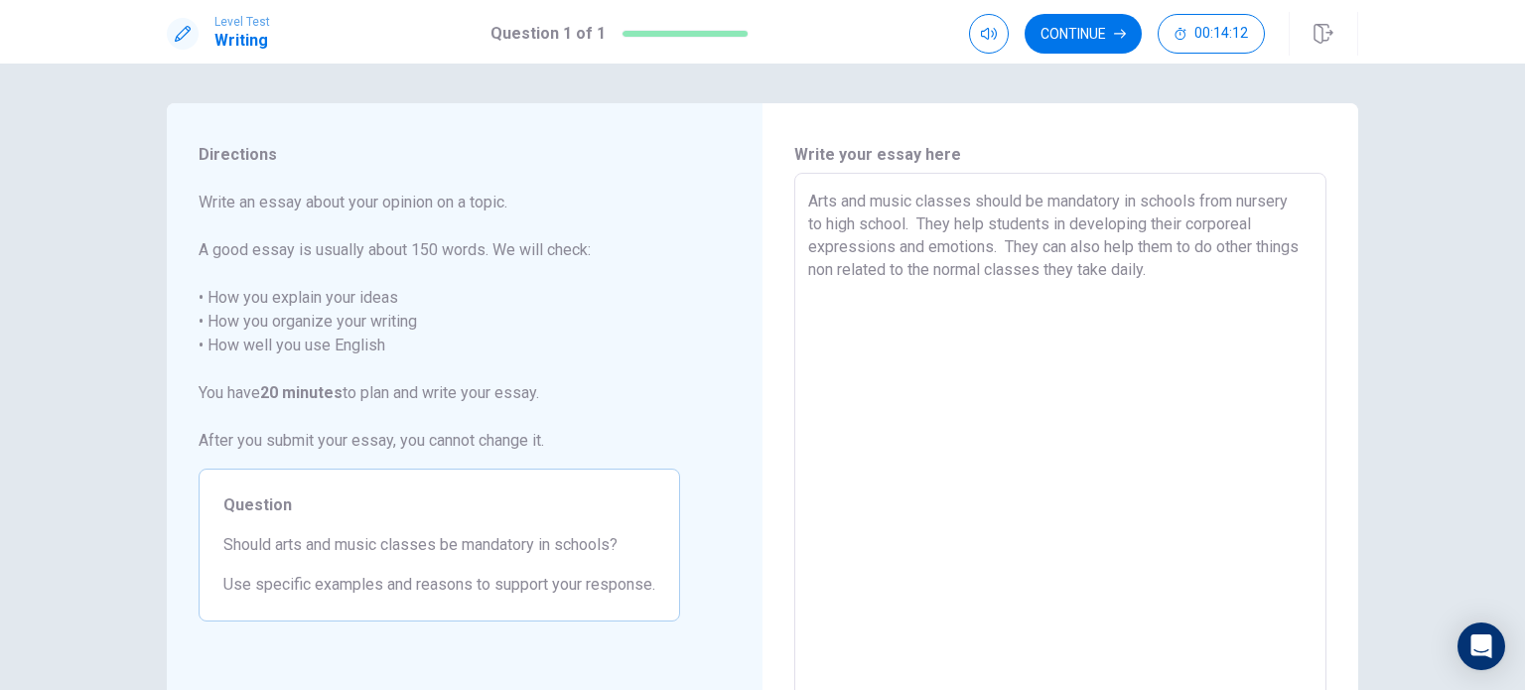
click at [760, 263] on textarea "Arts and music classes should be mandatory in schools from nursery to high scho…" at bounding box center [1060, 448] width 504 height 516
click at [760, 202] on textarea "Arts and music classes should be mandatory in schools from nursery to high scho…" at bounding box center [1060, 448] width 504 height 516
click at [760, 268] on textarea "Arts and music classes should be mandatory in schools from nursery to high scho…" at bounding box center [1060, 448] width 504 height 516
click at [760, 272] on textarea "Arts and music classes should be mandatory in schools from nursery to high scho…" at bounding box center [1060, 448] width 504 height 516
click at [760, 291] on textarea "Arts and music classes should be mandatory in schools from nursery to high scho…" at bounding box center [1060, 448] width 504 height 516
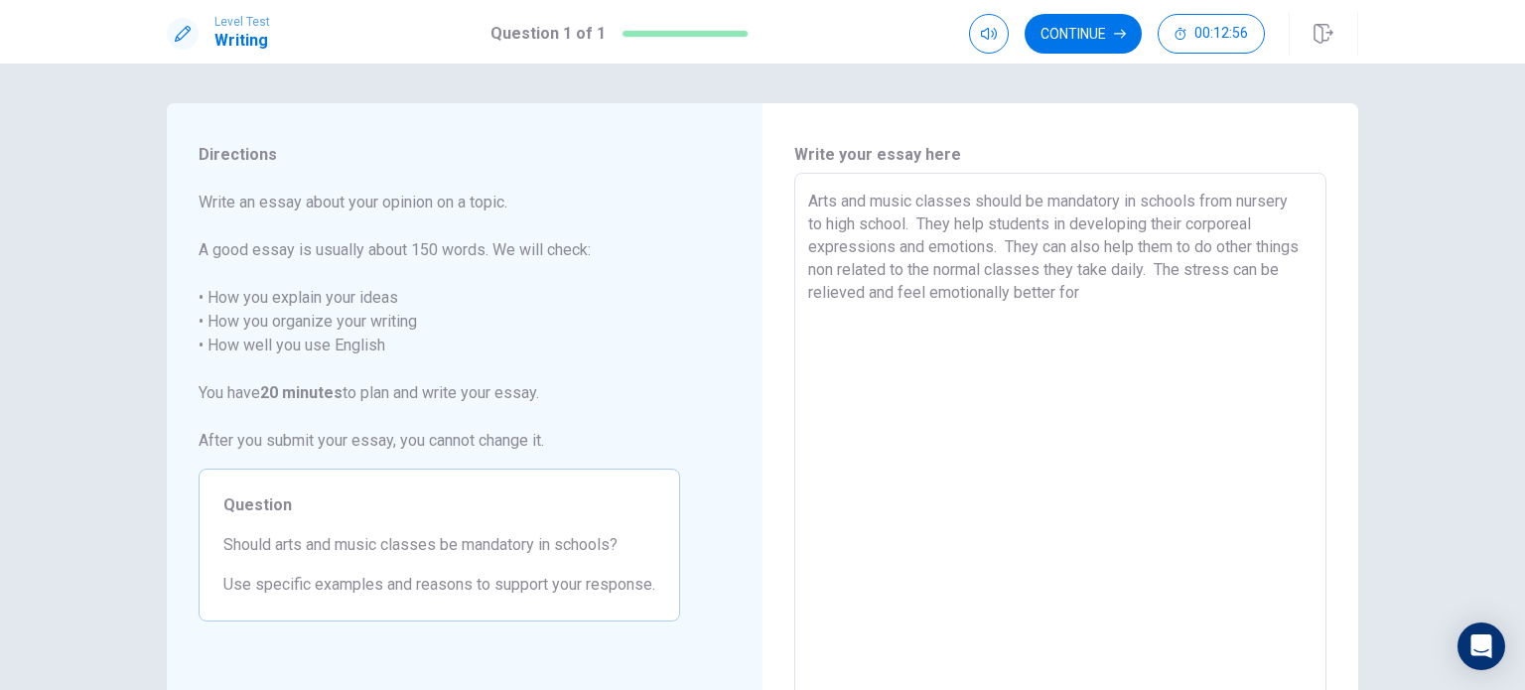
click at [760, 413] on textarea "Arts and music classes should be mandatory in schools from nursery to high scho…" at bounding box center [1060, 448] width 504 height 516
click at [760, 269] on textarea "Arts and music classes should be mandatory in schools from nursery to high scho…" at bounding box center [1060, 448] width 504 height 516
click at [760, 243] on textarea "Arts and music classes should be mandatory in schools from nursery to high scho…" at bounding box center [1060, 448] width 504 height 516
click at [760, 286] on textarea "Arts and music classes should be mandatory in schools from nursery to high scho…" at bounding box center [1060, 448] width 504 height 516
click at [760, 285] on textarea "Arts and music classes should be mandatory in schools from nursery to high scho…" at bounding box center [1060, 448] width 504 height 516
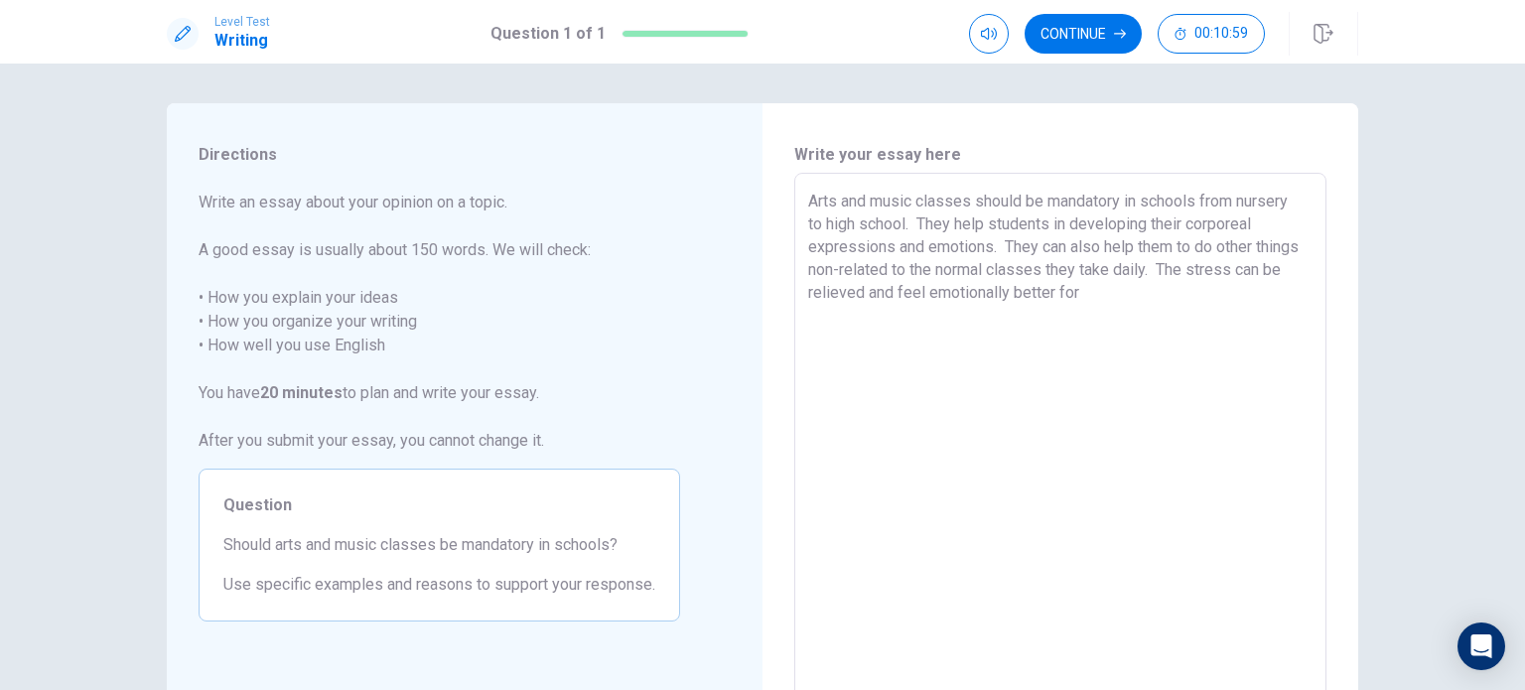
click at [760, 293] on textarea "Arts and music classes should be mandatory in schools from nursery to high scho…" at bounding box center [1060, 448] width 504 height 516
click at [760, 348] on textarea "Arts and music classes should be mandatory in schools from nursery to high scho…" at bounding box center [1060, 448] width 504 height 516
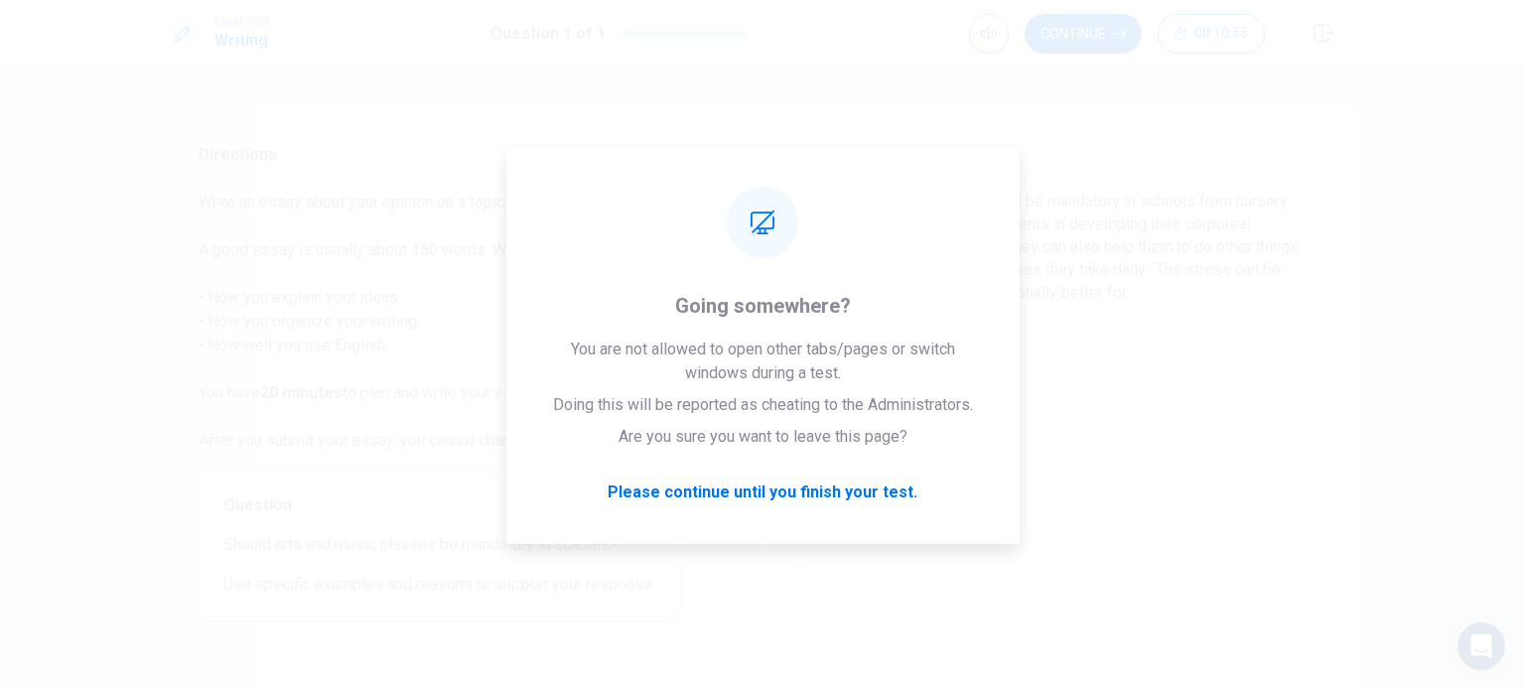
click at [760, 345] on textarea "Arts and music classes should be mandatory in schools from nursery to high scho…" at bounding box center [1060, 448] width 504 height 516
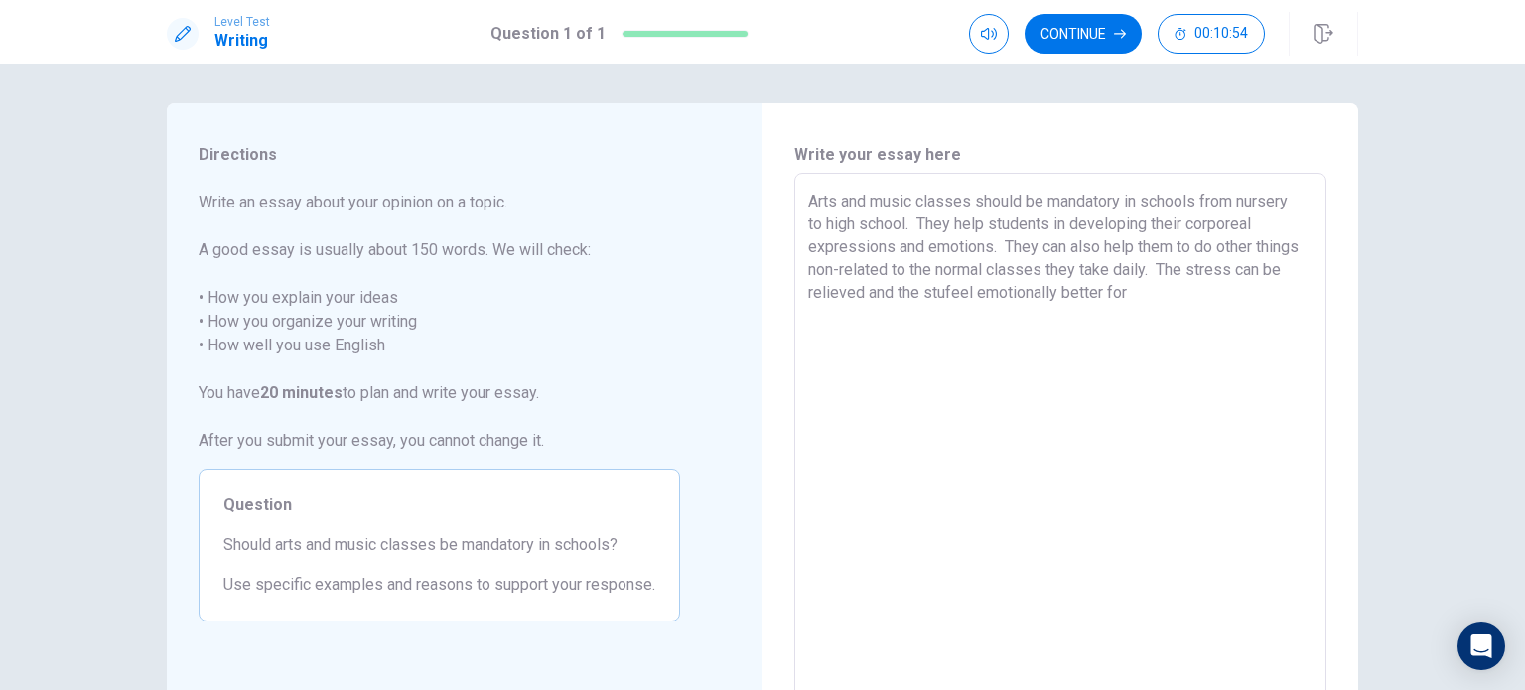
drag, startPoint x: 952, startPoint y: 301, endPoint x: 972, endPoint y: 291, distance: 22.2
click at [760, 300] on textarea "Arts and music classes should be mandatory in schools from nursery to high scho…" at bounding box center [1060, 448] width 504 height 516
click at [760, 293] on textarea "Arts and music classes should be mandatory in schools from nursery to high scho…" at bounding box center [1060, 448] width 504 height 516
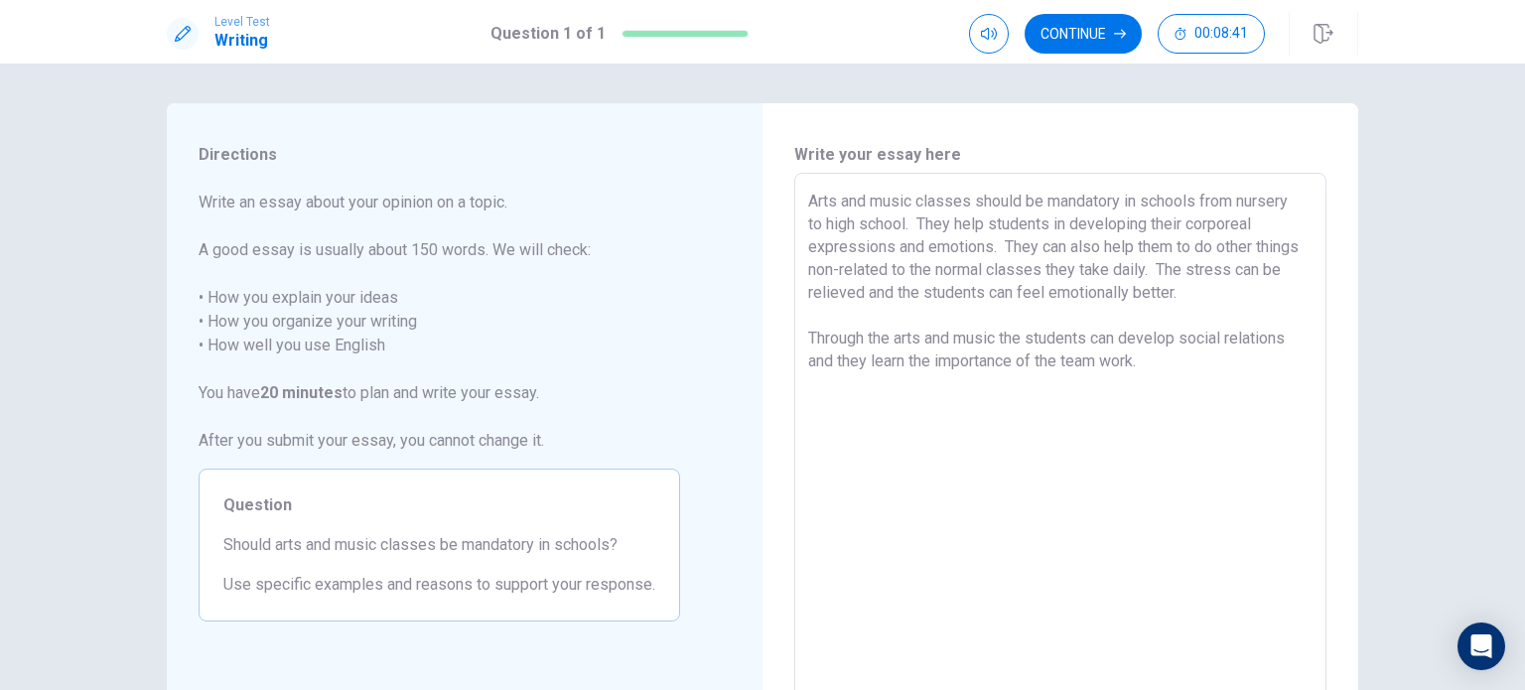
click at [760, 362] on textarea "Arts and music classes should be mandatory in schools from nursery to high scho…" at bounding box center [1060, 448] width 504 height 516
click at [760, 359] on textarea "Arts and music classes should be mandatory in schools from nursery to high scho…" at bounding box center [1060, 448] width 504 height 516
click at [760, 354] on textarea "Arts and music classes should be mandatory in schools from nursery to high scho…" at bounding box center [1060, 448] width 504 height 516
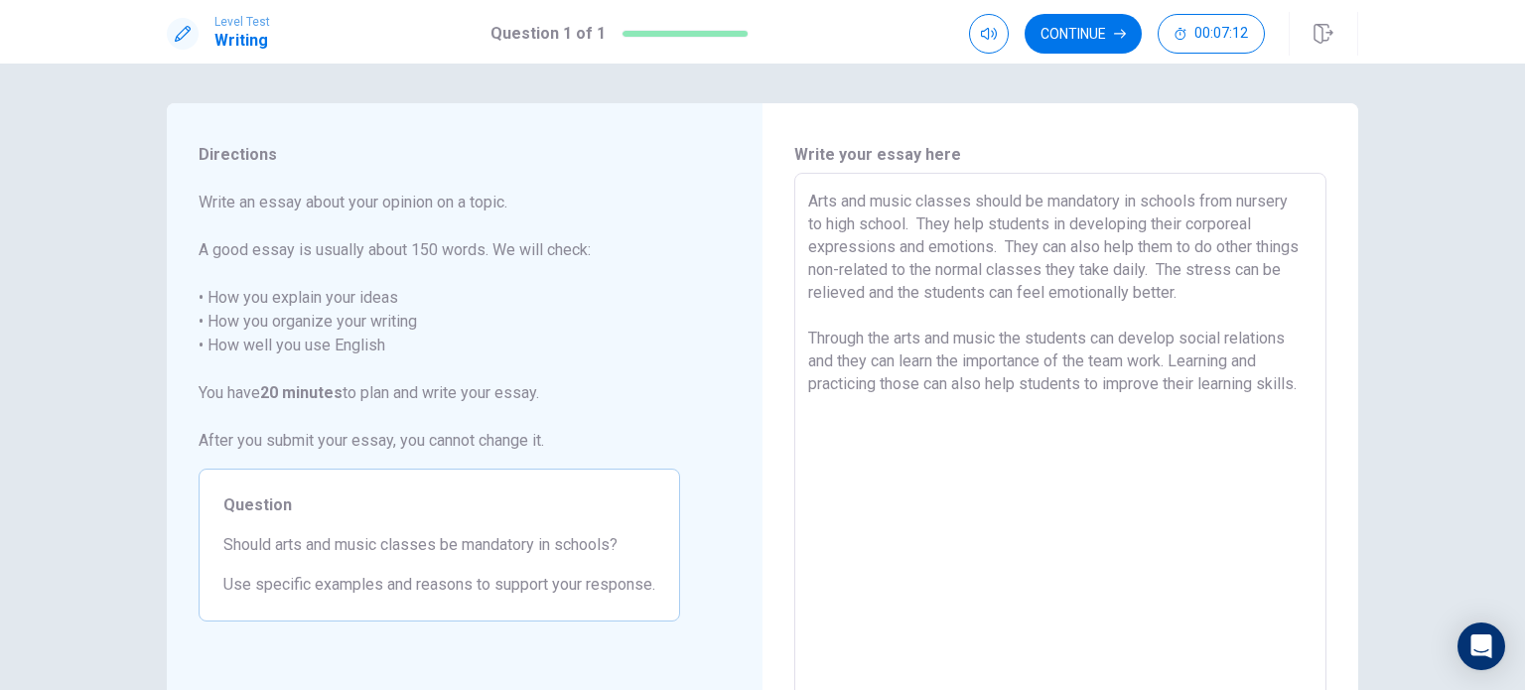
click at [760, 384] on textarea "Arts and music classes should be mandatory in schools from nursery to high scho…" at bounding box center [1060, 448] width 504 height 516
click at [760, 385] on textarea "Arts and music classes should be mandatory in schools from nursery to high scho…" at bounding box center [1060, 448] width 504 height 516
click at [760, 380] on textarea "Arts and music classes should be mandatory in schools from nursery to high scho…" at bounding box center [1060, 448] width 504 height 516
click at [760, 222] on textarea "Arts and music classes should be mandatory in schools from nursery to high scho…" at bounding box center [1060, 448] width 504 height 516
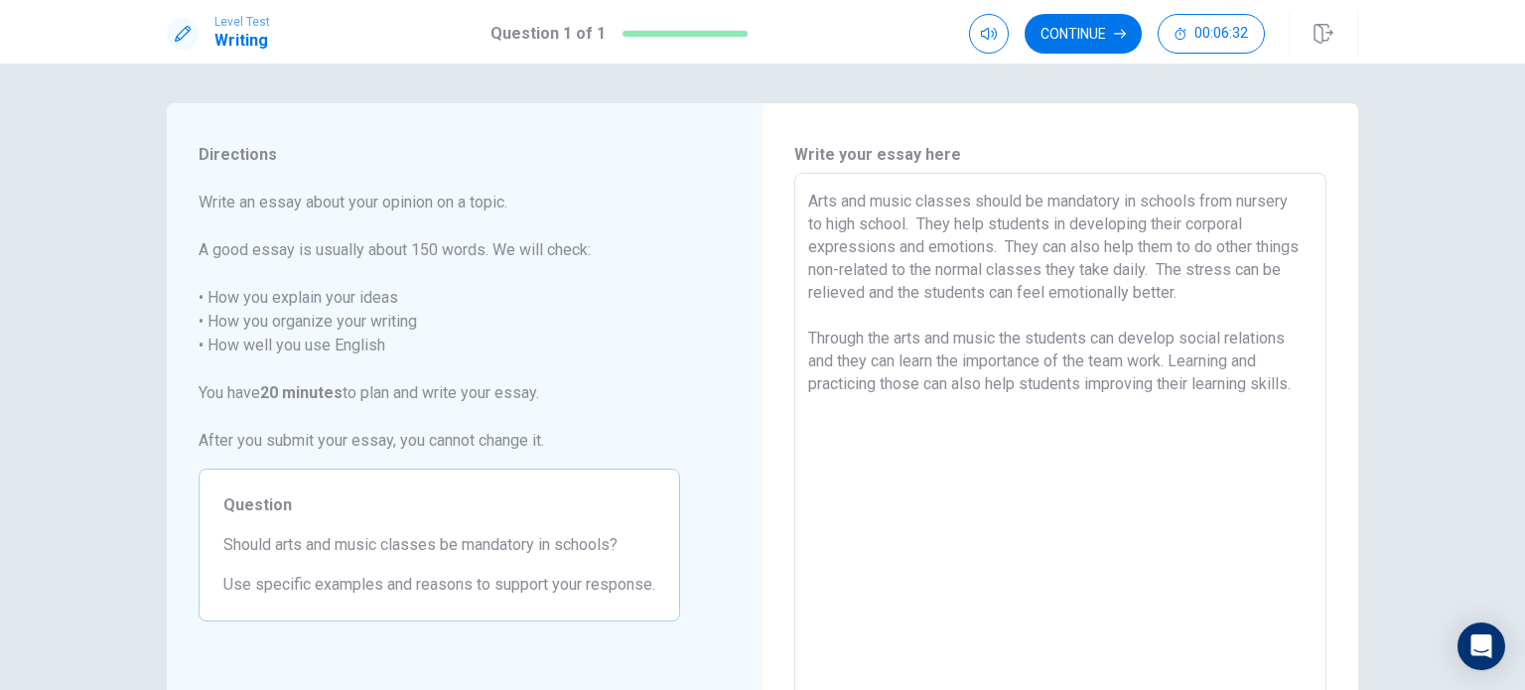
click at [760, 380] on div "Arts and music classes should be mandatory in schools from nursery to high scho…" at bounding box center [1060, 447] width 532 height 549
click at [760, 381] on textarea "Arts and music classes should be mandatory in schools from nursery to high scho…" at bounding box center [1060, 448] width 504 height 516
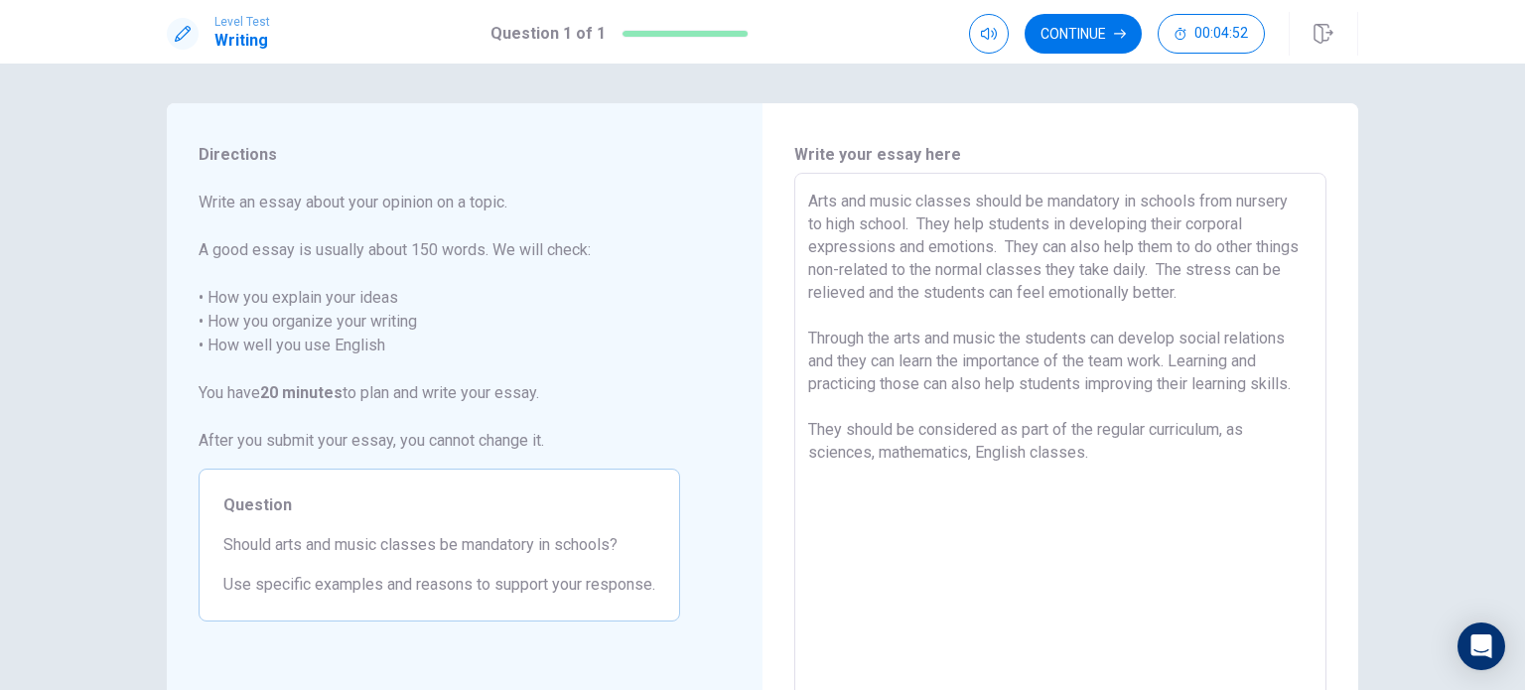
click at [760, 452] on textarea "Arts and music classes should be mandatory in schools from nursery to high scho…" at bounding box center [1060, 448] width 504 height 516
click at [760, 456] on textarea "Arts and music classes should be mandatory in schools from nursery to high scho…" at bounding box center [1060, 448] width 504 height 516
click at [760, 451] on textarea "Arts and music classes should be mandatory in schools from nursery to high scho…" at bounding box center [1060, 448] width 504 height 516
click at [760, 424] on textarea "Arts and music classes should be mandatory in schools from nursery to high scho…" at bounding box center [1060, 448] width 504 height 516
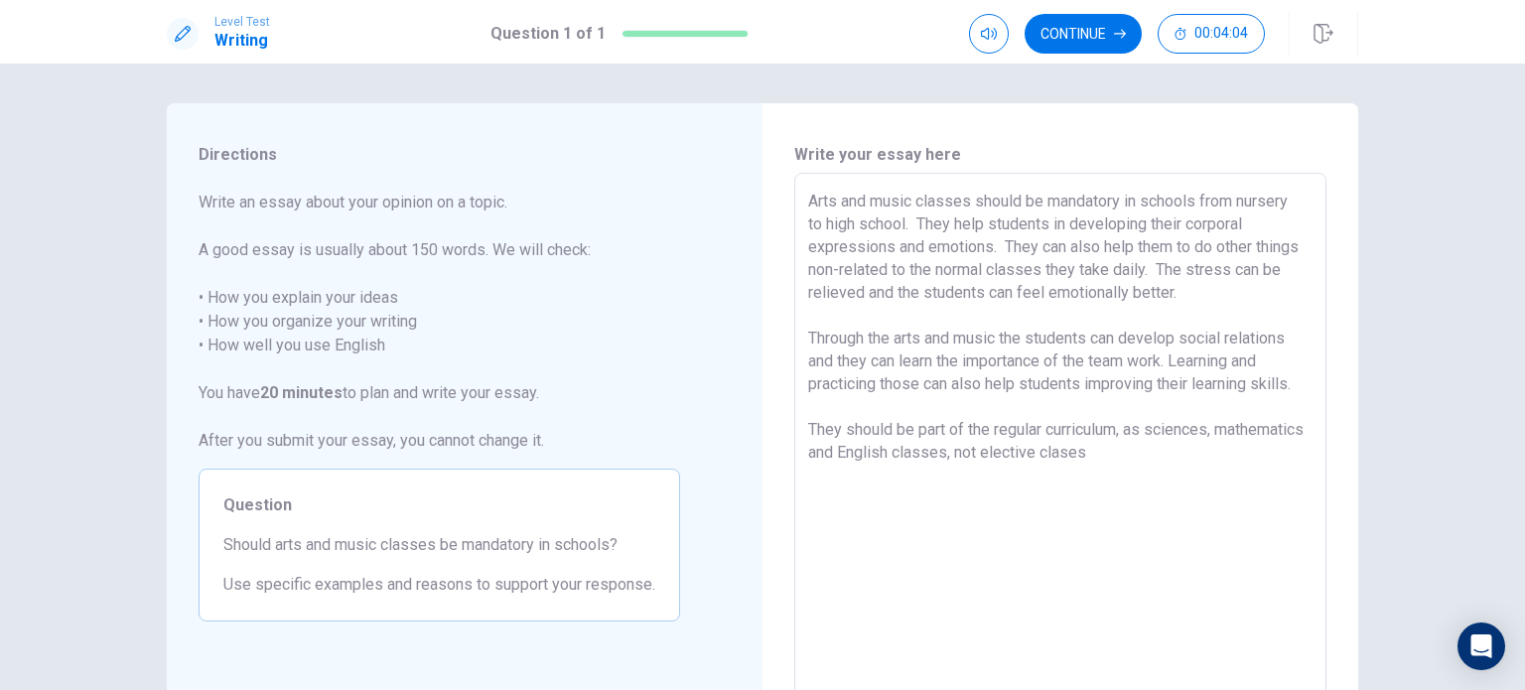
click at [760, 448] on textarea "Arts and music classes should be mandatory in schools from nursery to high scho…" at bounding box center [1060, 448] width 504 height 516
click at [760, 377] on textarea "Arts and music classes should be mandatory in schools from nursery to high scho…" at bounding box center [1060, 448] width 504 height 516
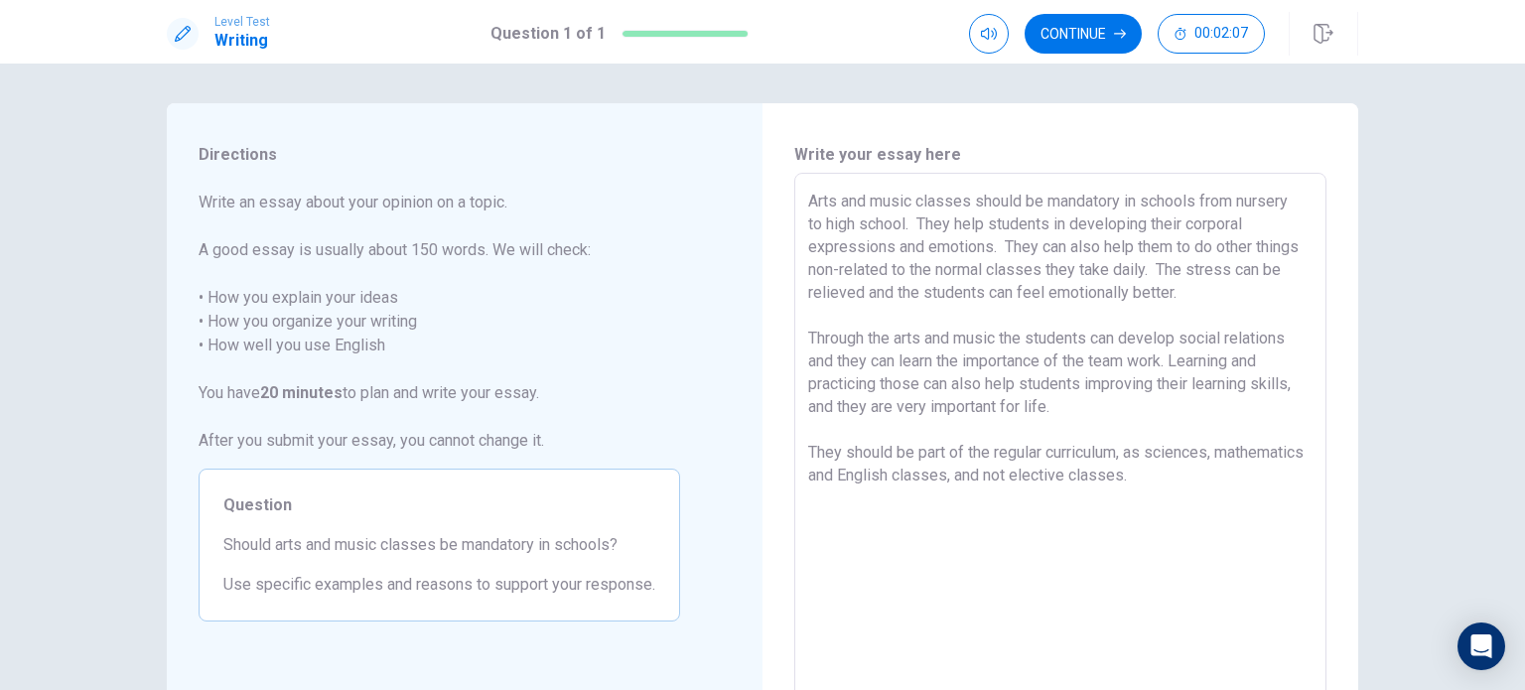
click at [760, 292] on textarea "Arts and music classes should be mandatory in schools from nursery to high scho…" at bounding box center [1060, 448] width 504 height 516
click at [760, 291] on textarea "Arts and music classes should be mandatory in schools from nursery to high scho…" at bounding box center [1060, 448] width 504 height 516
click at [760, 294] on textarea "Arts and music classes should be mandatory in schools from nursery to high scho…" at bounding box center [1060, 448] width 504 height 516
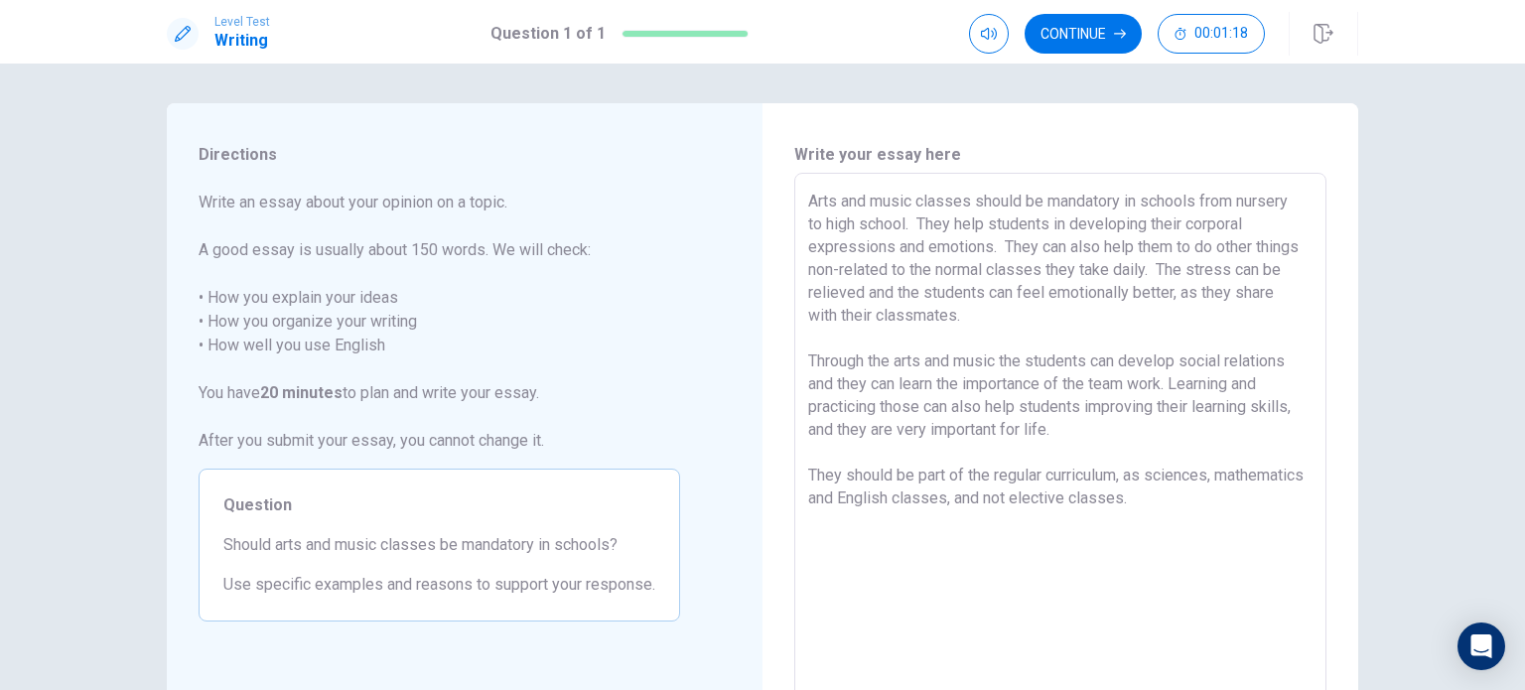
click at [760, 410] on textarea "Arts and music classes should be mandatory in schools from nursery to high scho…" at bounding box center [1060, 448] width 504 height 516
click at [760, 490] on textarea "Arts and music classes should be mandatory in schools from nursery to high scho…" at bounding box center [1060, 448] width 504 height 516
drag, startPoint x: 1232, startPoint y: 491, endPoint x: 1261, endPoint y: 522, distance: 42.1
click at [760, 522] on textarea "Arts and music classes should be mandatory in schools from nursery to high scho…" at bounding box center [1060, 448] width 504 height 516
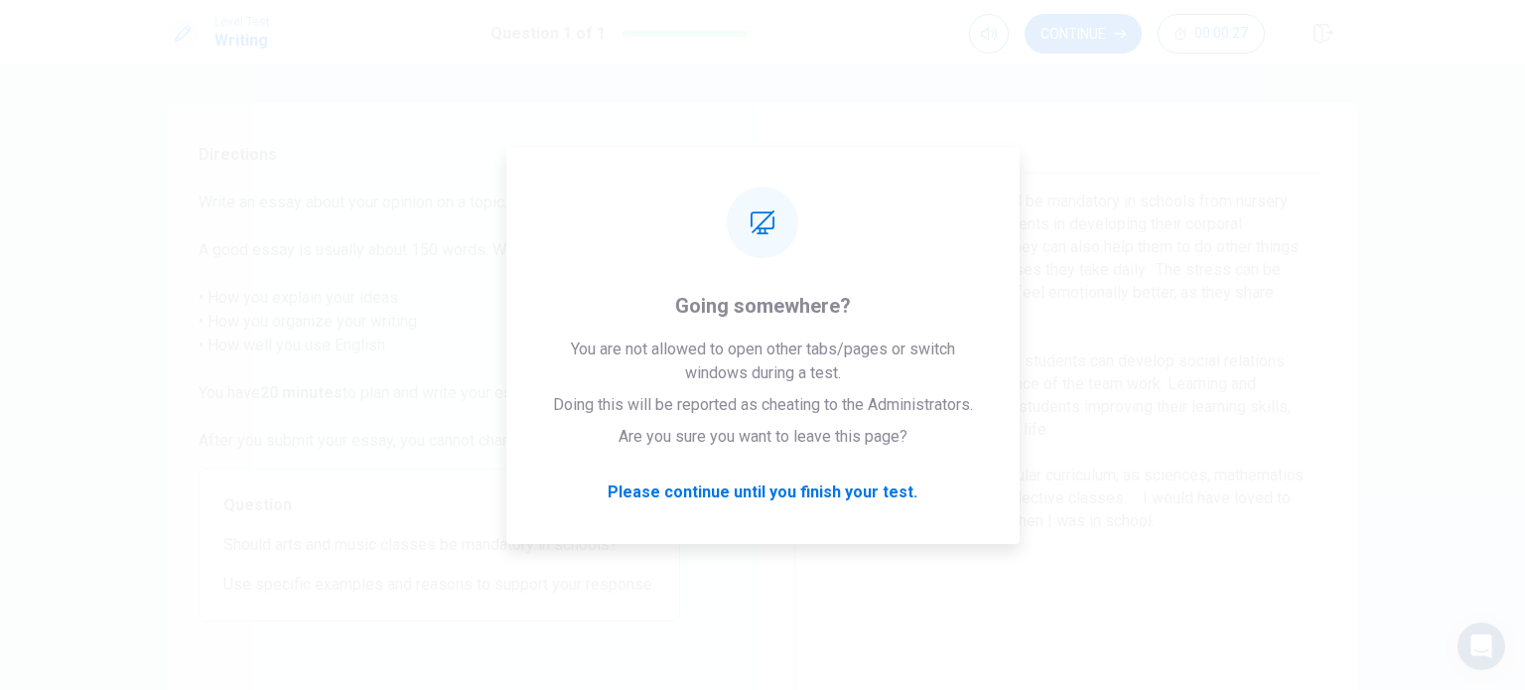
click at [533, 156] on span "Directions" at bounding box center [440, 155] width 482 height 24
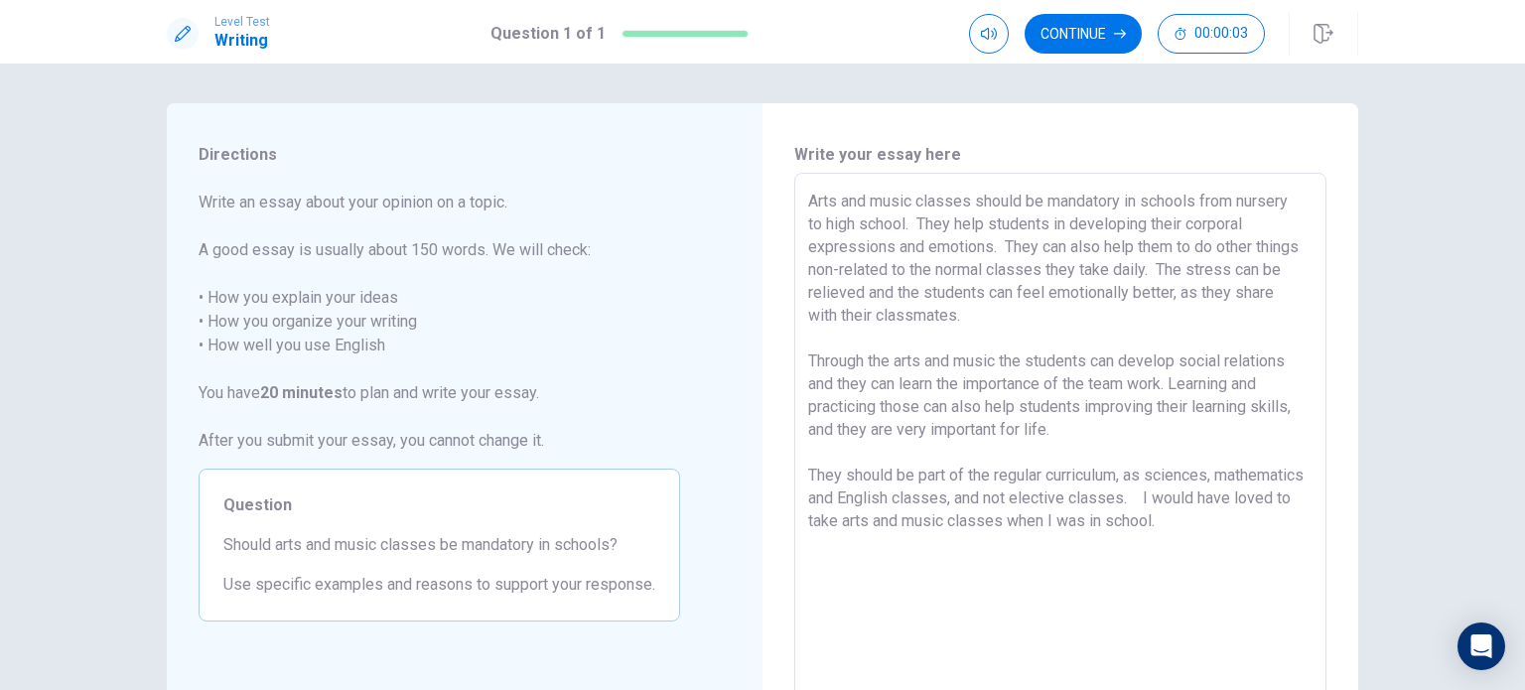
click at [760, 527] on textarea "Arts and music classes should be mandatory in schools from nursery to high scho…" at bounding box center [1060, 448] width 504 height 516
click at [760, 518] on textarea "Arts and music classes should be mandatory in schools from nursery to high scho…" at bounding box center [1060, 448] width 504 height 516
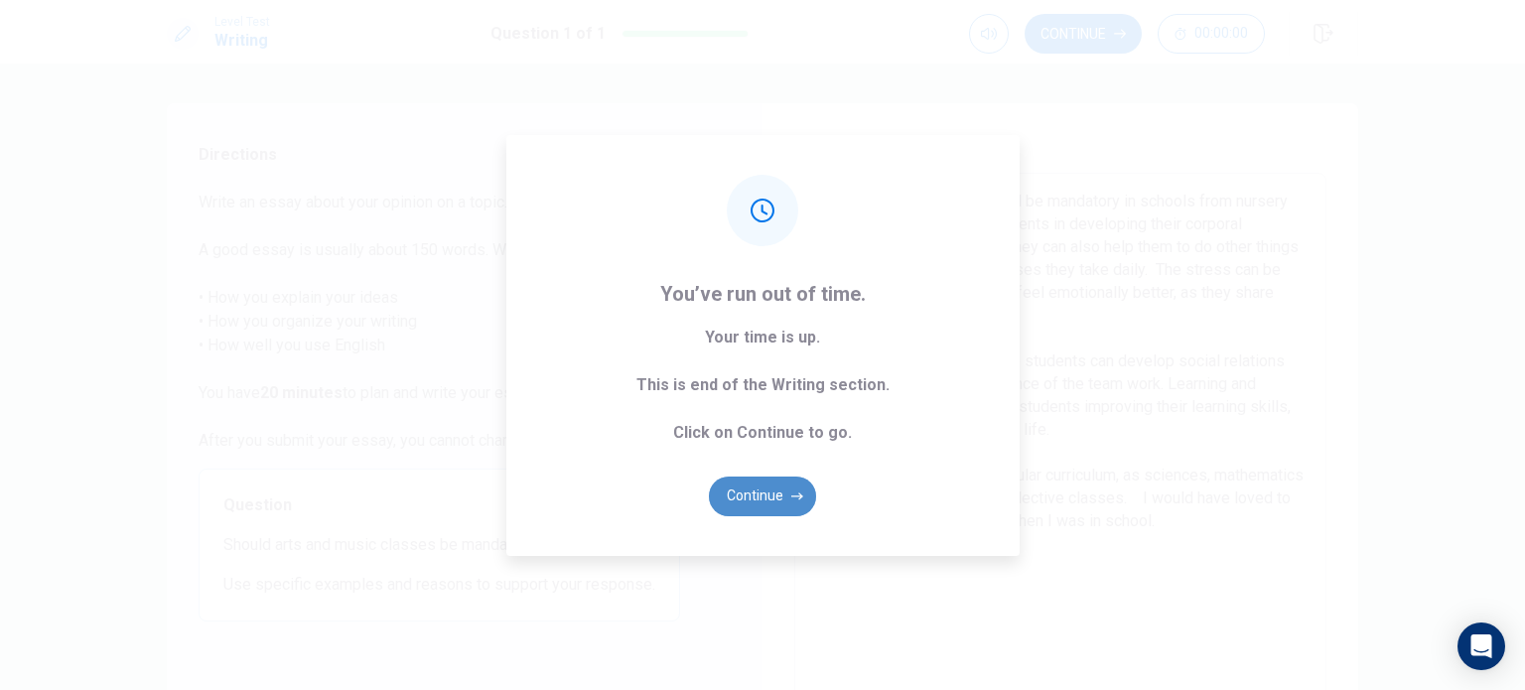
click at [760, 495] on button "Continue" at bounding box center [762, 497] width 107 height 40
click at [760, 503] on button "Continue" at bounding box center [762, 497] width 107 height 40
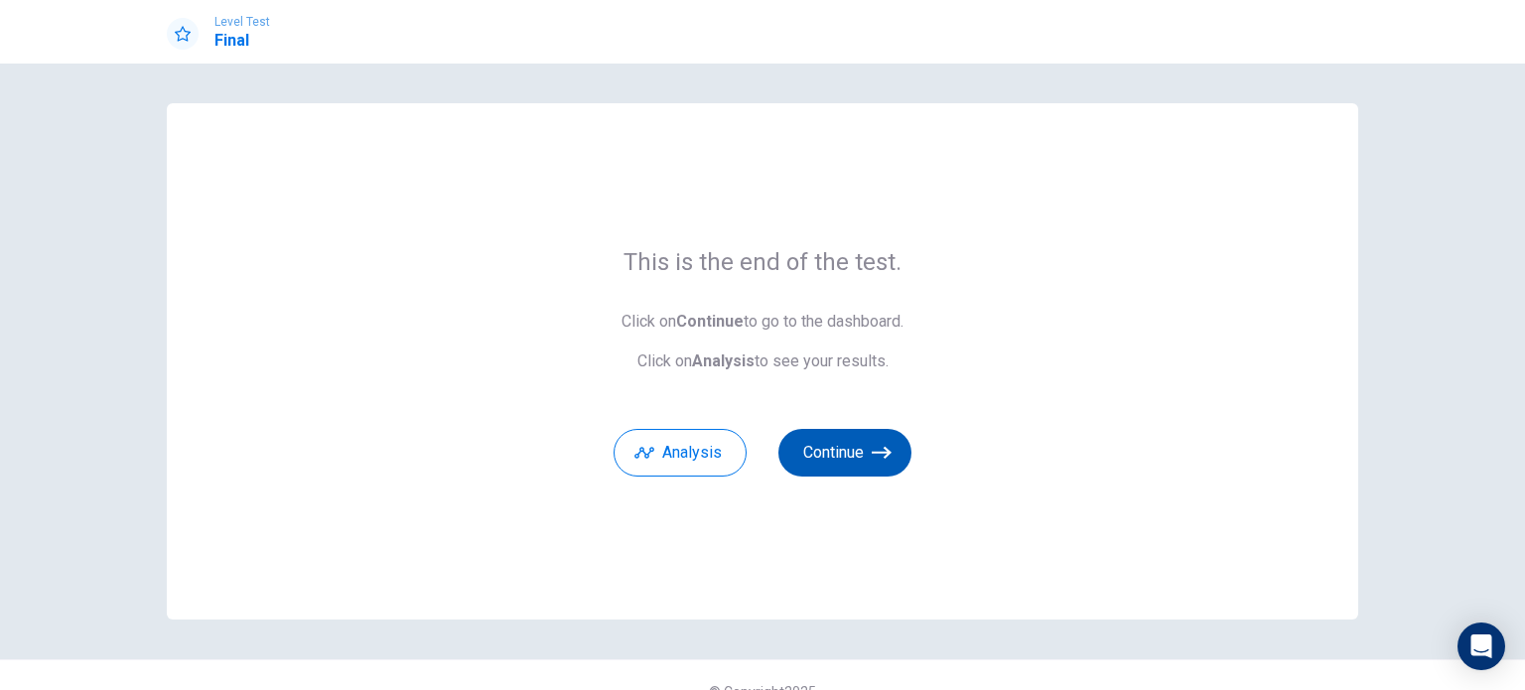
click at [760, 442] on button "Continue" at bounding box center [844, 453] width 133 height 48
